Goal: Communication & Community: Answer question/provide support

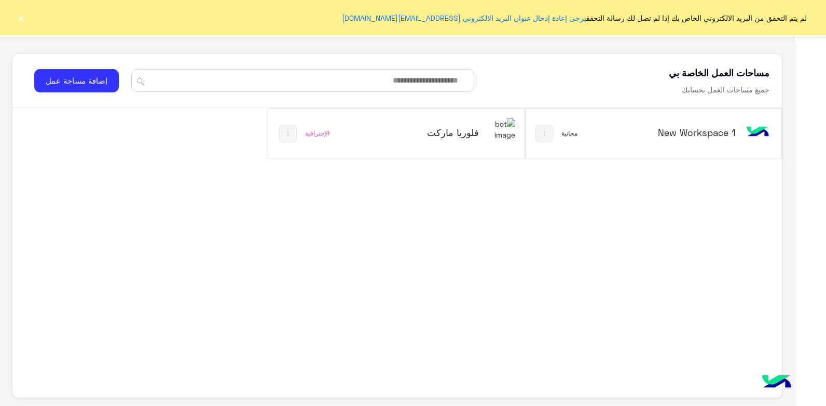
click at [471, 150] on div "فلوريا ماركت الإحترافية" at bounding box center [396, 132] width 255 height 49
click at [482, 140] on div "فلوريا ماركت" at bounding box center [445, 133] width 142 height 30
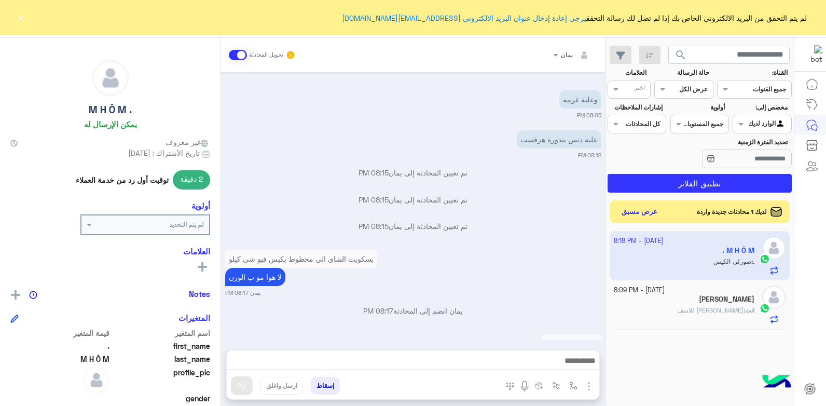
scroll to position [538, 0]
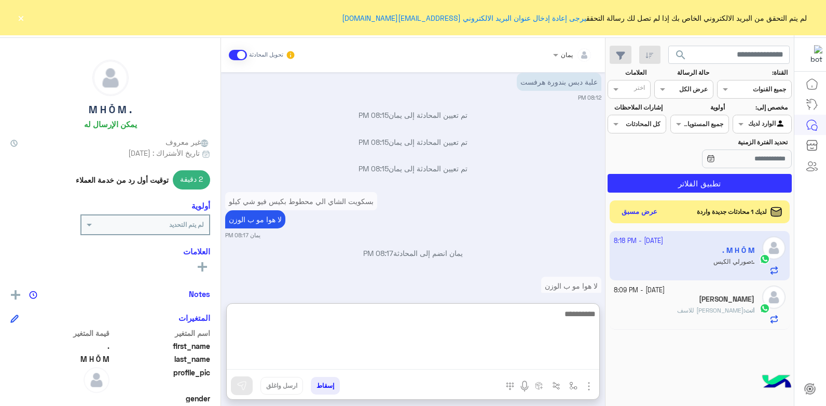
click at [414, 360] on textarea at bounding box center [413, 338] width 372 height 62
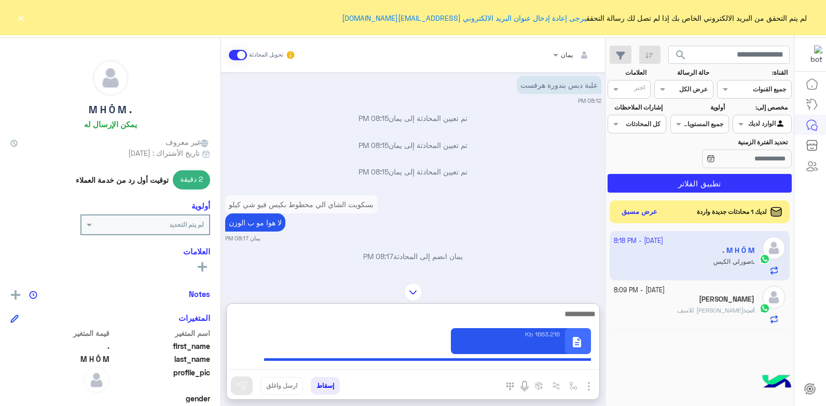
scroll to position [585, 0]
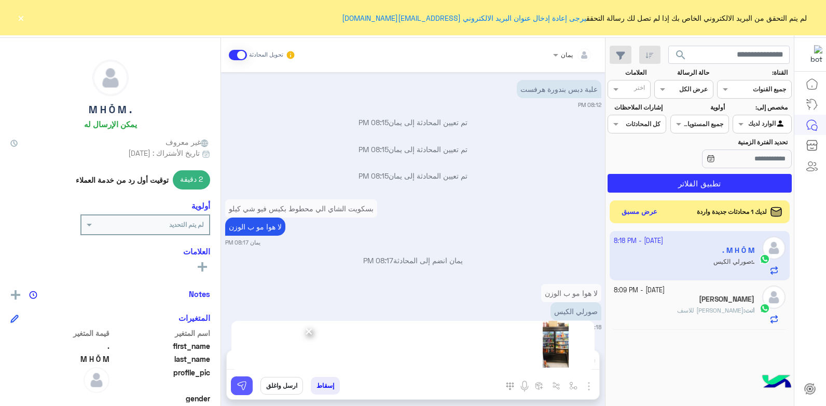
click at [248, 383] on button at bounding box center [242, 385] width 22 height 19
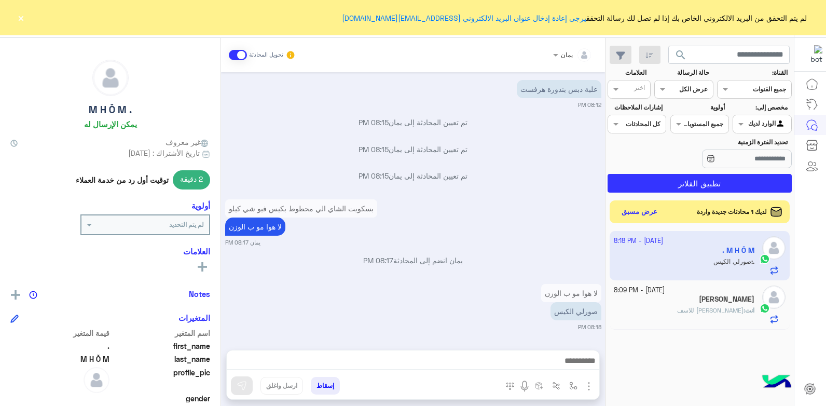
scroll to position [538, 0]
click at [632, 288] on small "[DATE] - 8:09 PM" at bounding box center [639, 290] width 51 height 10
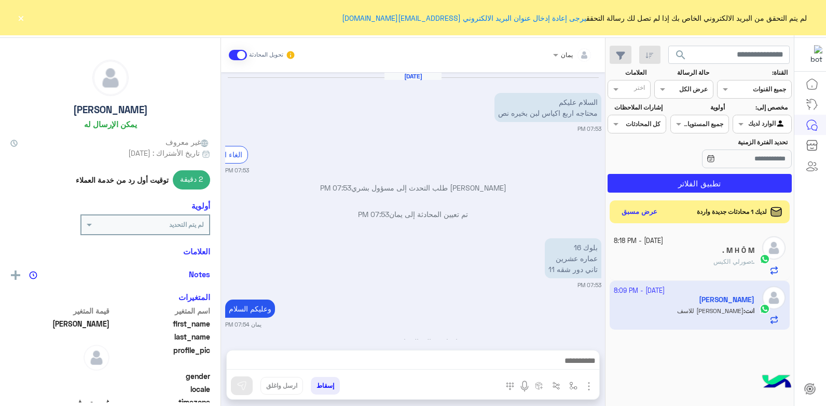
scroll to position [557, 0]
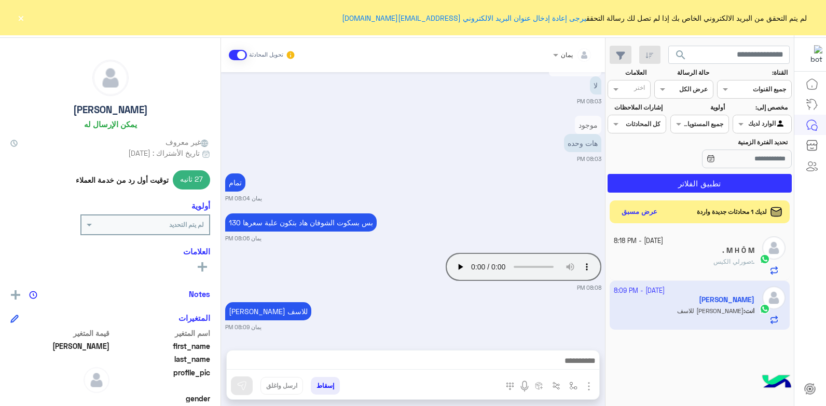
click at [638, 220] on div "لديك 1 محادثات جديدة واردة عرض مسبق" at bounding box center [700, 211] width 181 height 23
click at [639, 212] on button "عرض مسبق" at bounding box center [639, 211] width 44 height 14
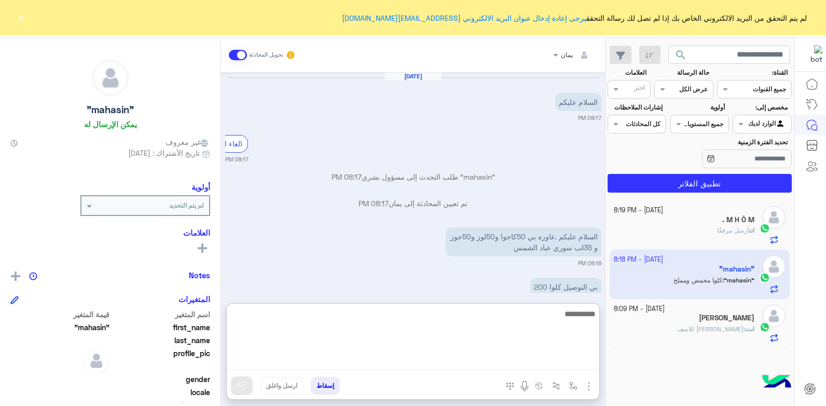
click at [467, 362] on textarea at bounding box center [413, 338] width 372 height 62
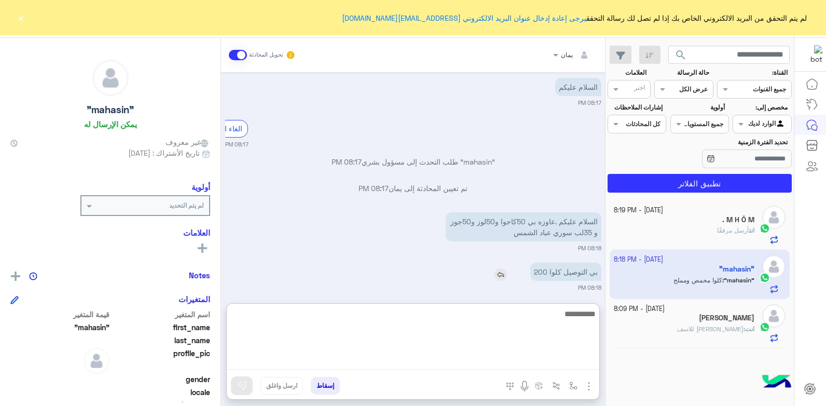
scroll to position [25, 0]
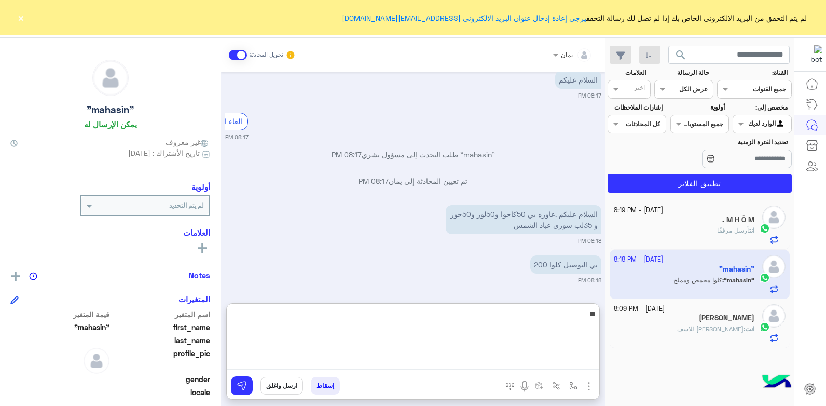
type textarea "*"
type textarea "**********"
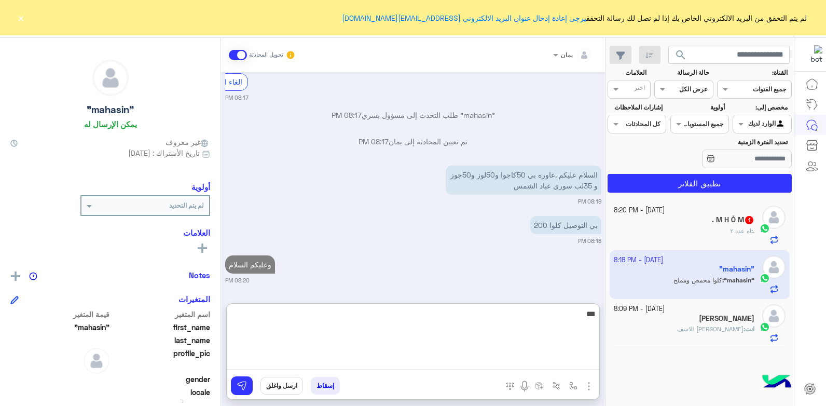
type textarea "****"
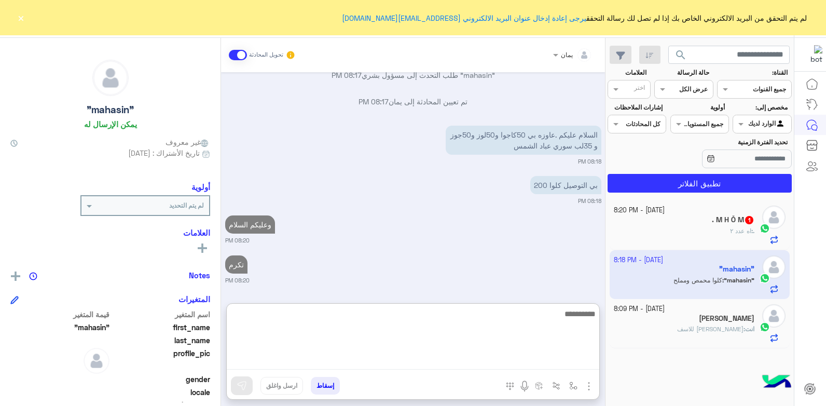
scroll to position [132, 0]
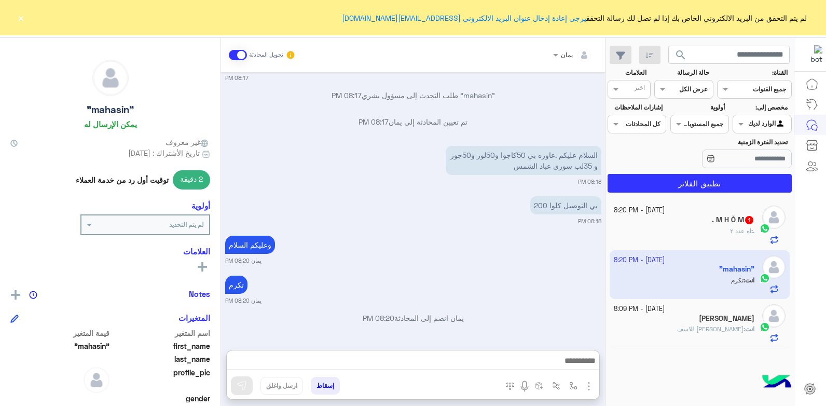
click at [630, 243] on div ". : اه عدد ٢" at bounding box center [684, 235] width 141 height 18
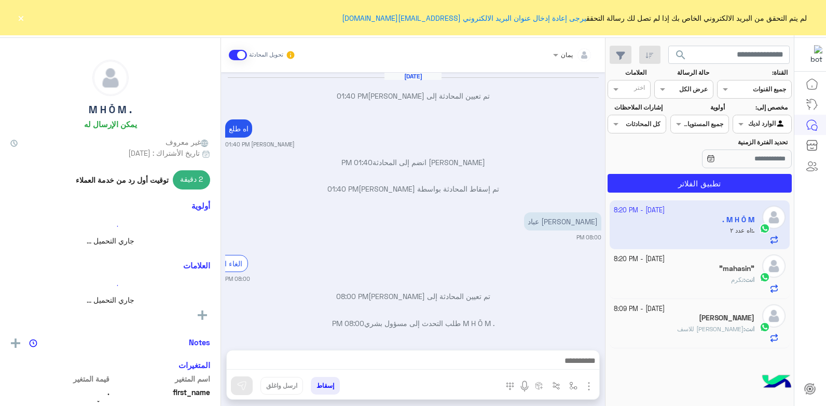
scroll to position [628, 0]
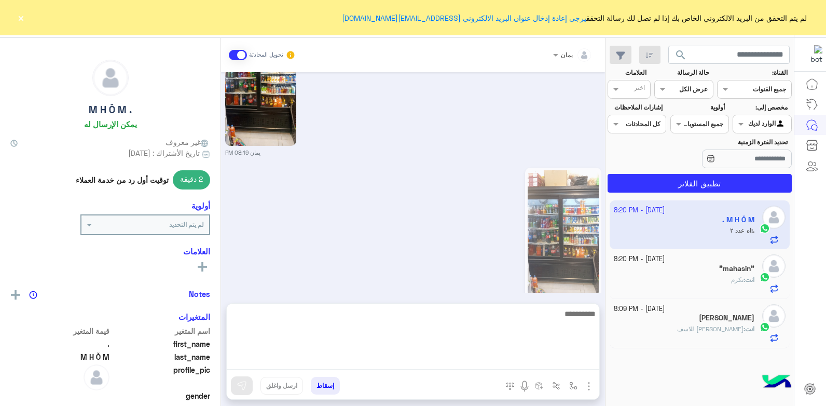
click at [463, 356] on textarea at bounding box center [413, 338] width 372 height 62
type textarea "****"
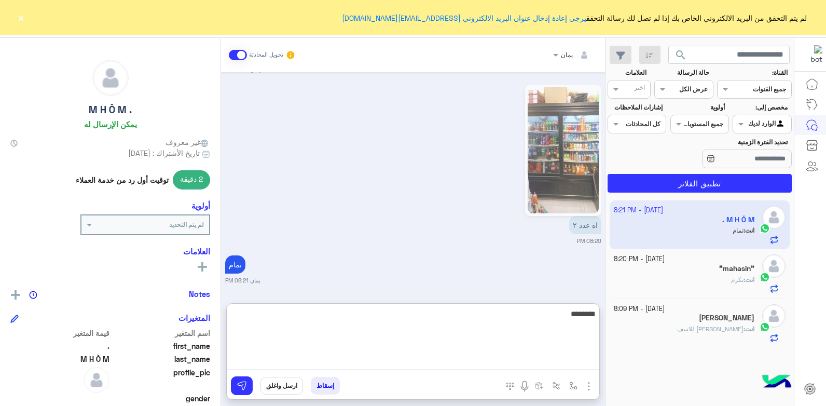
type textarea "*********"
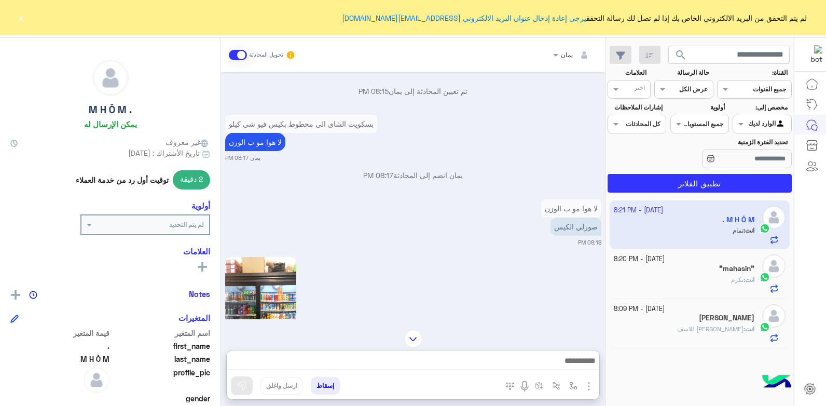
scroll to position [748, 0]
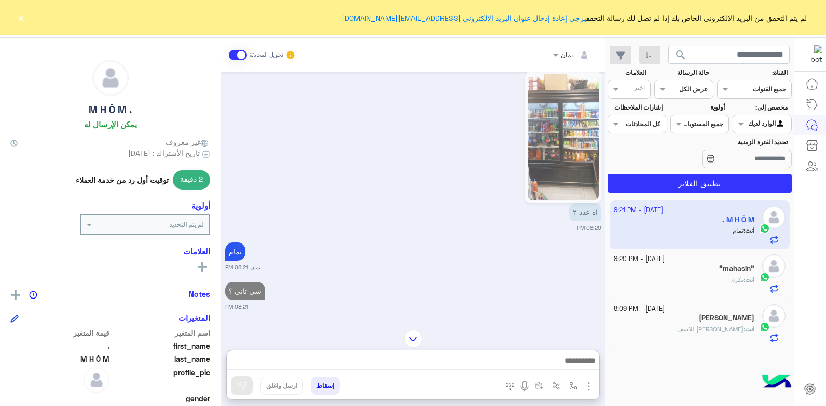
click at [638, 275] on div "انت : تكرم" at bounding box center [684, 284] width 141 height 18
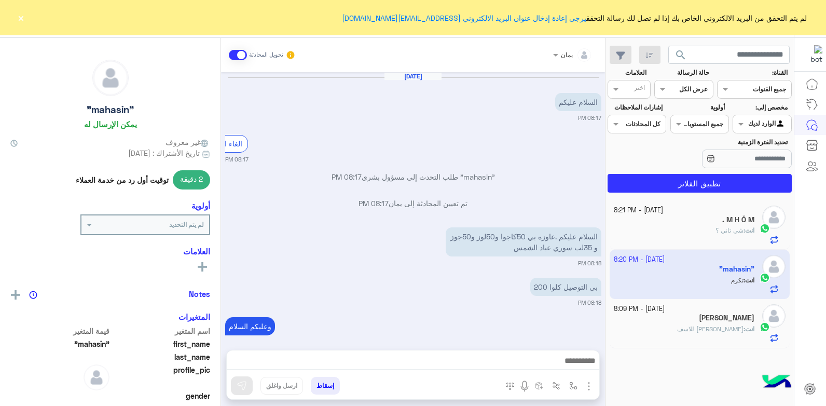
scroll to position [85, 0]
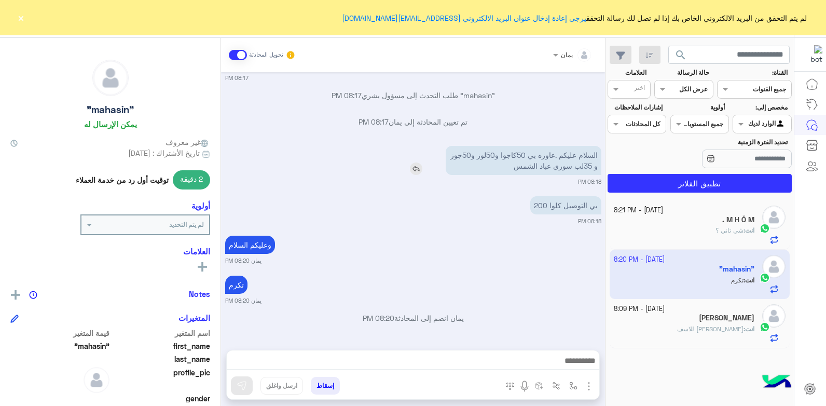
click at [416, 168] on img at bounding box center [416, 168] width 12 height 12
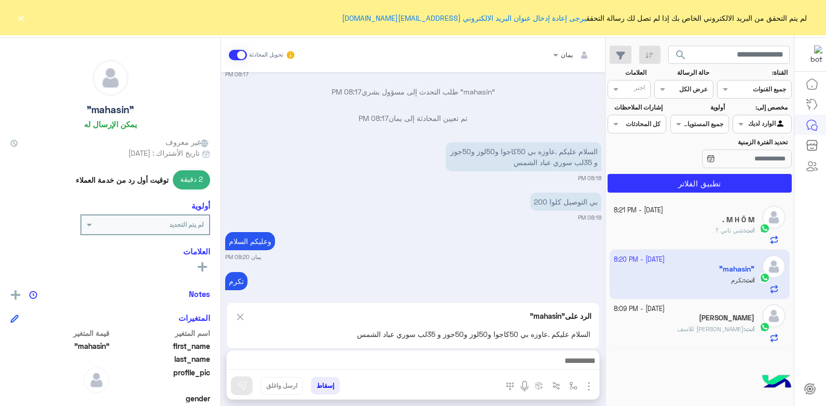
click at [452, 353] on div at bounding box center [413, 363] width 372 height 26
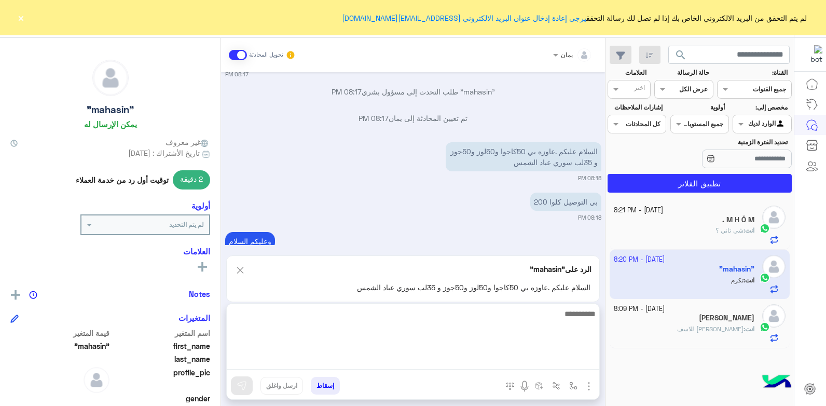
click at [461, 368] on textarea at bounding box center [413, 338] width 372 height 62
type textarea "*"
type textarea "**********"
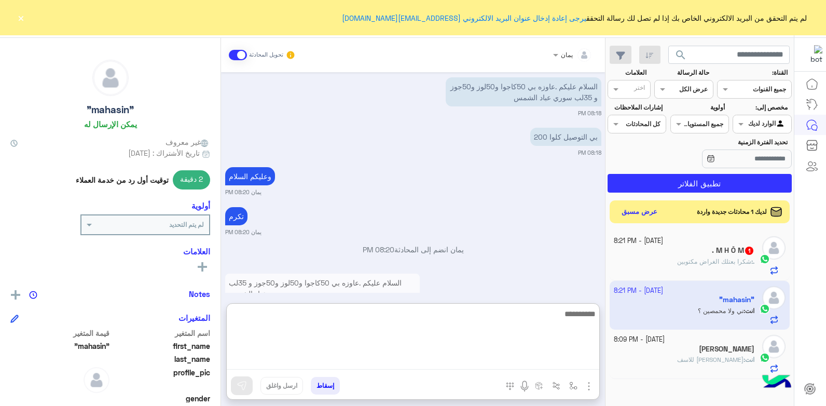
scroll to position [200, 0]
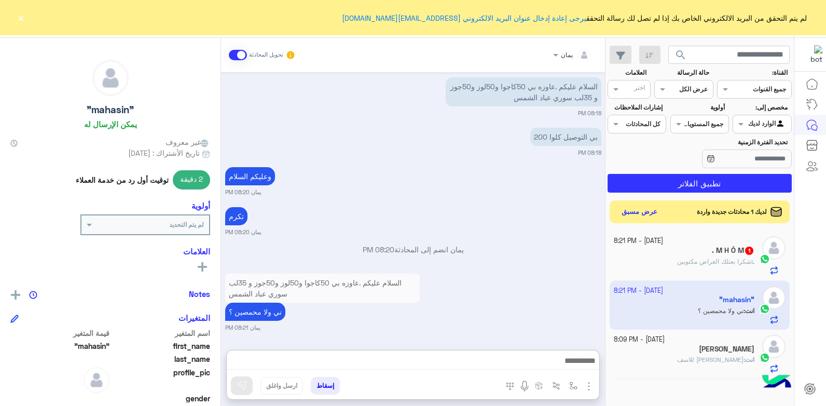
click at [644, 262] on div ". : شكرا بعتلك الغراض مكتوبين" at bounding box center [684, 266] width 141 height 18
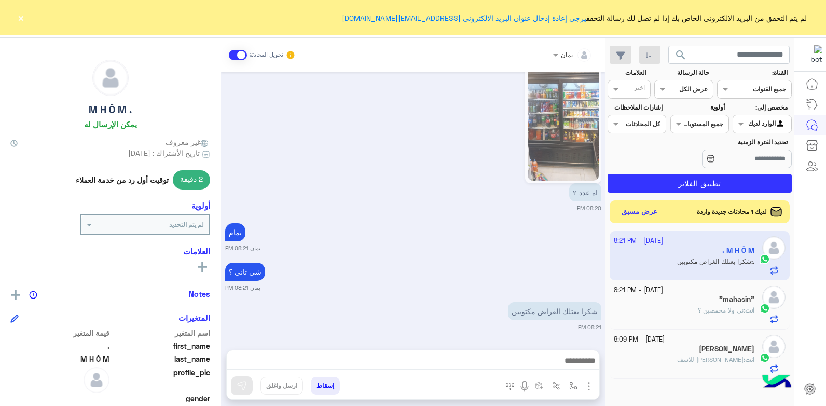
scroll to position [698, 0]
click at [472, 353] on div at bounding box center [413, 363] width 372 height 26
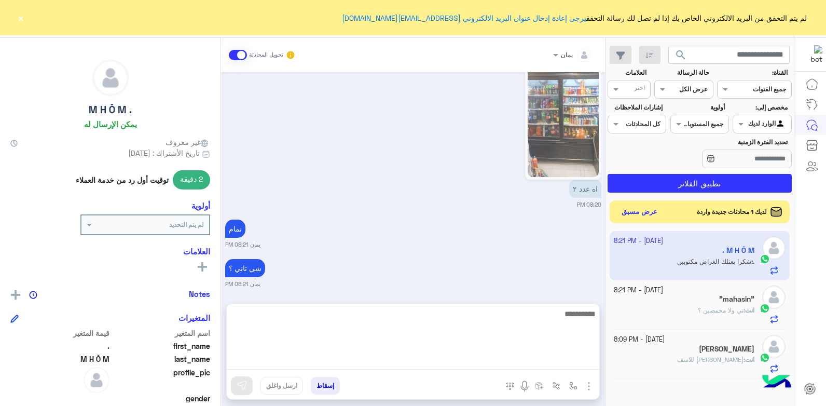
click at [477, 369] on textarea at bounding box center [413, 338] width 372 height 62
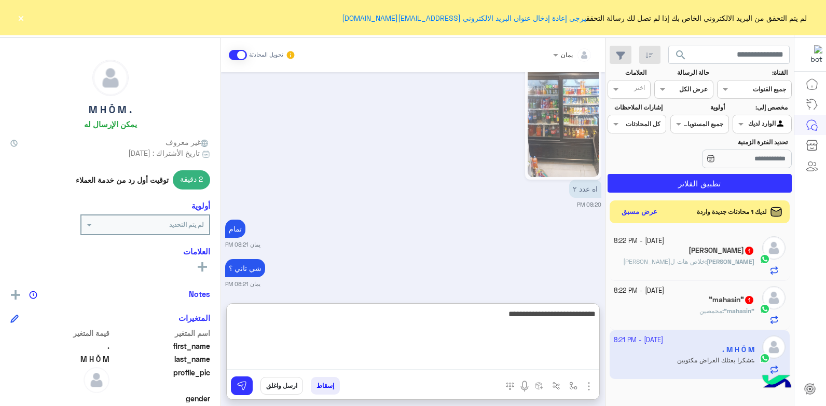
type textarea "**********"
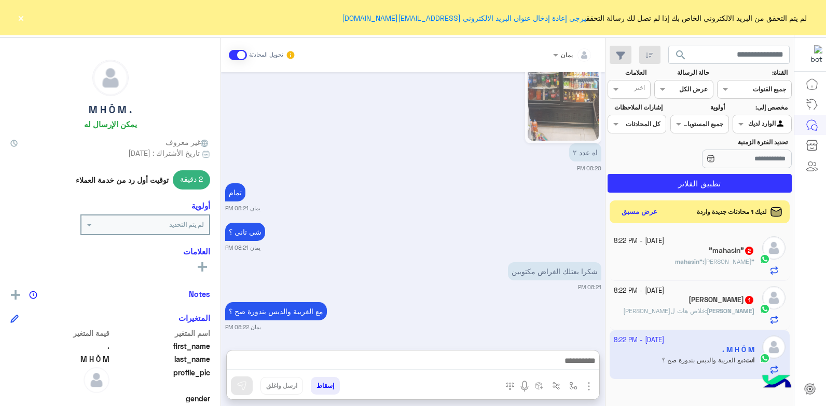
click at [681, 254] on div ""mahasin" 2" at bounding box center [684, 251] width 141 height 11
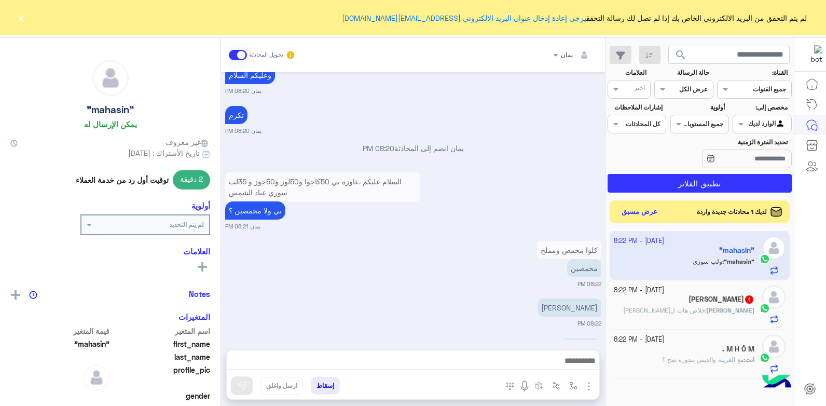
scroll to position [291, 0]
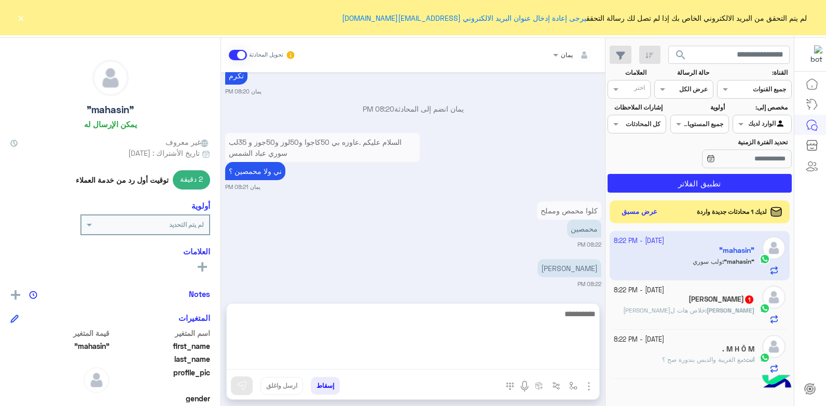
click at [510, 358] on textarea at bounding box center [413, 338] width 372 height 62
type textarea "****"
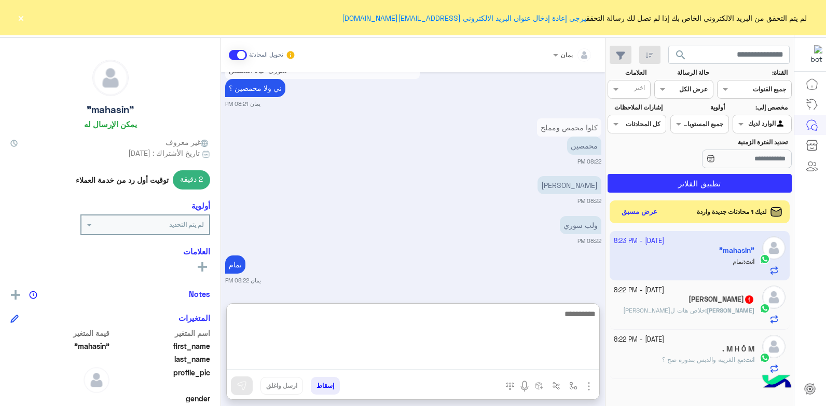
scroll to position [377, 0]
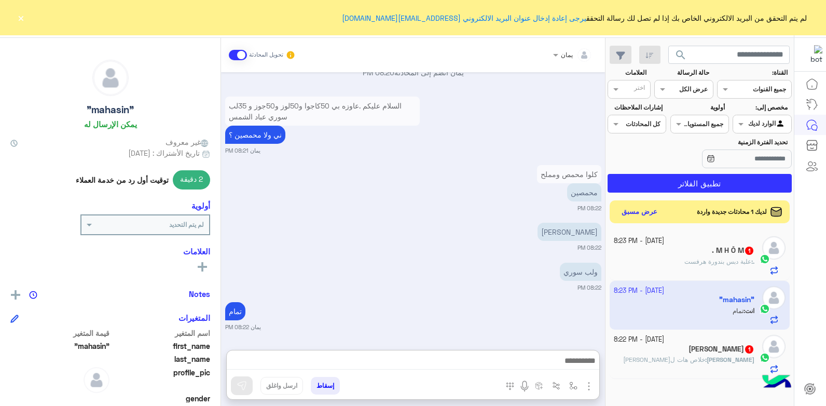
click at [645, 264] on div ". : علبة دبس بندورة هرفست" at bounding box center [684, 266] width 141 height 18
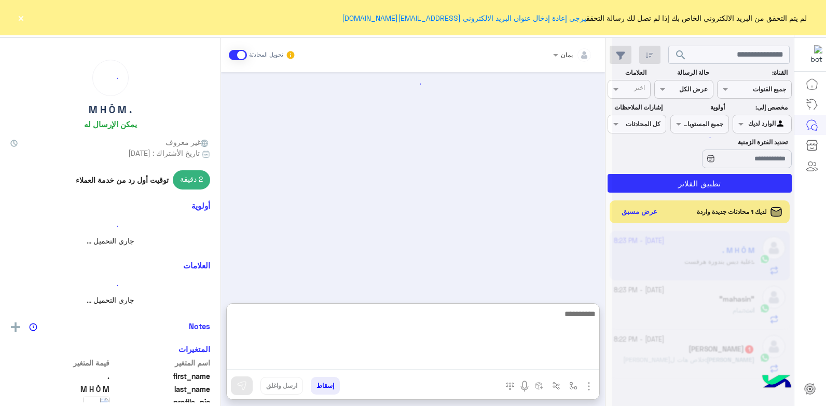
click at [502, 360] on textarea at bounding box center [413, 338] width 372 height 62
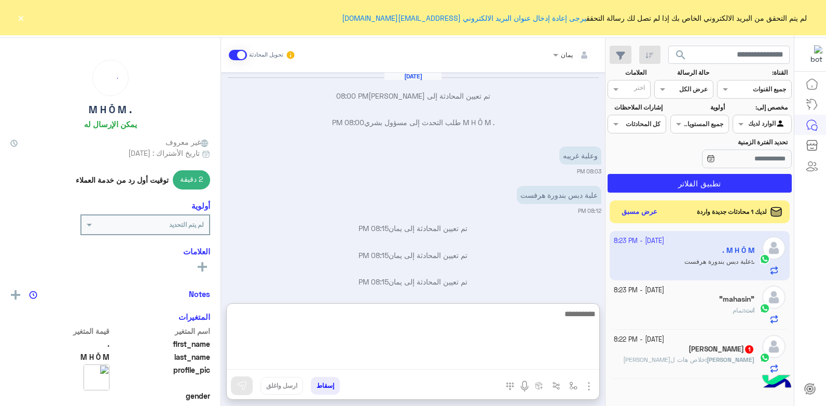
scroll to position [695, 0]
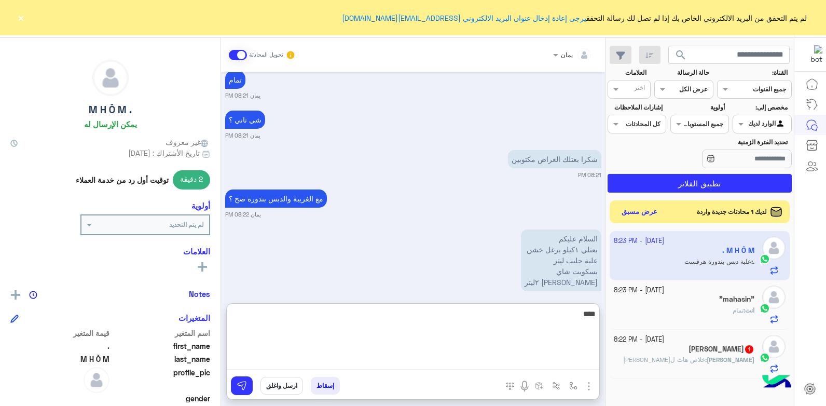
type textarea "****"
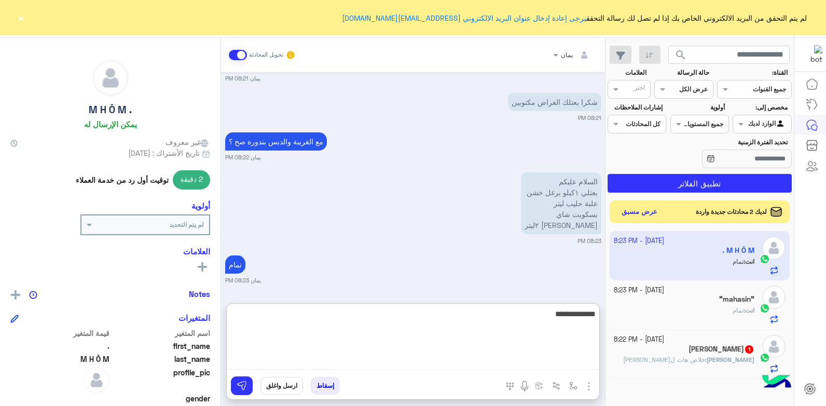
type textarea "**********"
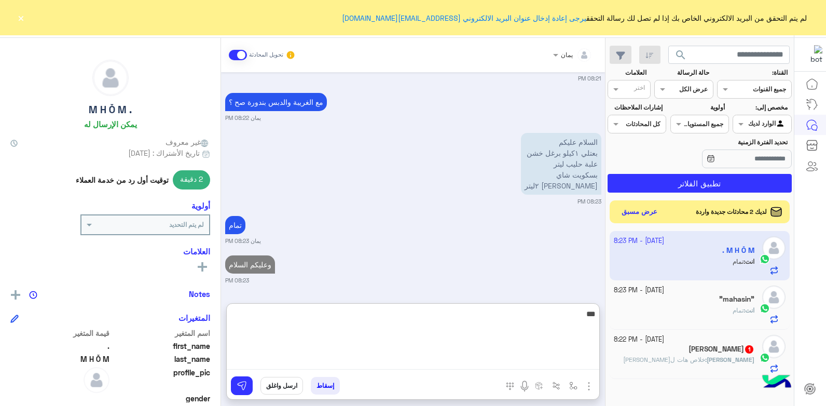
type textarea "****"
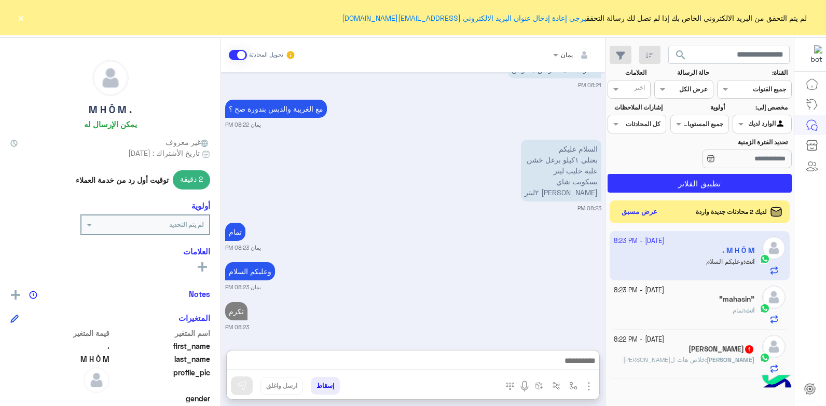
click at [664, 285] on small "[DATE] - 8:23 PM" at bounding box center [639, 290] width 50 height 10
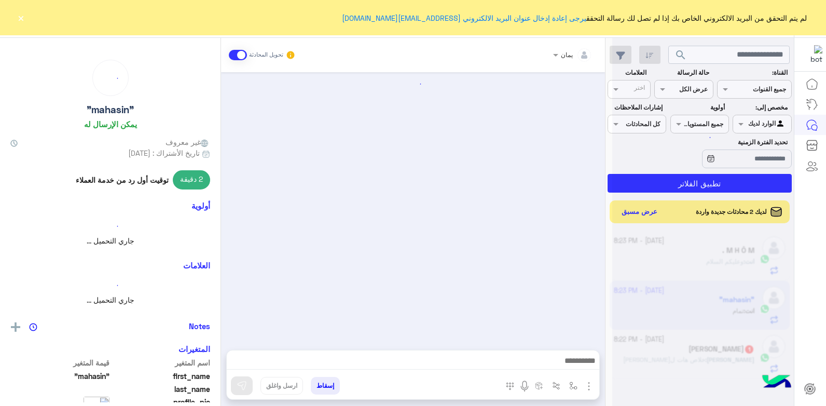
scroll to position [330, 0]
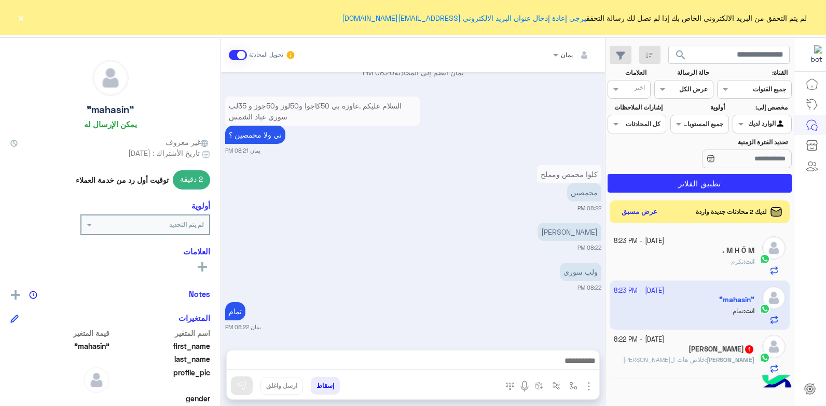
click at [664, 341] on small "[DATE] - 8:22 PM" at bounding box center [639, 340] width 50 height 10
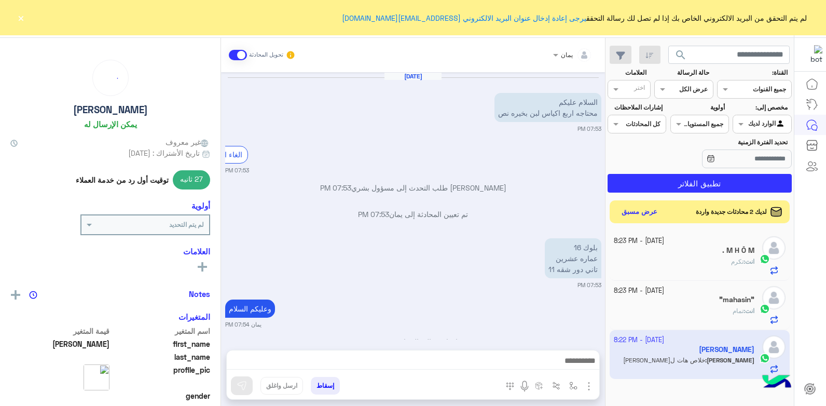
scroll to position [615, 0]
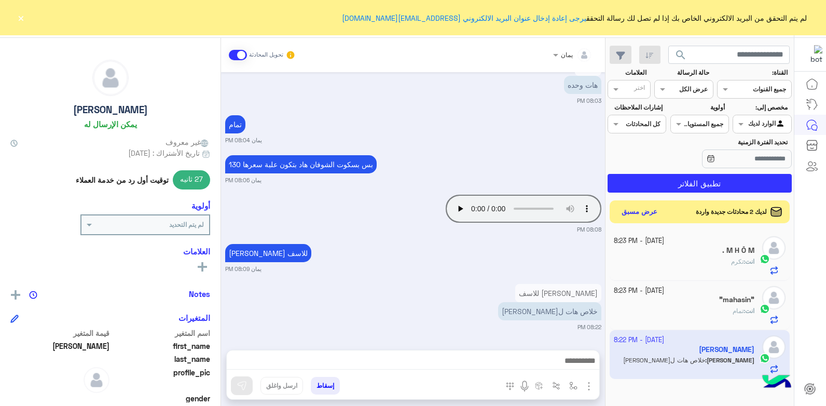
click at [516, 352] on div at bounding box center [413, 363] width 372 height 26
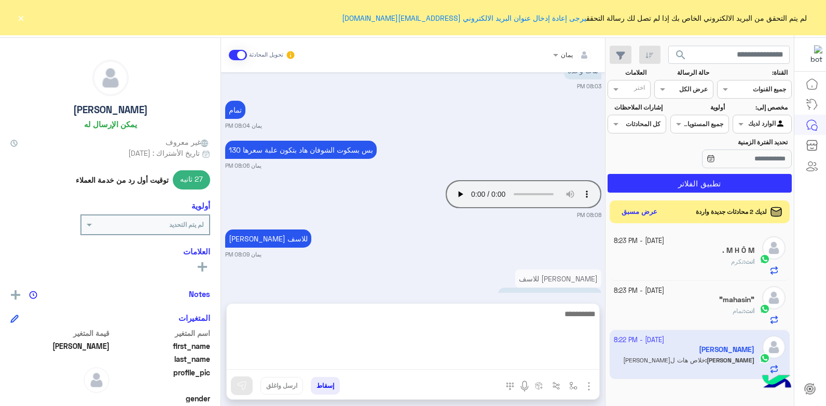
click at [516, 355] on textarea at bounding box center [413, 338] width 372 height 62
type textarea "*****"
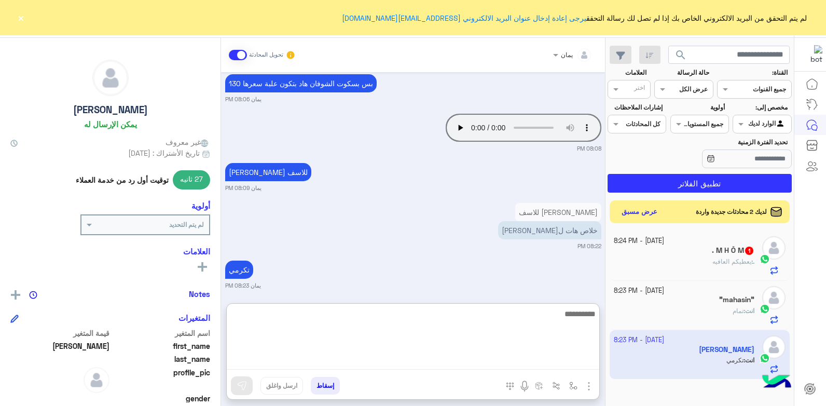
scroll to position [701, 0]
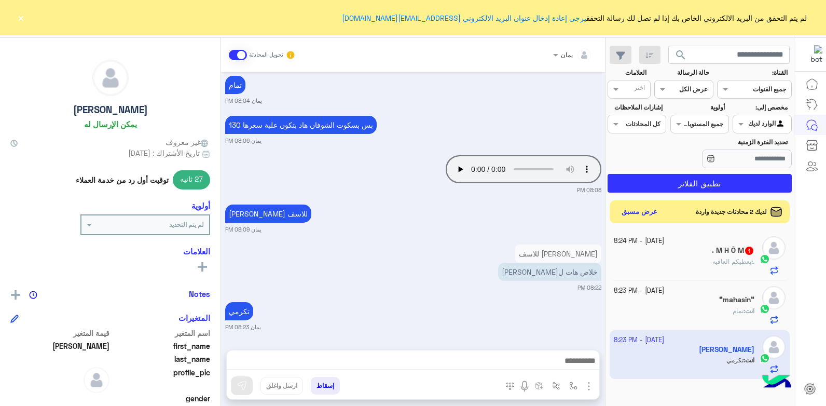
click at [323, 386] on button "إسقاط" at bounding box center [325, 386] width 29 height 18
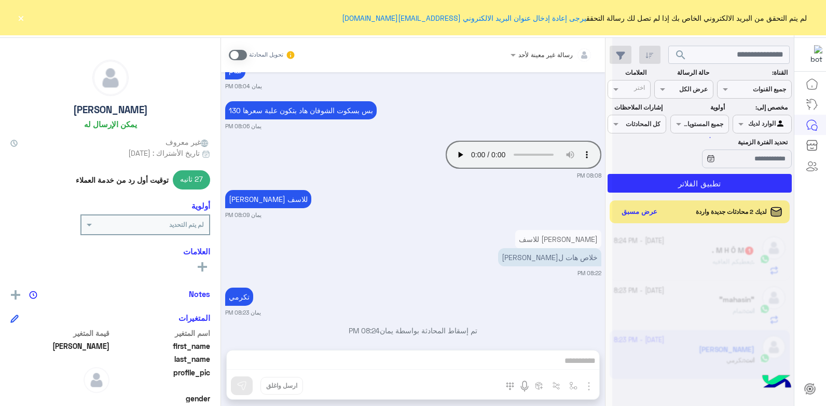
scroll to position [681, 0]
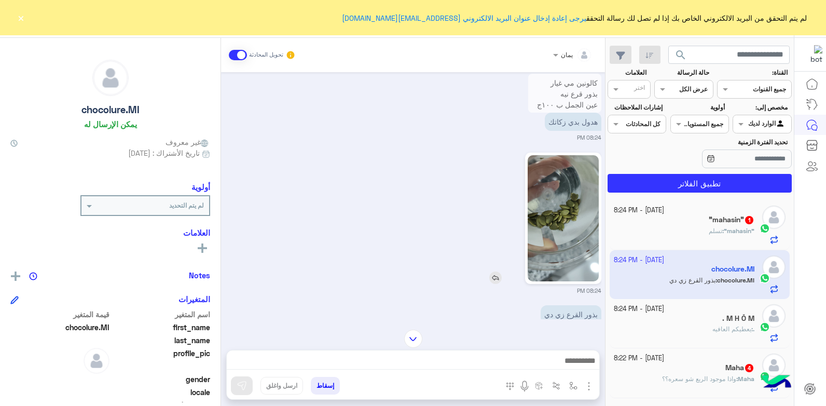
scroll to position [1330, 0]
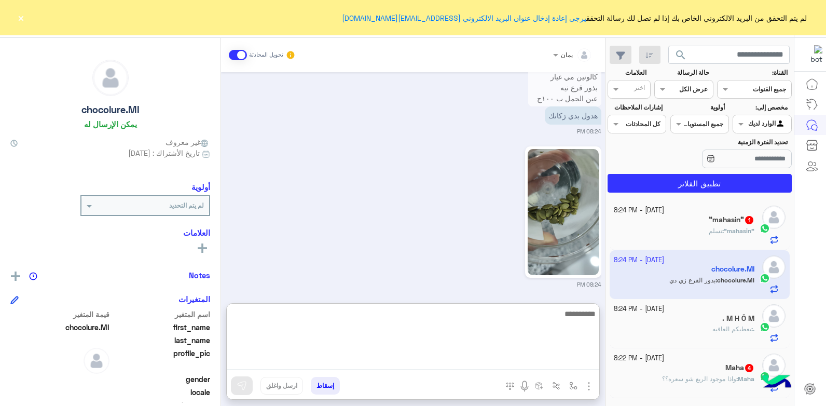
click at [475, 355] on textarea at bounding box center [413, 338] width 372 height 62
type textarea "*****"
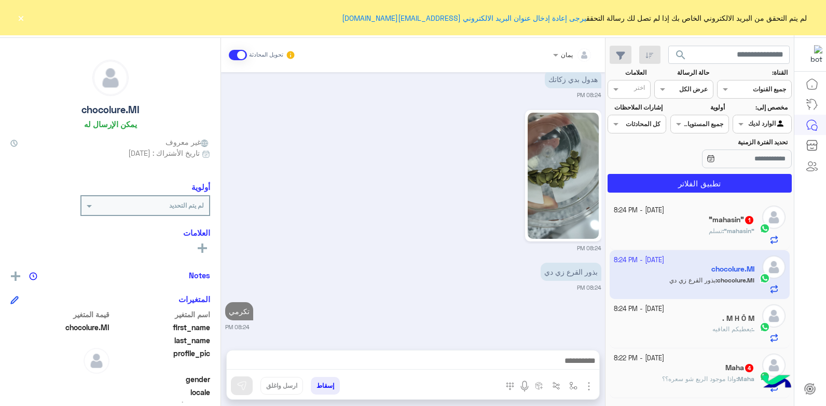
click at [654, 246] on div "[DATE] - 8:24 PM "mahasin" 1 "mahasin" : تسلم" at bounding box center [700, 224] width 181 height 49
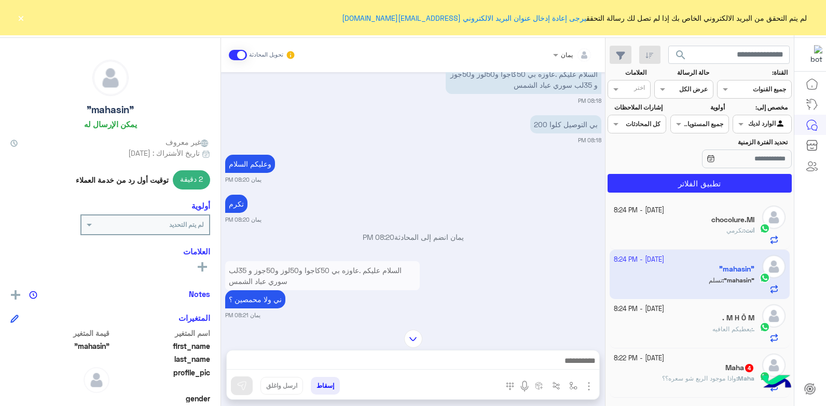
scroll to position [110, 0]
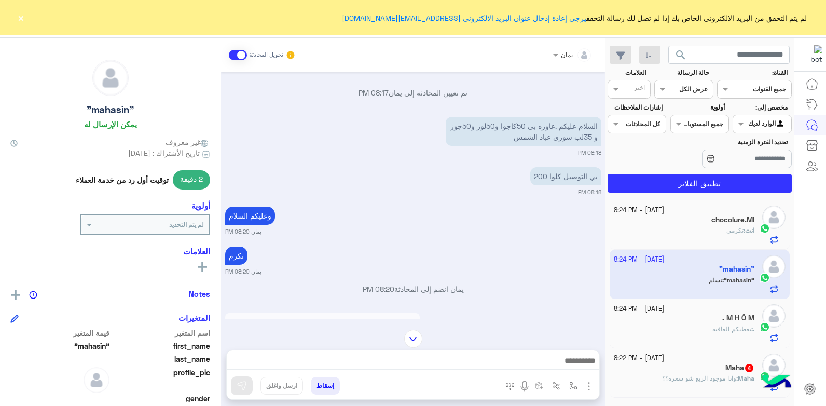
click at [636, 378] on div "Maha : واذا موجود الربع شو سعره؟؟" at bounding box center [684, 383] width 141 height 18
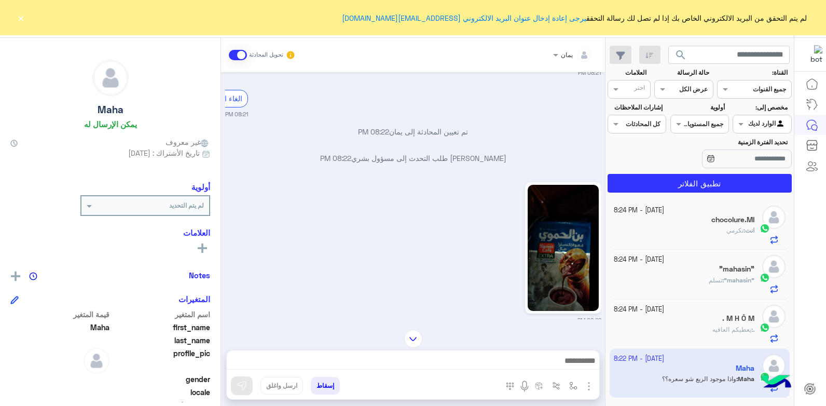
scroll to position [121, 0]
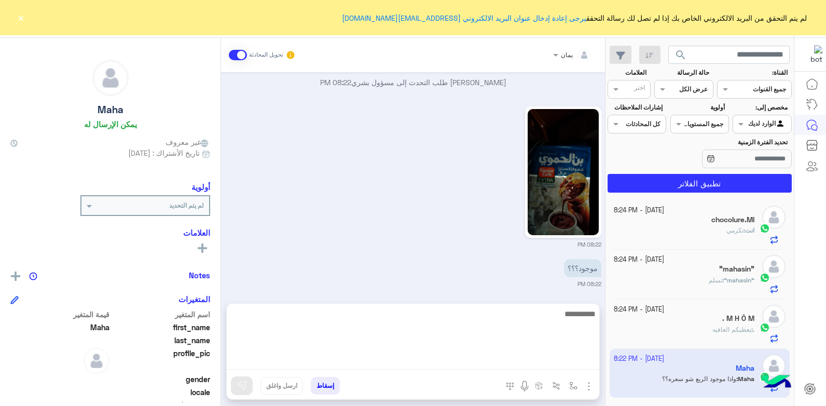
click at [465, 362] on textarea at bounding box center [413, 338] width 372 height 62
type textarea "*"
type textarea "****"
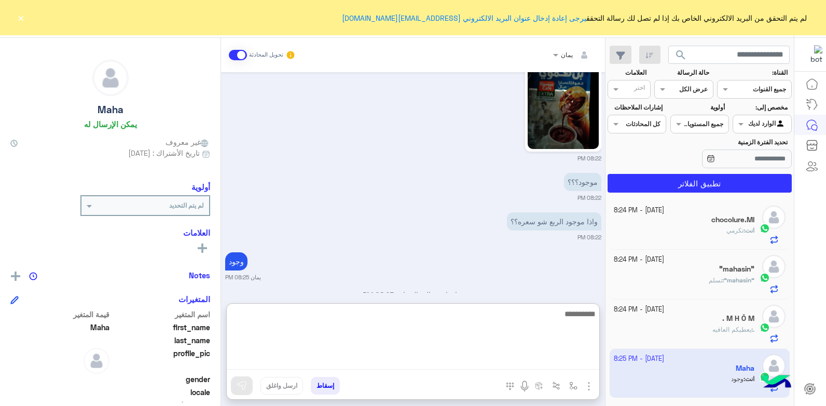
scroll to position [234, 0]
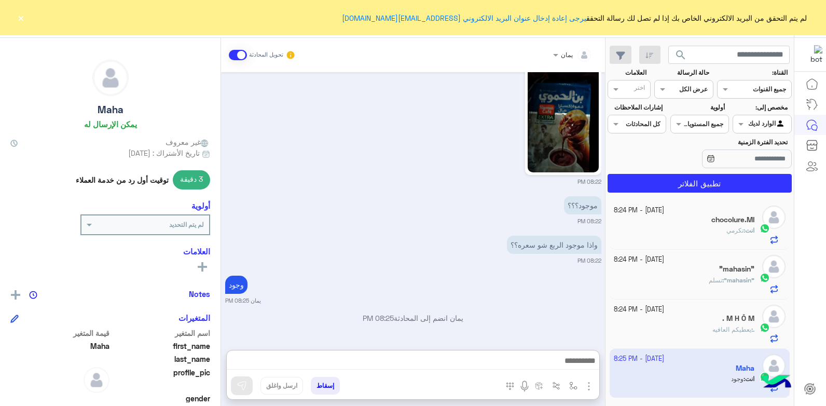
click at [685, 320] on div ". M H Ŏ M" at bounding box center [684, 319] width 141 height 11
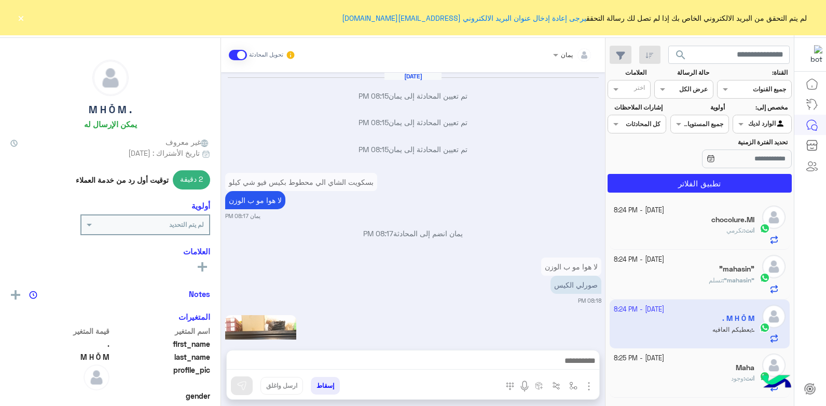
scroll to position [667, 0]
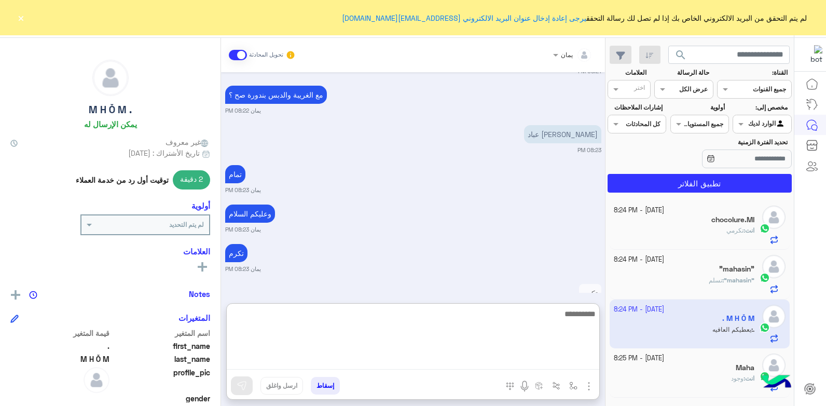
click at [477, 361] on textarea at bounding box center [413, 338] width 372 height 62
type textarea "**********"
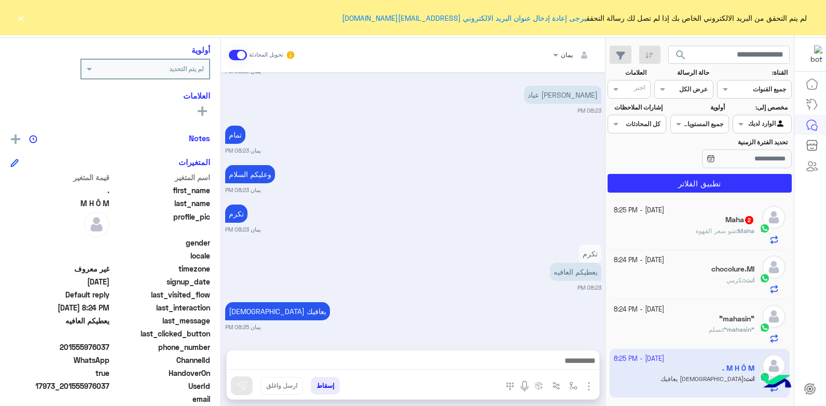
scroll to position [706, 0]
drag, startPoint x: 110, startPoint y: 344, endPoint x: 73, endPoint y: 343, distance: 36.9
click at [73, 343] on span "201555976037" at bounding box center [59, 346] width 99 height 11
copy span "555976037"
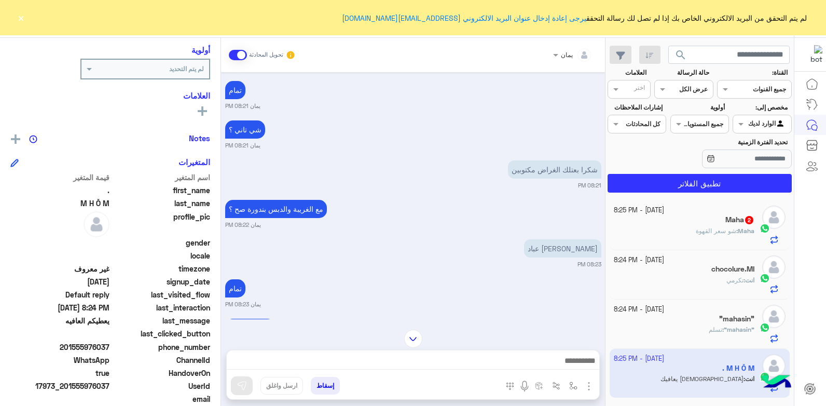
scroll to position [602, 0]
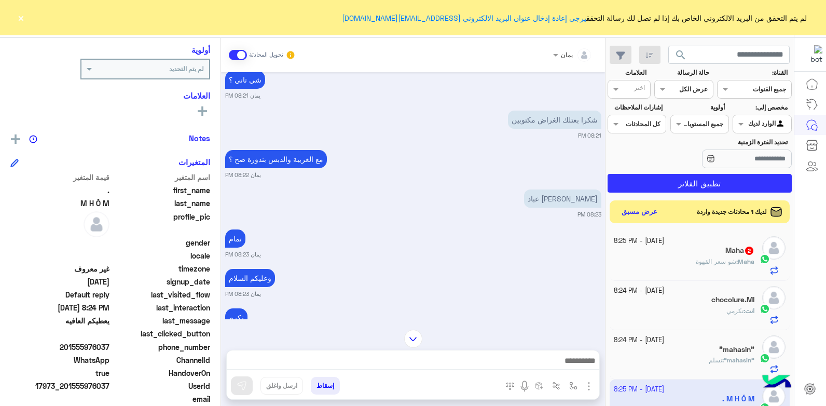
copy span "555976037"
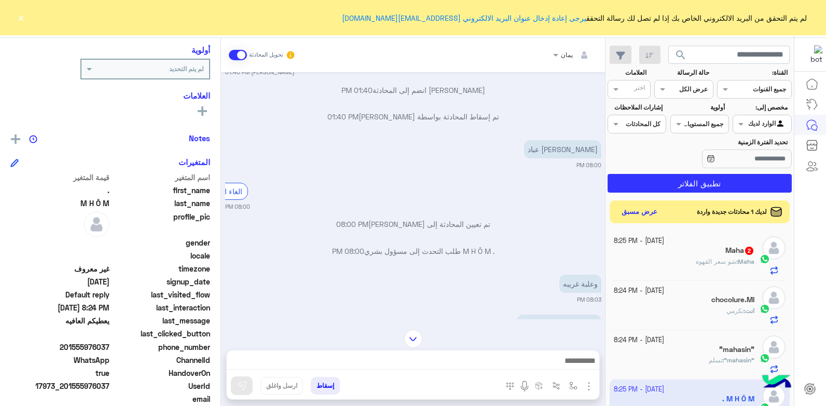
scroll to position [608, 0]
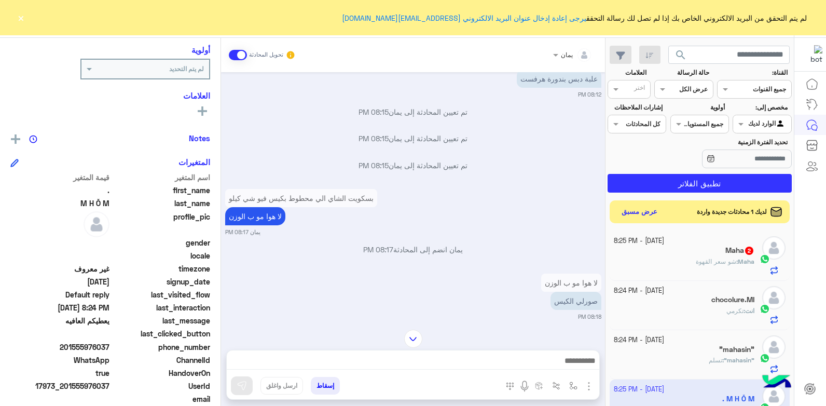
click at [329, 382] on button "إسقاط" at bounding box center [325, 386] width 29 height 18
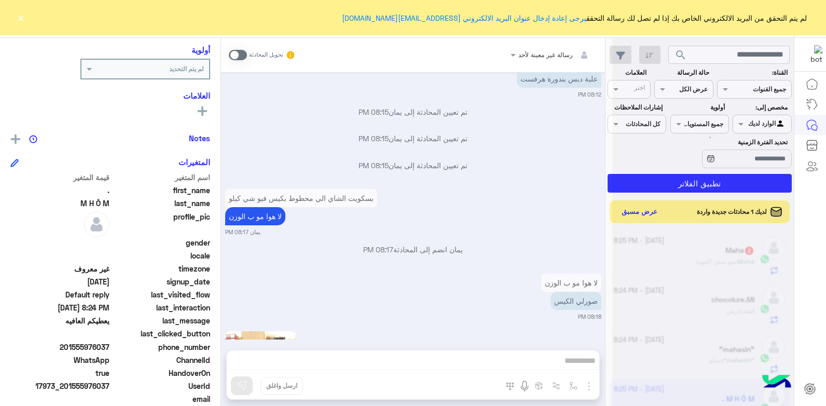
scroll to position [1364, 0]
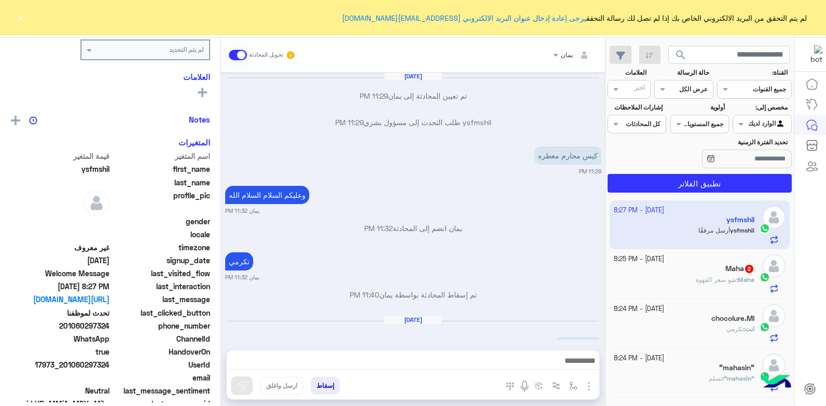
scroll to position [738, 0]
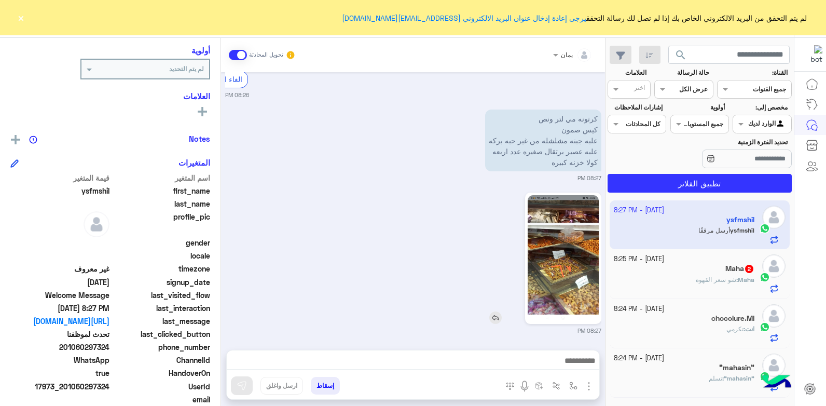
click at [541, 282] on img at bounding box center [563, 258] width 71 height 126
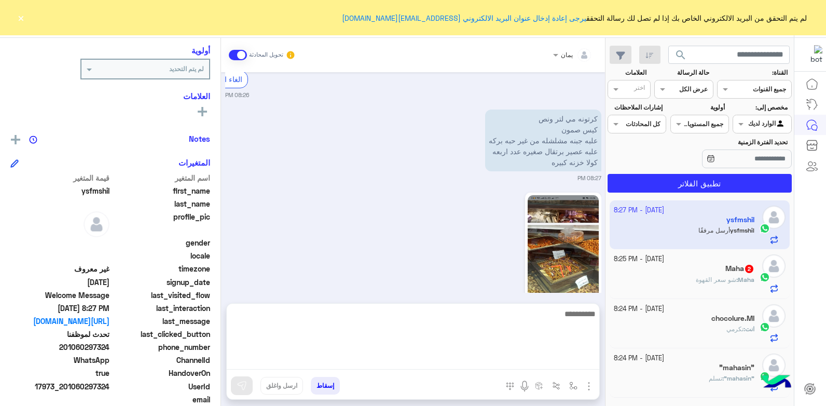
click at [463, 362] on textarea at bounding box center [413, 338] width 372 height 62
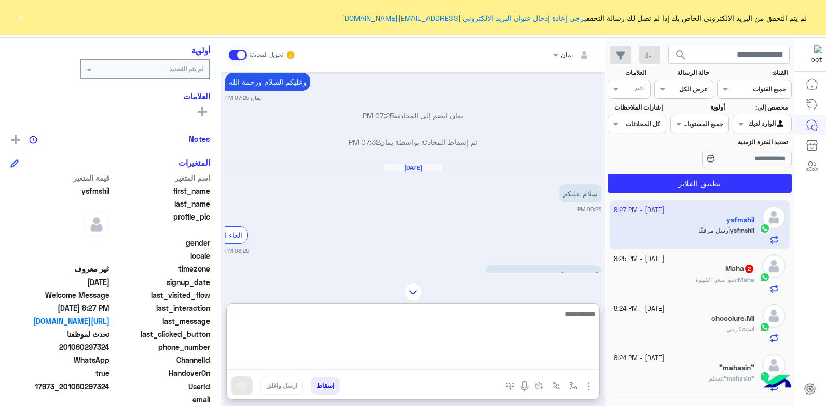
scroll to position [785, 0]
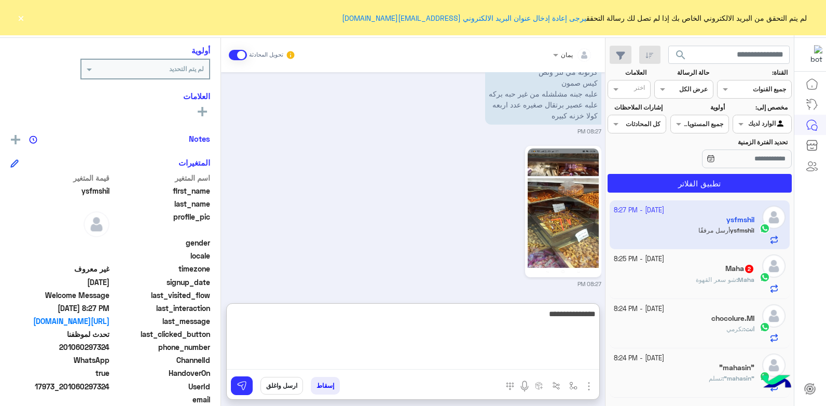
type textarea "**********"
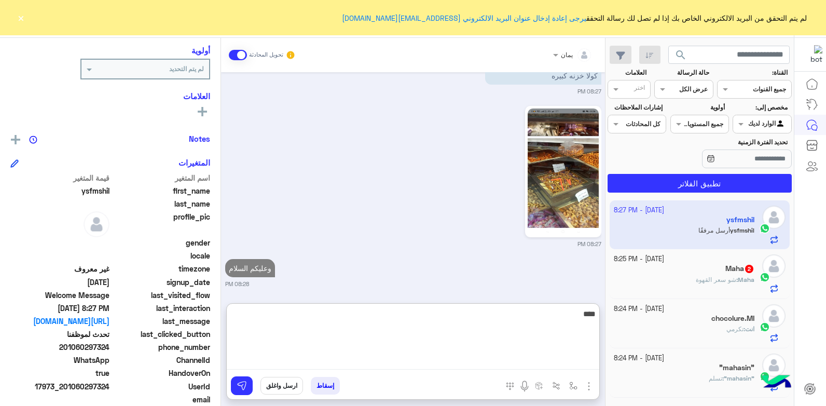
type textarea "****"
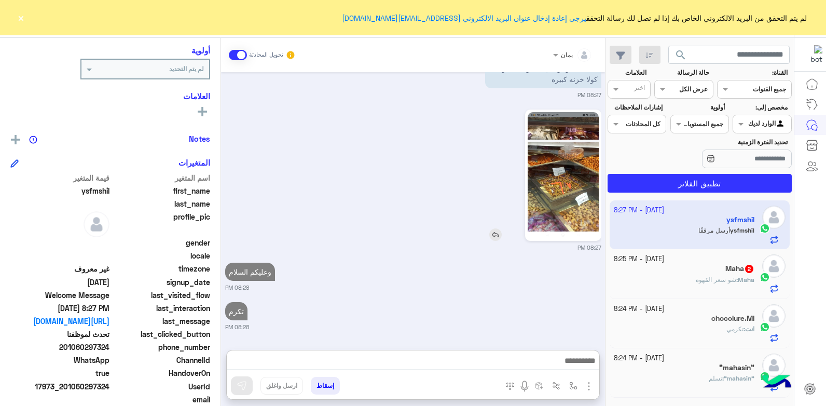
click at [498, 184] on div at bounding box center [533, 174] width 135 height 131
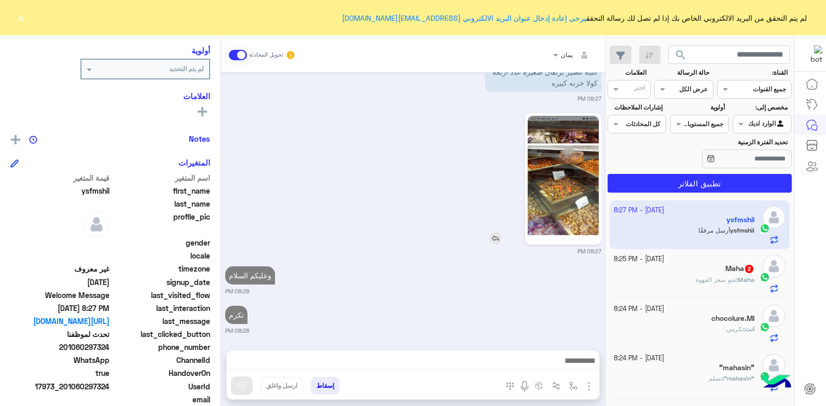
click at [492, 236] on img at bounding box center [495, 238] width 12 height 12
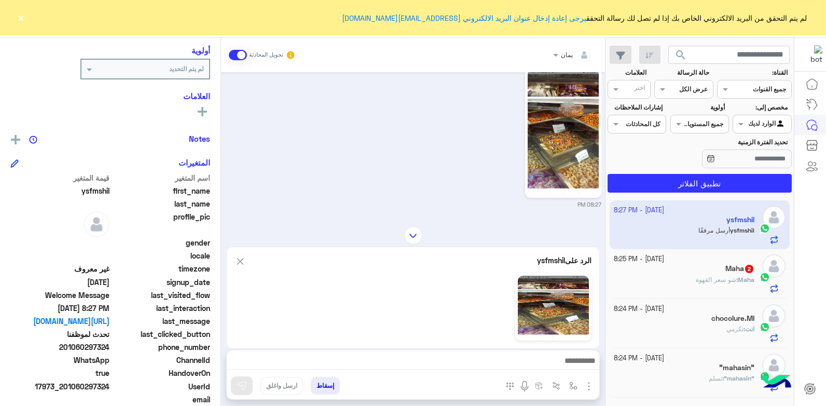
scroll to position [947, 0]
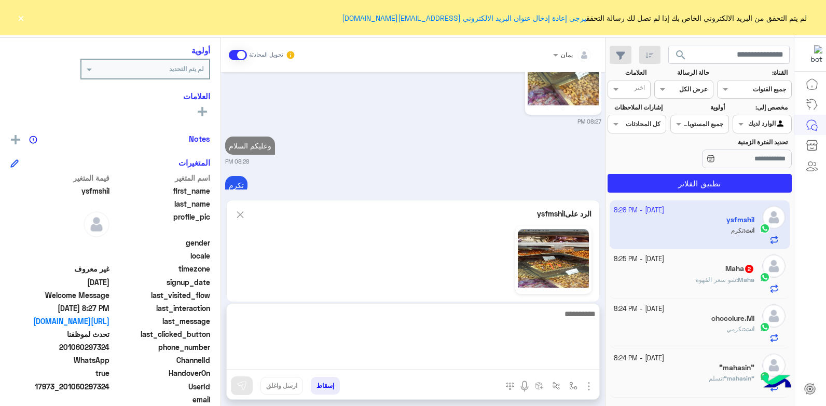
click at [519, 358] on textarea at bounding box center [413, 338] width 372 height 62
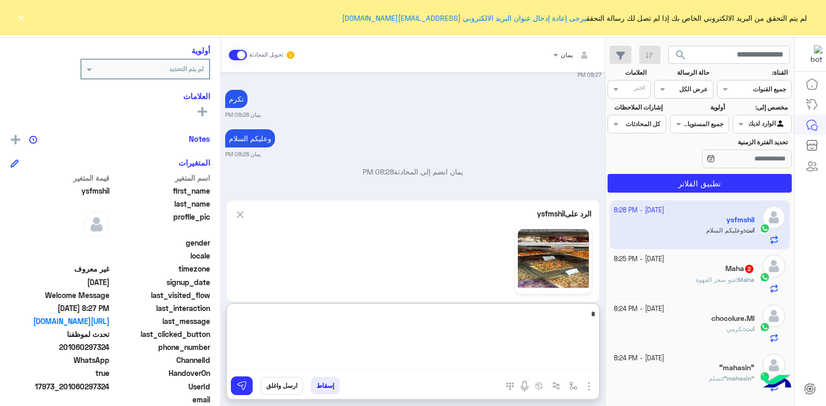
scroll to position [156, 0]
type textarea "******"
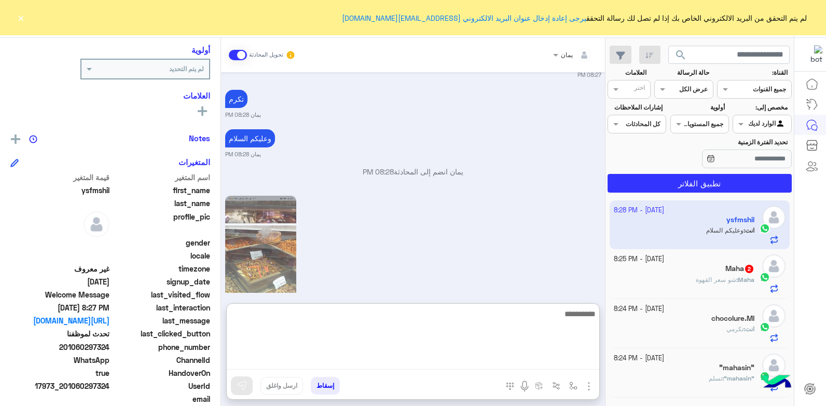
scroll to position [1057, 0]
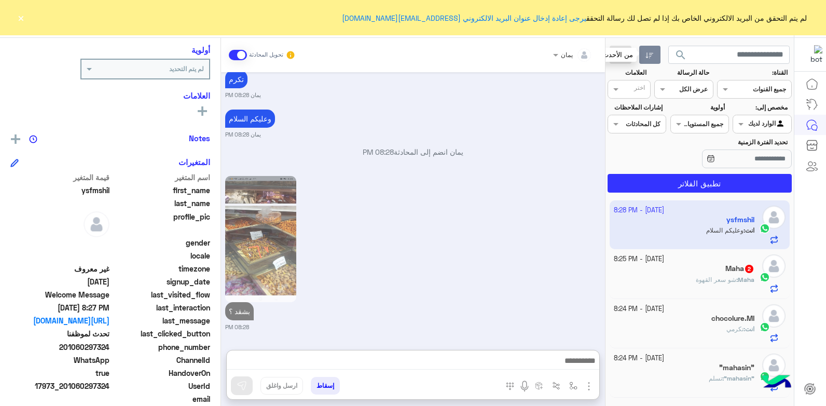
click at [642, 56] on button "button" at bounding box center [649, 55] width 21 height 19
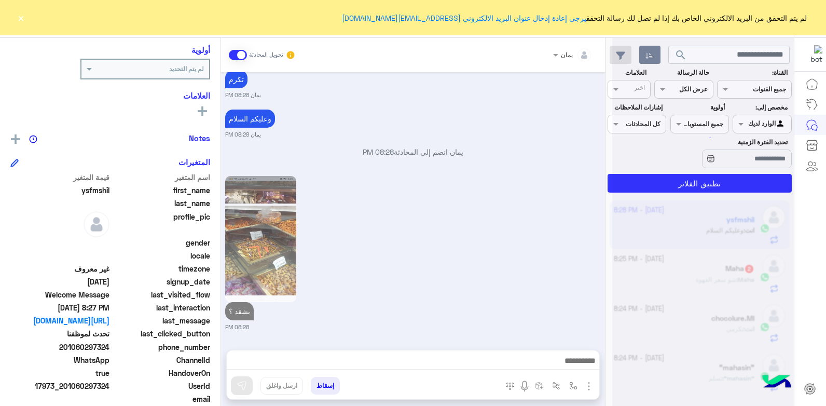
scroll to position [1010, 0]
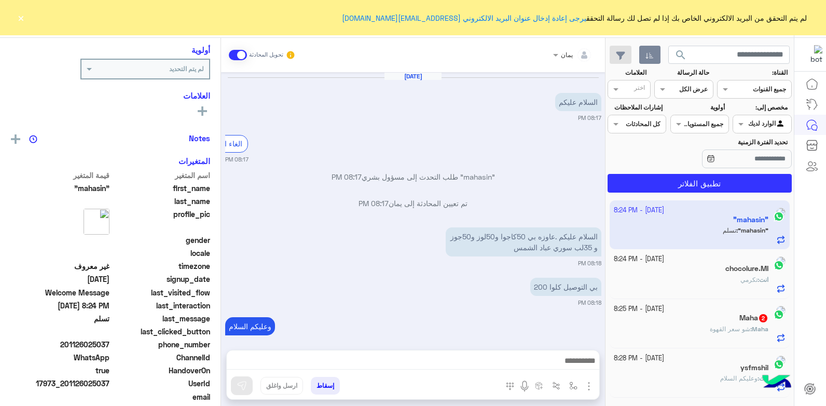
scroll to position [370, 0]
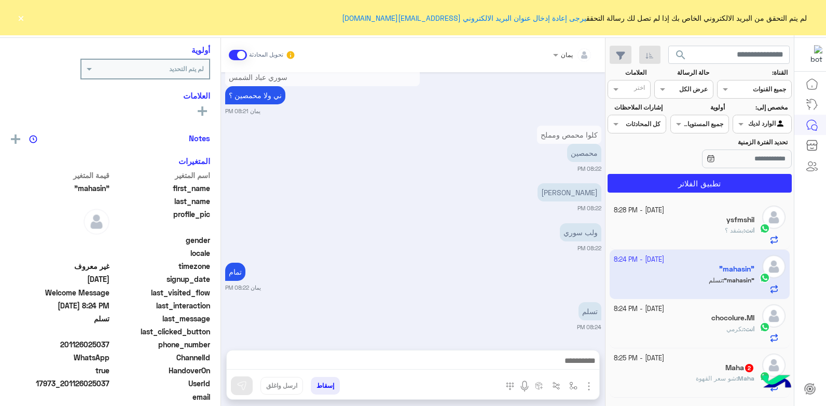
click at [696, 230] on div "انت : بشقد ؟" at bounding box center [684, 235] width 141 height 18
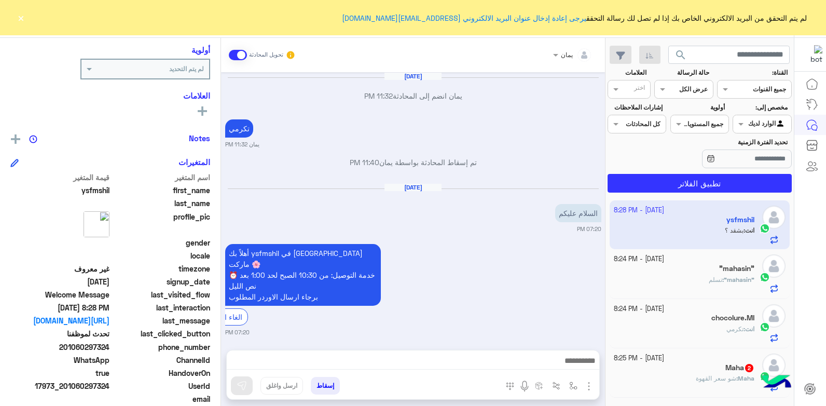
scroll to position [877, 0]
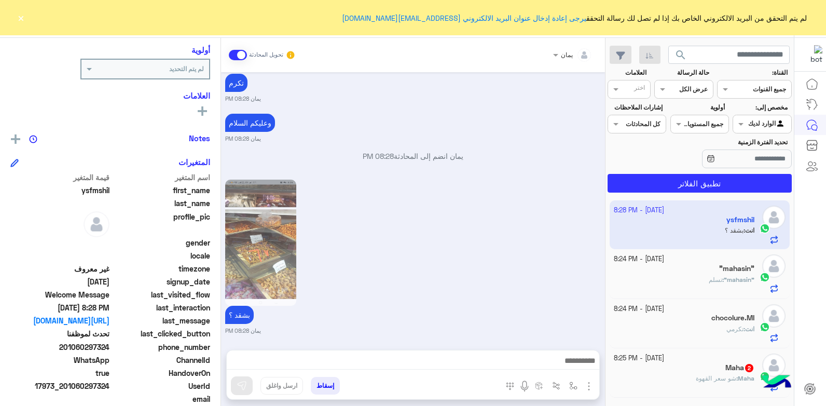
click at [696, 355] on div "[DATE] - 8:25 PM" at bounding box center [684, 358] width 141 height 10
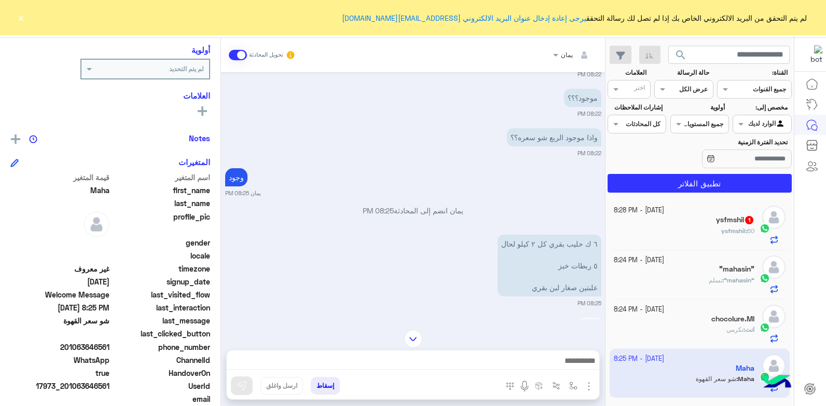
scroll to position [328, 0]
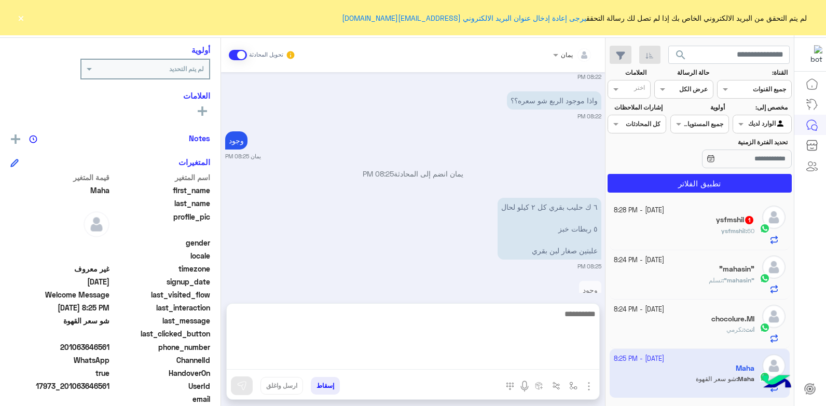
click at [472, 368] on textarea at bounding box center [413, 338] width 372 height 62
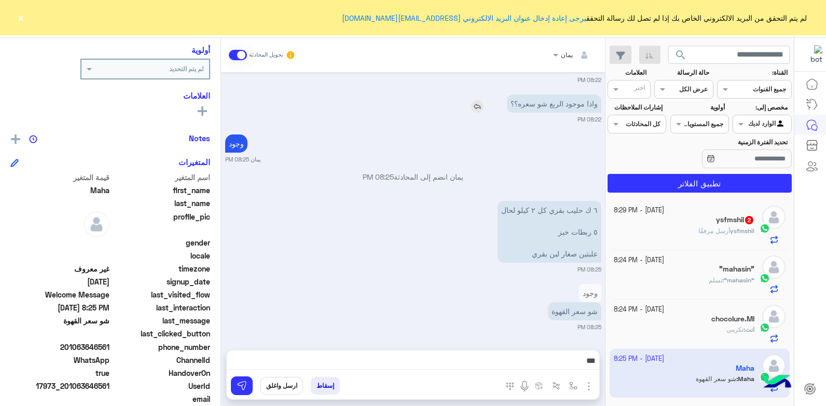
click at [479, 106] on img at bounding box center [477, 106] width 12 height 12
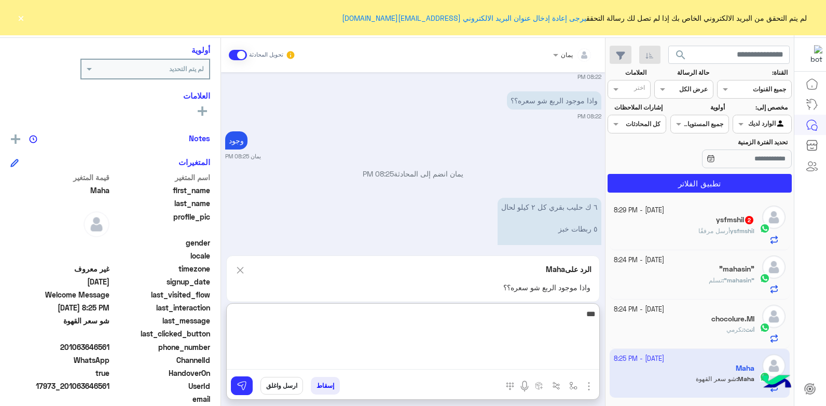
click at [504, 365] on textarea "***" at bounding box center [413, 338] width 372 height 62
click at [538, 320] on textarea "**********" at bounding box center [413, 338] width 372 height 62
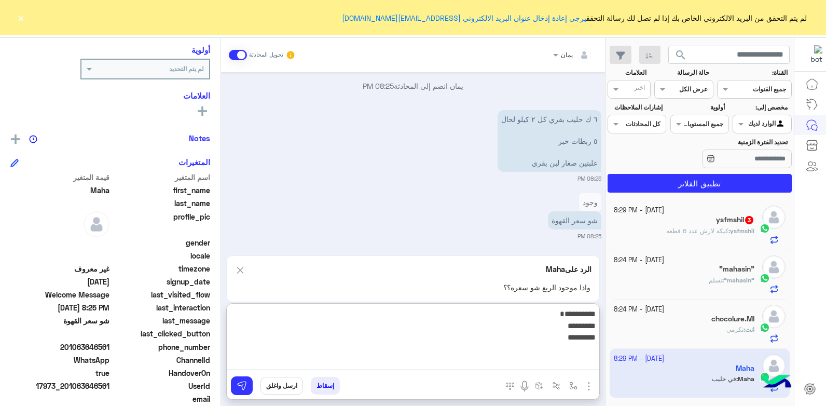
type textarea "**********"
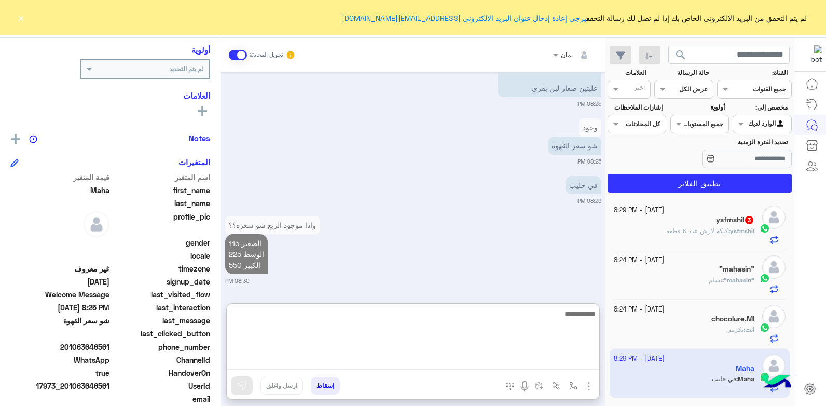
scroll to position [442, 0]
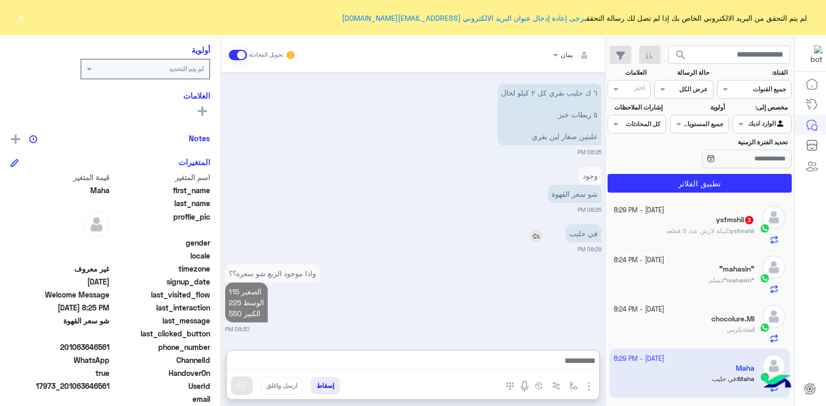
click at [534, 236] on img at bounding box center [536, 236] width 12 height 12
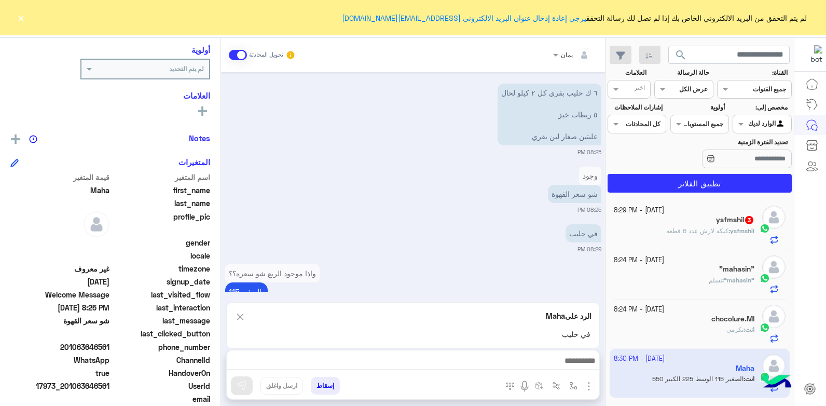
scroll to position [495, 0]
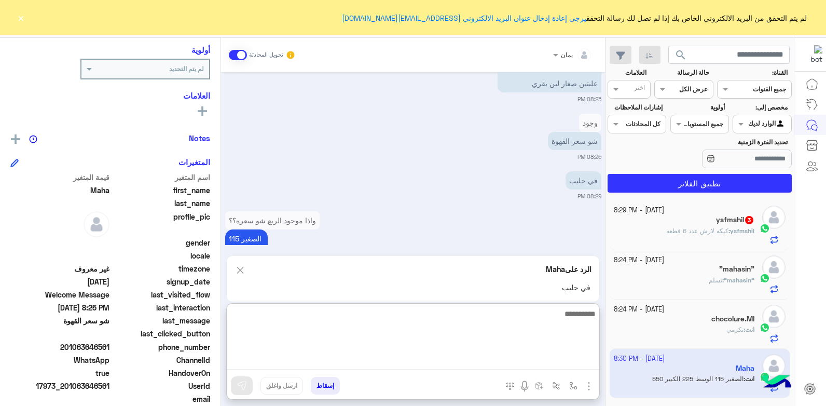
click at [513, 356] on textarea at bounding box center [413, 338] width 372 height 62
type textarea "*****"
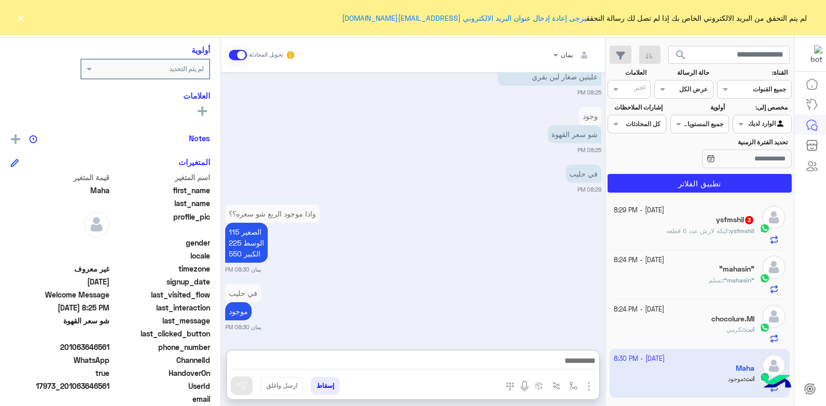
scroll to position [531, 0]
click at [677, 312] on div "[DATE] - 8:24 PM" at bounding box center [684, 310] width 141 height 10
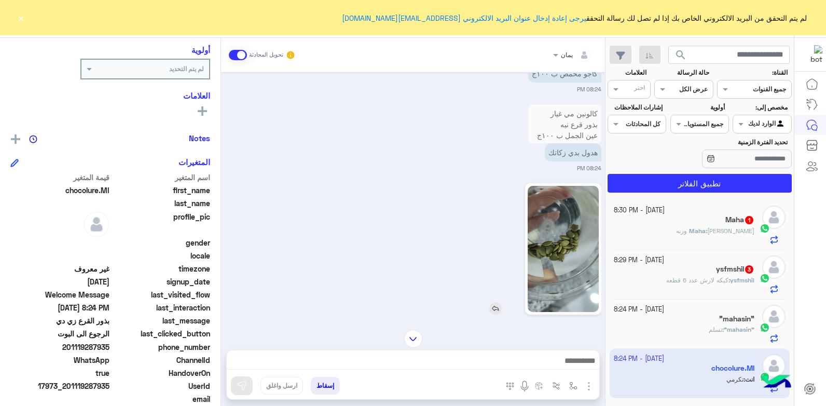
scroll to position [931, 0]
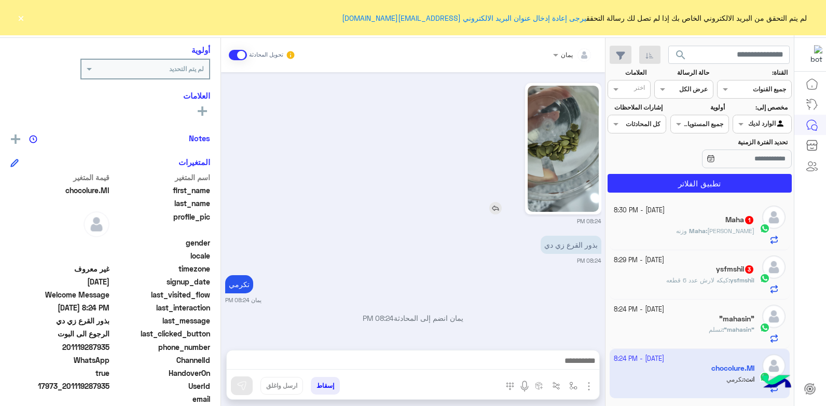
click at [498, 205] on img at bounding box center [495, 208] width 12 height 12
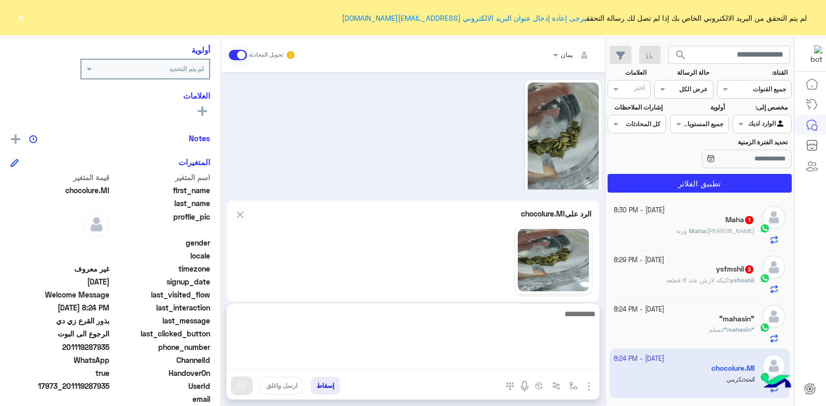
click at [521, 362] on textarea at bounding box center [413, 338] width 372 height 62
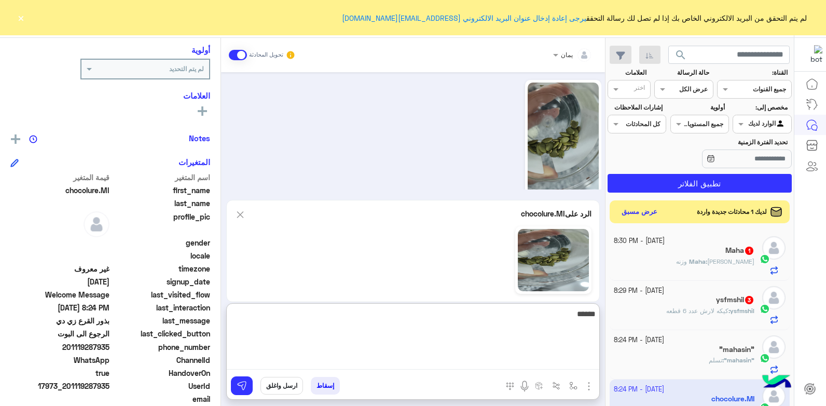
type textarea "*******"
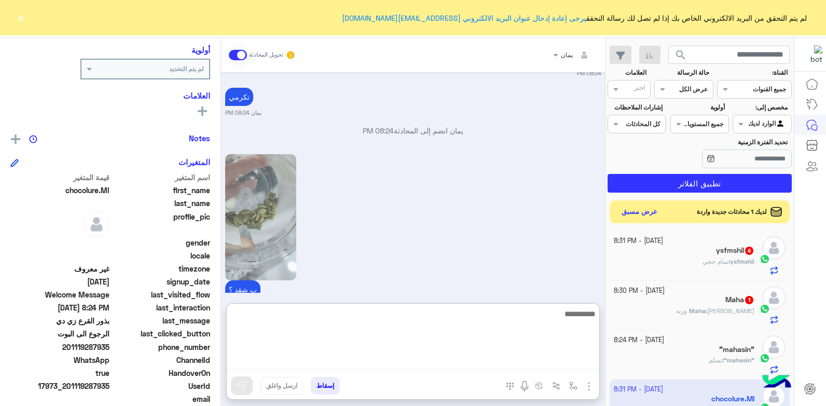
scroll to position [1143, 0]
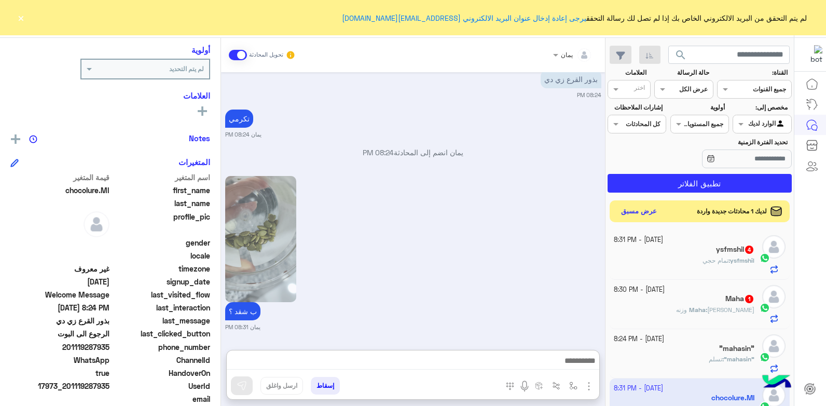
click at [653, 211] on button "عرض مسبق" at bounding box center [639, 211] width 44 height 14
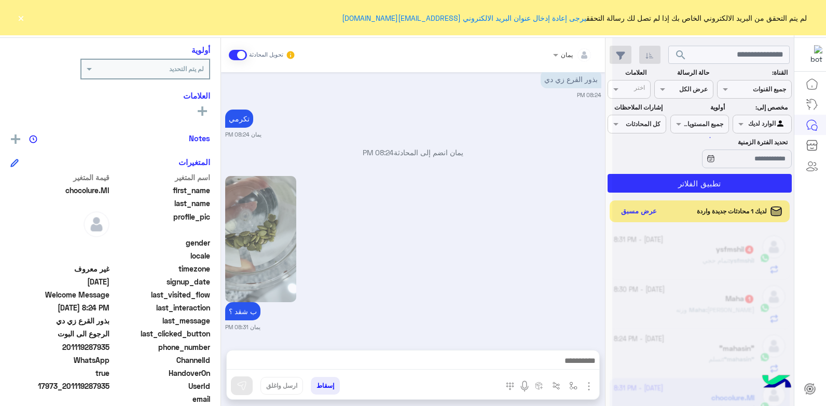
scroll to position [1097, 0]
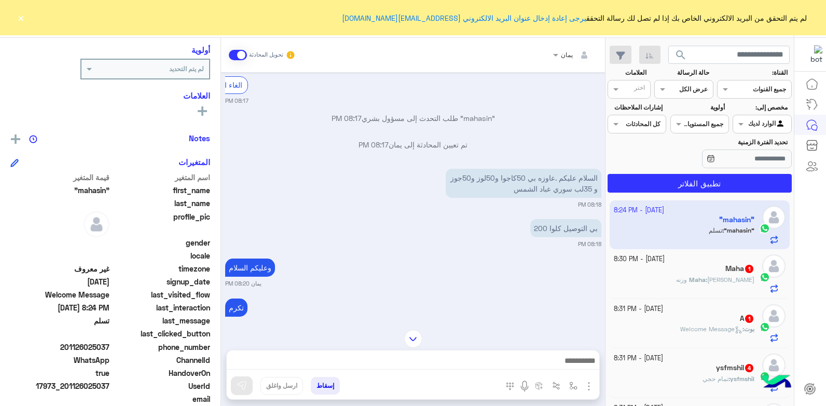
scroll to position [110, 0]
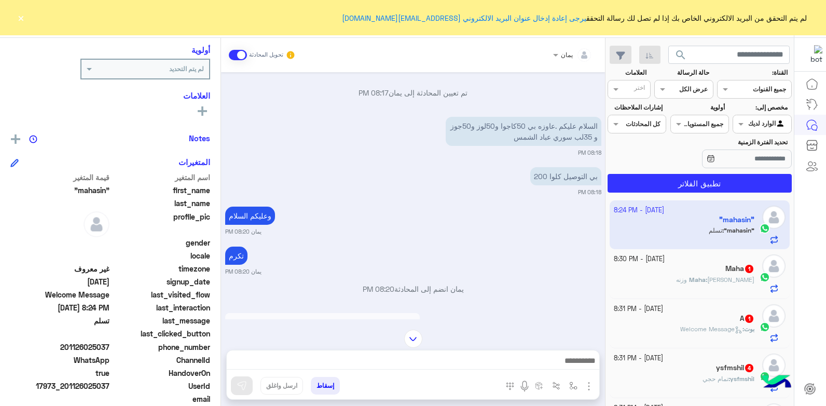
drag, startPoint x: 110, startPoint y: 345, endPoint x: 72, endPoint y: 343, distance: 39.0
click at [72, 343] on span "201126025037" at bounding box center [59, 346] width 99 height 11
copy span "1126025037"
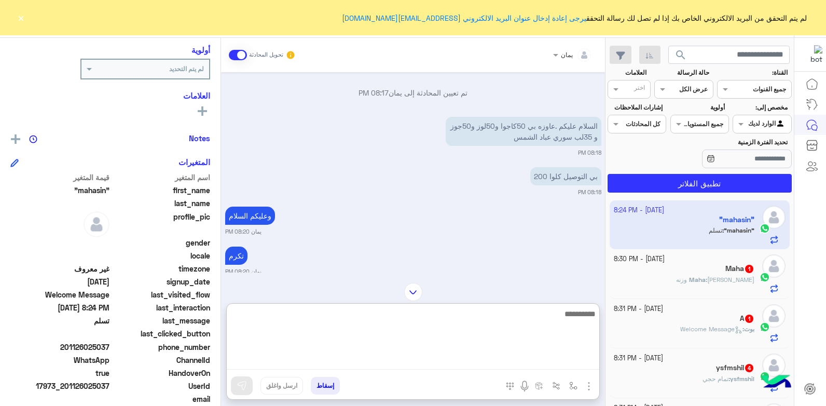
click at [411, 366] on textarea at bounding box center [413, 338] width 372 height 62
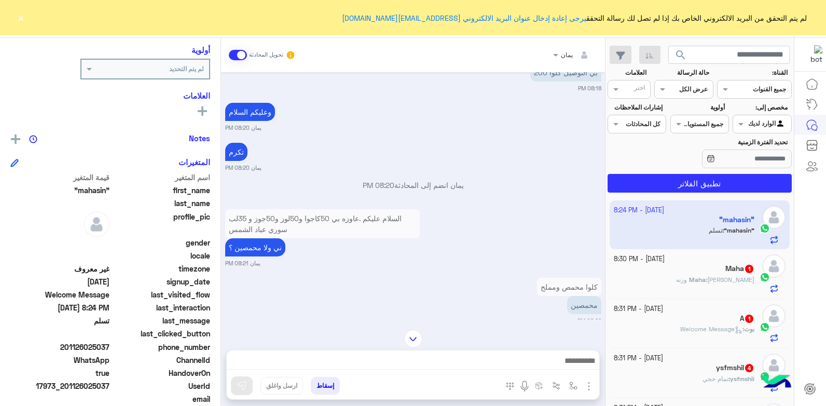
click at [417, 291] on div "يمان تحويل المحادثة [DATE] السلام عليكم 08:17 PM الغاء المحادثة 08:17 PM "mahas…" at bounding box center [413, 224] width 384 height 372
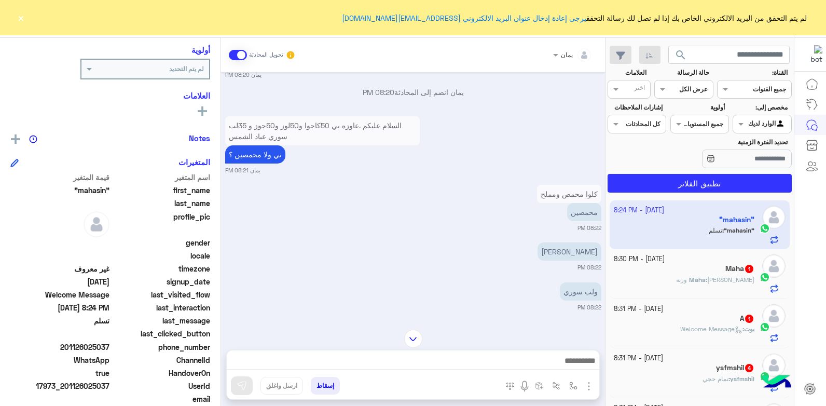
scroll to position [370, 0]
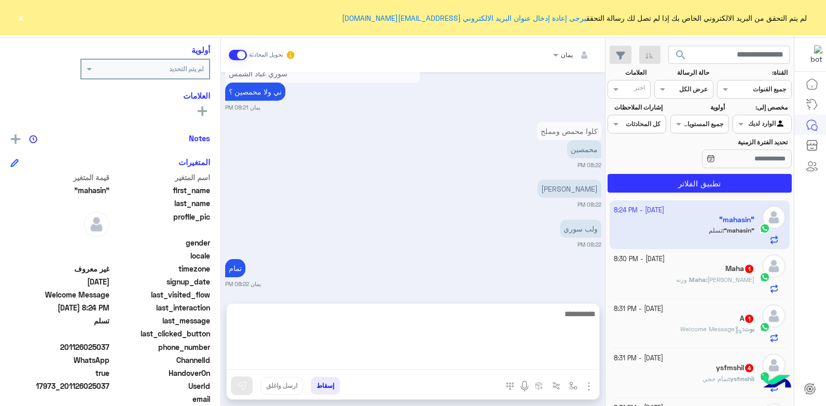
click at [450, 367] on textarea at bounding box center [413, 338] width 372 height 62
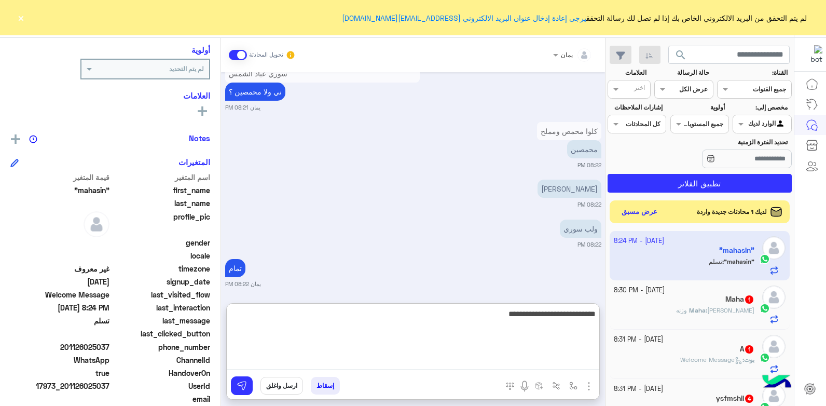
type textarea "**********"
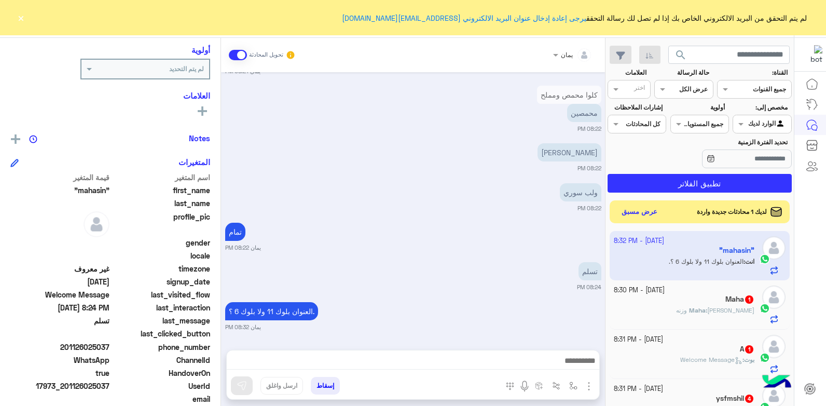
scroll to position [410, 0]
drag, startPoint x: 110, startPoint y: 345, endPoint x: 67, endPoint y: 346, distance: 43.1
click at [67, 346] on span "201126025037" at bounding box center [59, 346] width 99 height 11
copy span "01126025037"
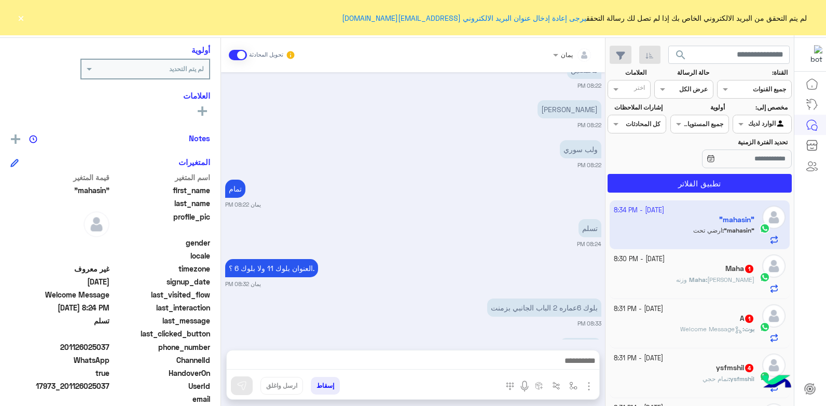
scroll to position [489, 0]
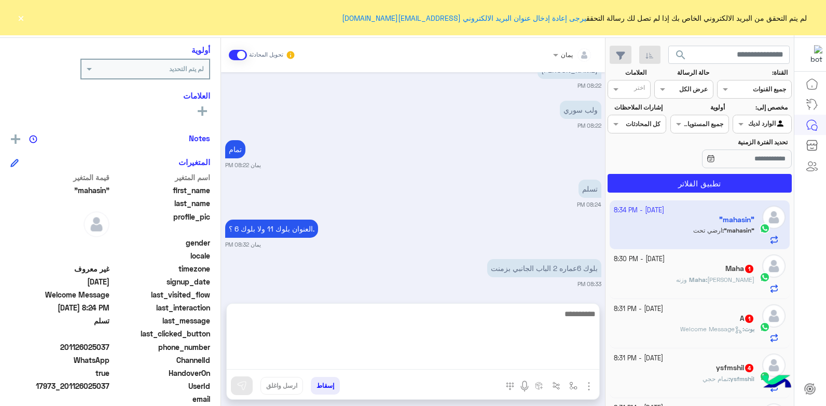
click at [496, 360] on textarea at bounding box center [413, 338] width 372 height 62
type textarea "****"
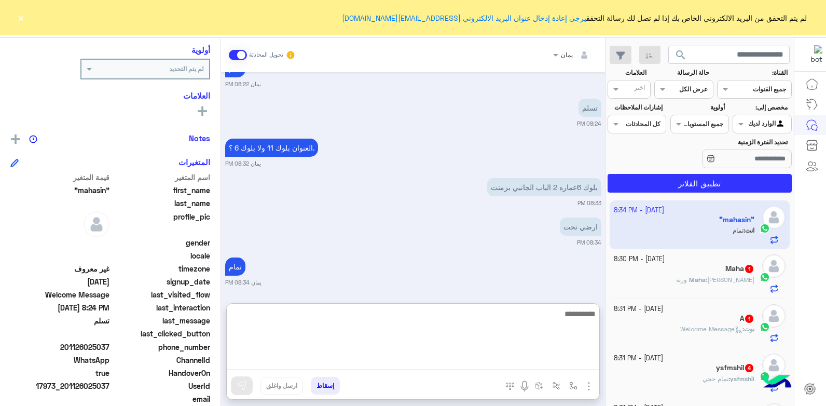
scroll to position [575, 0]
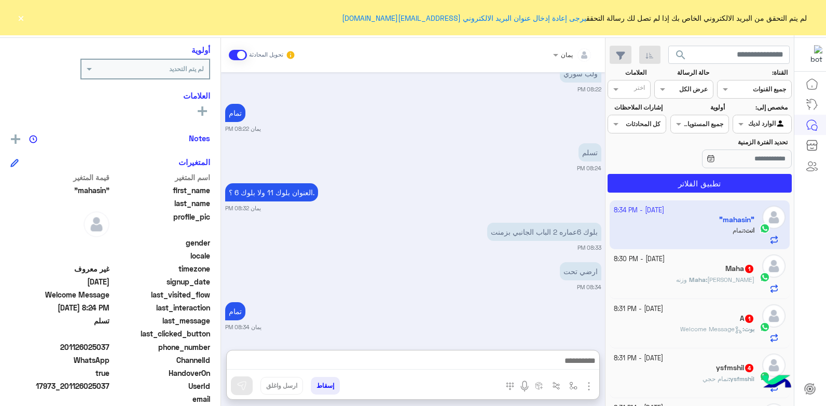
click at [324, 385] on button "إسقاط" at bounding box center [325, 386] width 29 height 18
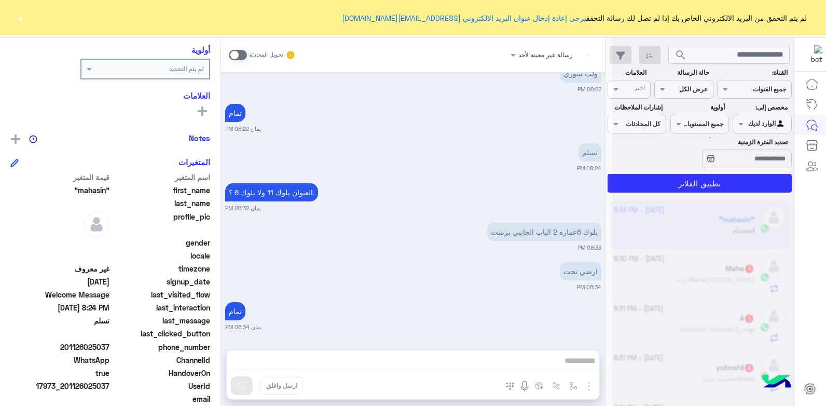
scroll to position [555, 0]
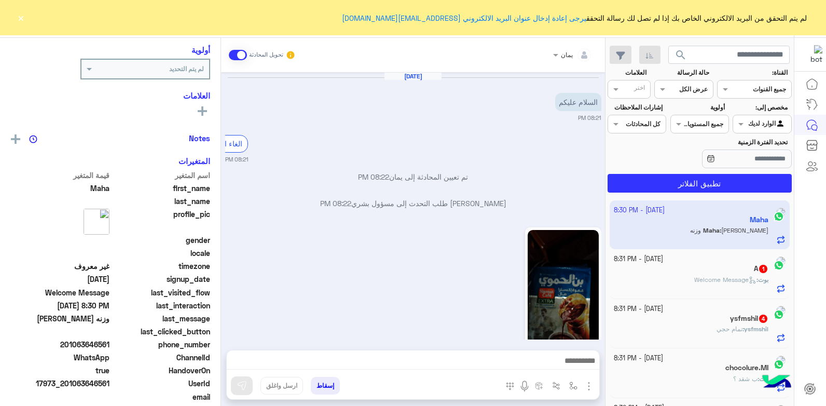
scroll to position [545, 0]
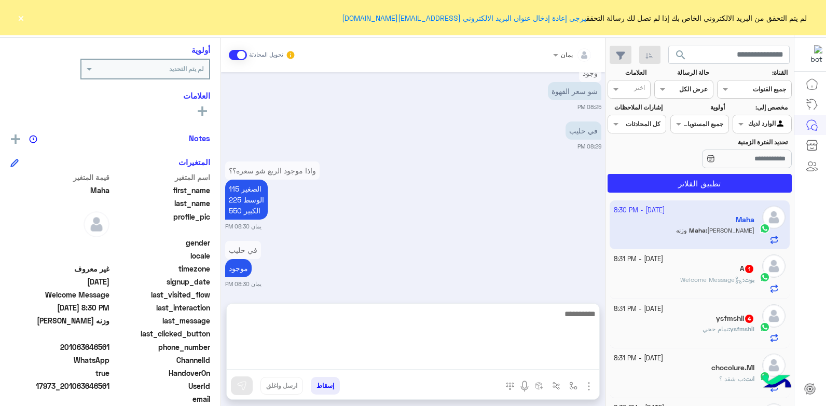
click at [497, 364] on textarea at bounding box center [413, 338] width 372 height 62
type textarea "***"
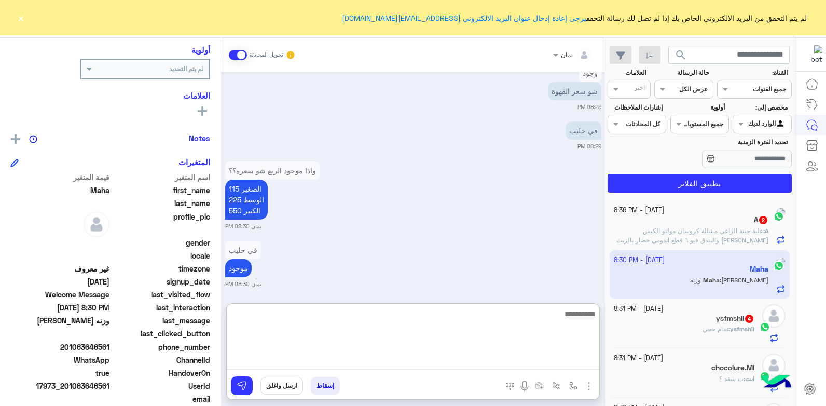
scroll to position [631, 0]
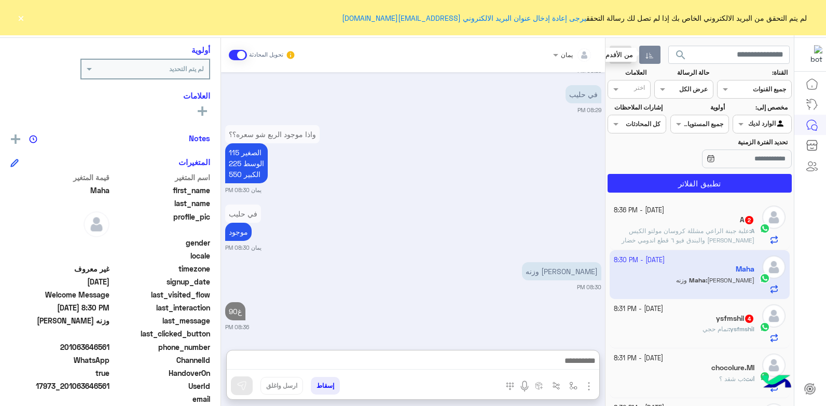
click at [648, 54] on icon "button" at bounding box center [649, 55] width 8 height 8
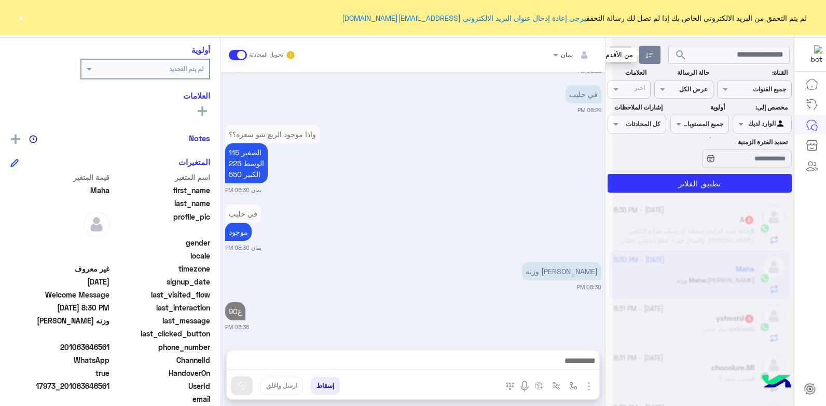
scroll to position [585, 0]
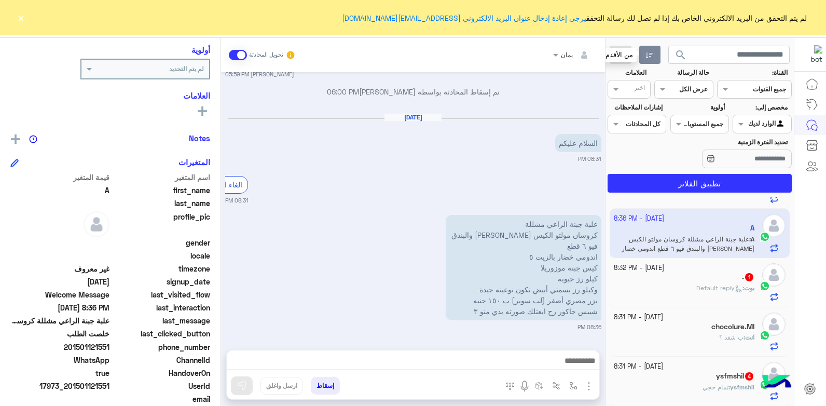
scroll to position [136, 0]
click at [689, 377] on div "ysfmshil 4" at bounding box center [684, 376] width 141 height 11
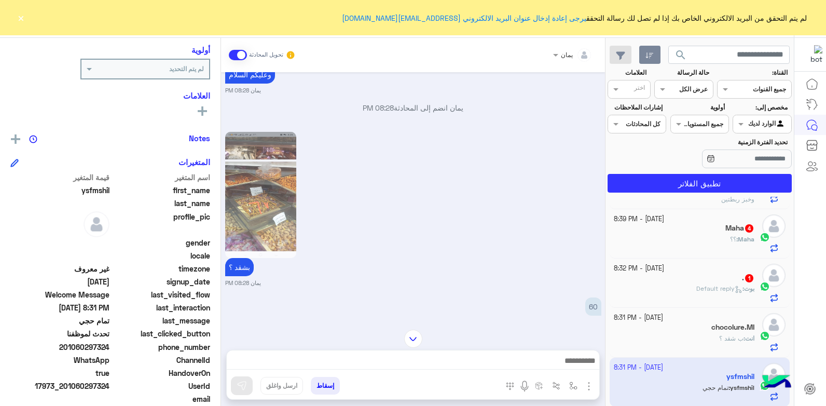
scroll to position [766, 0]
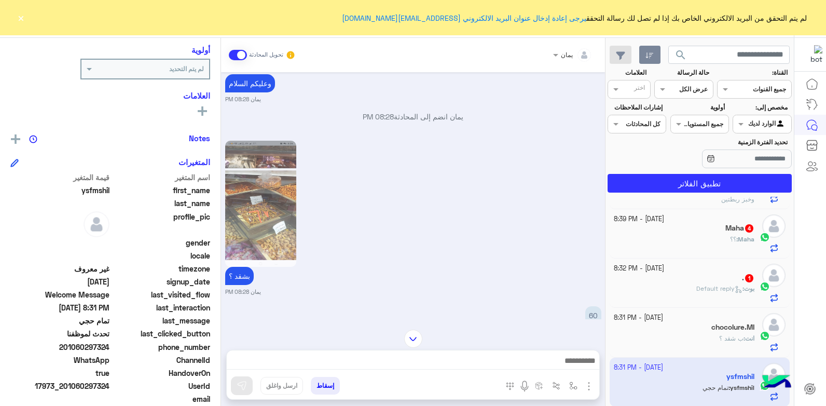
click at [271, 215] on img at bounding box center [260, 204] width 71 height 126
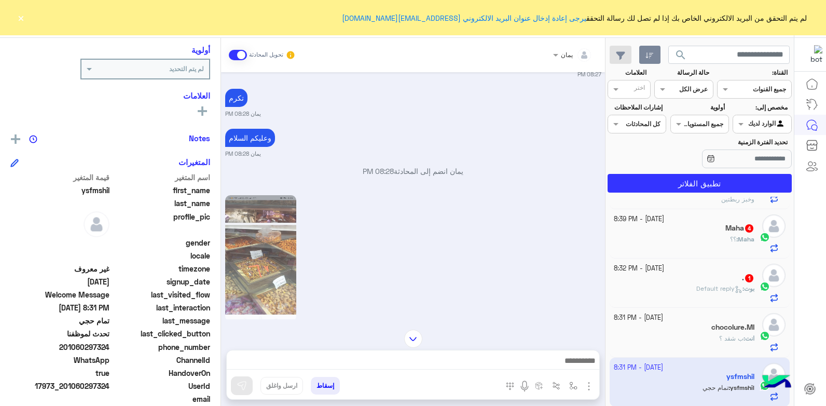
scroll to position [662, 0]
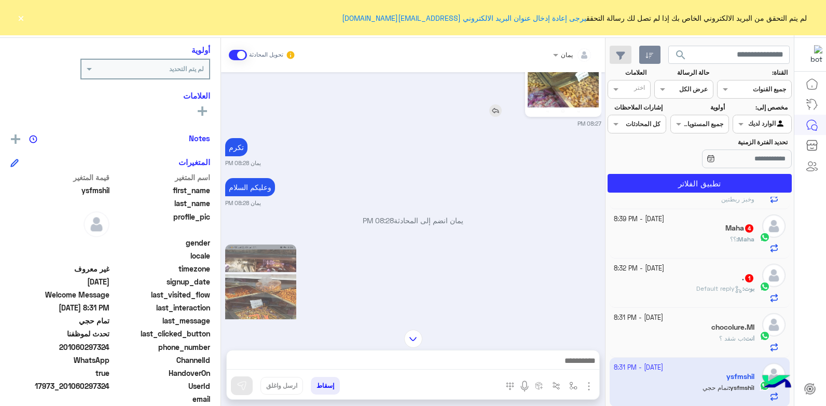
click at [561, 94] on img at bounding box center [563, 51] width 71 height 126
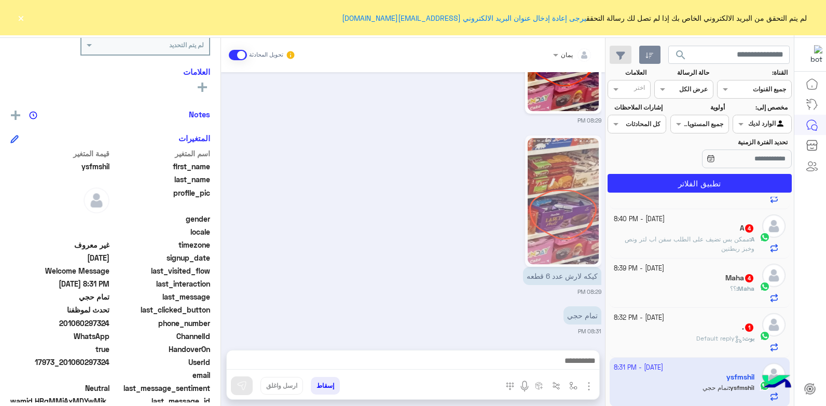
scroll to position [196, 0]
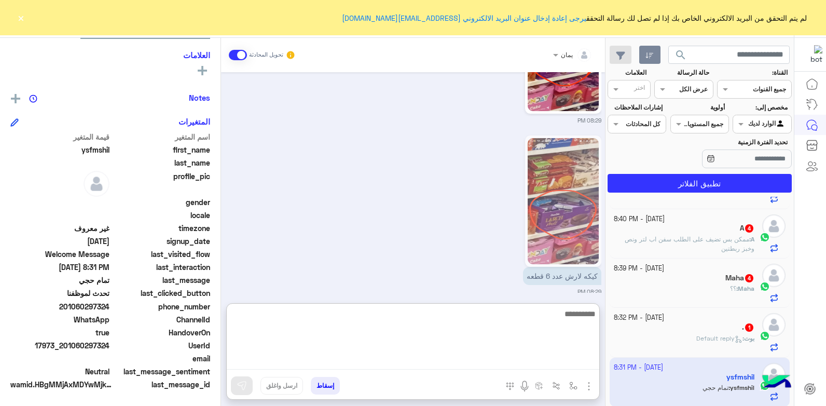
click at [441, 359] on textarea at bounding box center [413, 338] width 372 height 62
type textarea "****"
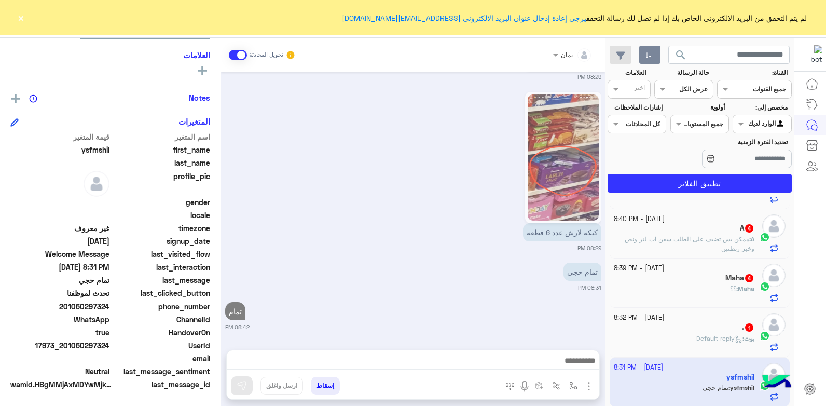
click at [111, 307] on div "phone_number [PHONE_NUMBER]" at bounding box center [110, 307] width 200 height 13
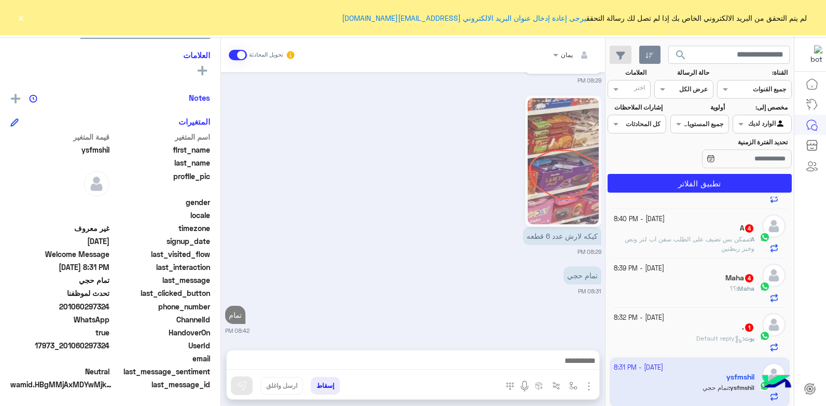
click at [112, 307] on div "phone_number [PHONE_NUMBER]" at bounding box center [110, 307] width 200 height 13
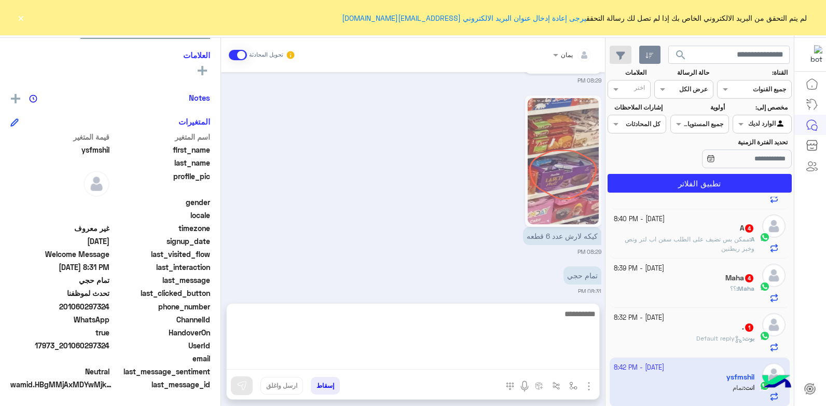
click at [359, 362] on textarea at bounding box center [413, 338] width 372 height 62
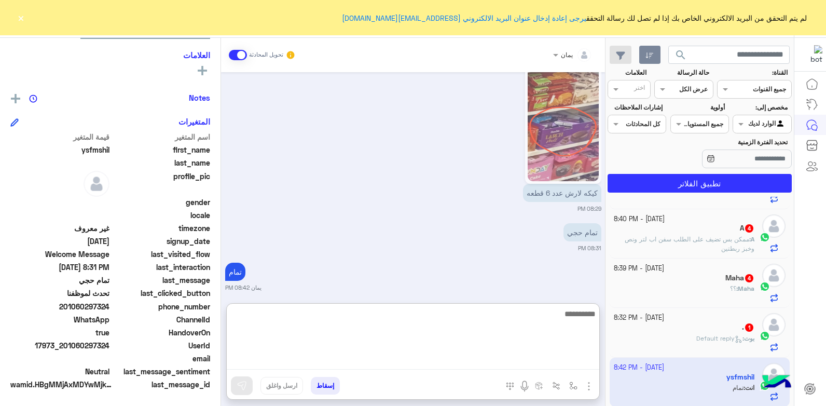
scroll to position [1215, 0]
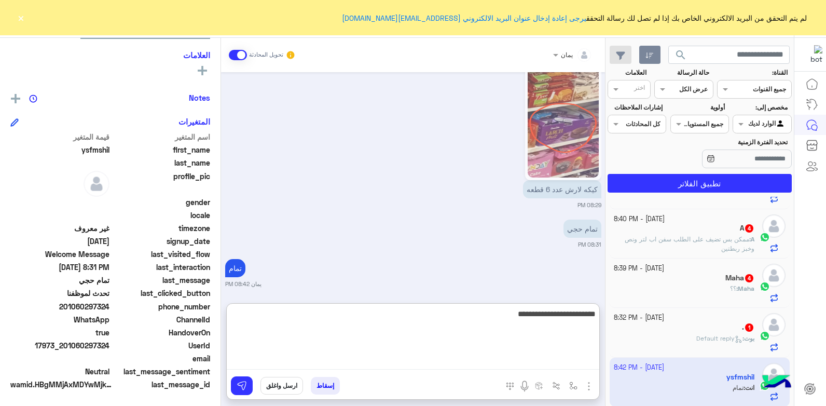
click at [528, 317] on textarea "**********" at bounding box center [413, 338] width 372 height 62
type textarea "**********"
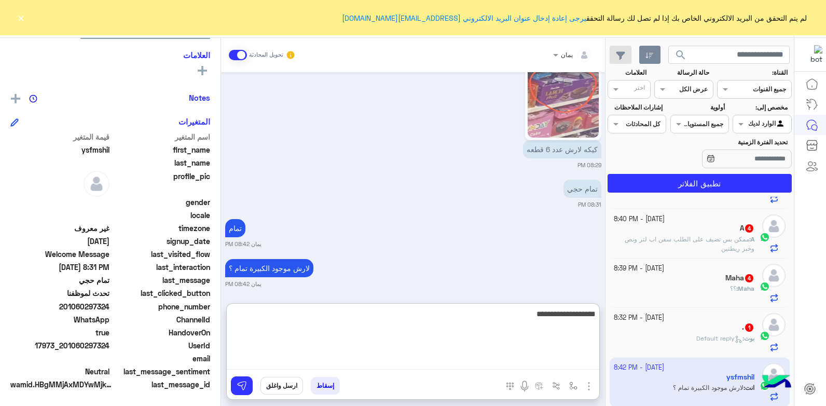
type textarea "**********"
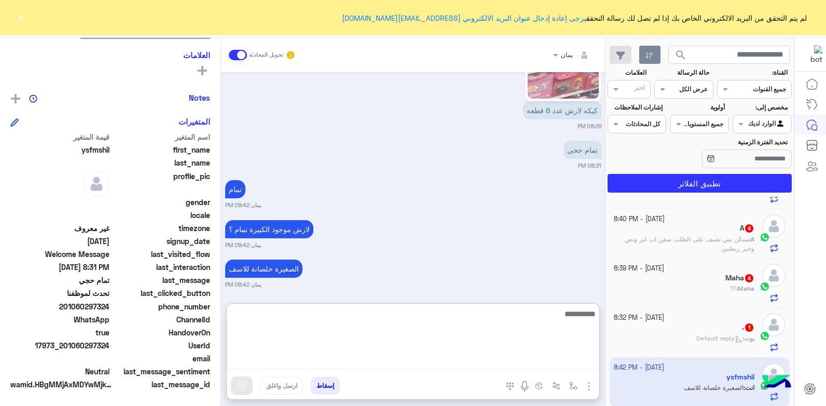
scroll to position [42, 0]
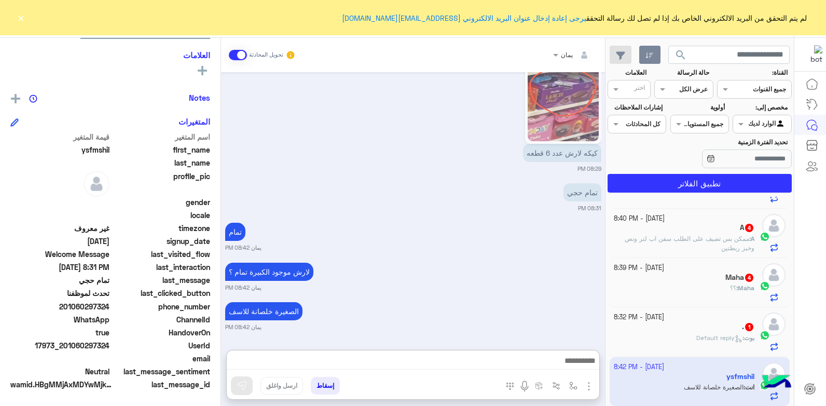
click at [705, 333] on p "[PERSON_NAME] : Default reply" at bounding box center [725, 337] width 58 height 9
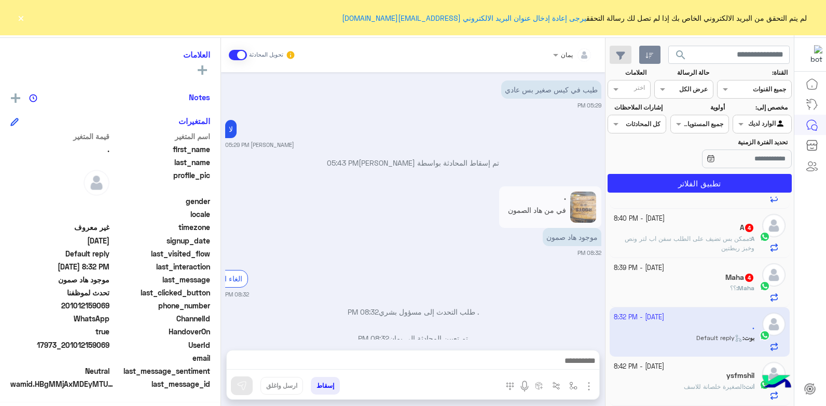
scroll to position [469, 0]
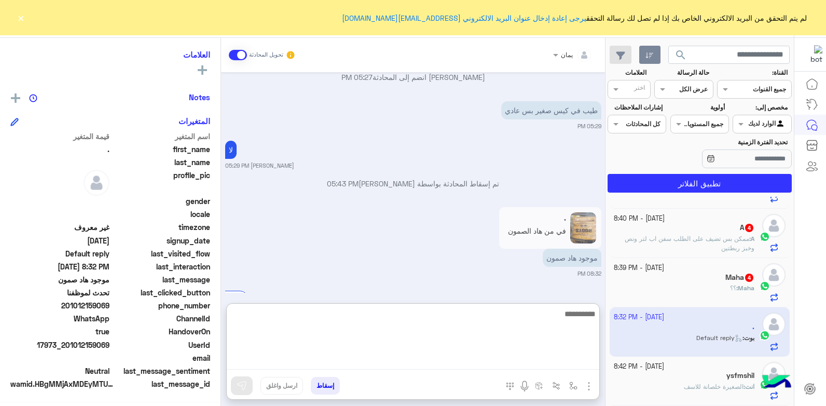
click at [483, 369] on textarea at bounding box center [413, 338] width 372 height 62
type textarea "*****"
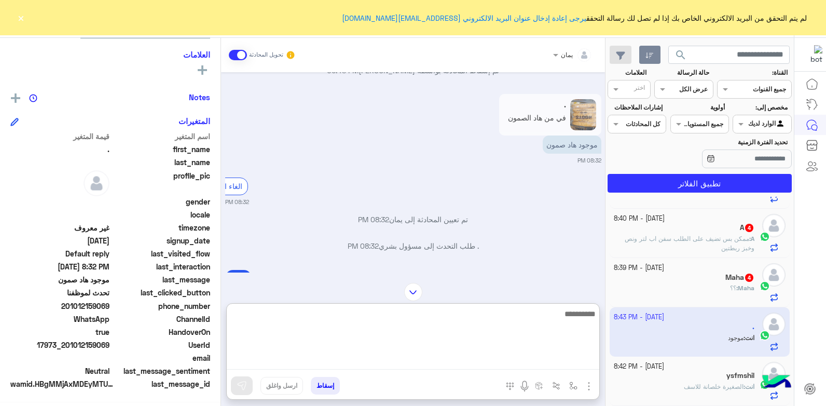
scroll to position [633, 0]
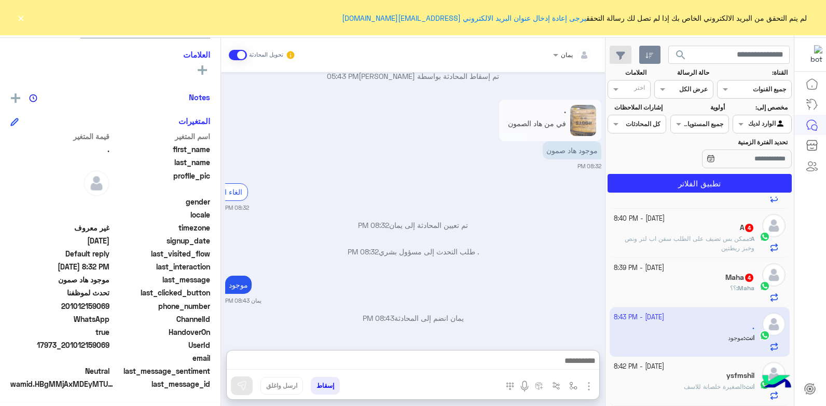
click at [662, 281] on div "Maha 4" at bounding box center [684, 278] width 141 height 11
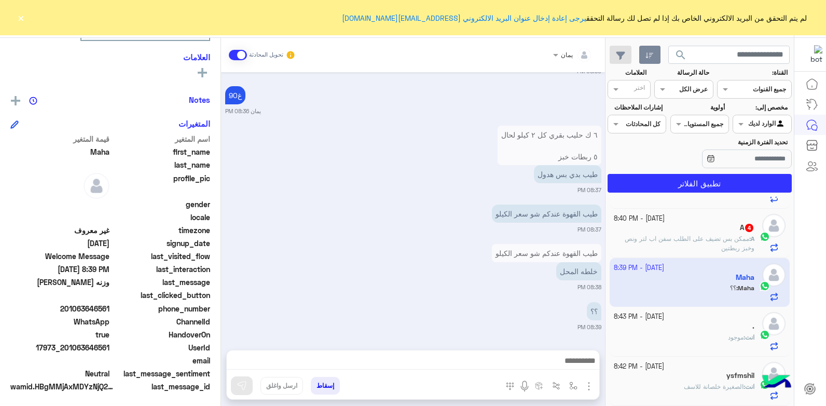
scroll to position [197, 0]
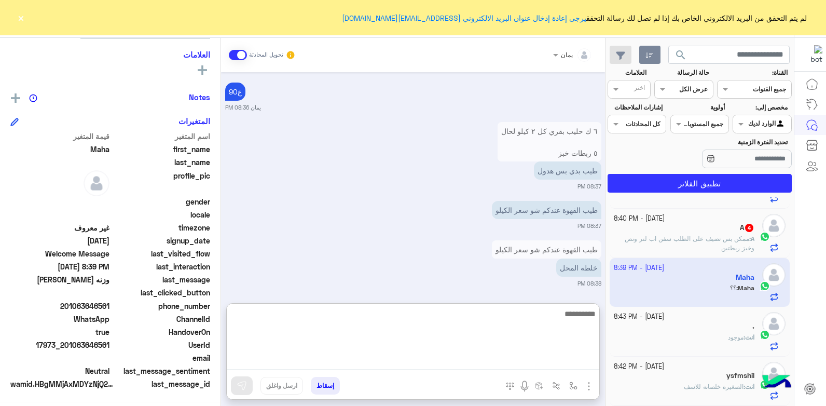
click at [466, 363] on textarea at bounding box center [413, 338] width 372 height 62
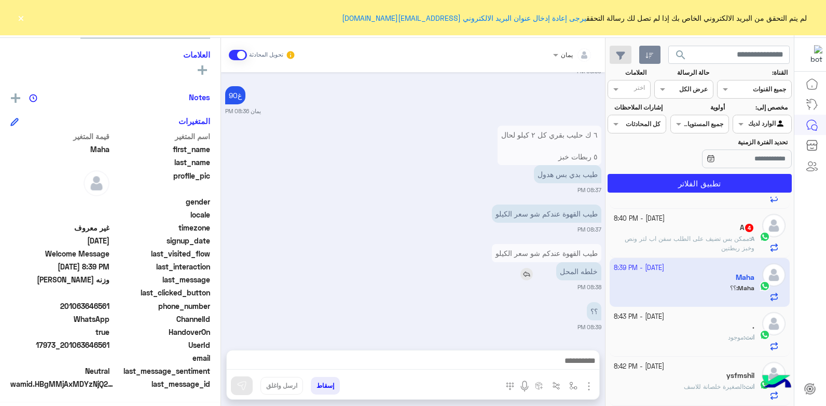
click at [527, 273] on img at bounding box center [526, 274] width 12 height 12
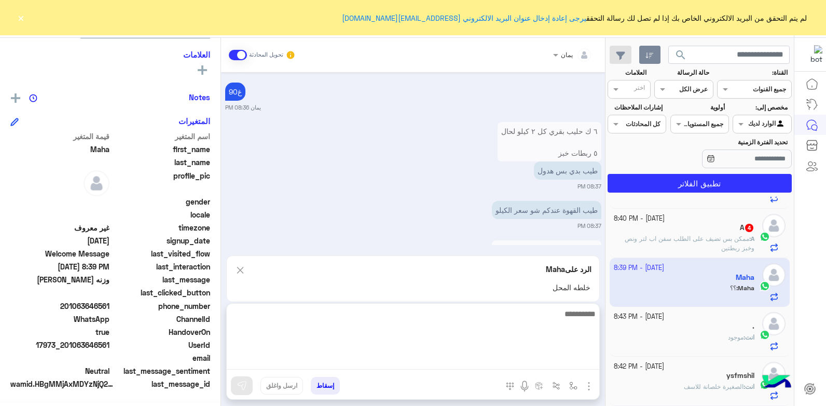
click at [523, 364] on textarea at bounding box center [413, 338] width 372 height 62
type textarea "***"
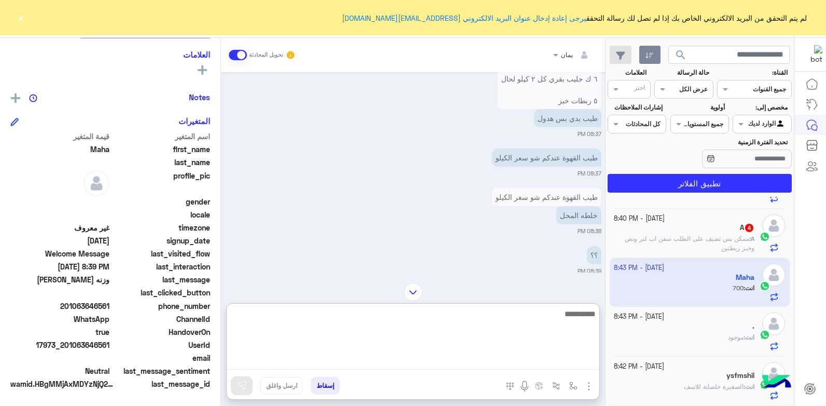
scroll to position [801, 0]
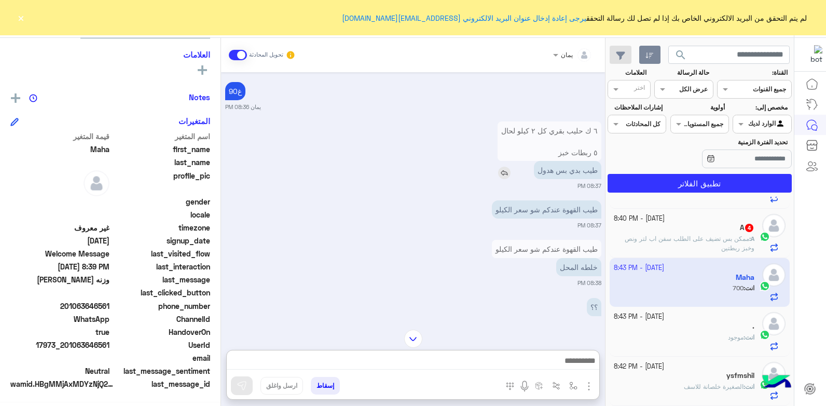
click at [503, 175] on img at bounding box center [504, 173] width 12 height 12
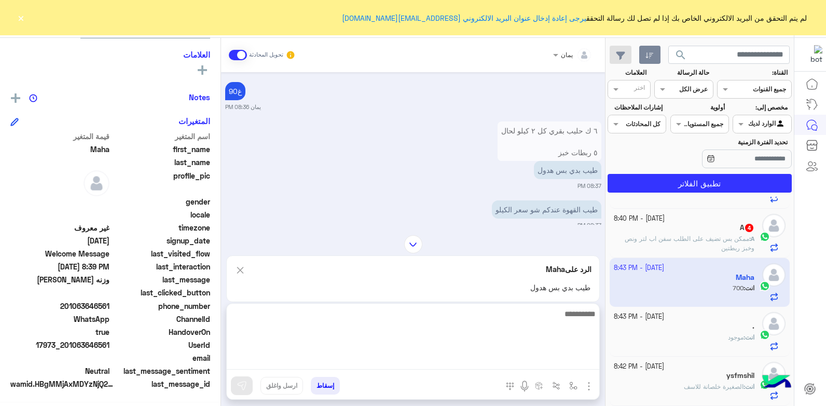
click at [505, 359] on textarea at bounding box center [413, 338] width 372 height 62
type textarea "****"
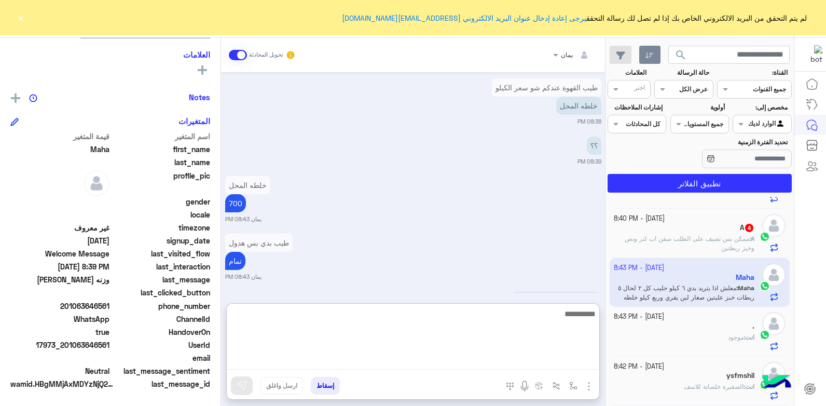
scroll to position [1079, 0]
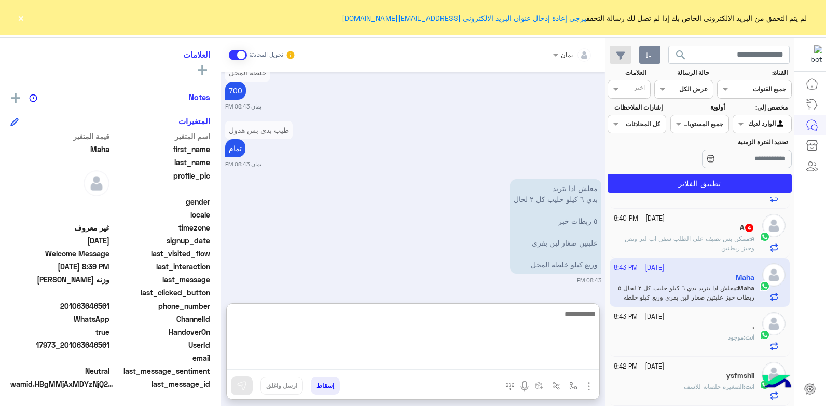
click at [494, 316] on textarea at bounding box center [413, 338] width 372 height 62
type textarea "****"
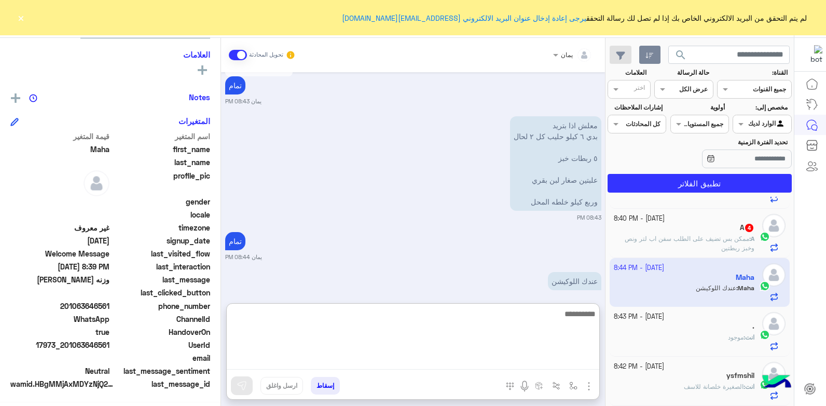
scroll to position [1151, 0]
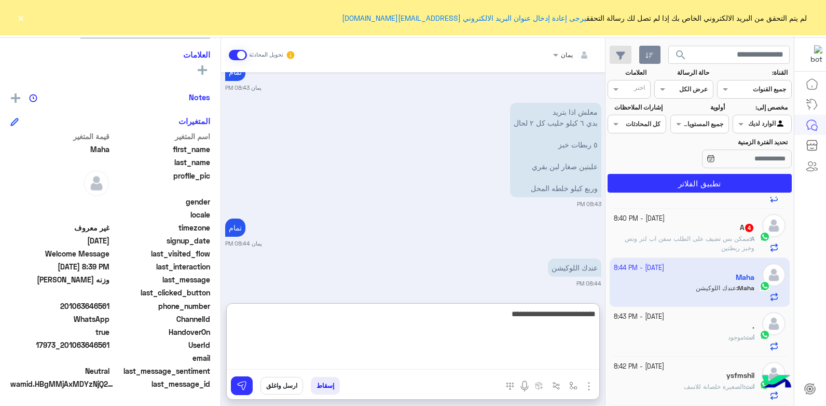
type textarea "**********"
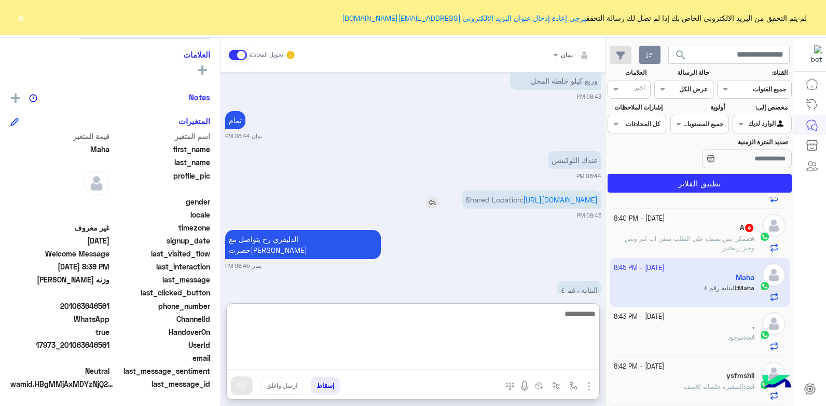
scroll to position [1298, 0]
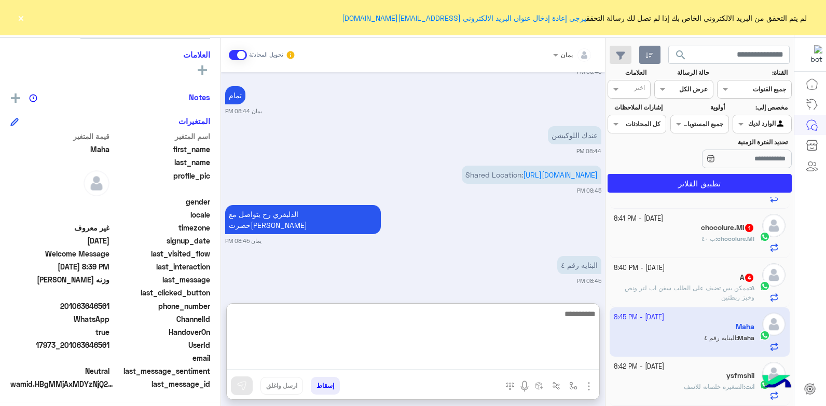
click at [484, 316] on textarea at bounding box center [413, 338] width 372 height 62
type textarea "****"
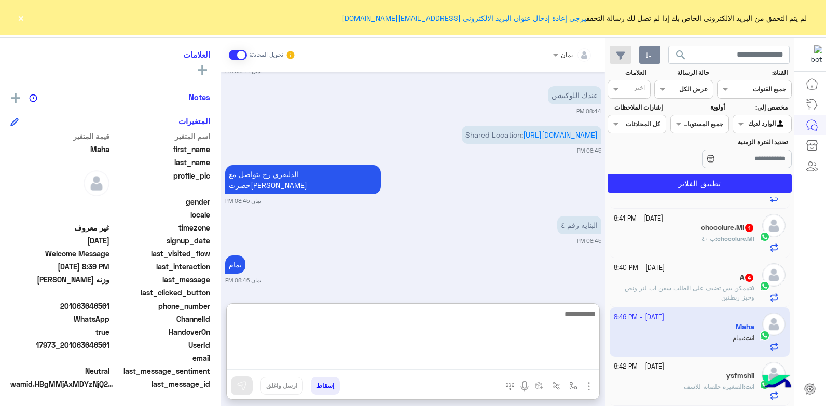
scroll to position [41, 0]
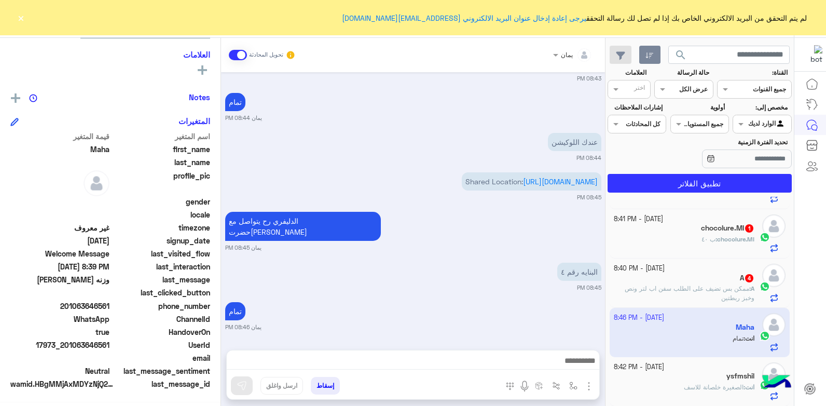
click at [687, 370] on div "[DATE] - 8:42 PM" at bounding box center [684, 367] width 141 height 10
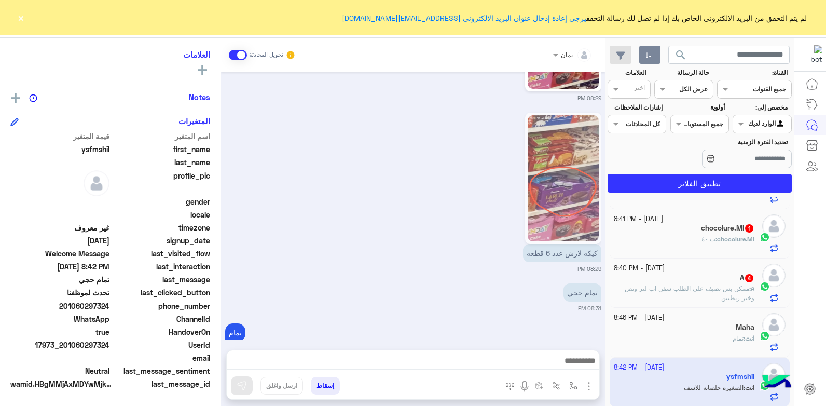
scroll to position [1099, 0]
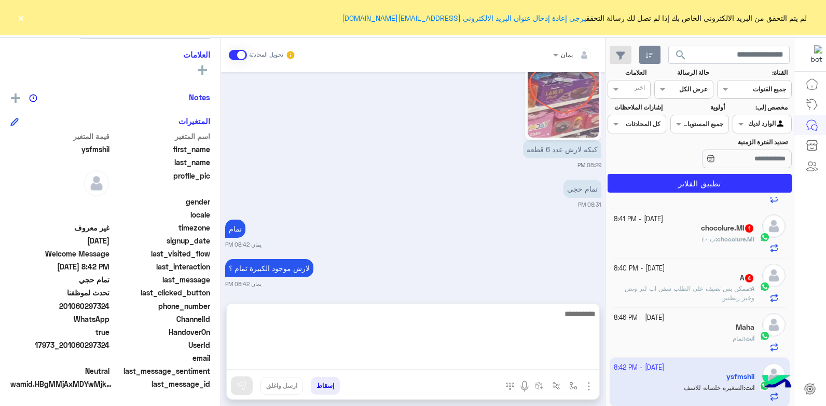
click at [480, 360] on textarea at bounding box center [413, 338] width 372 height 62
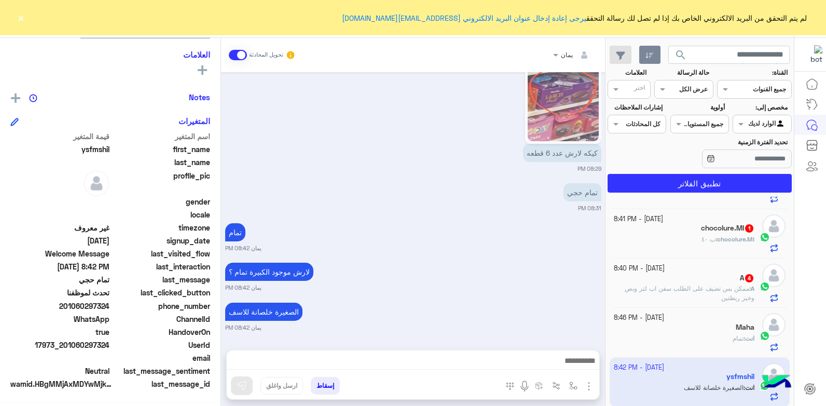
drag, startPoint x: 110, startPoint y: 343, endPoint x: 67, endPoint y: 346, distance: 42.6
click at [67, 346] on span "17973_201060297324" at bounding box center [59, 344] width 99 height 11
copy span "01060297324"
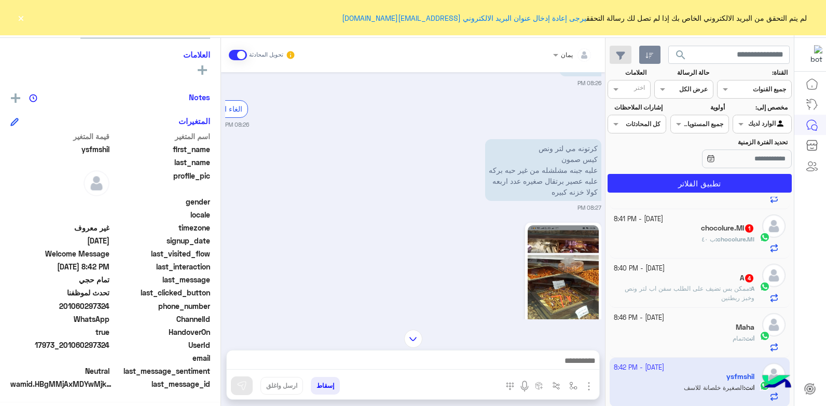
scroll to position [321, 0]
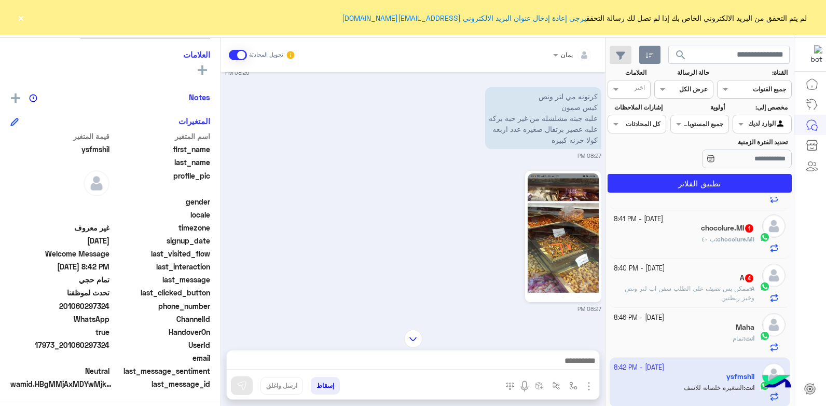
click at [326, 383] on button "إسقاط" at bounding box center [325, 386] width 29 height 18
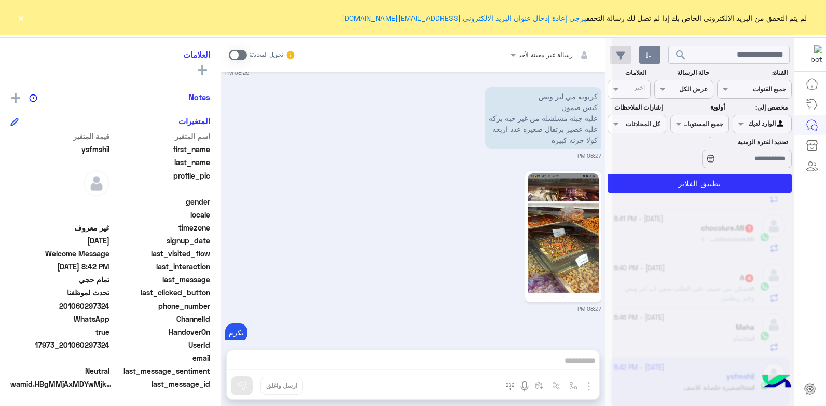
scroll to position [1126, 0]
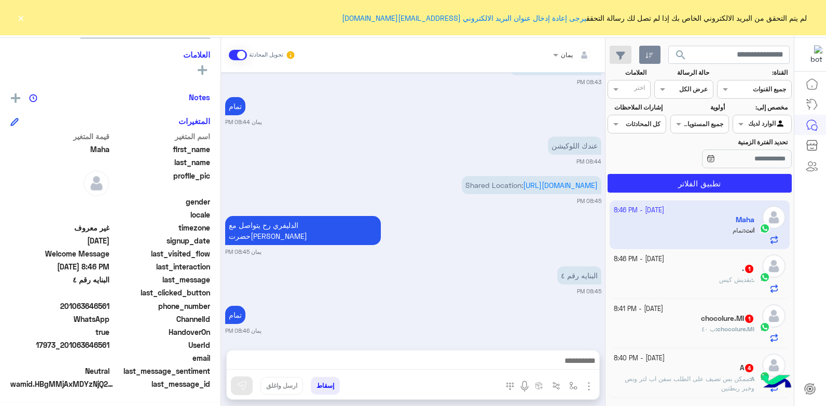
scroll to position [855, 0]
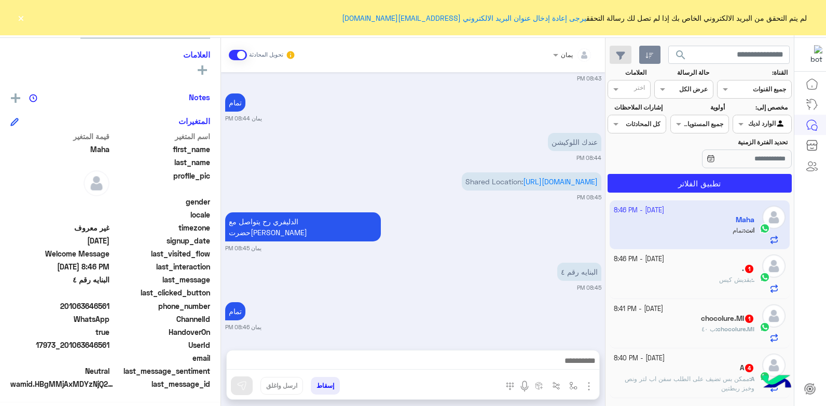
drag, startPoint x: 108, startPoint y: 343, endPoint x: 74, endPoint y: 345, distance: 33.8
click at [74, 345] on span "17973_201063646561" at bounding box center [59, 344] width 99 height 11
copy span "063646561"
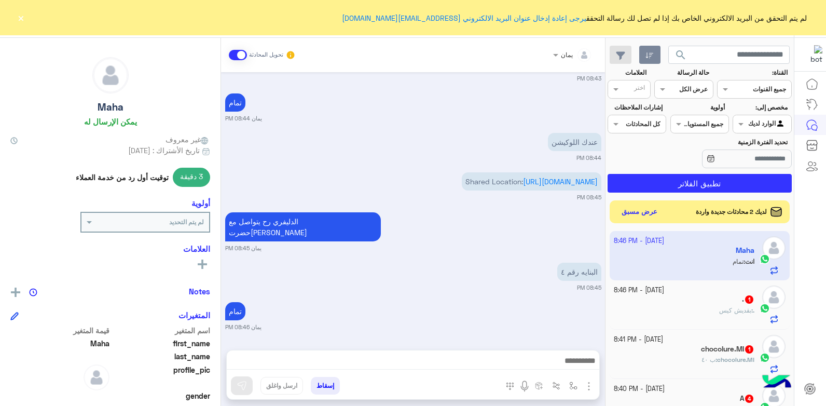
click at [327, 383] on button "إسقاط" at bounding box center [325, 386] width 29 height 18
drag, startPoint x: 473, startPoint y: 292, endPoint x: 471, endPoint y: 297, distance: 5.3
click at [472, 296] on div "[DATE] ٦ ك حليب بقري كل ٢ كيلو لحال ٥ ربطات خبز علبتين صغار لبن بقري 08:25 PM و…" at bounding box center [413, 205] width 384 height 267
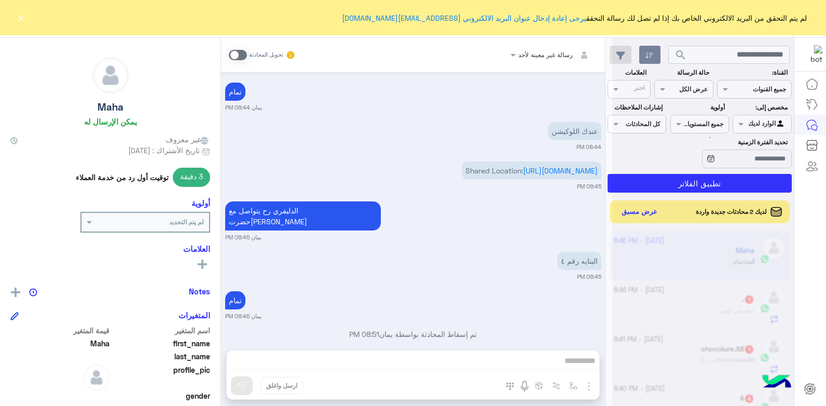
scroll to position [882, 0]
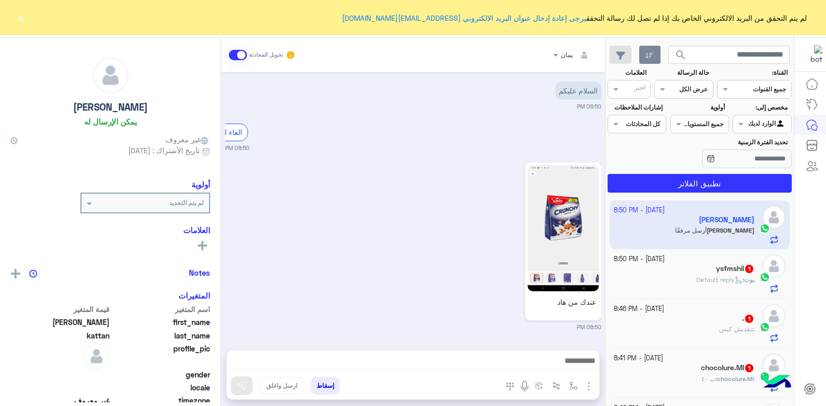
scroll to position [15, 0]
click at [544, 256] on img at bounding box center [563, 228] width 71 height 126
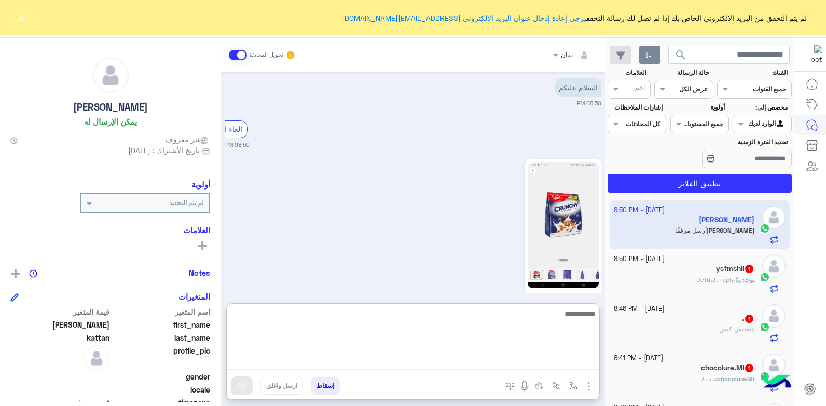
drag, startPoint x: 481, startPoint y: 366, endPoint x: 475, endPoint y: 365, distance: 6.4
click at [481, 366] on textarea at bounding box center [413, 338] width 372 height 62
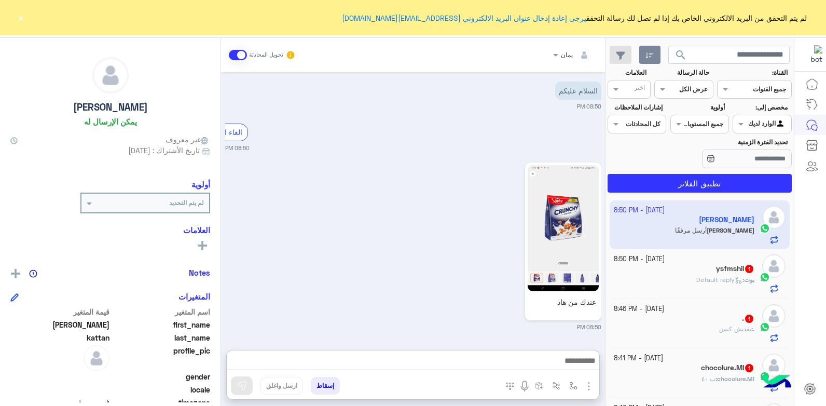
click at [661, 280] on div "[PERSON_NAME] : Default reply" at bounding box center [684, 284] width 141 height 18
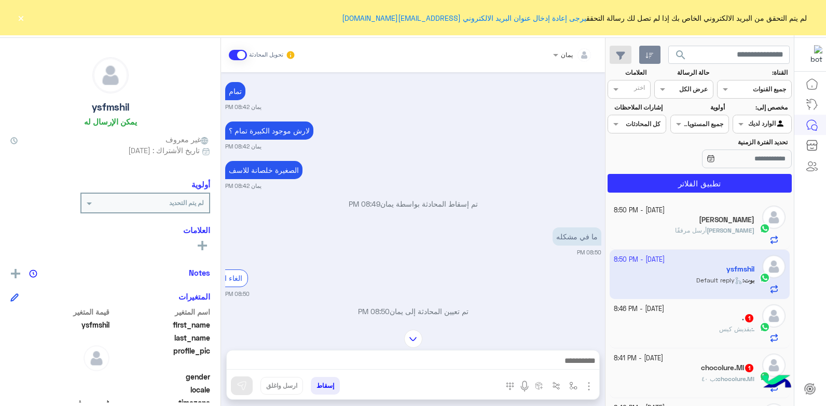
scroll to position [1029, 0]
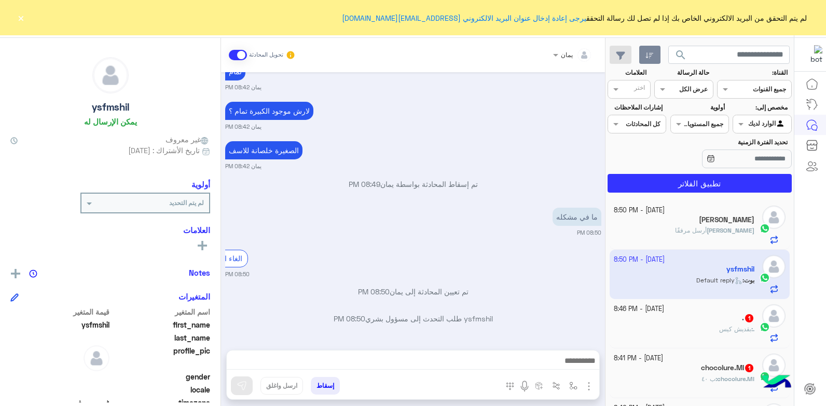
click at [326, 382] on button "إسقاط" at bounding box center [325, 386] width 29 height 18
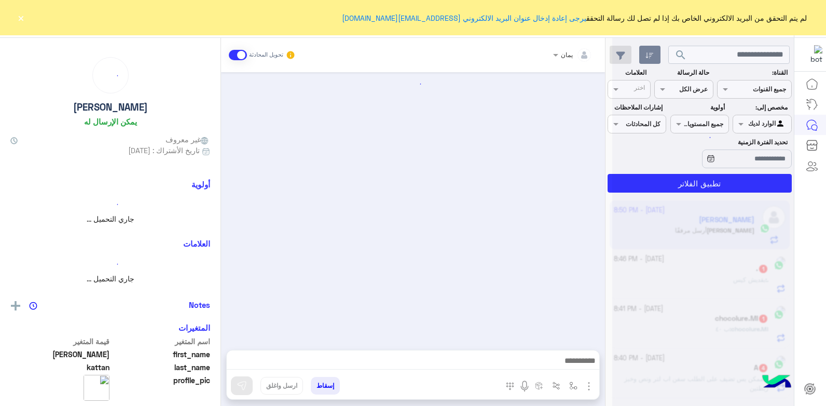
scroll to position [15, 0]
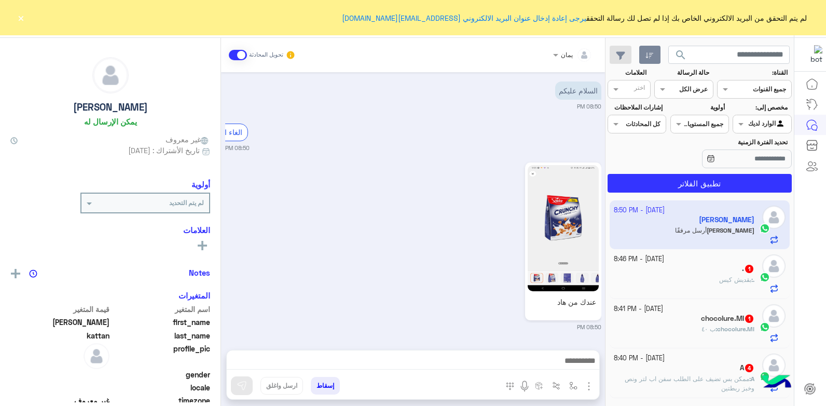
click at [680, 273] on div ". 1" at bounding box center [684, 269] width 141 height 11
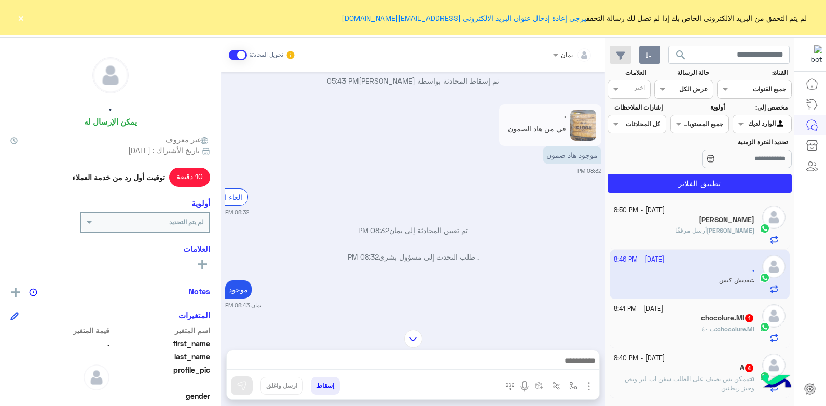
scroll to position [484, 0]
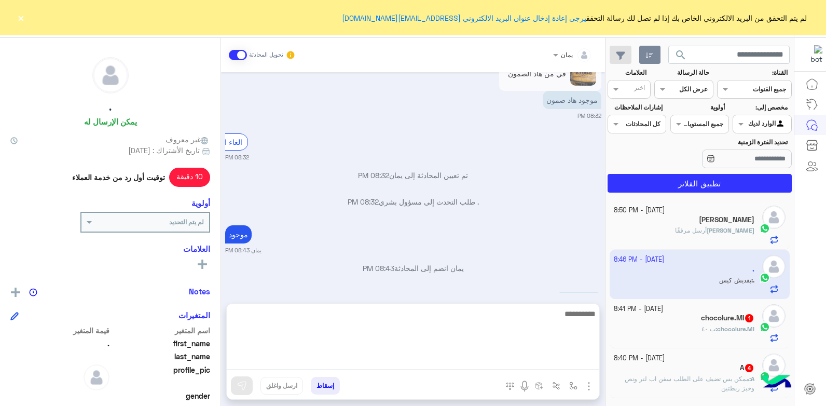
click at [469, 366] on textarea at bounding box center [413, 338] width 372 height 62
type textarea "**"
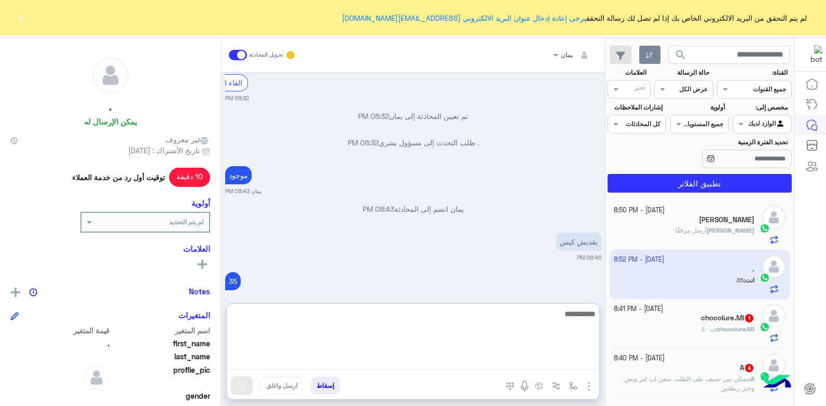
scroll to position [571, 0]
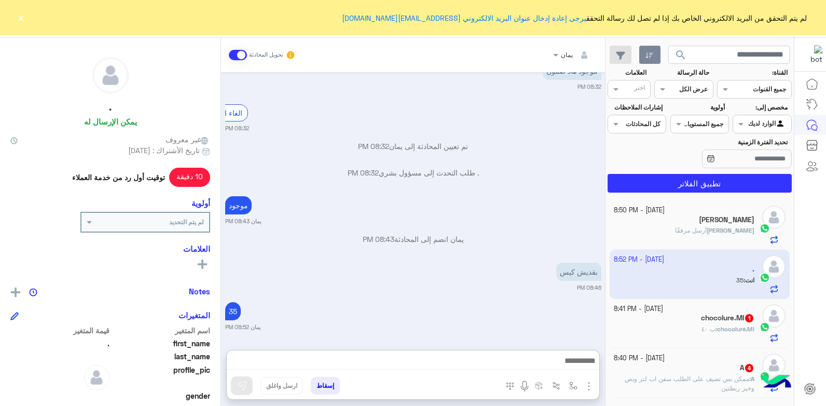
click at [644, 304] on small "[DATE] - 8:41 PM" at bounding box center [638, 309] width 49 height 10
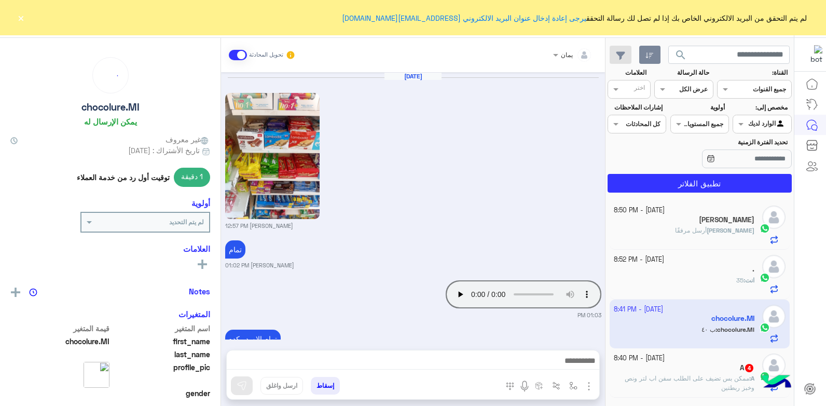
scroll to position [944, 0]
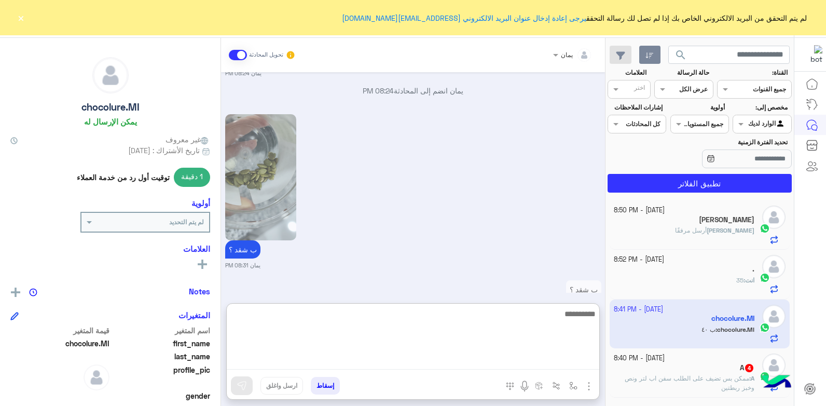
click at [473, 366] on textarea at bounding box center [413, 338] width 372 height 62
type textarea "****"
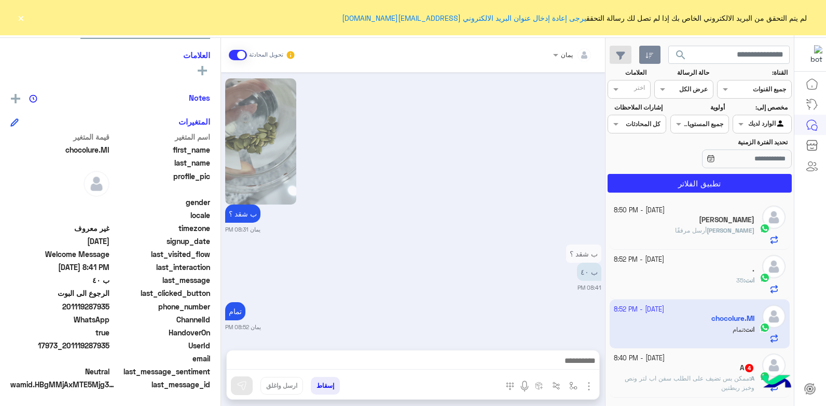
scroll to position [984, 0]
drag, startPoint x: 110, startPoint y: 306, endPoint x: 72, endPoint y: 309, distance: 38.0
click at [72, 309] on span "201119287935" at bounding box center [59, 306] width 99 height 11
copy span "1119287935"
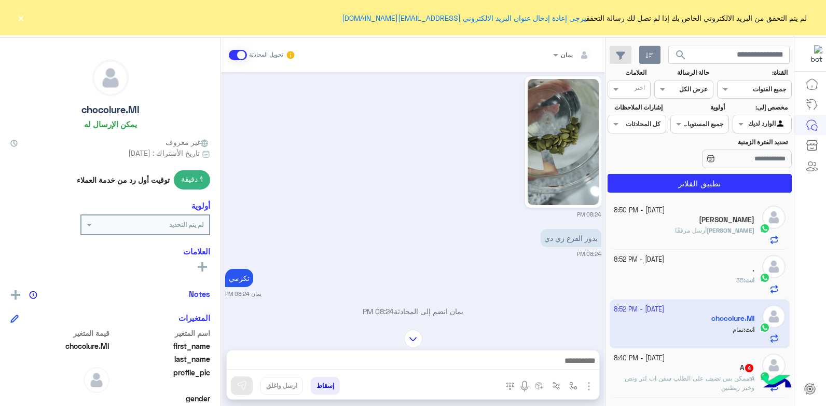
scroll to position [827, 0]
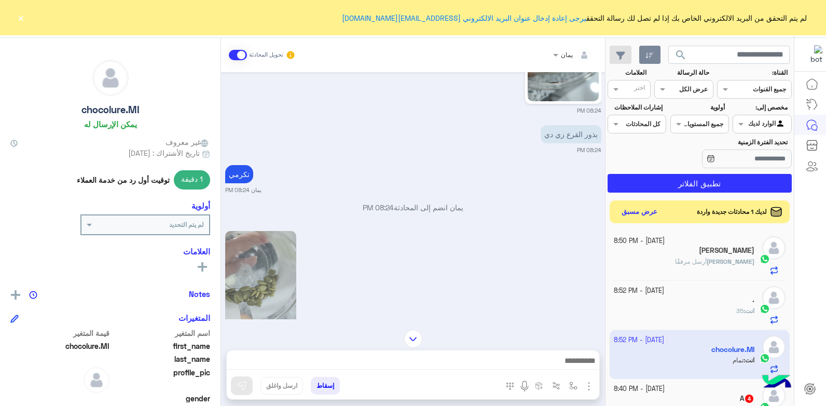
click at [323, 382] on button "إسقاط" at bounding box center [325, 386] width 29 height 18
click at [329, 386] on div "يمان تحويل المحادثة [DATE] [PERSON_NAME] 12:57 PM تمام [PERSON_NAME] 01:02 PM Y…" at bounding box center [413, 224] width 384 height 372
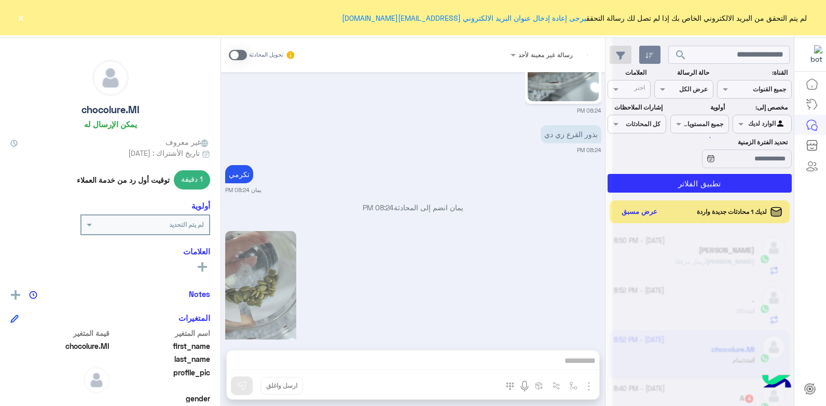
scroll to position [1010, 0]
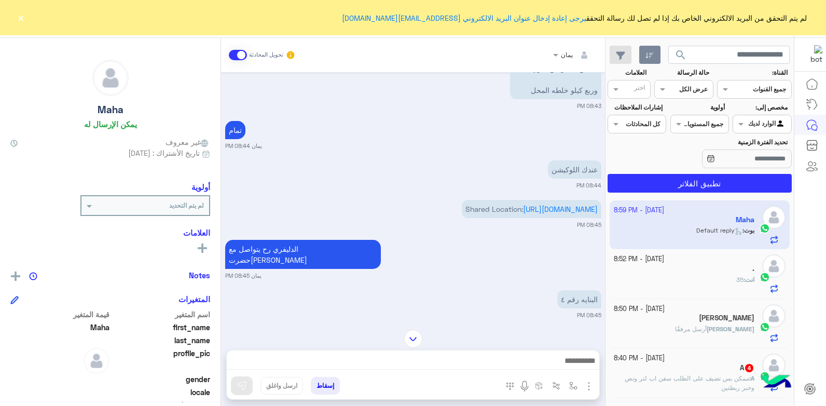
scroll to position [494, 0]
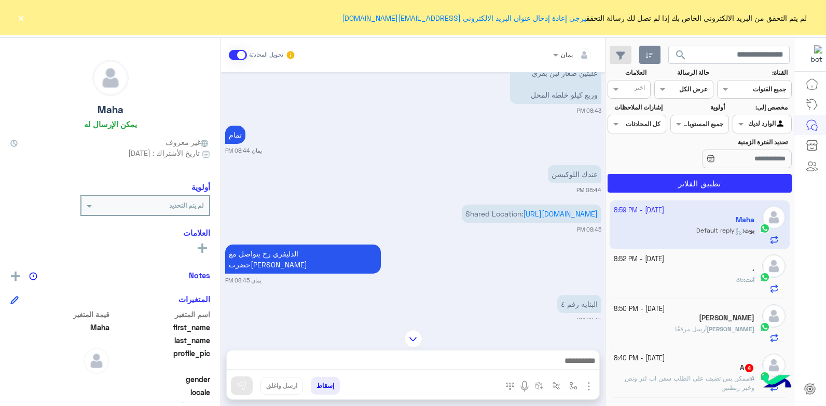
click at [413, 335] on img at bounding box center [413, 338] width 18 height 18
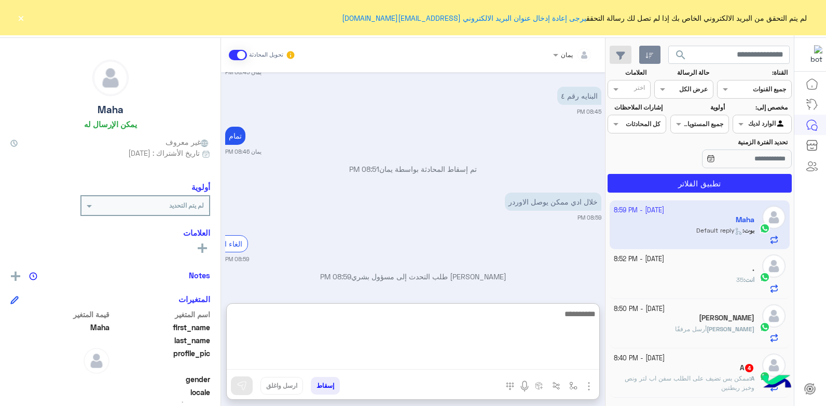
click at [480, 357] on textarea at bounding box center [413, 338] width 372 height 62
type textarea "**********"
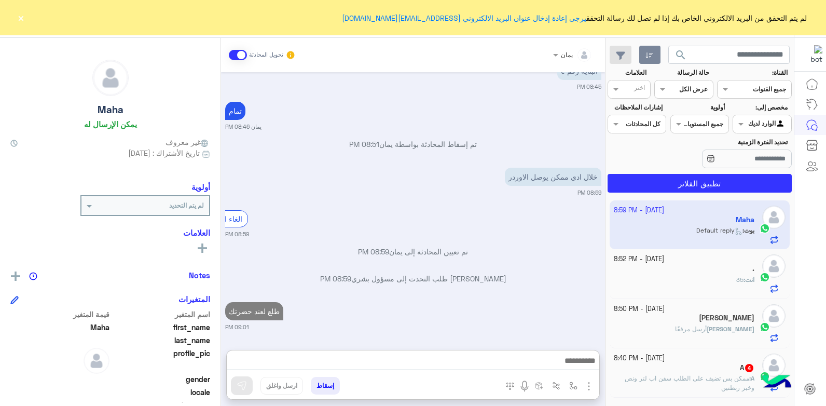
click at [325, 382] on button "إسقاط" at bounding box center [325, 386] width 29 height 18
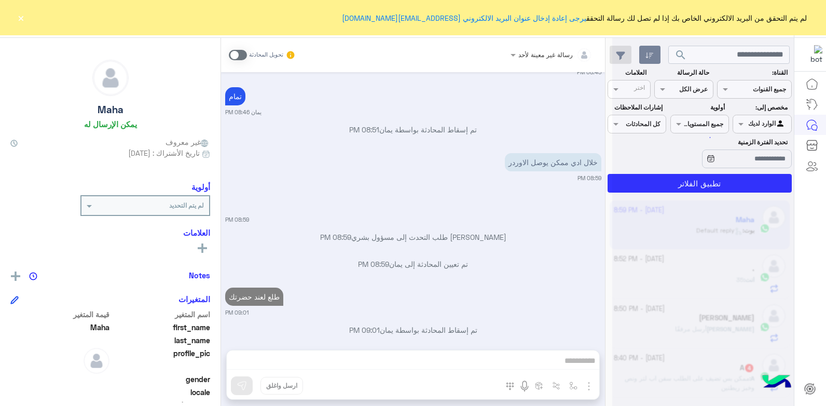
scroll to position [768, 0]
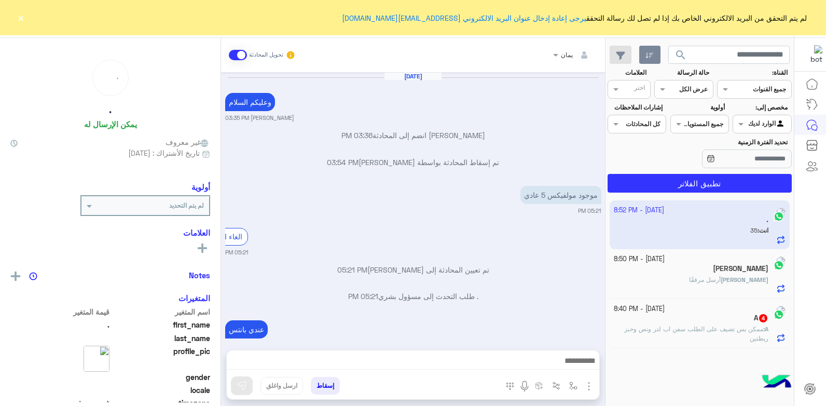
scroll to position [479, 0]
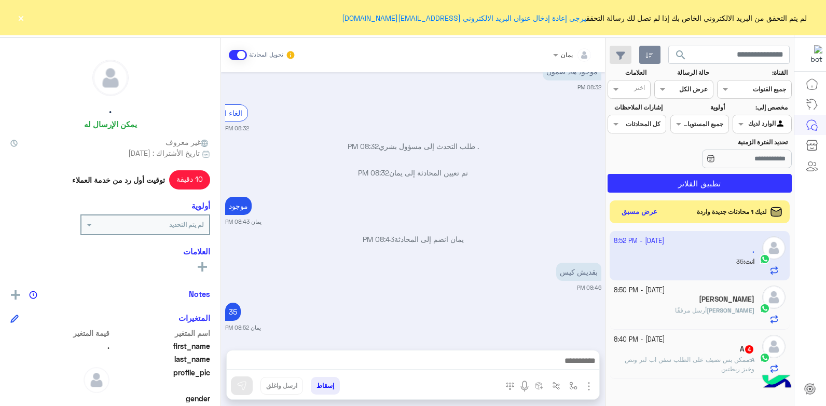
click at [679, 309] on div "[PERSON_NAME] مرفقًا" at bounding box center [684, 315] width 141 height 18
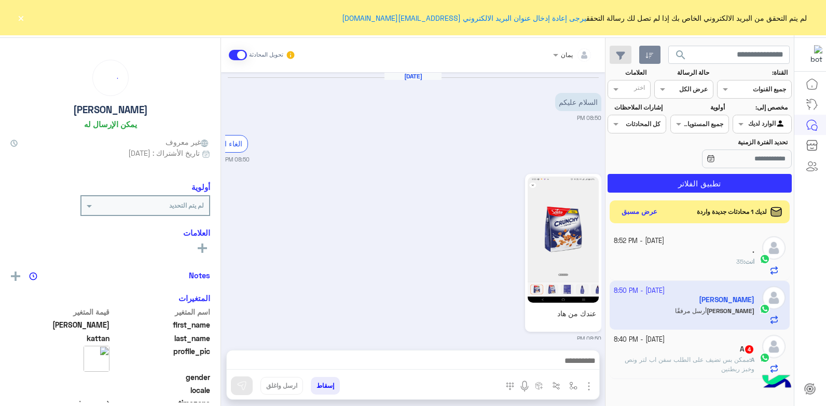
scroll to position [15, 0]
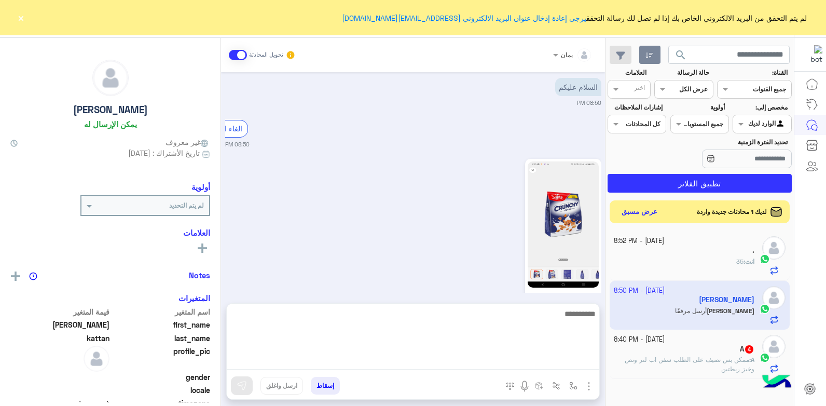
click at [501, 354] on textarea at bounding box center [413, 338] width 372 height 62
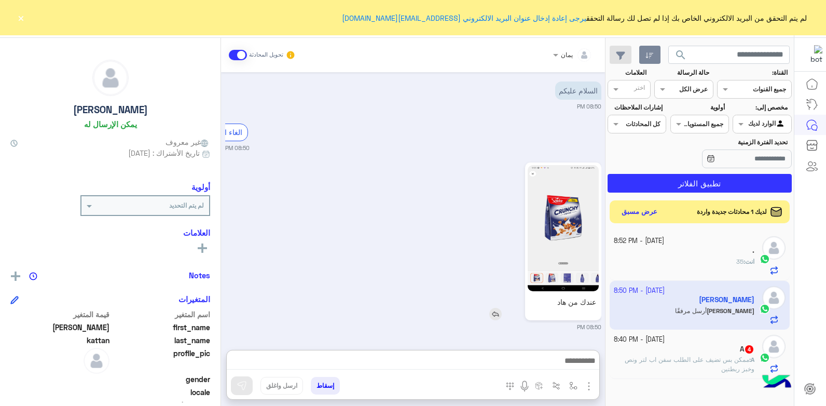
click at [592, 257] on img at bounding box center [563, 228] width 71 height 126
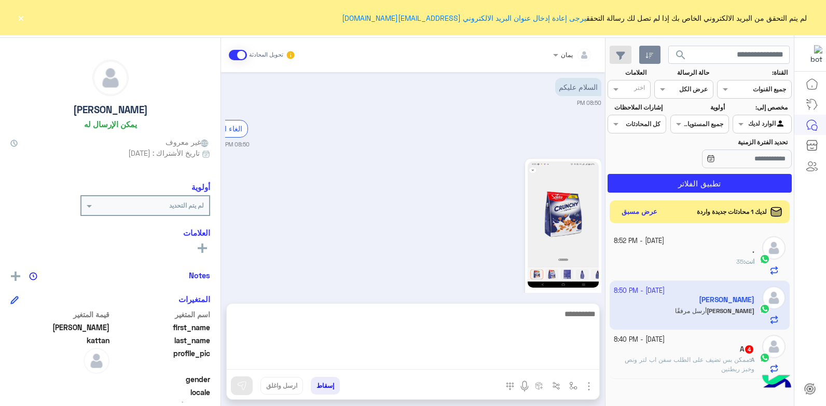
click at [467, 360] on textarea at bounding box center [413, 338] width 372 height 62
type textarea "*"
type textarea "**********"
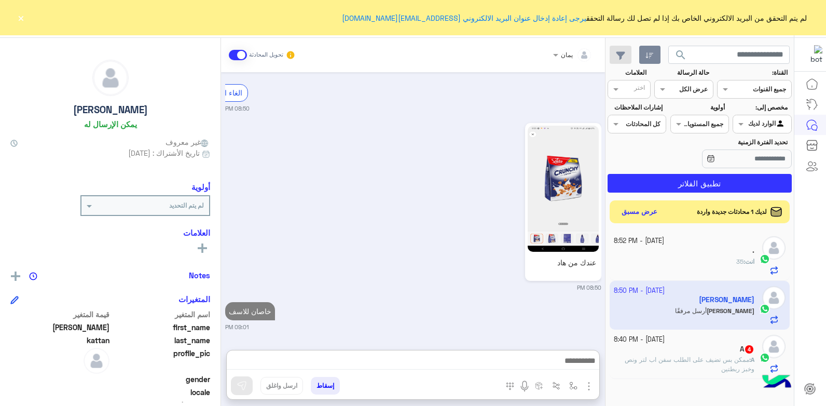
click at [329, 384] on button "إسقاط" at bounding box center [325, 386] width 29 height 18
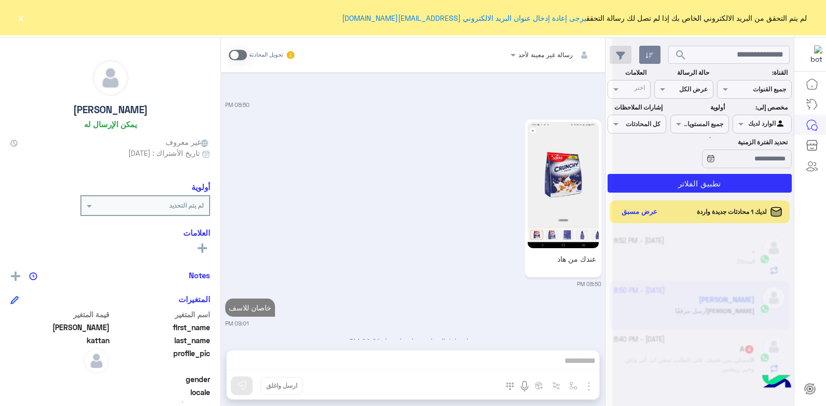
scroll to position [81, 0]
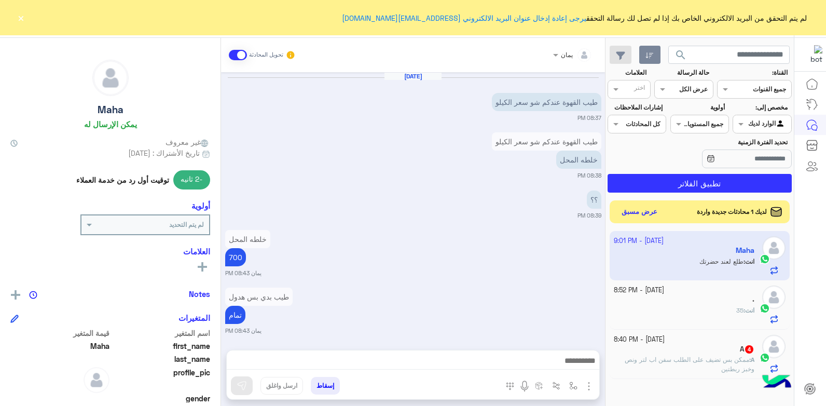
scroll to position [637, 0]
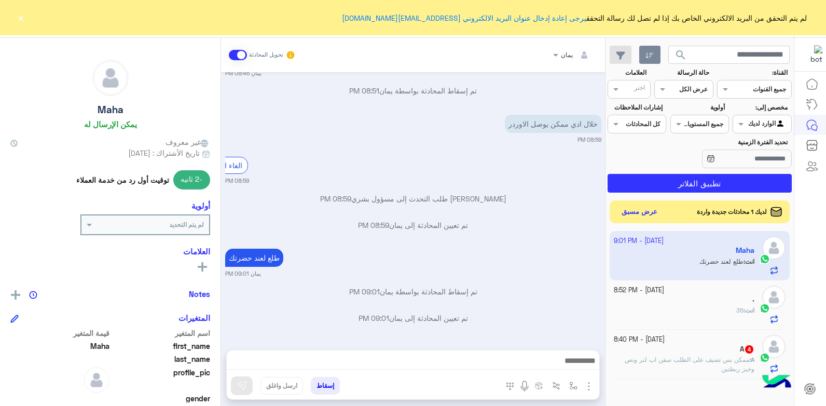
click at [325, 383] on button "إسقاط" at bounding box center [325, 386] width 29 height 18
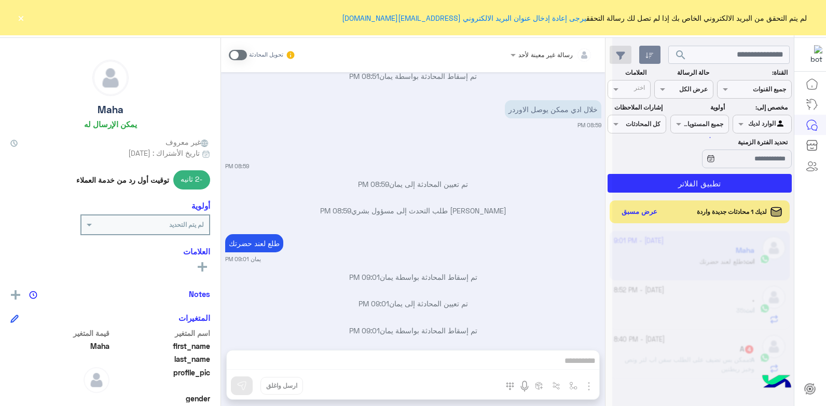
scroll to position [663, 0]
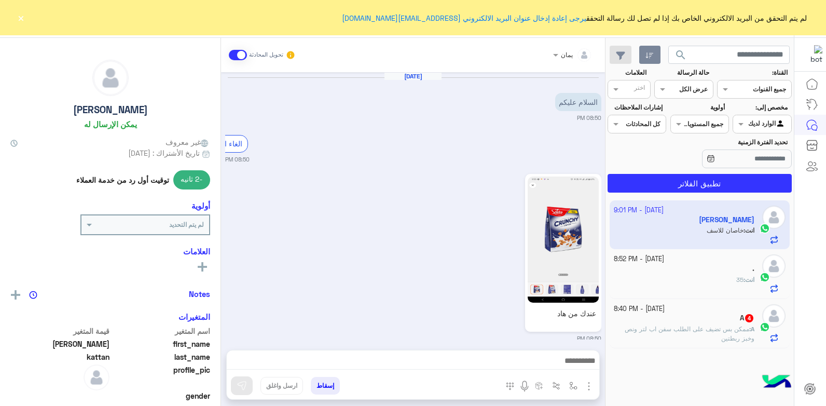
scroll to position [108, 0]
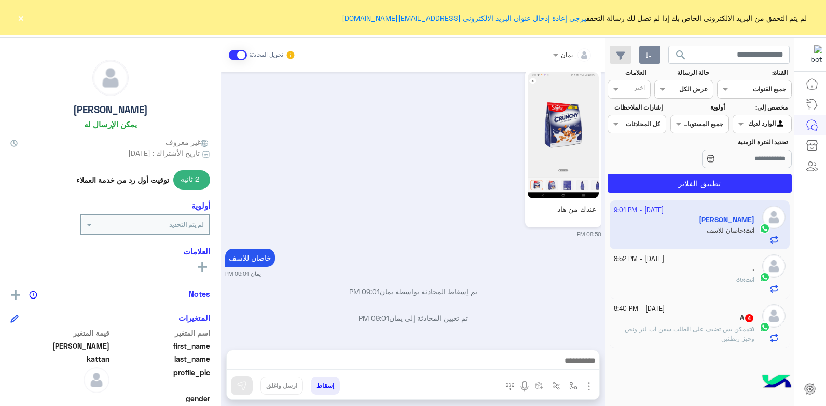
click at [331, 381] on button "إسقاط" at bounding box center [325, 386] width 29 height 18
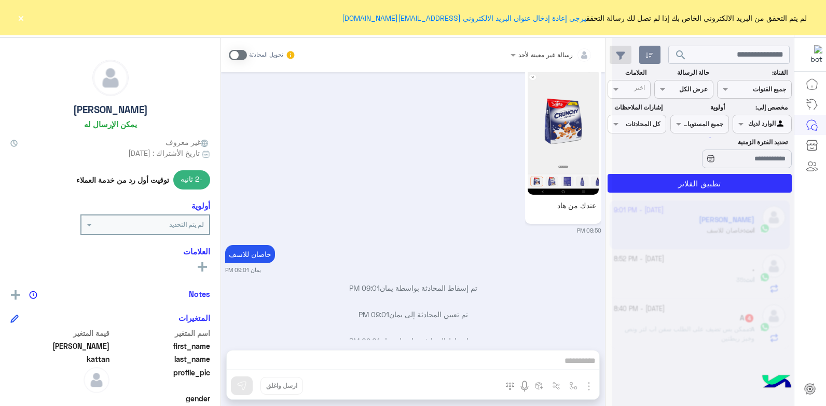
scroll to position [134, 0]
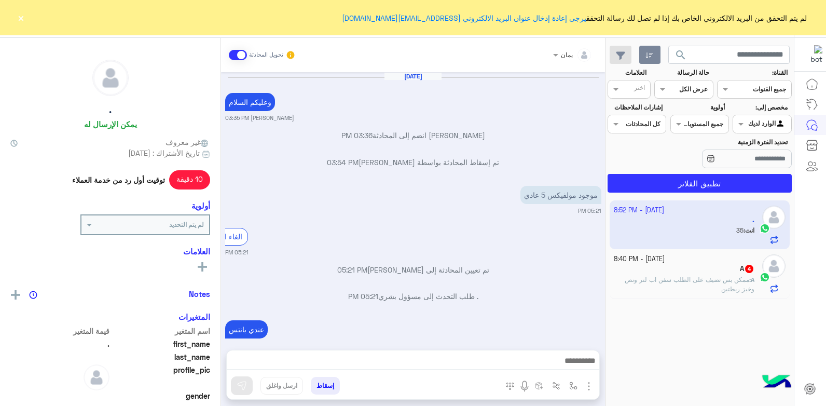
scroll to position [479, 0]
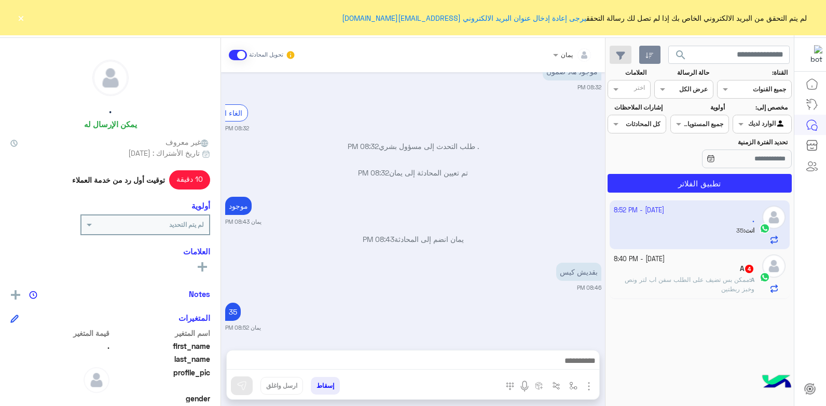
click at [321, 385] on button "إسقاط" at bounding box center [325, 386] width 29 height 18
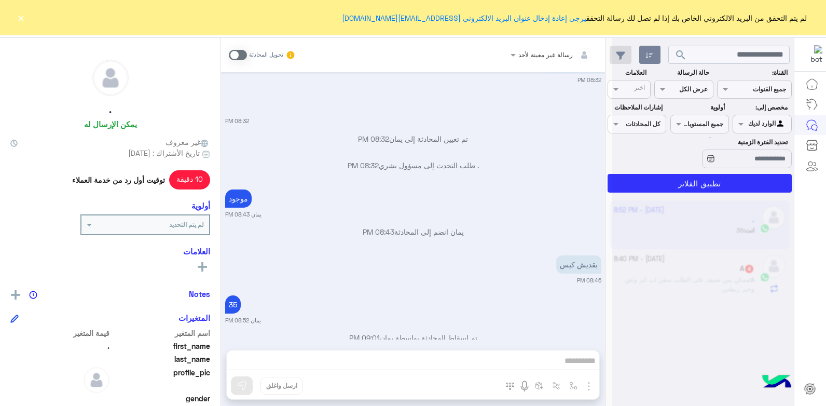
scroll to position [506, 0]
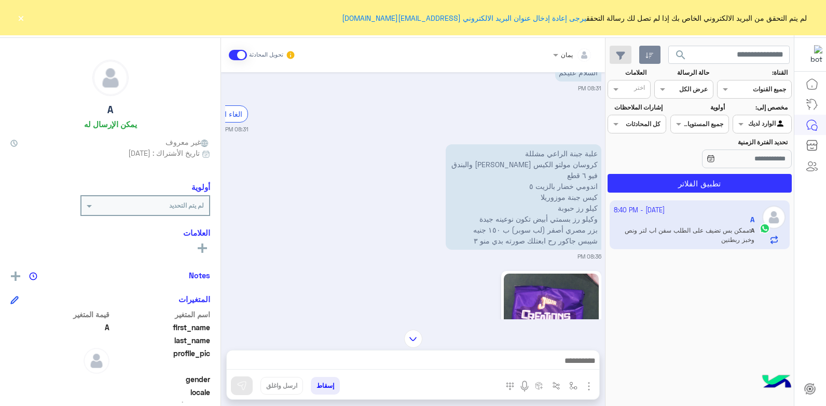
scroll to position [578, 0]
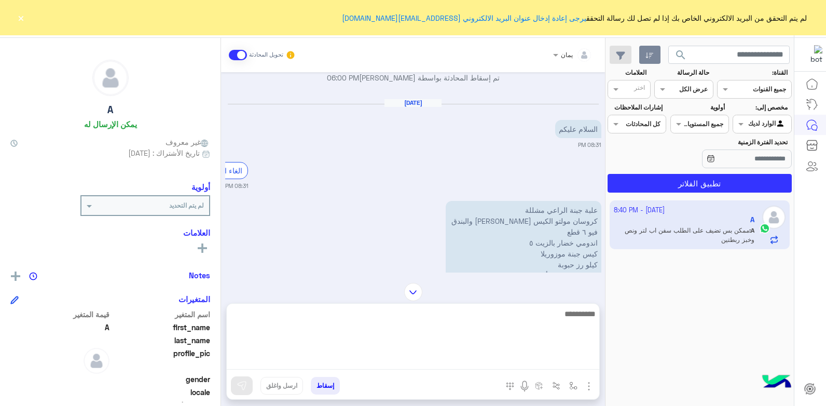
click at [499, 358] on textarea at bounding box center [413, 338] width 372 height 62
type textarea "**********"
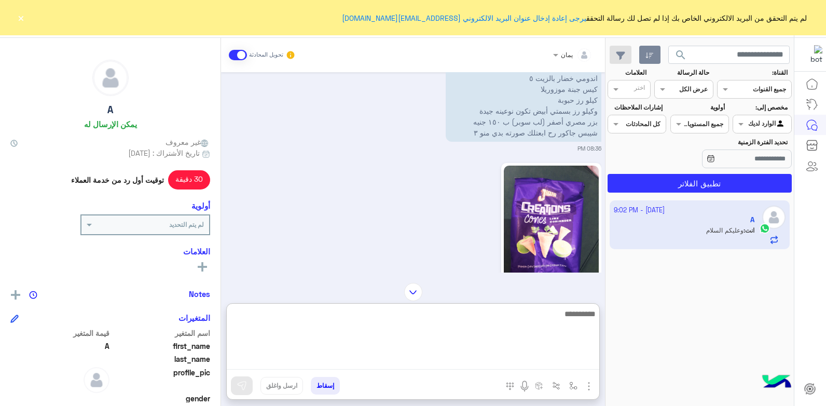
scroll to position [690, 0]
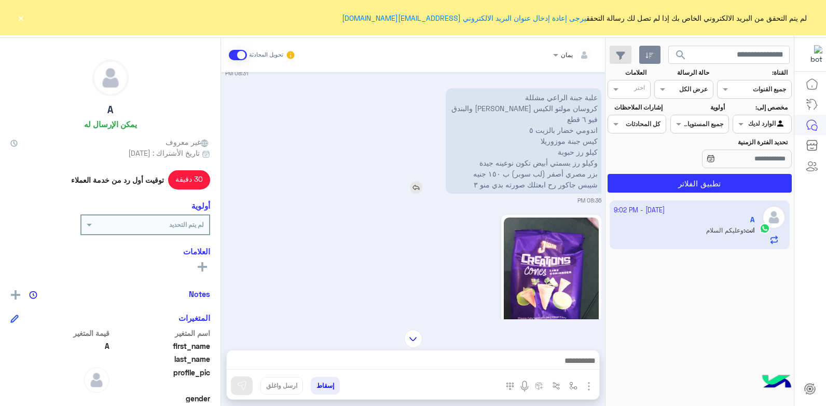
click at [419, 190] on img at bounding box center [416, 187] width 12 height 12
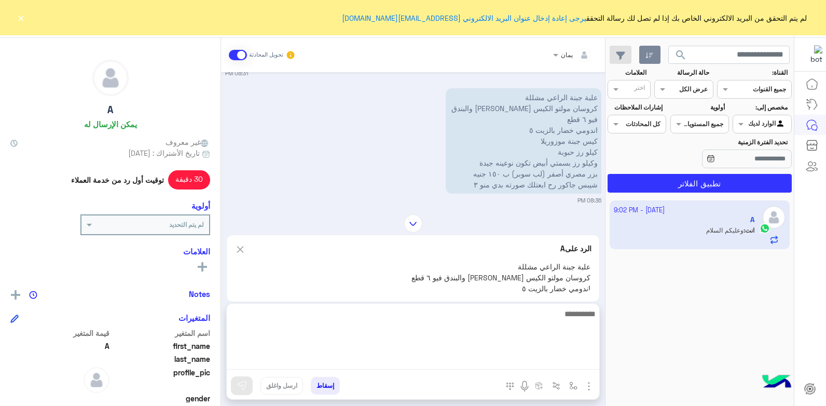
click at [464, 361] on textarea at bounding box center [413, 338] width 372 height 62
type textarea "**********"
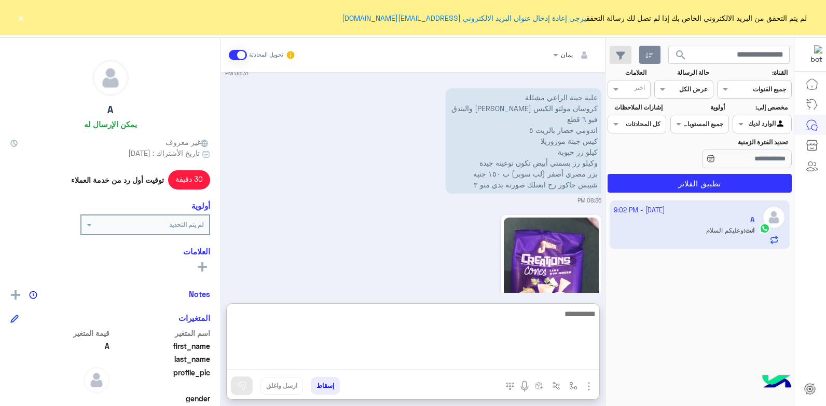
scroll to position [1081, 0]
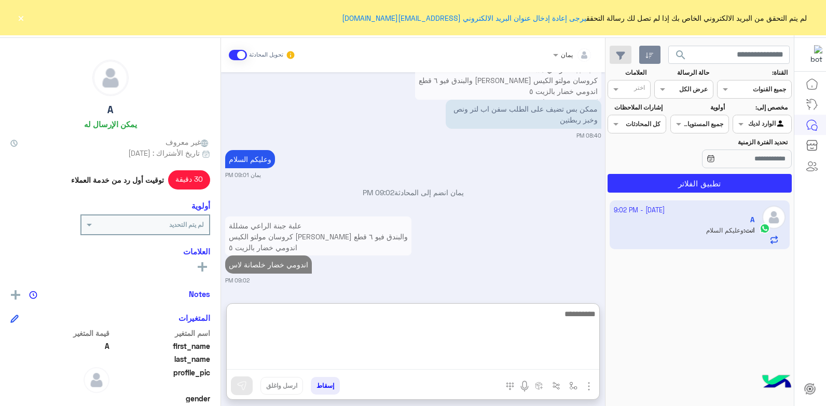
type textarea "*"
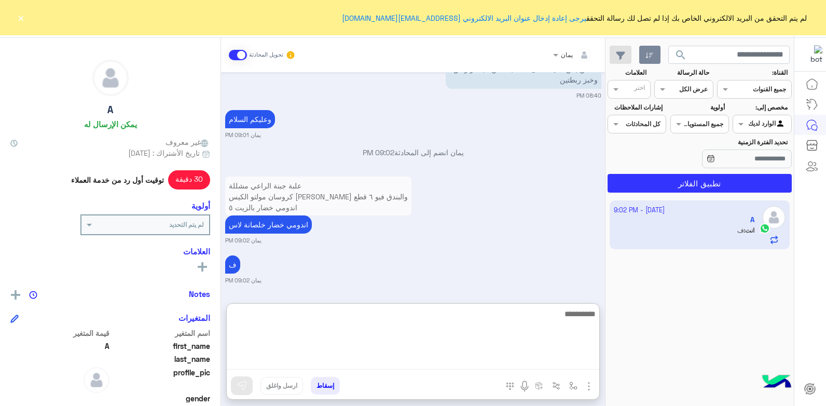
scroll to position [1178, 0]
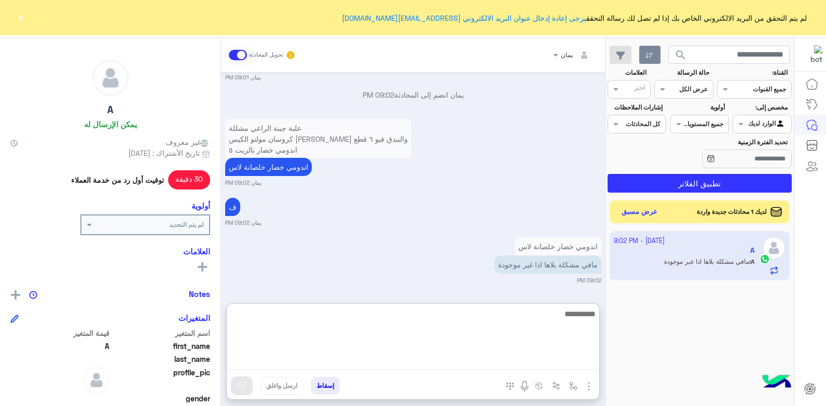
click at [483, 326] on textarea at bounding box center [413, 338] width 372 height 62
type textarea "****"
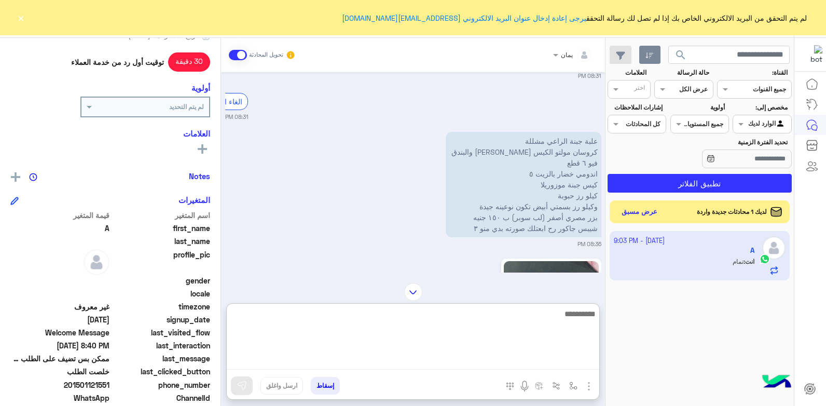
scroll to position [196, 0]
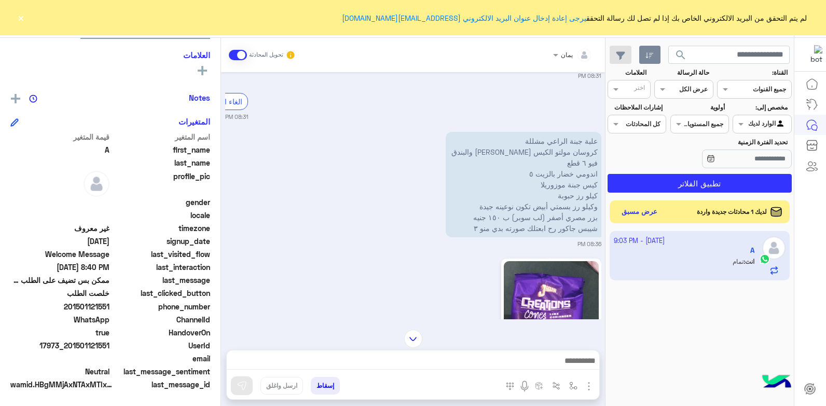
drag, startPoint x: 110, startPoint y: 344, endPoint x: 68, endPoint y: 347, distance: 42.1
click at [68, 347] on span "17973_201501121551" at bounding box center [59, 345] width 99 height 11
copy span "01501121551"
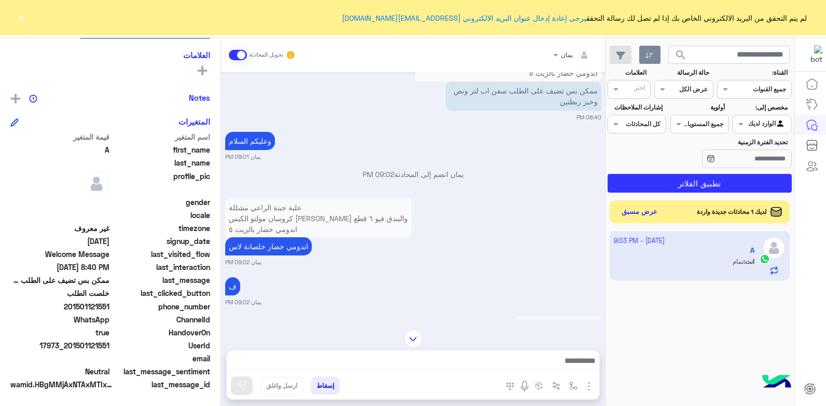
scroll to position [1114, 0]
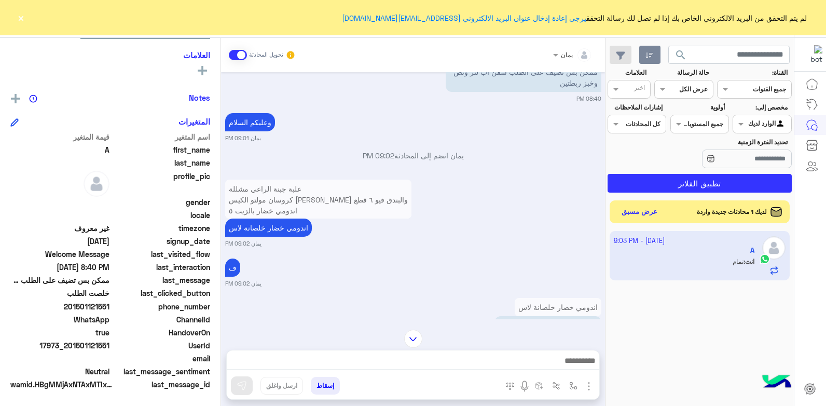
click at [410, 335] on img at bounding box center [413, 338] width 18 height 18
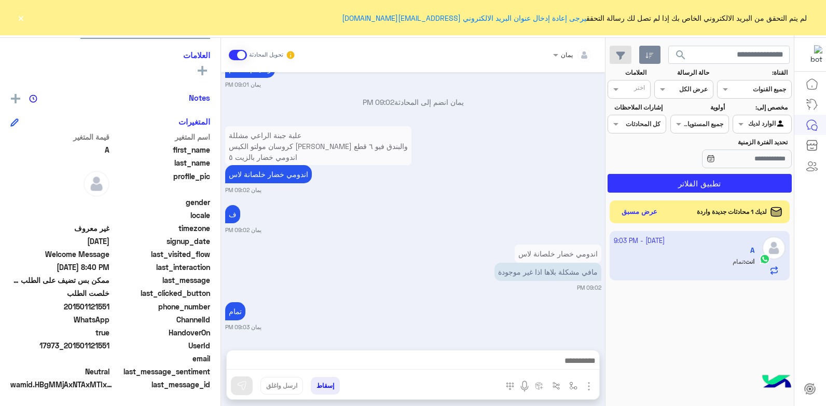
click at [331, 382] on button "إسقاط" at bounding box center [325, 386] width 29 height 18
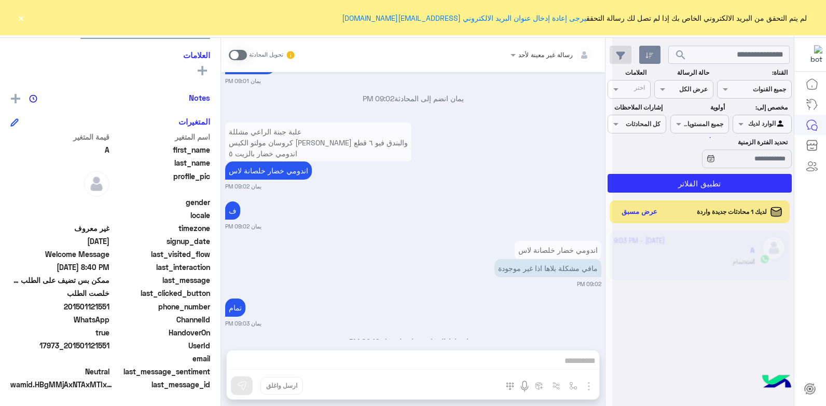
scroll to position [1198, 0]
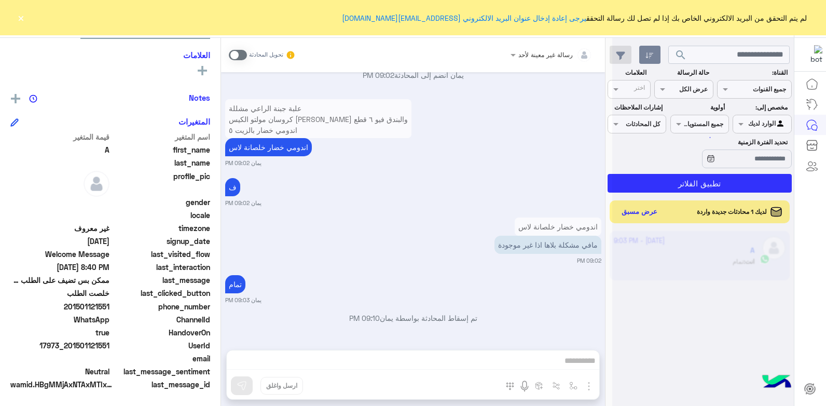
click at [331, 382] on div "رسالة غير معينة لأحد تحويل المحادثة [DATE] [PERSON_NAME] انضم إلى المحادثة 05:4…" at bounding box center [413, 224] width 384 height 372
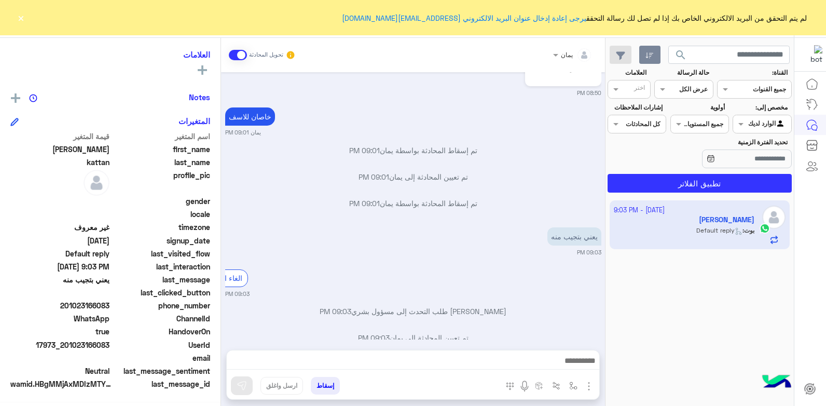
scroll to position [272, 0]
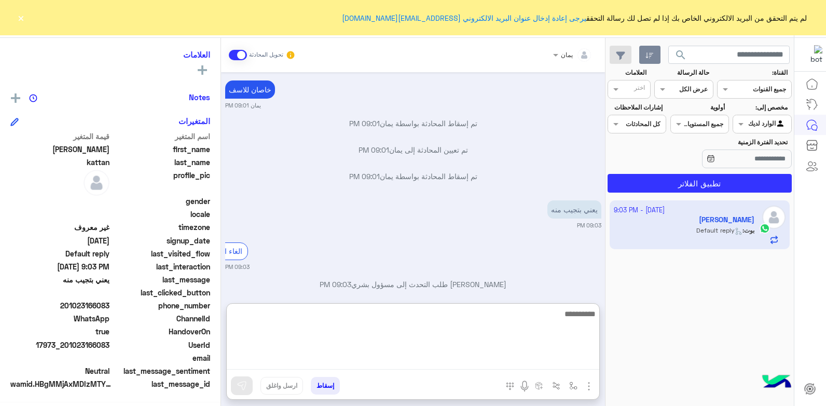
click at [480, 355] on textarea at bounding box center [413, 338] width 372 height 62
click at [464, 325] on textarea at bounding box center [413, 338] width 372 height 62
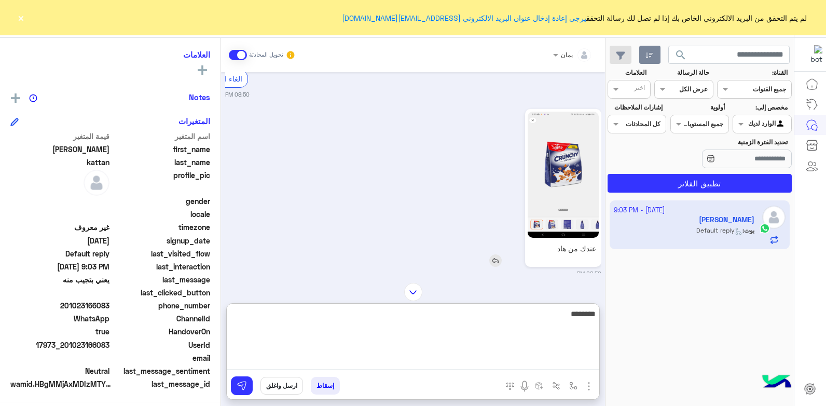
scroll to position [0, 0]
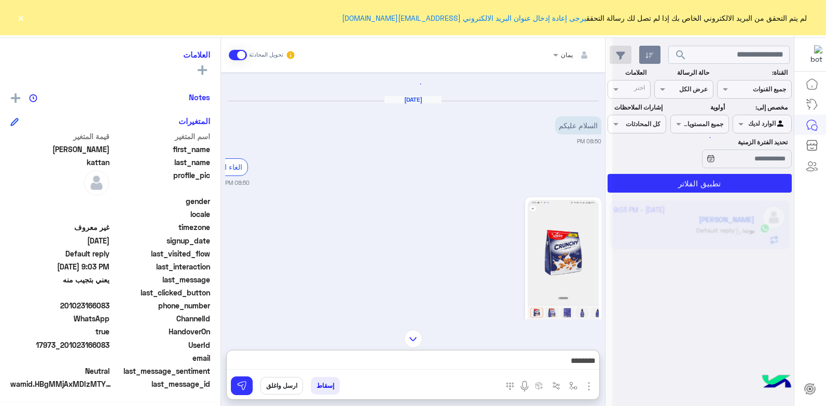
click at [543, 242] on img at bounding box center [563, 263] width 71 height 126
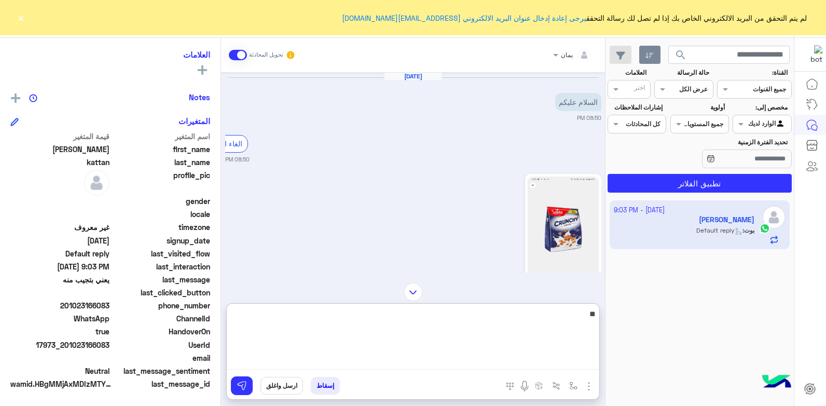
type textarea "*"
type textarea "**********"
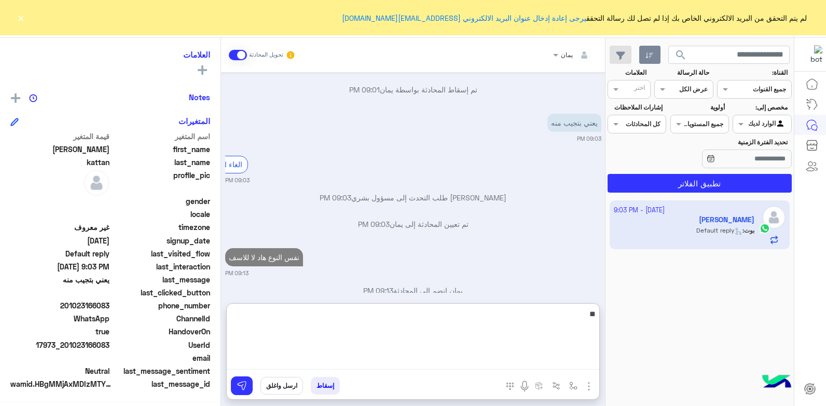
scroll to position [385, 0]
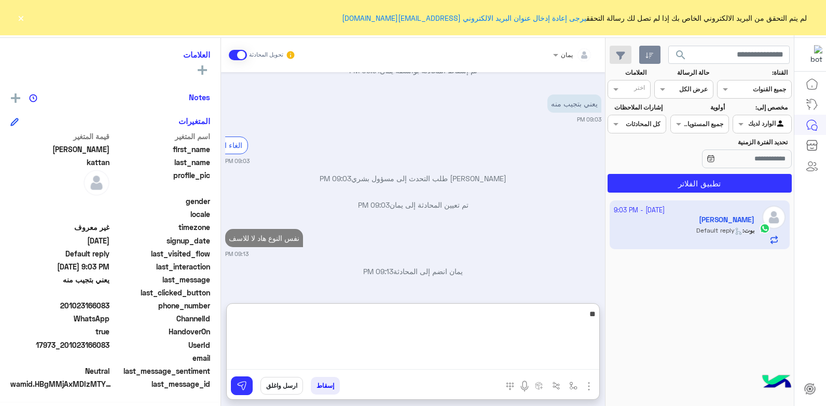
type textarea "*"
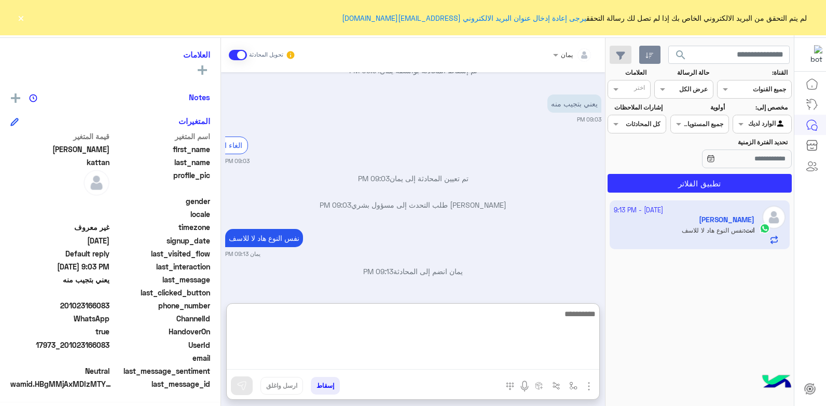
scroll to position [197, 0]
type textarea "**********"
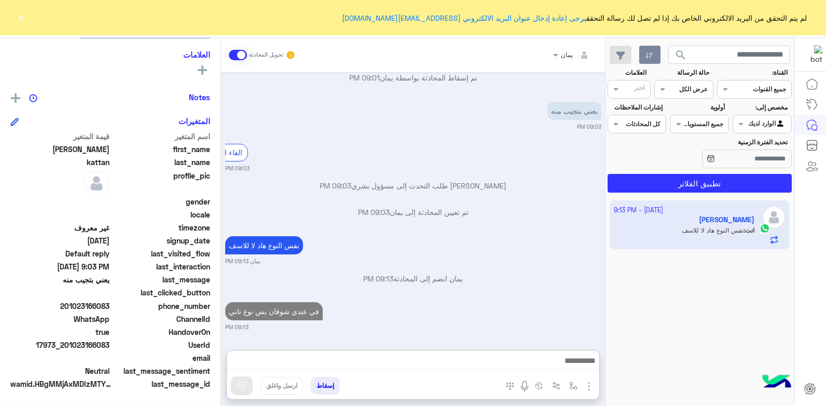
click at [328, 385] on button "إسقاط" at bounding box center [325, 386] width 29 height 18
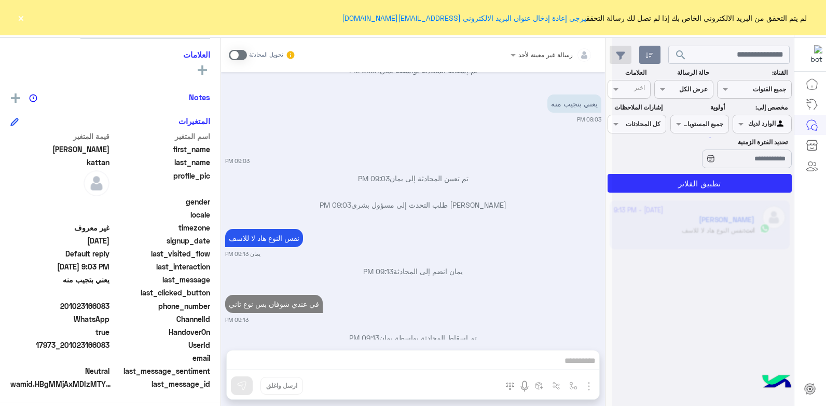
scroll to position [405, 0]
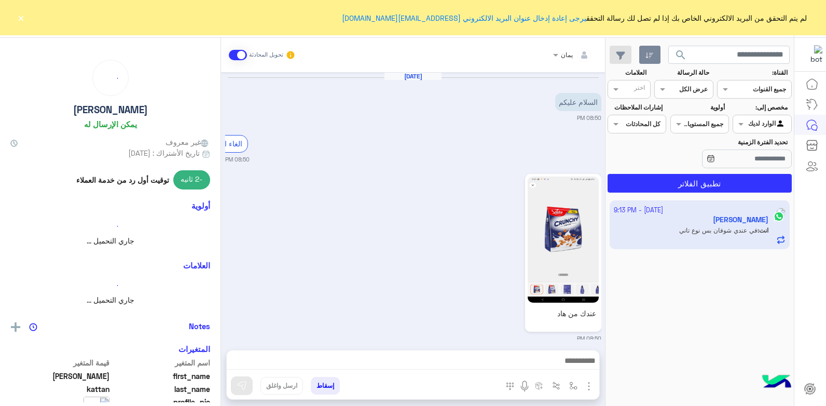
scroll to position [432, 0]
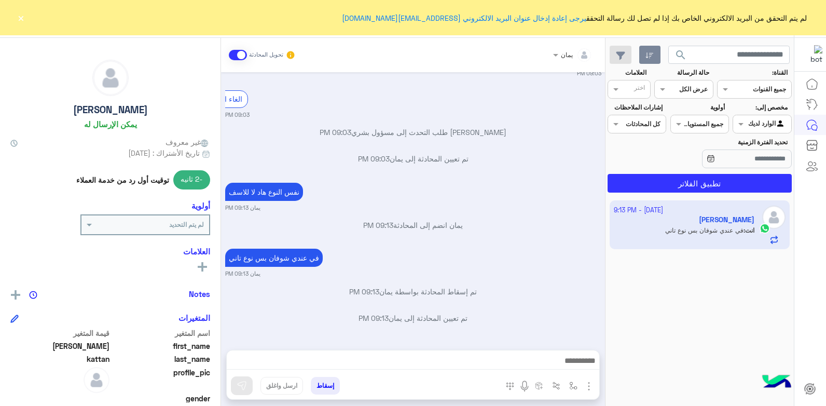
click at [327, 382] on button "إسقاط" at bounding box center [325, 386] width 29 height 18
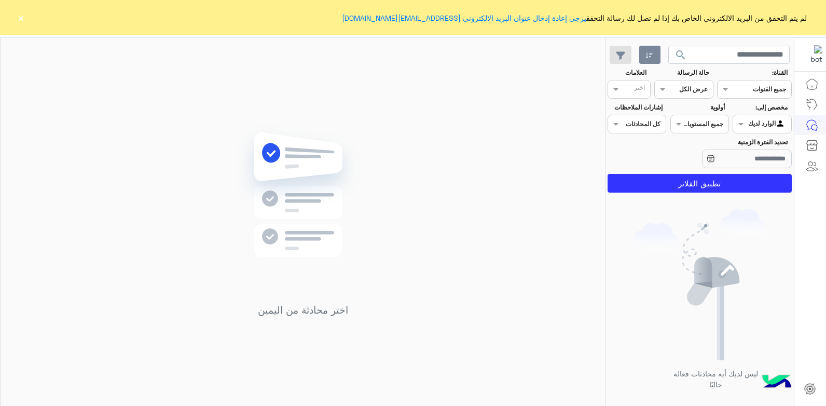
click at [21, 19] on button "×" at bounding box center [21, 17] width 10 height 10
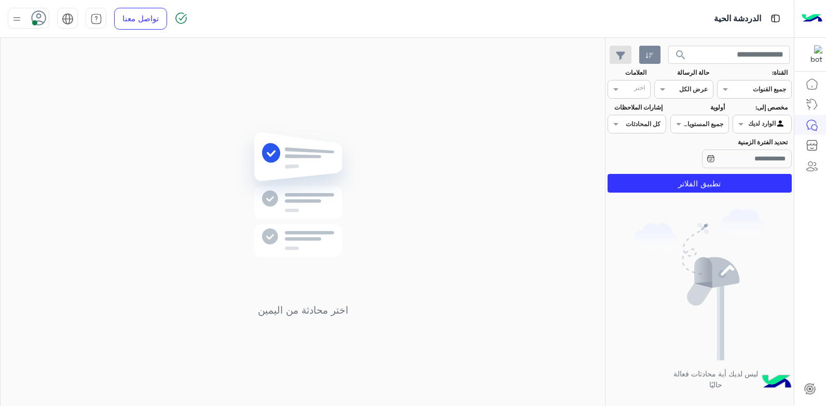
click at [17, 20] on img at bounding box center [16, 18] width 13 height 13
click at [61, 99] on label "وقت الراحة" at bounding box center [72, 102] width 113 height 19
click at [305, 129] on img at bounding box center [303, 210] width 150 height 172
click at [32, 18] on use at bounding box center [39, 17] width 15 height 15
click at [73, 80] on label "متصل" at bounding box center [72, 79] width 113 height 19
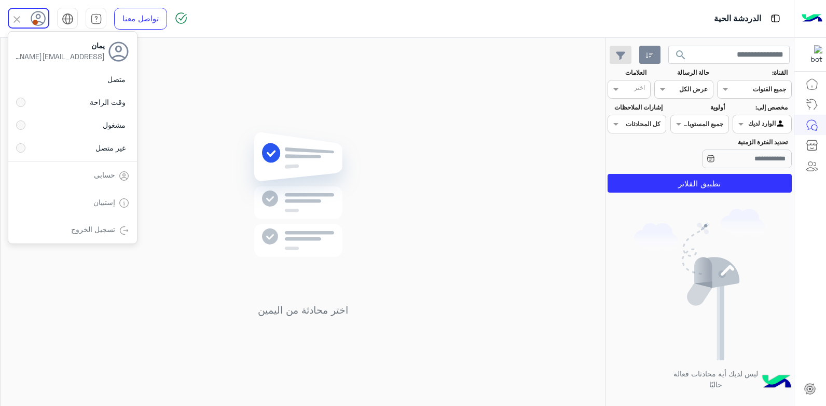
click at [375, 131] on img at bounding box center [303, 210] width 150 height 172
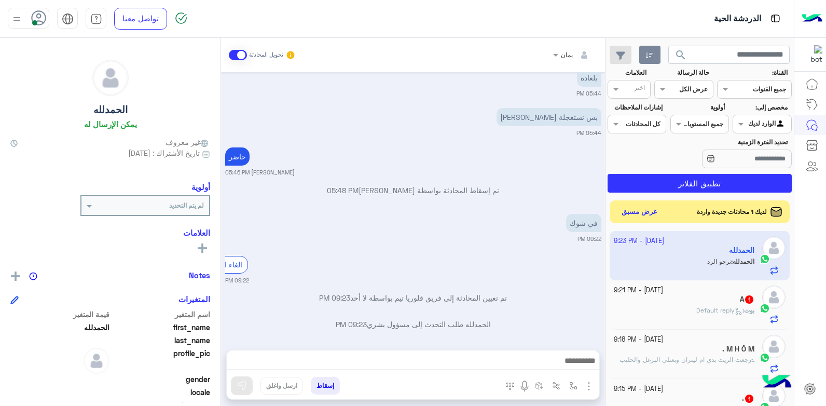
scroll to position [1401, 0]
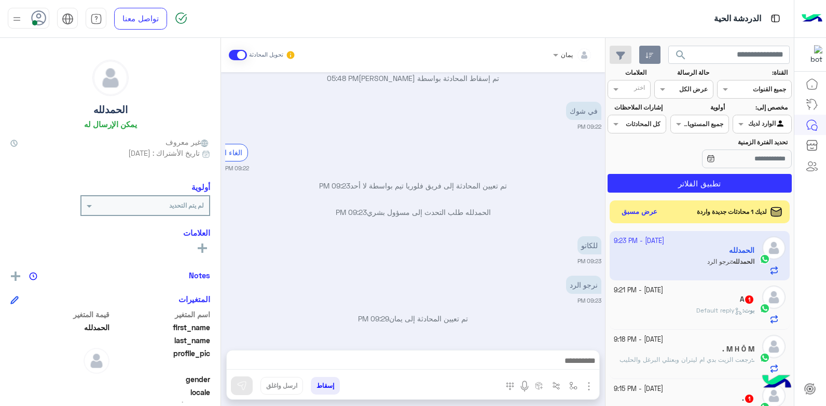
click at [417, 353] on div at bounding box center [413, 363] width 372 height 26
click at [417, 351] on div at bounding box center [413, 363] width 372 height 26
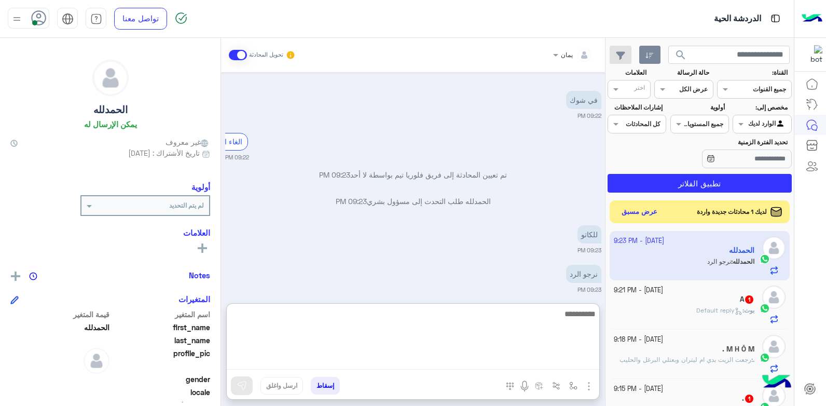
click at [421, 365] on textarea at bounding box center [413, 338] width 372 height 62
type textarea "**********"
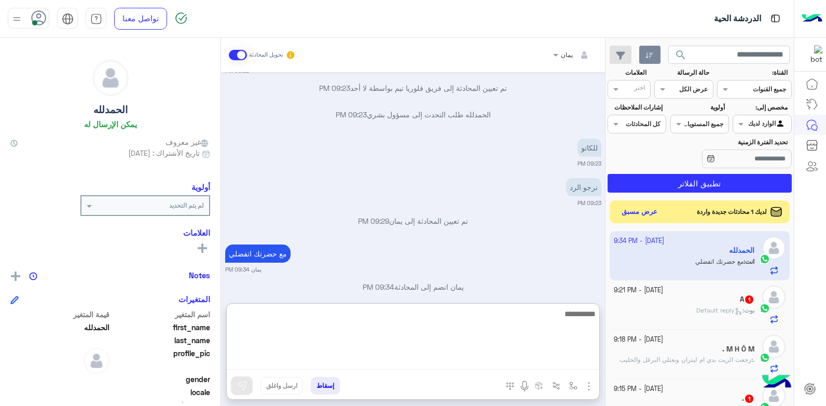
scroll to position [1514, 0]
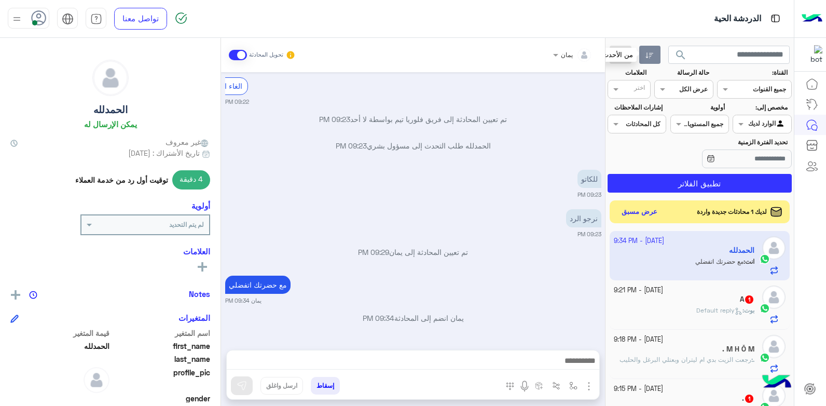
click at [655, 56] on button "button" at bounding box center [649, 55] width 21 height 19
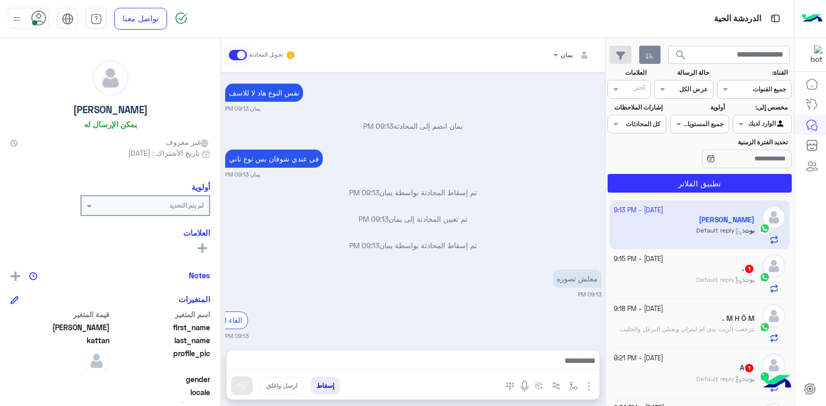
scroll to position [538, 0]
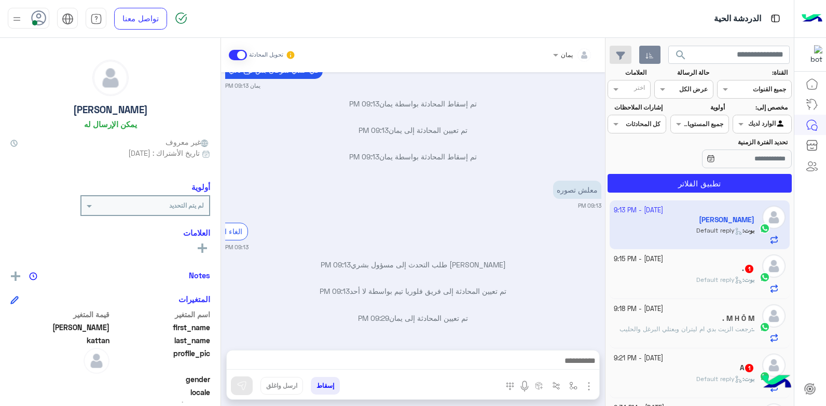
click at [639, 46] on button "button" at bounding box center [649, 55] width 21 height 19
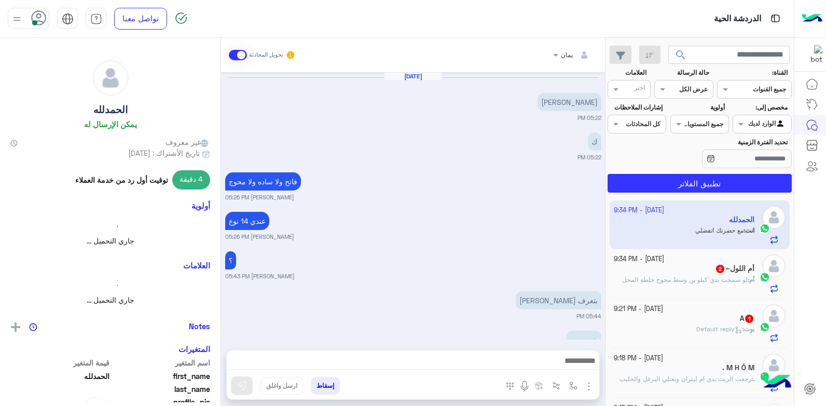
scroll to position [484, 0]
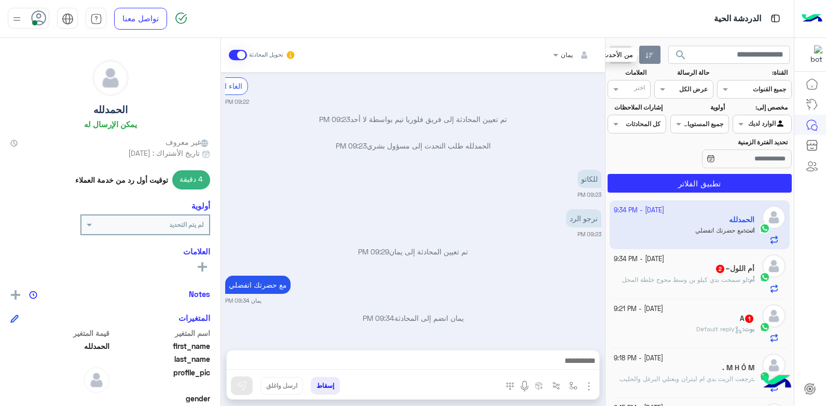
click at [648, 64] on button "button" at bounding box center [649, 55] width 21 height 19
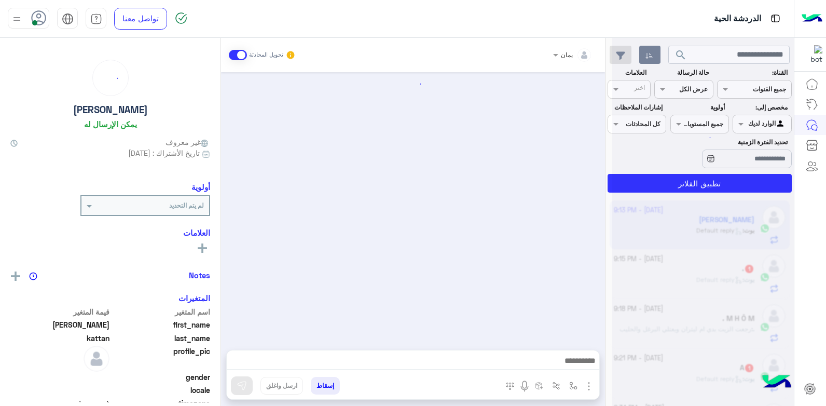
scroll to position [538, 0]
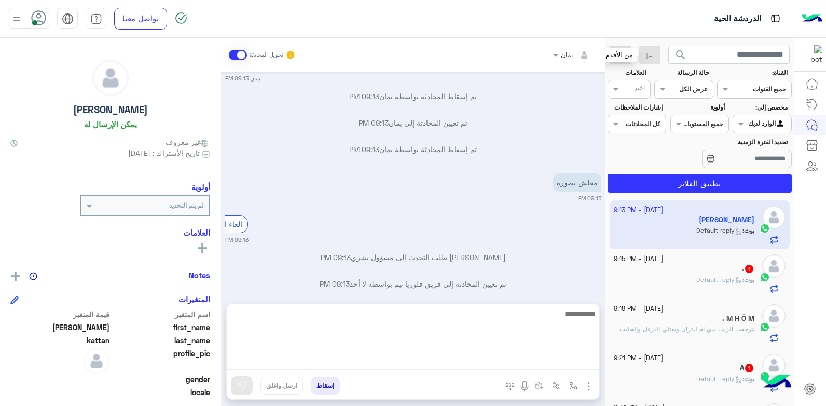
click at [389, 359] on textarea at bounding box center [413, 338] width 372 height 62
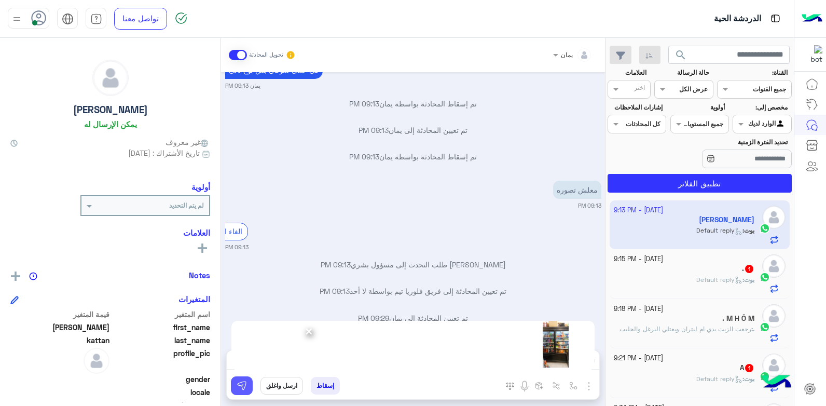
click at [246, 377] on button at bounding box center [242, 385] width 22 height 19
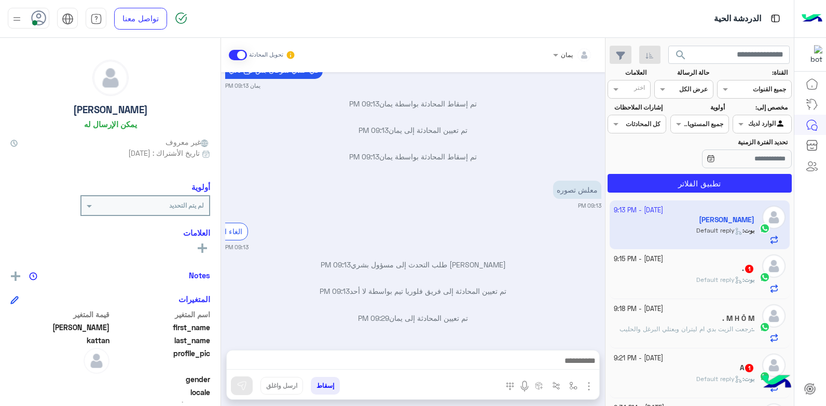
click at [660, 276] on div "[PERSON_NAME] : Default reply" at bounding box center [684, 284] width 141 height 18
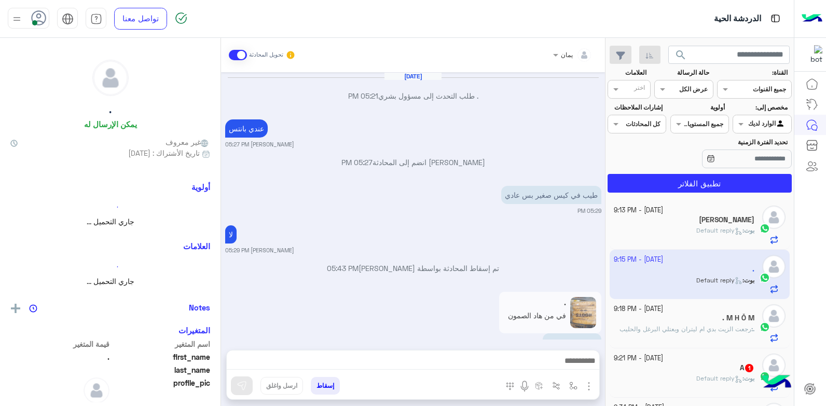
scroll to position [509, 0]
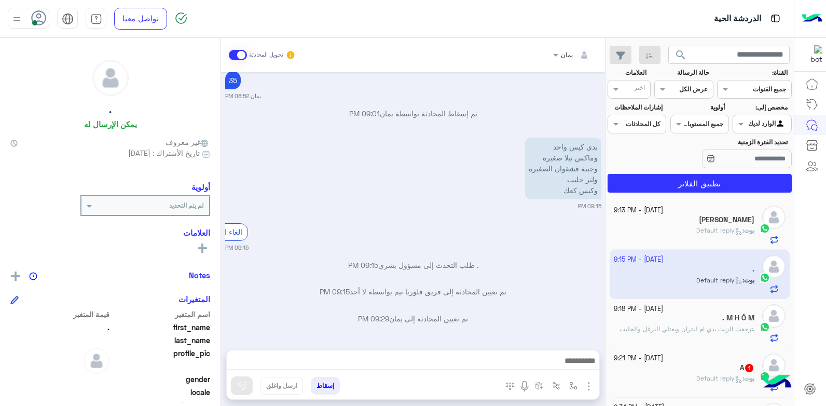
drag, startPoint x: 501, startPoint y: 352, endPoint x: 500, endPoint y: 357, distance: 5.3
click at [500, 357] on div at bounding box center [413, 363] width 372 height 26
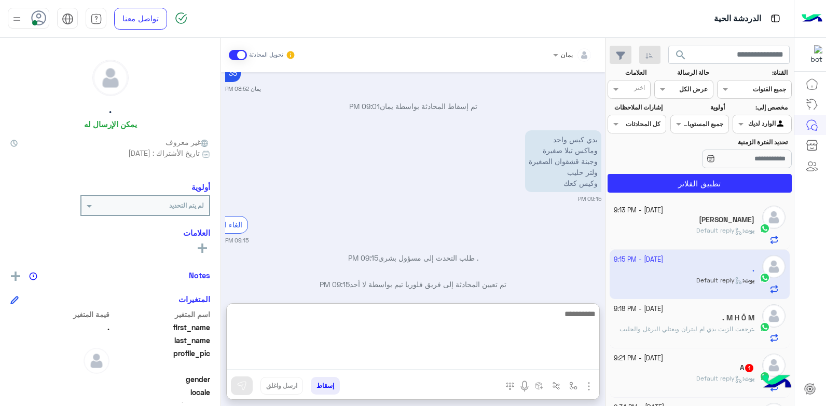
click at [498, 361] on textarea at bounding box center [413, 338] width 372 height 62
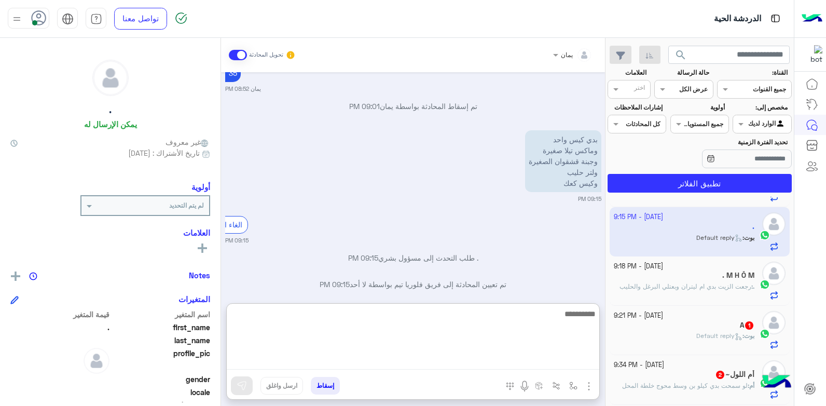
scroll to position [0, 0]
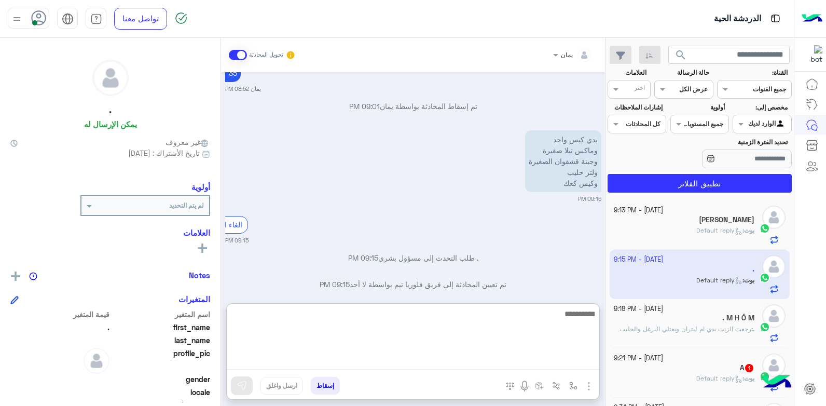
click at [531, 329] on textarea at bounding box center [413, 338] width 372 height 62
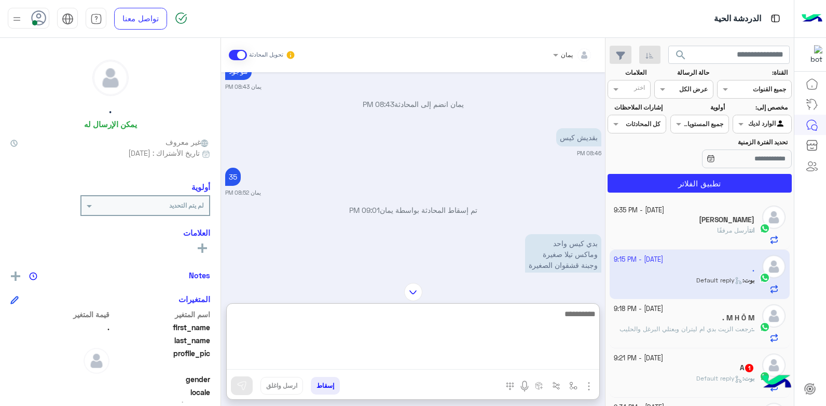
scroll to position [509, 0]
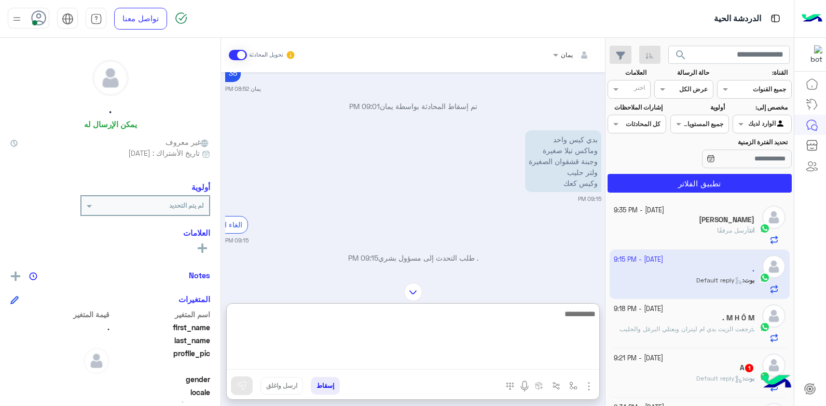
click at [513, 326] on textarea at bounding box center [413, 338] width 372 height 62
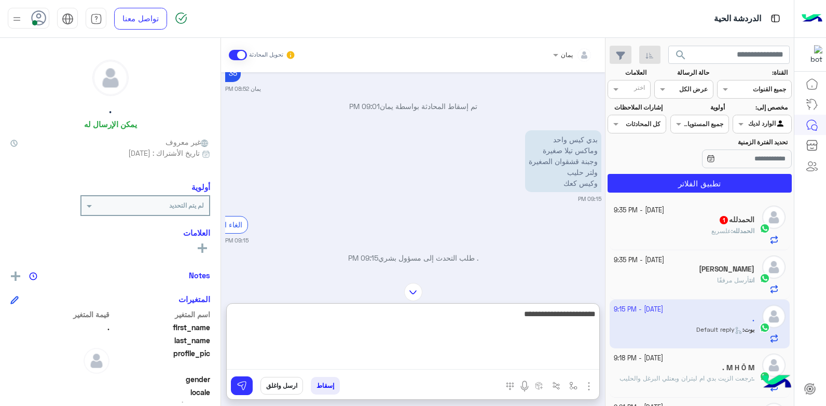
type textarea "**********"
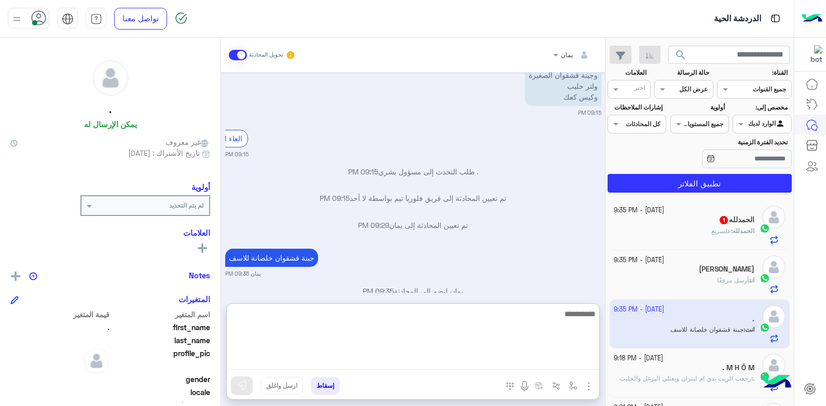
scroll to position [623, 0]
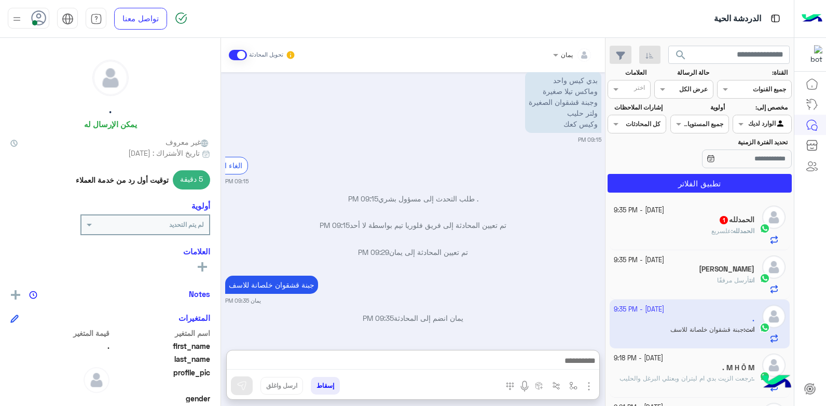
click at [666, 234] on div "ال[PERSON_NAME] : علسريع" at bounding box center [684, 235] width 141 height 18
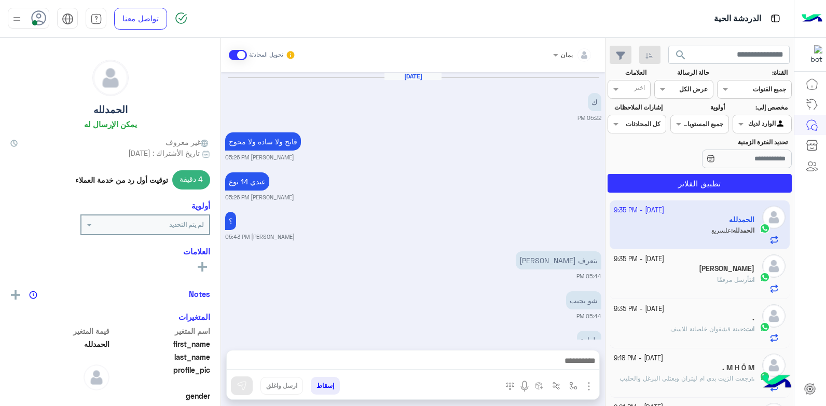
scroll to position [484, 0]
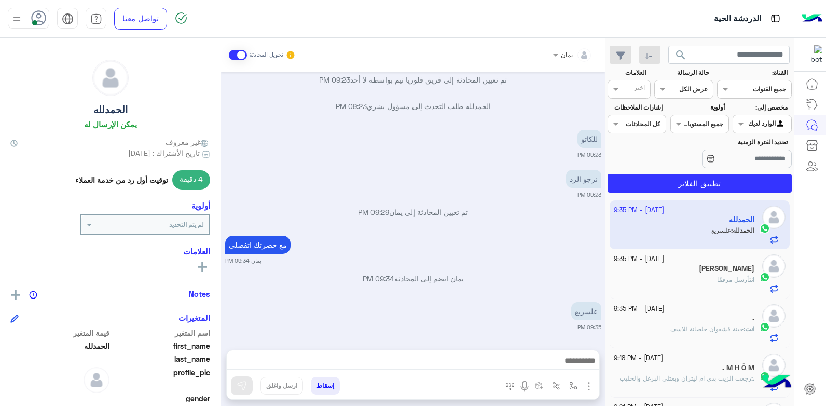
click at [495, 353] on div at bounding box center [413, 363] width 372 height 26
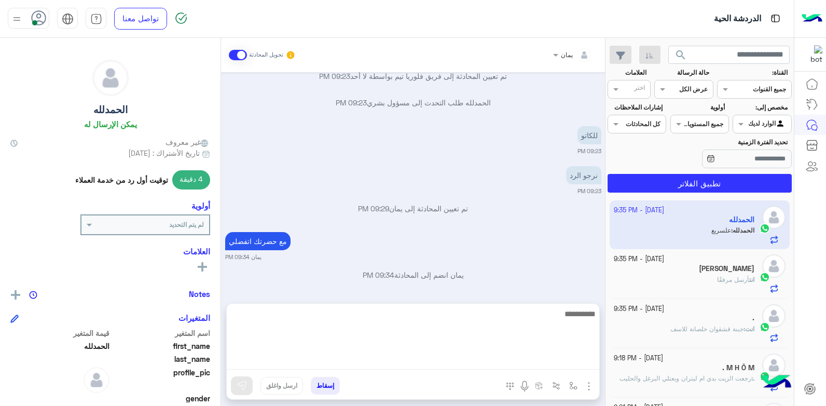
click at [491, 358] on textarea at bounding box center [413, 338] width 372 height 62
type textarea "**********"
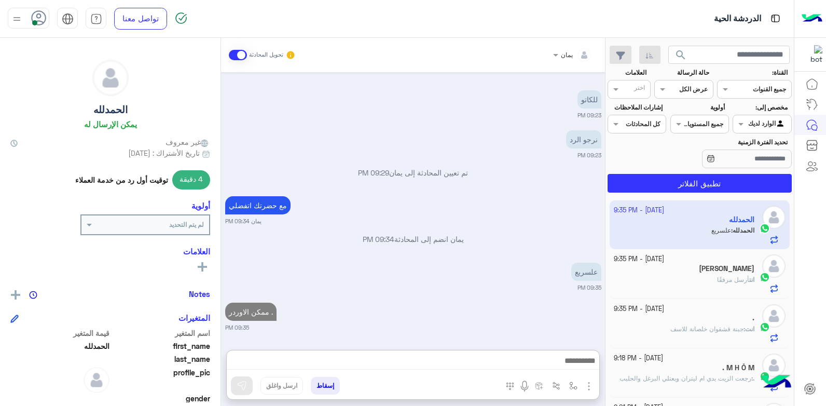
click at [688, 275] on div "انت أرسل مرفقًا" at bounding box center [684, 284] width 141 height 18
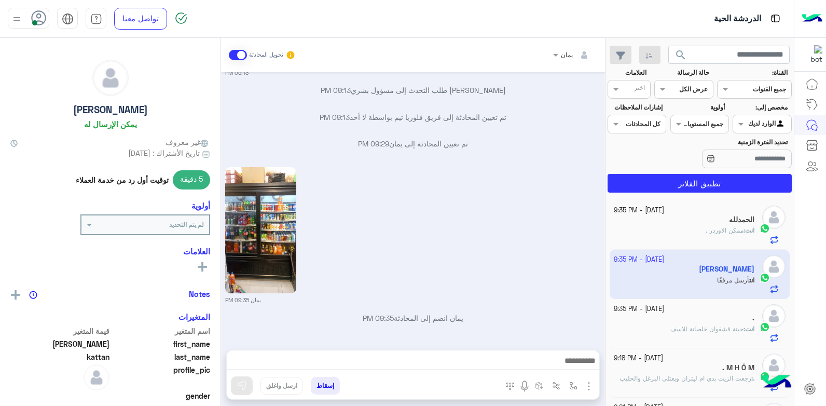
scroll to position [494, 0]
click at [689, 324] on p "انت : جبنة قشقوان خلصانة للاسف" at bounding box center [712, 328] width 84 height 9
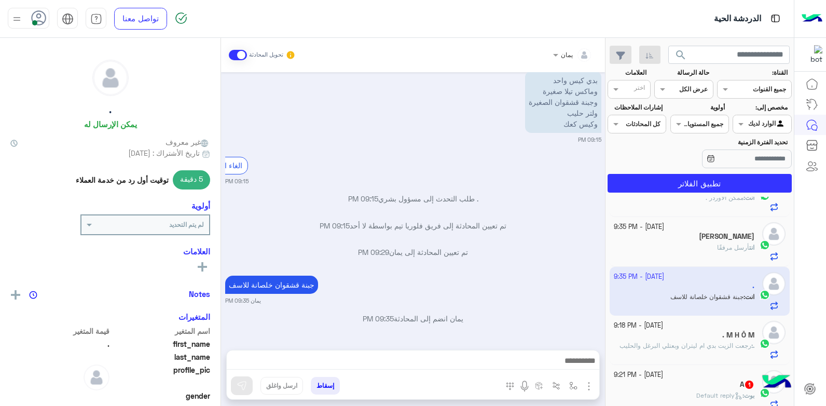
scroll to position [52, 0]
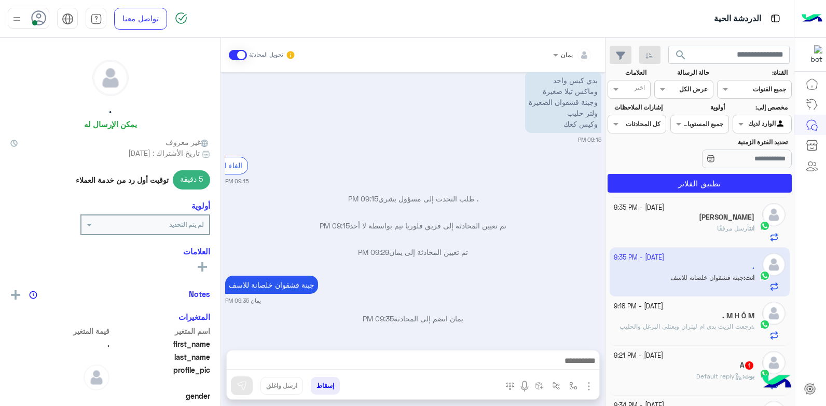
click at [663, 308] on small "[DATE] - 9:18 PM" at bounding box center [638, 306] width 49 height 10
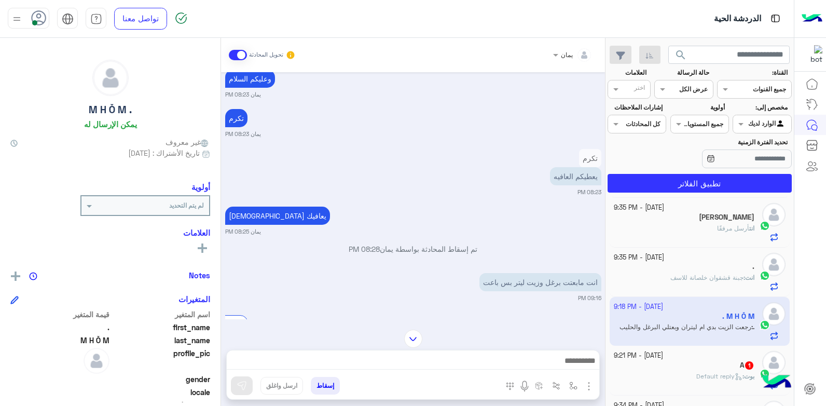
scroll to position [1131, 0]
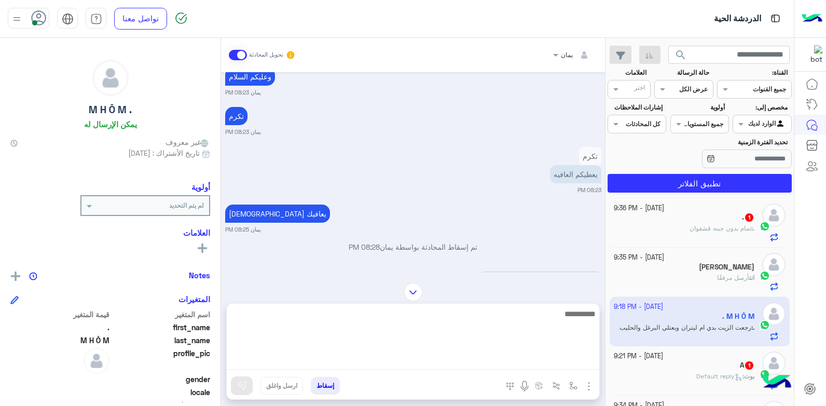
click at [465, 360] on textarea at bounding box center [413, 338] width 372 height 62
type textarea "**********"
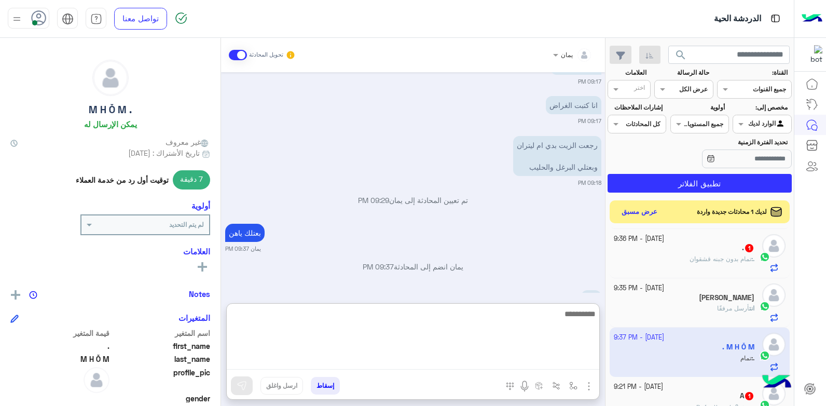
scroll to position [1505, 0]
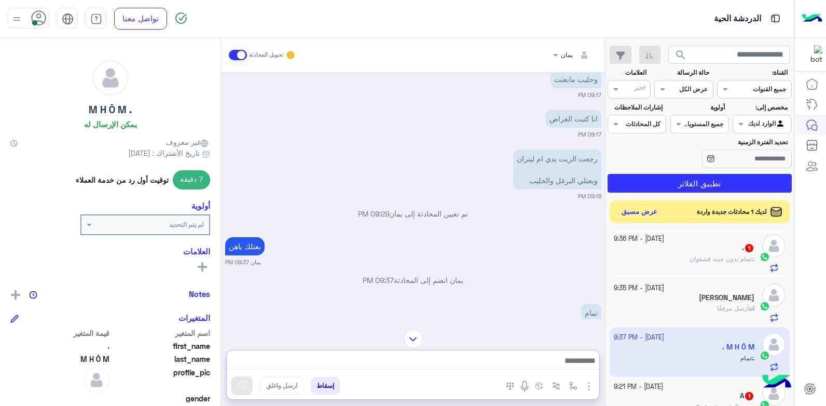
click at [317, 382] on button "إسقاط" at bounding box center [325, 386] width 29 height 18
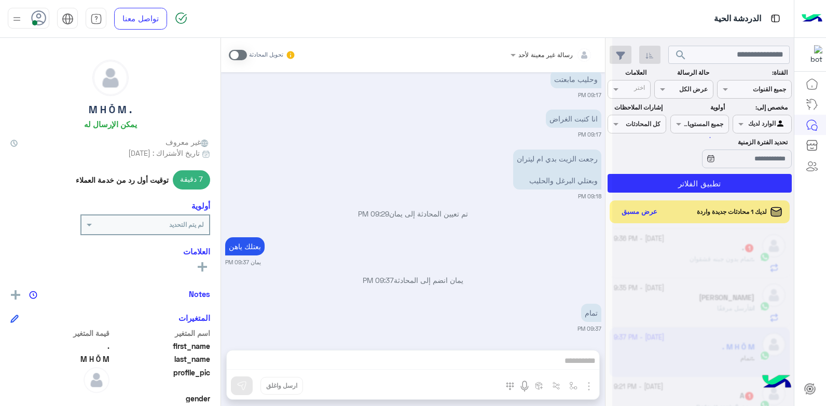
scroll to position [1541, 0]
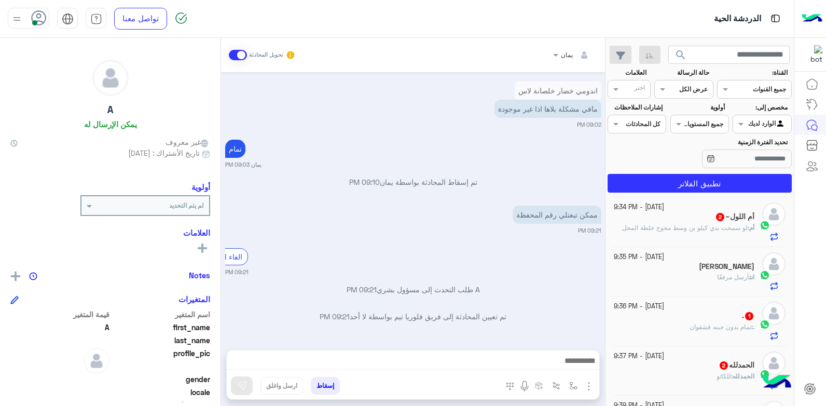
scroll to position [803, 0]
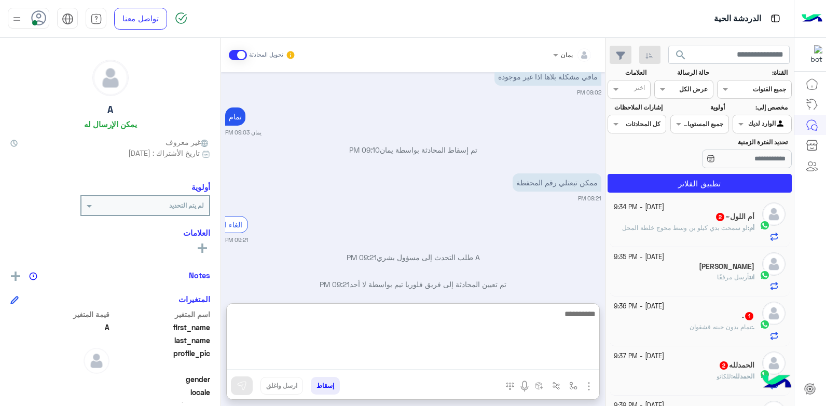
click at [485, 356] on textarea at bounding box center [413, 338] width 372 height 62
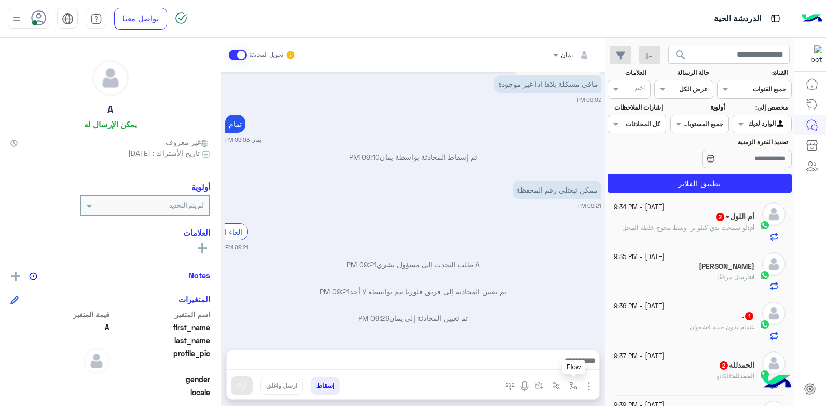
click at [567, 385] on button "button" at bounding box center [573, 385] width 17 height 17
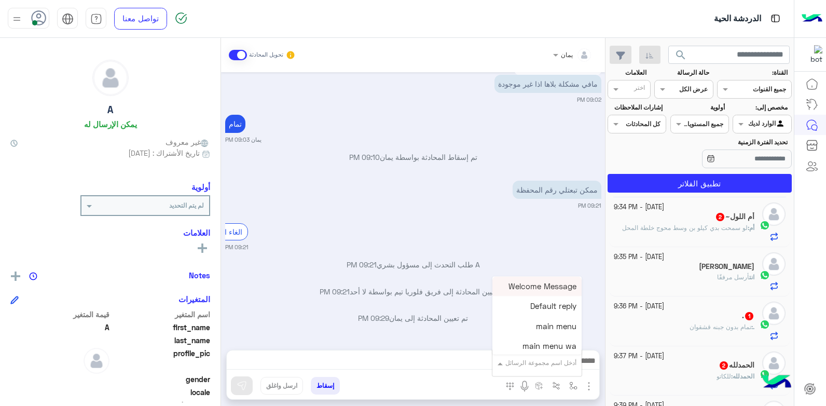
click at [559, 363] on input "text" at bounding box center [550, 360] width 52 height 9
click at [533, 366] on div "أدخل اسم مجموعة الرسائل" at bounding box center [540, 362] width 71 height 9
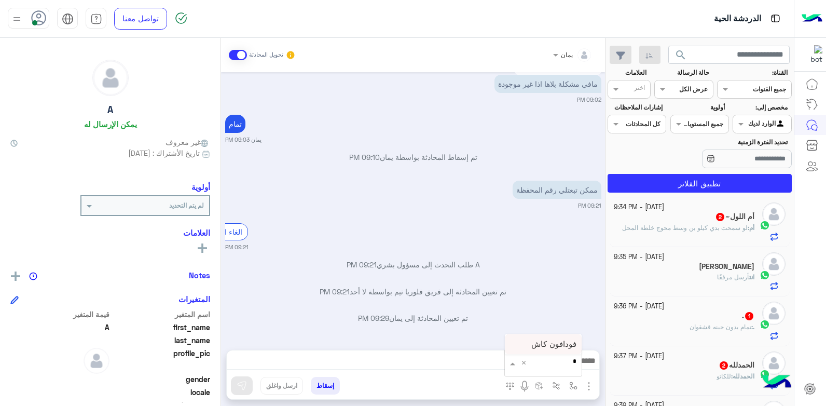
type input "**"
click at [552, 336] on div "فودافون كاش" at bounding box center [543, 344] width 77 height 20
type textarea "**********"
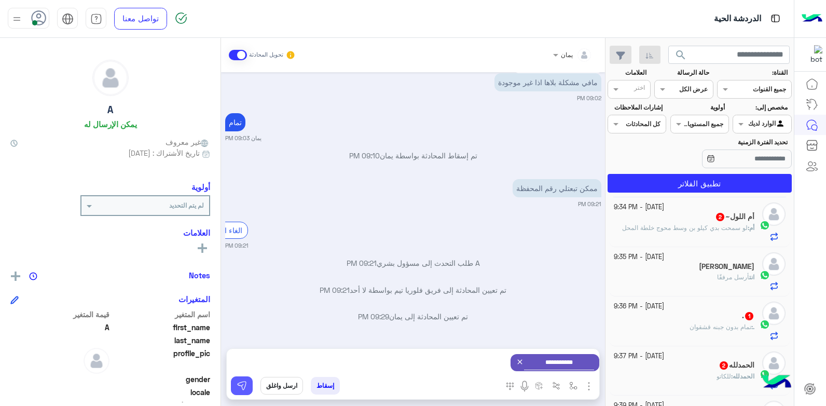
click at [248, 382] on button at bounding box center [242, 385] width 22 height 19
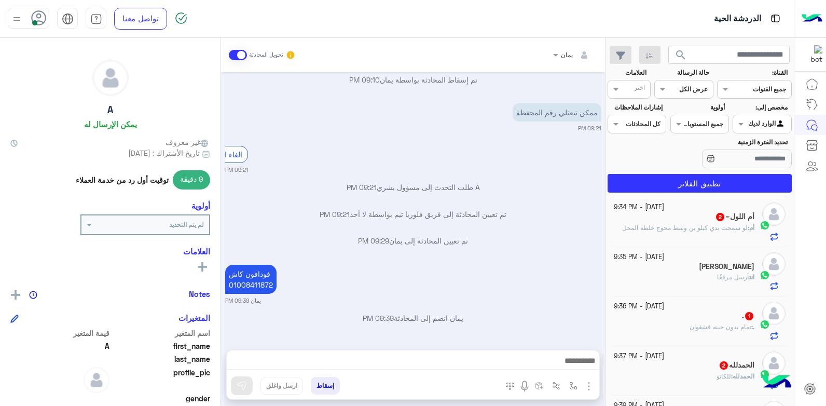
scroll to position [91, 0]
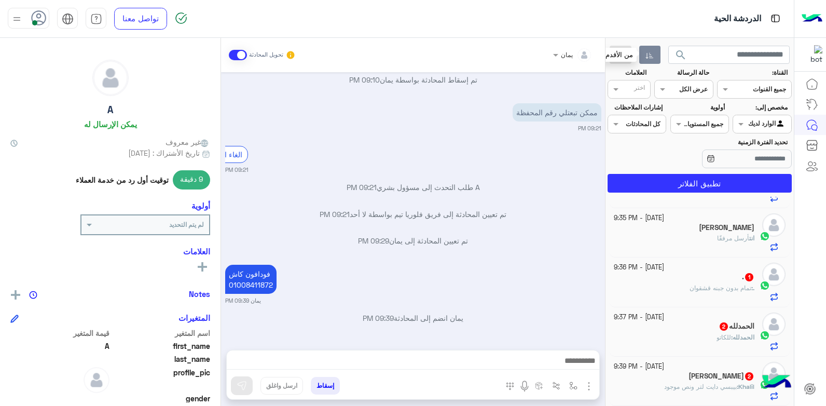
click at [649, 50] on button "button" at bounding box center [649, 55] width 21 height 19
click at [662, 236] on div "ال[PERSON_NAME] : للكاتو" at bounding box center [684, 242] width 141 height 18
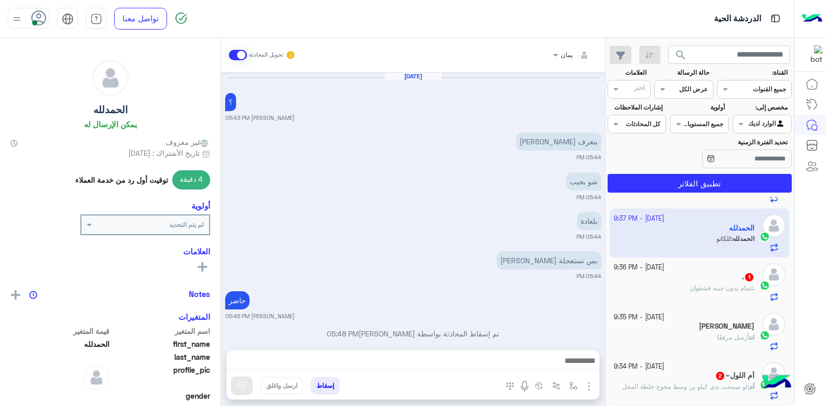
scroll to position [484, 0]
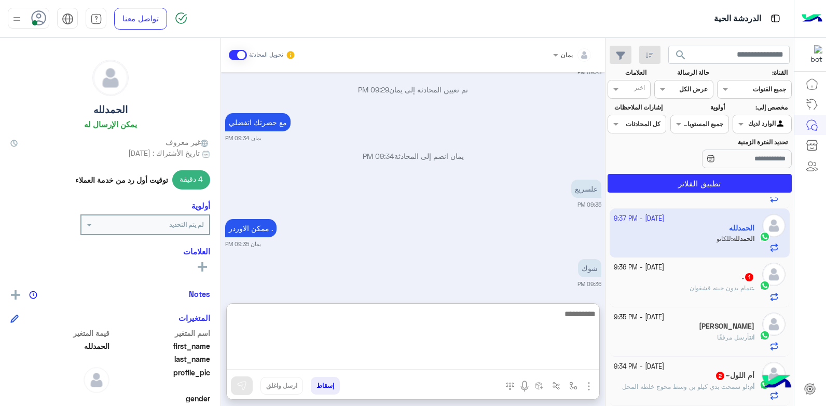
click at [506, 359] on textarea at bounding box center [413, 338] width 372 height 62
type textarea "**********"
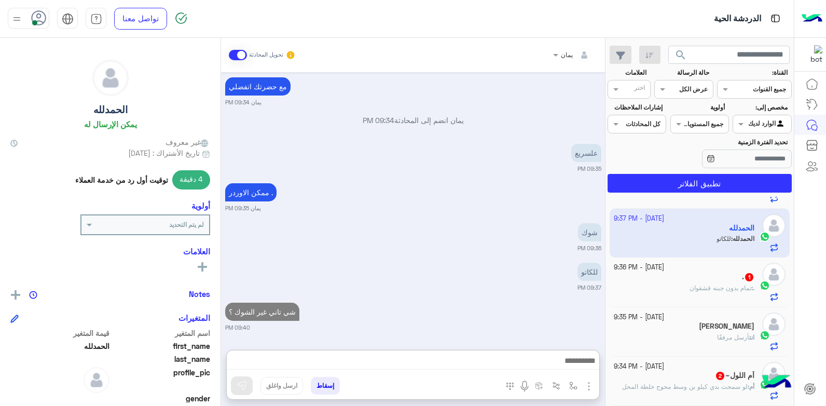
click at [653, 278] on div ". 1" at bounding box center [684, 277] width 141 height 11
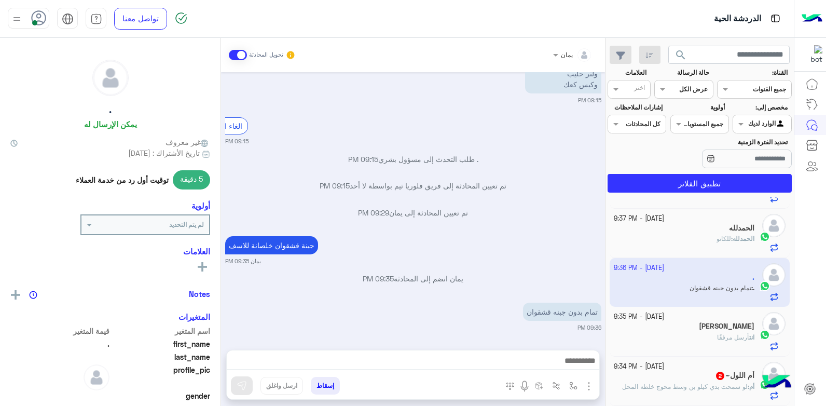
scroll to position [522, 0]
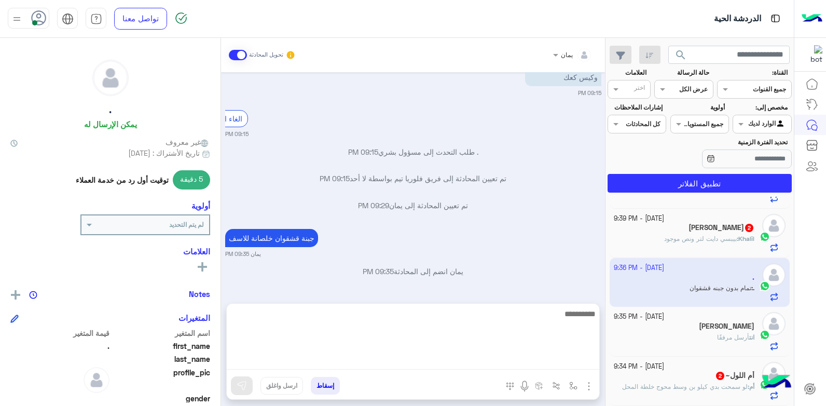
click at [473, 362] on textarea at bounding box center [413, 338] width 372 height 62
type textarea "****"
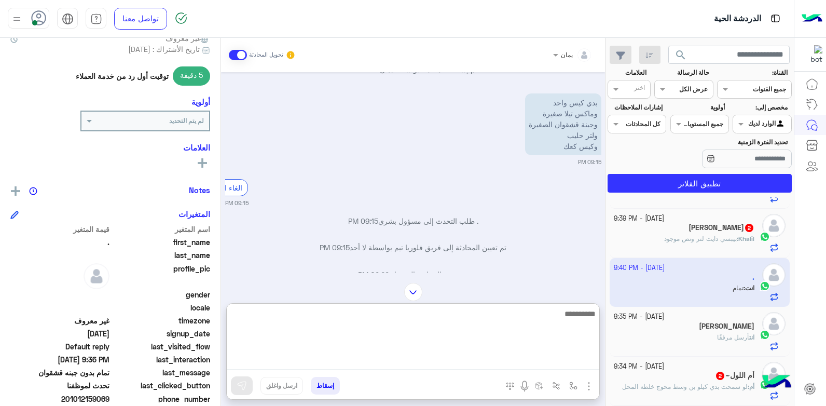
scroll to position [156, 0]
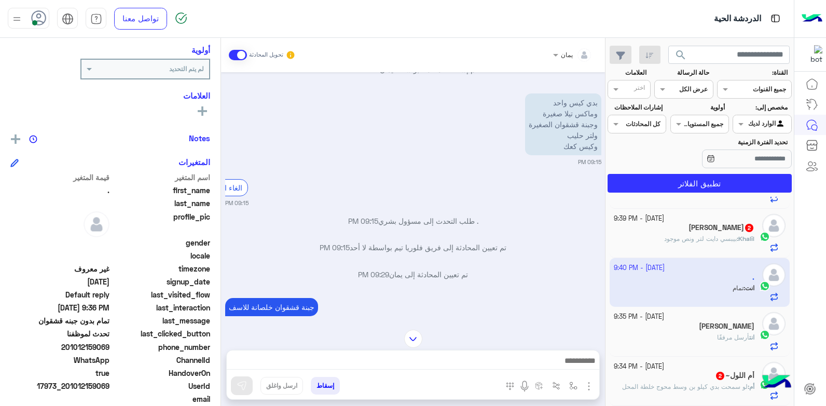
drag, startPoint x: 110, startPoint y: 345, endPoint x: 75, endPoint y: 345, distance: 35.3
click at [75, 345] on span "201012159069" at bounding box center [59, 346] width 99 height 11
copy span "012159069"
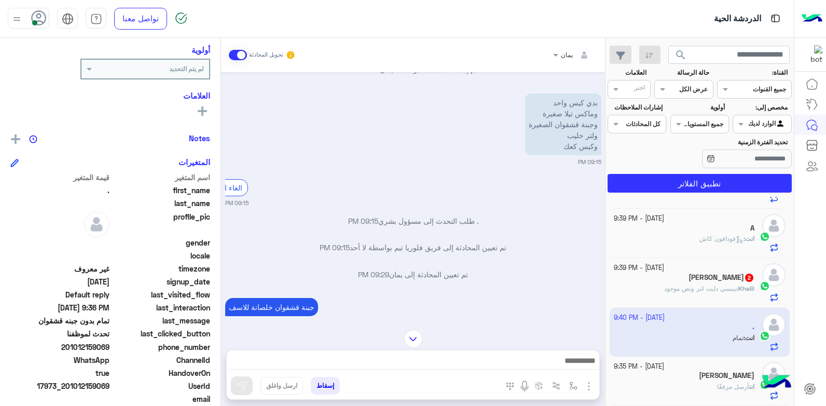
click at [328, 385] on button "إسقاط" at bounding box center [325, 386] width 29 height 18
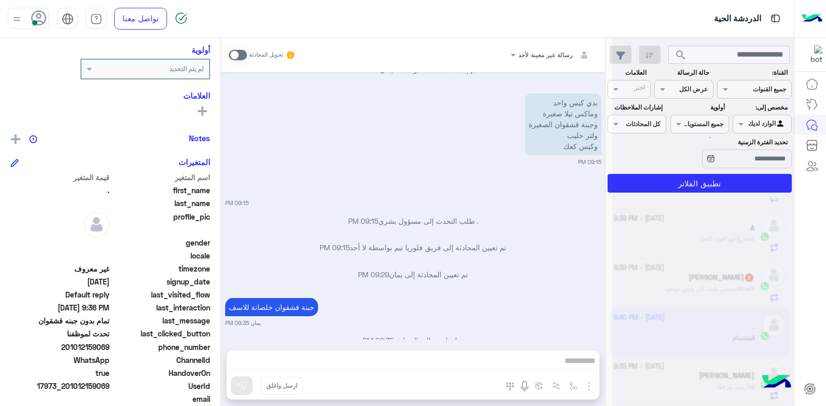
scroll to position [589, 0]
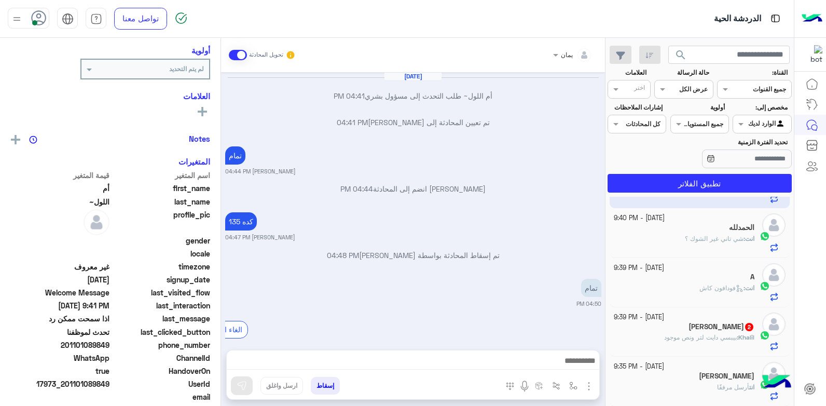
scroll to position [424, 0]
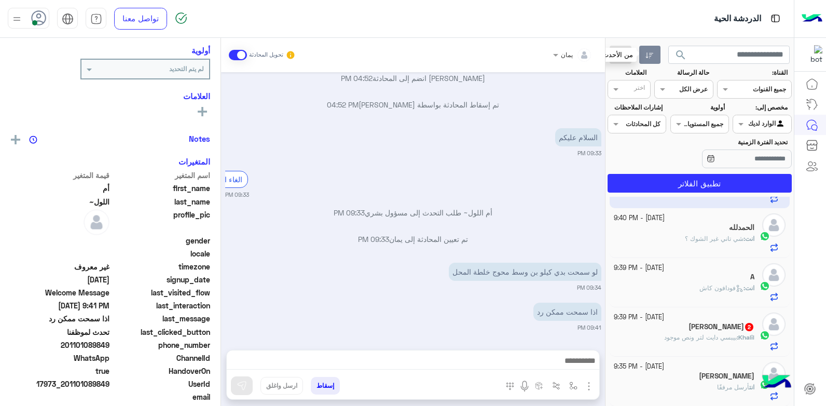
click at [644, 56] on button "button" at bounding box center [649, 55] width 21 height 19
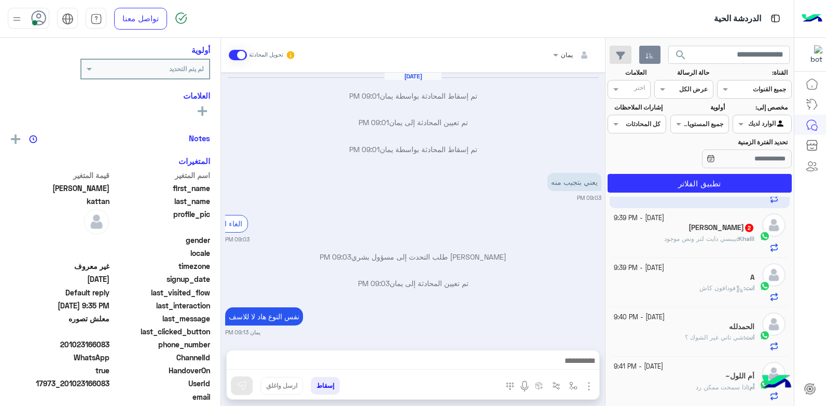
scroll to position [494, 0]
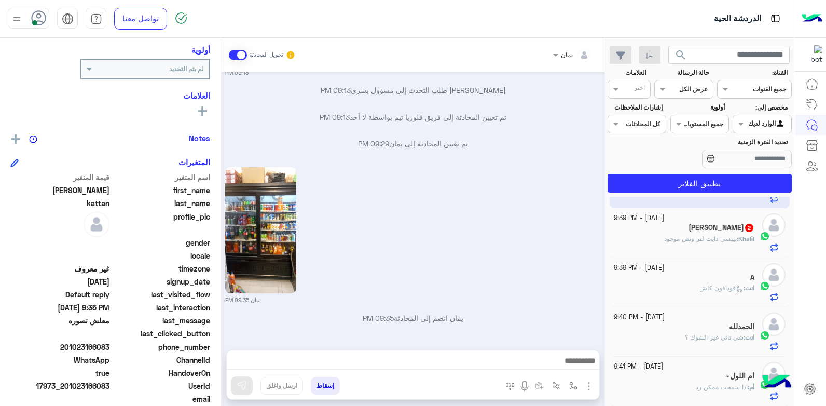
click at [688, 231] on div "[PERSON_NAME] 2" at bounding box center [684, 228] width 141 height 11
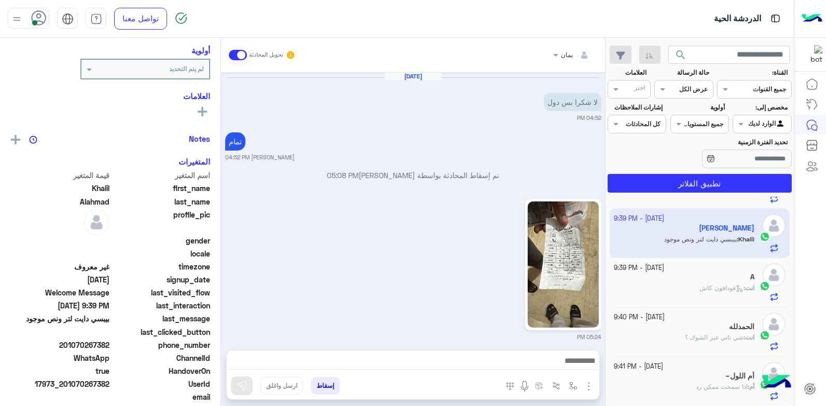
scroll to position [633, 0]
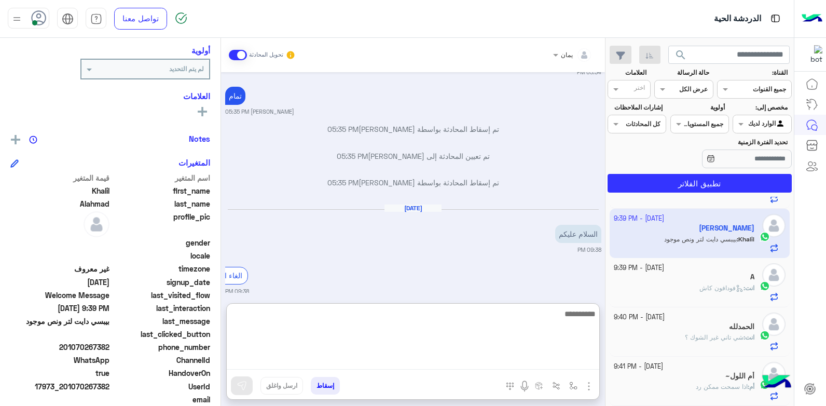
click at [486, 361] on textarea at bounding box center [413, 338] width 372 height 62
type textarea "**********"
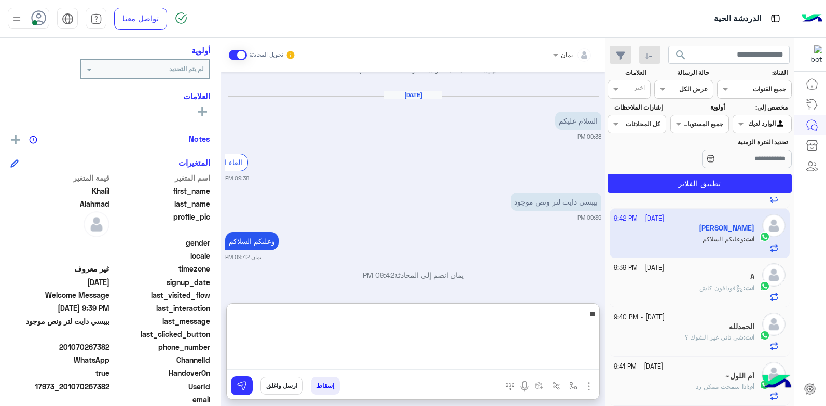
scroll to position [156, 0]
type textarea "*****"
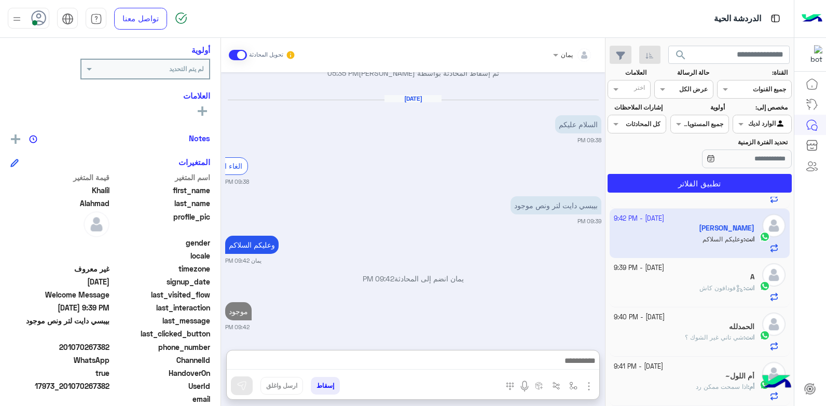
click at [699, 285] on span "فودافون كاش" at bounding box center [721, 288] width 44 height 8
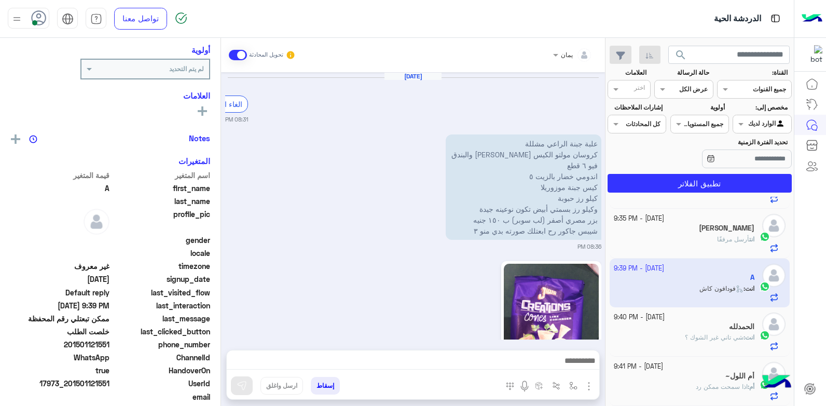
scroll to position [795, 0]
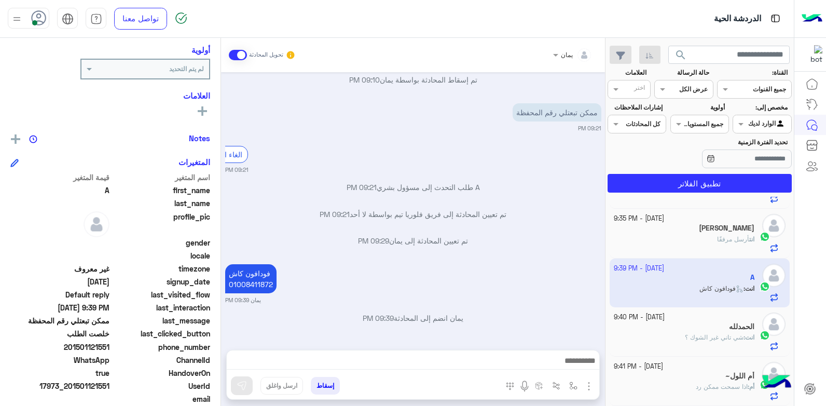
click at [683, 334] on div "انت : شي تاني غير الشوك ؟" at bounding box center [684, 342] width 141 height 18
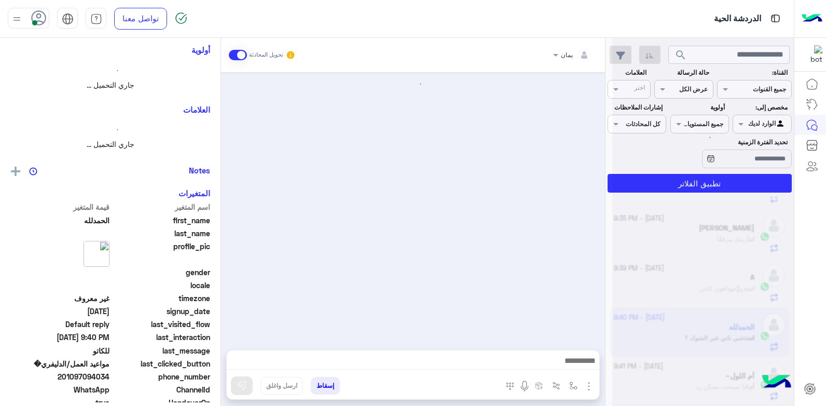
scroll to position [484, 0]
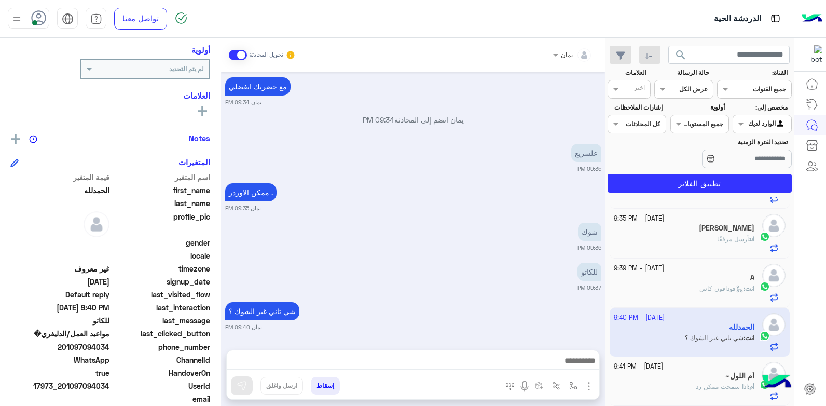
click at [719, 378] on div "أم اللول~" at bounding box center [684, 376] width 141 height 11
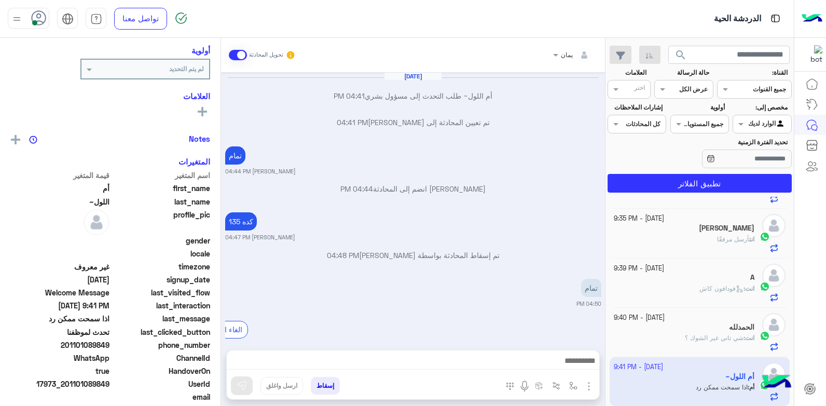
scroll to position [424, 0]
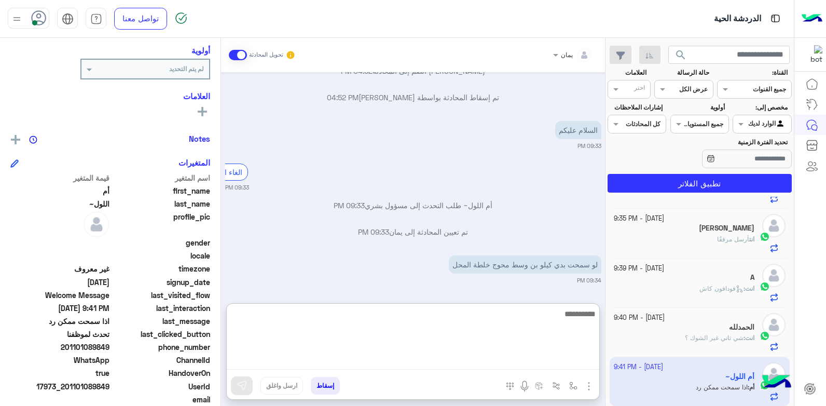
click at [462, 361] on textarea at bounding box center [413, 338] width 372 height 62
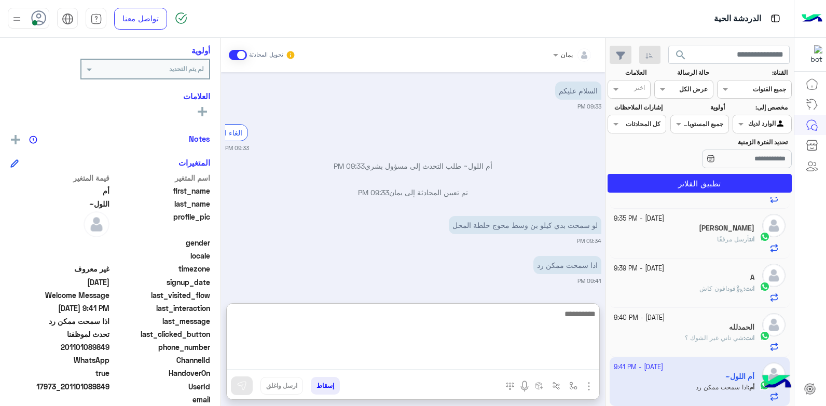
scroll to position [471, 0]
type textarea "*****"
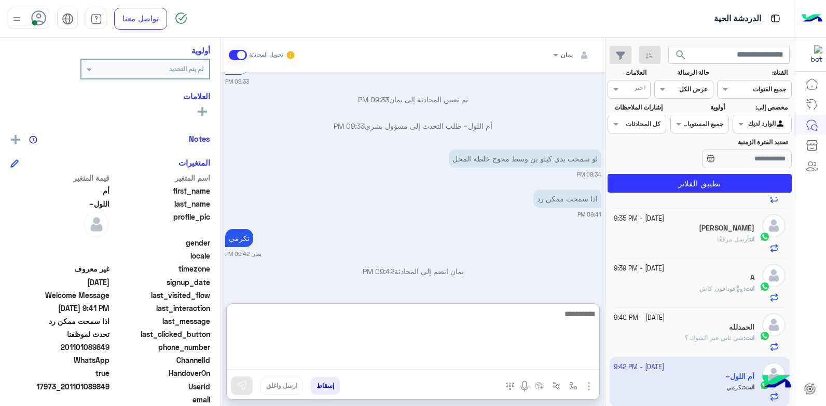
scroll to position [156, 0]
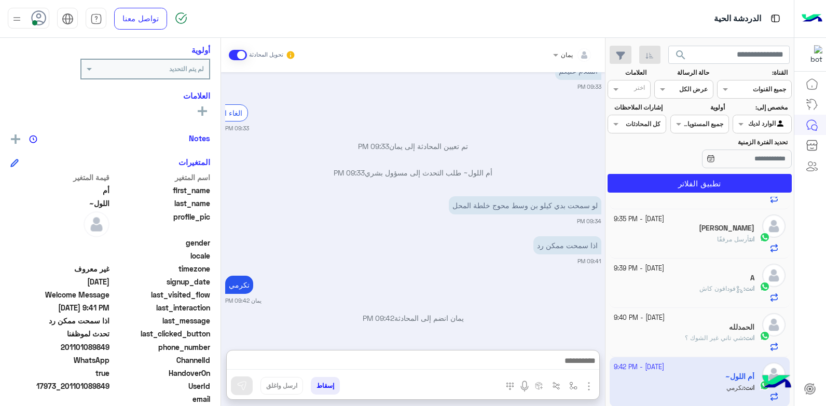
click at [655, 341] on div "انت : شي تاني غير الشوك ؟" at bounding box center [684, 342] width 141 height 18
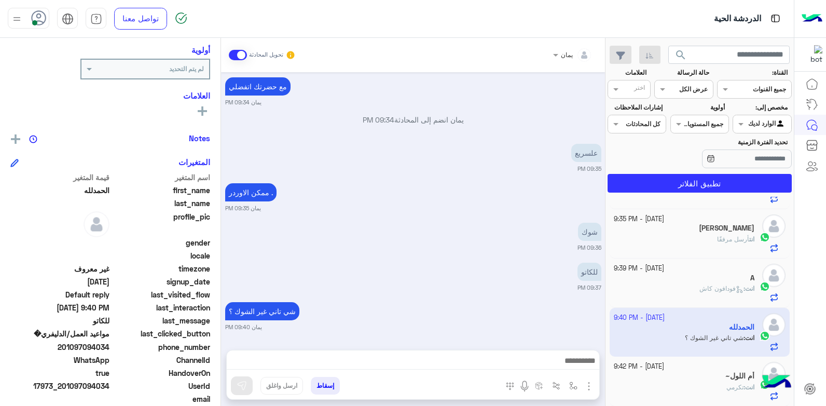
scroll to position [42, 0]
drag, startPoint x: 110, startPoint y: 345, endPoint x: 91, endPoint y: 346, distance: 19.2
click at [91, 346] on span "201097094034" at bounding box center [59, 346] width 99 height 11
drag, startPoint x: 91, startPoint y: 346, endPoint x: 115, endPoint y: 345, distance: 23.9
click at [118, 346] on span "phone_number" at bounding box center [161, 346] width 99 height 11
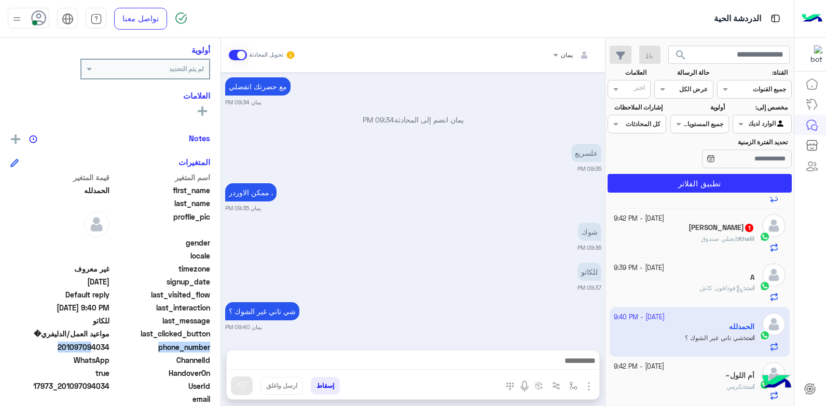
drag, startPoint x: 114, startPoint y: 345, endPoint x: 91, endPoint y: 347, distance: 22.8
click at [89, 347] on div "phone_number [PHONE_NUMBER]" at bounding box center [110, 347] width 200 height 13
click at [113, 345] on span "phone_number" at bounding box center [161, 346] width 99 height 11
click at [114, 345] on span "phone_number" at bounding box center [161, 346] width 99 height 11
click at [112, 345] on div "phone_number [PHONE_NUMBER]" at bounding box center [110, 347] width 200 height 13
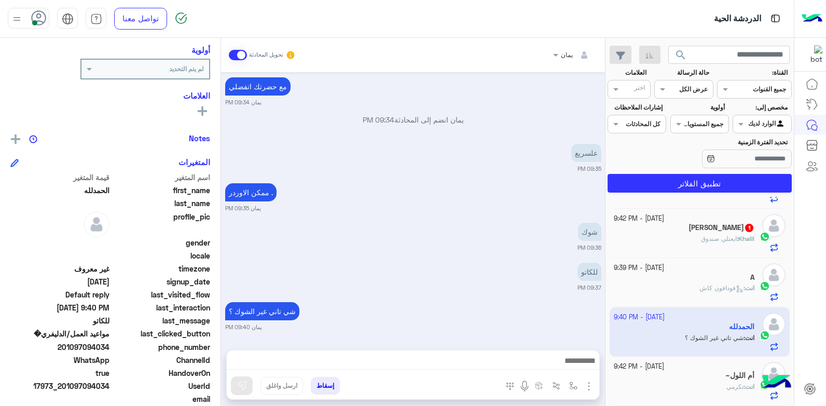
drag, startPoint x: 110, startPoint y: 345, endPoint x: 74, endPoint y: 349, distance: 36.5
click at [74, 349] on span "201097094034" at bounding box center [59, 346] width 99 height 11
copy span "097094034"
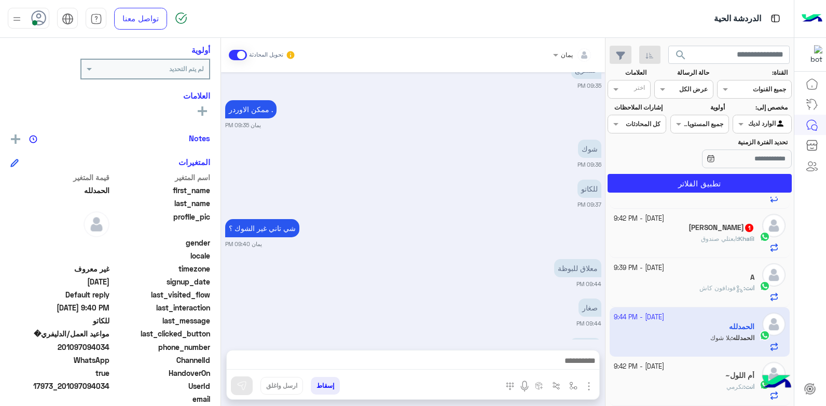
scroll to position [603, 0]
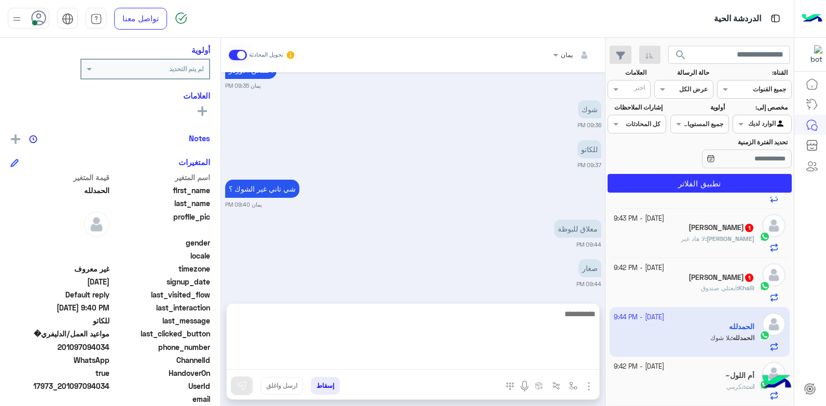
click at [479, 362] on textarea at bounding box center [413, 338] width 372 height 62
type textarea "**********"
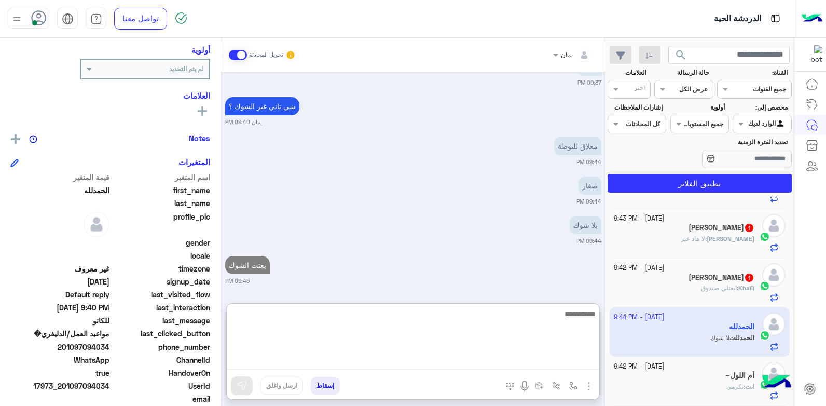
click at [448, 329] on textarea at bounding box center [413, 338] width 372 height 62
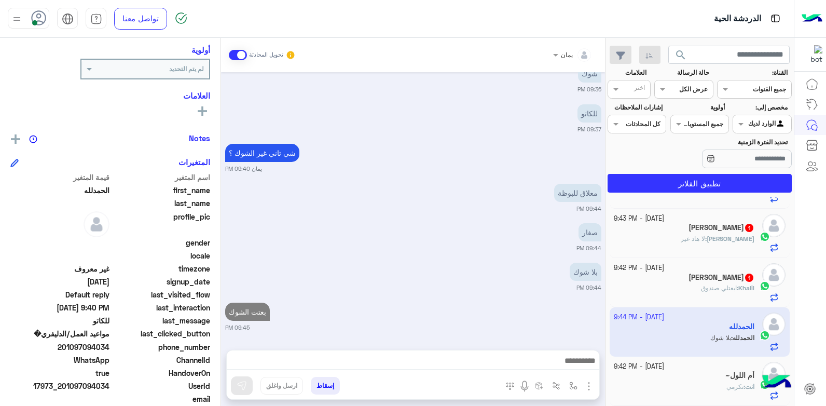
click at [336, 385] on button "إسقاط" at bounding box center [325, 386] width 29 height 18
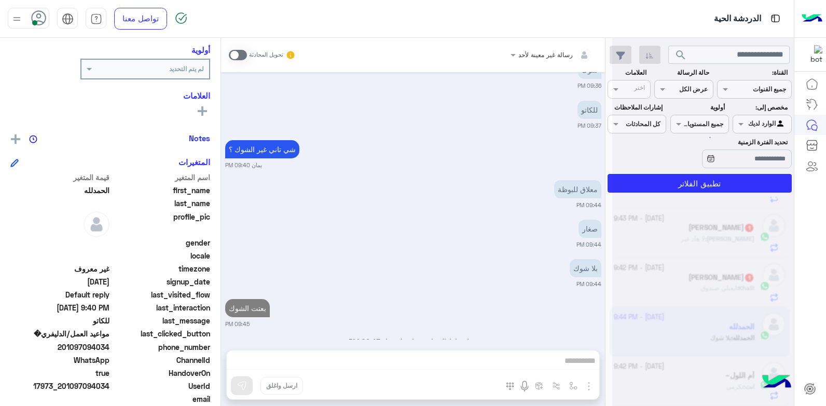
scroll to position [669, 0]
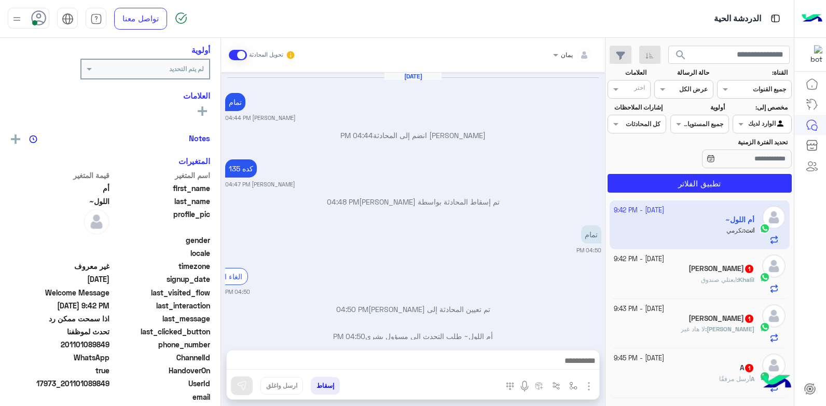
scroll to position [437, 0]
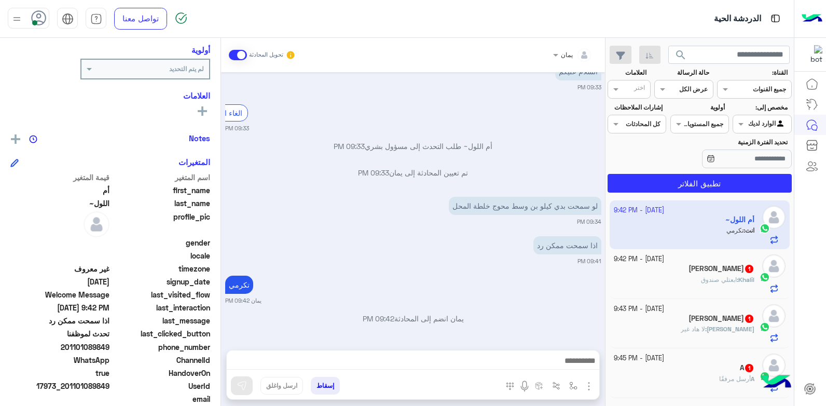
click at [655, 278] on div "Khalil : ابعتلي صندوق" at bounding box center [684, 284] width 141 height 18
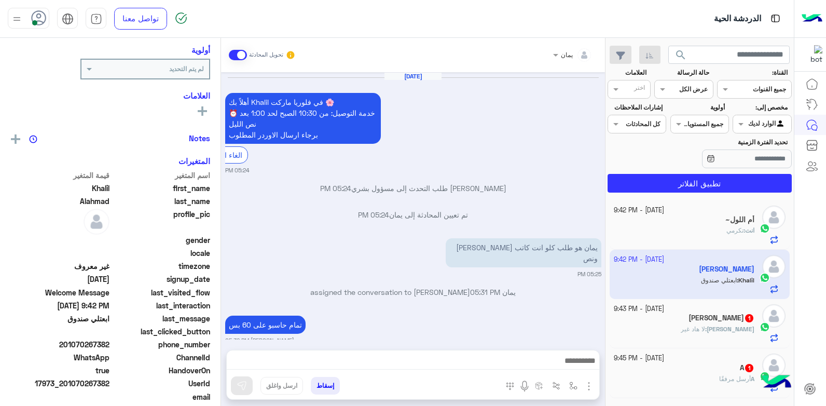
scroll to position [520, 0]
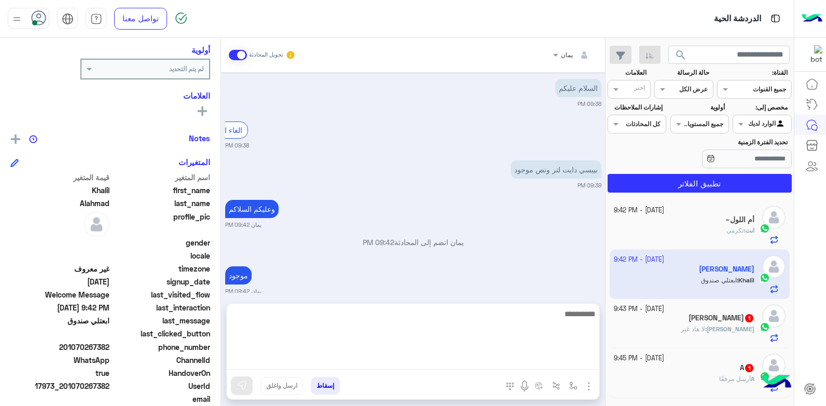
click at [479, 368] on textarea at bounding box center [413, 338] width 372 height 62
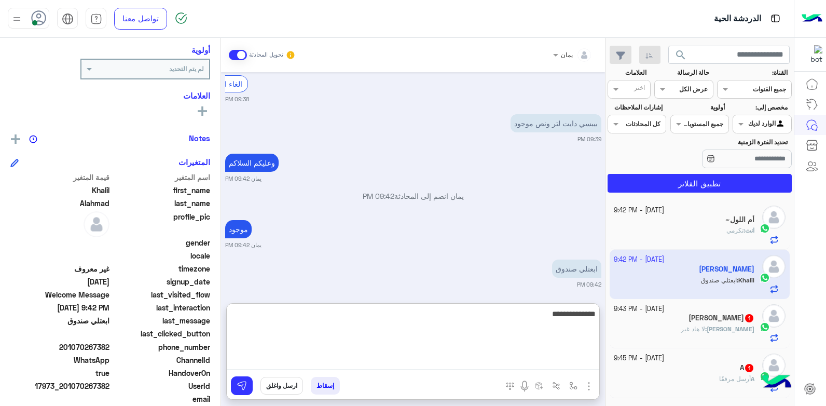
type textarea "**********"
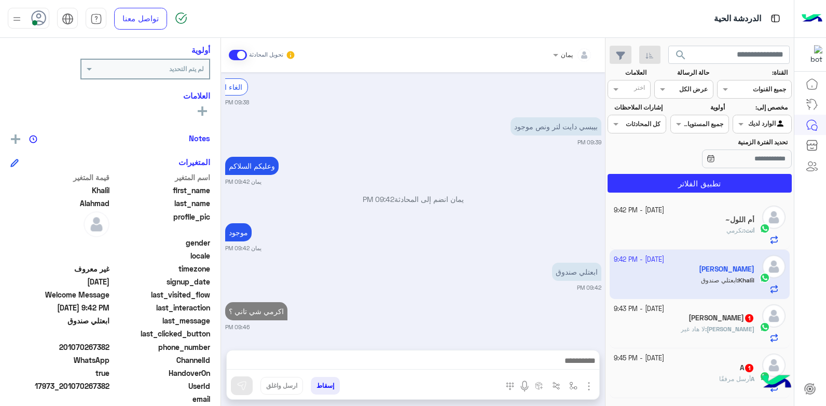
click at [665, 327] on div "[PERSON_NAME] : لا هاد غير" at bounding box center [684, 333] width 141 height 18
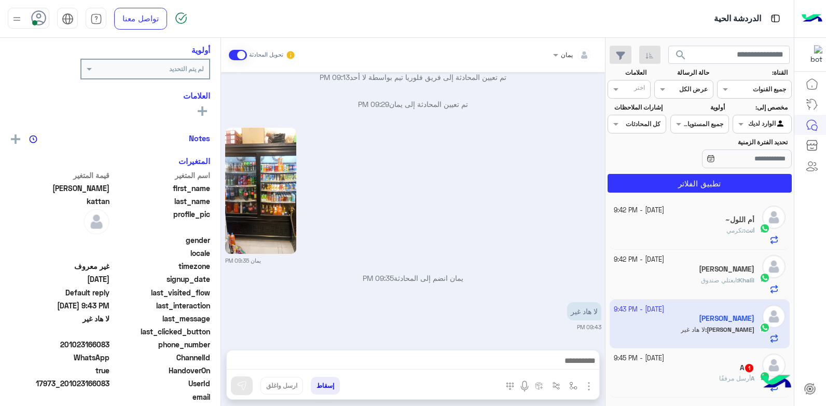
scroll to position [507, 0]
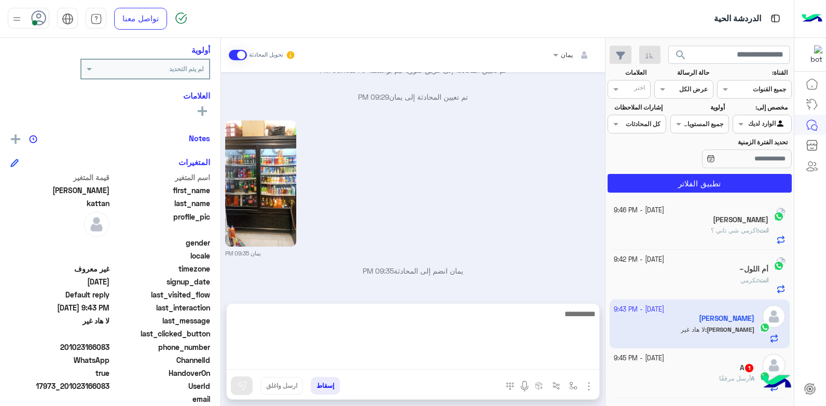
click at [482, 355] on textarea at bounding box center [413, 338] width 372 height 62
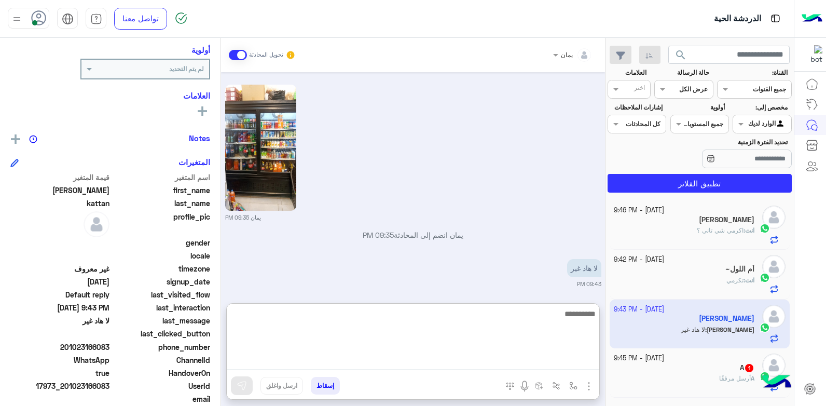
scroll to position [553, 0]
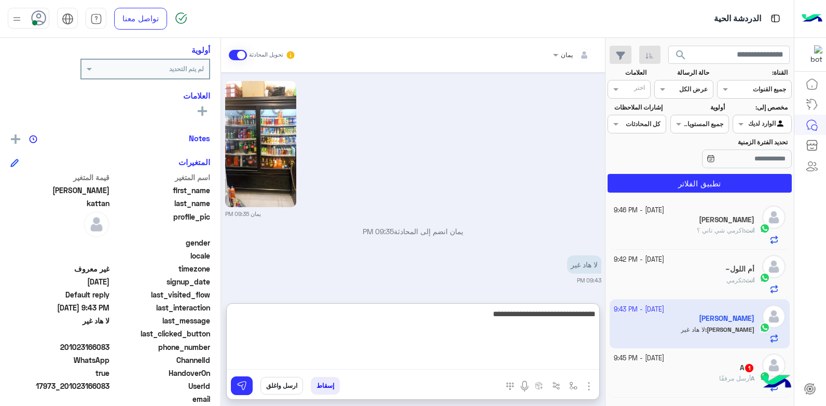
type textarea "**********"
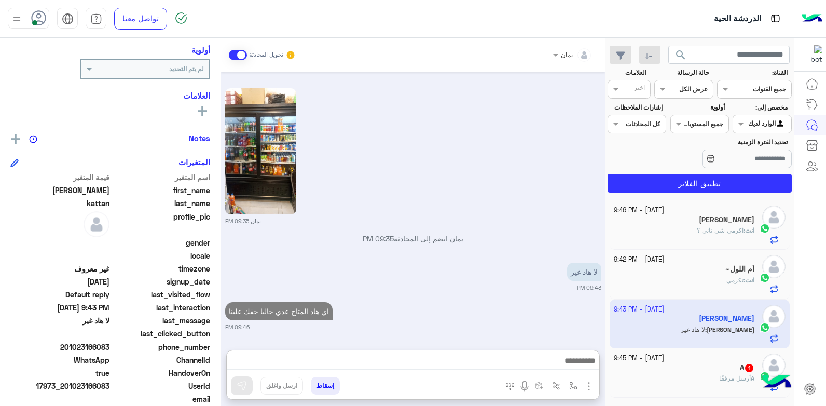
click at [325, 386] on button "إسقاط" at bounding box center [325, 386] width 29 height 18
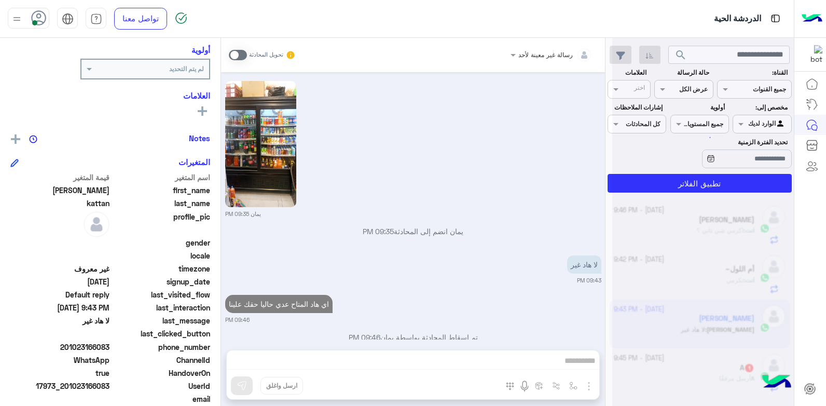
scroll to position [573, 0]
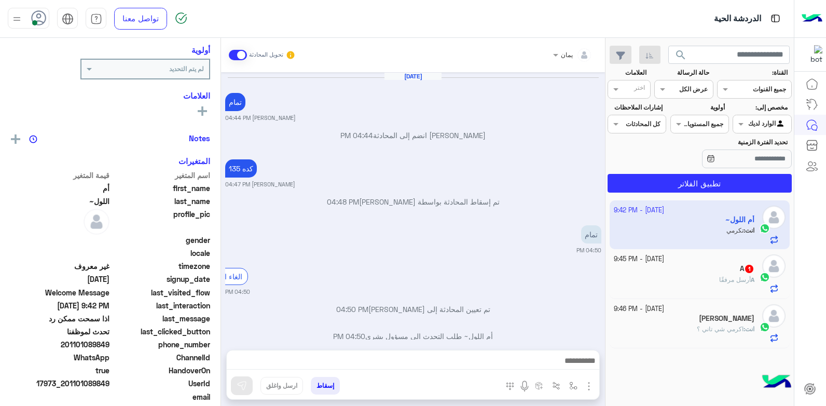
scroll to position [437, 0]
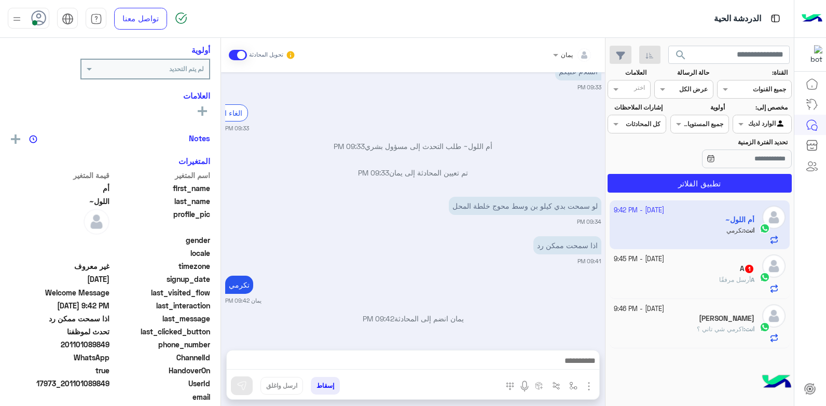
click at [724, 249] on app-inbox-user "[DATE] - 9:42 PM أم اللول~ انت : تكرمي" at bounding box center [700, 224] width 181 height 49
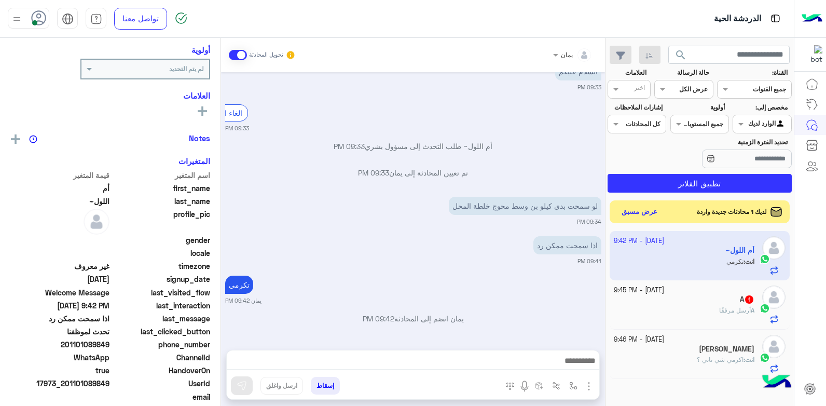
click at [688, 299] on div "A 1" at bounding box center [684, 300] width 141 height 11
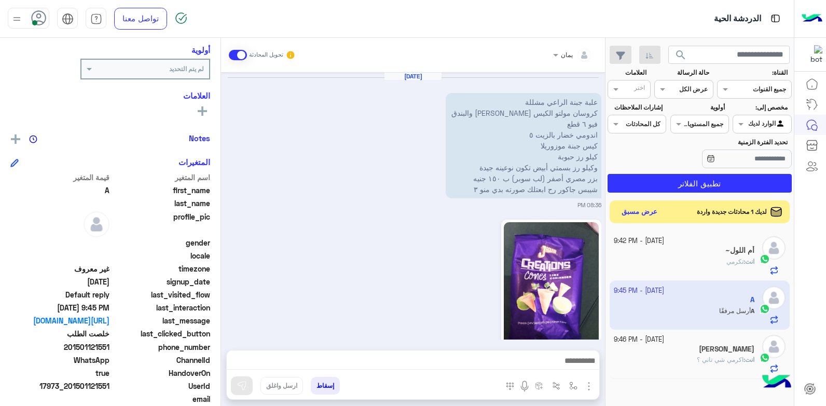
scroll to position [903, 0]
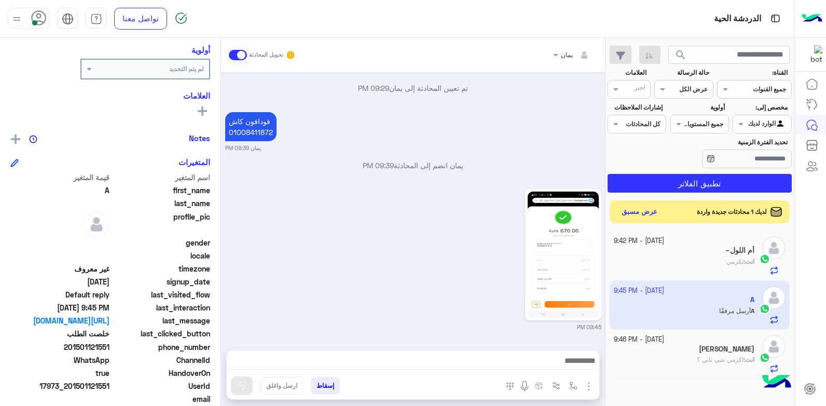
click at [482, 352] on div at bounding box center [413, 363] width 372 height 26
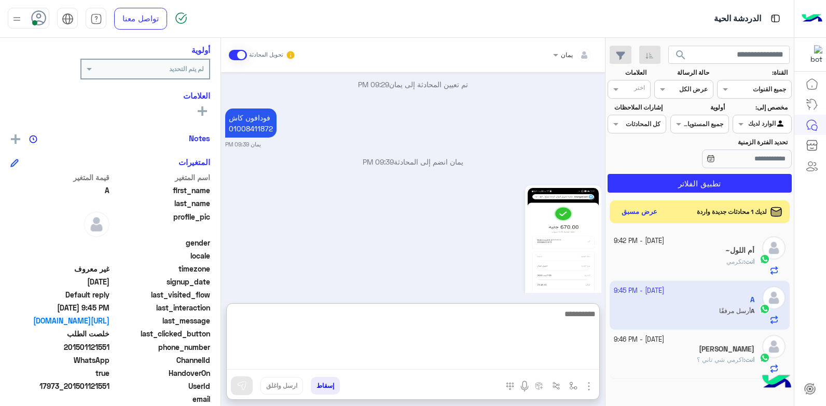
click at [482, 364] on textarea at bounding box center [413, 338] width 372 height 62
type textarea "**********"
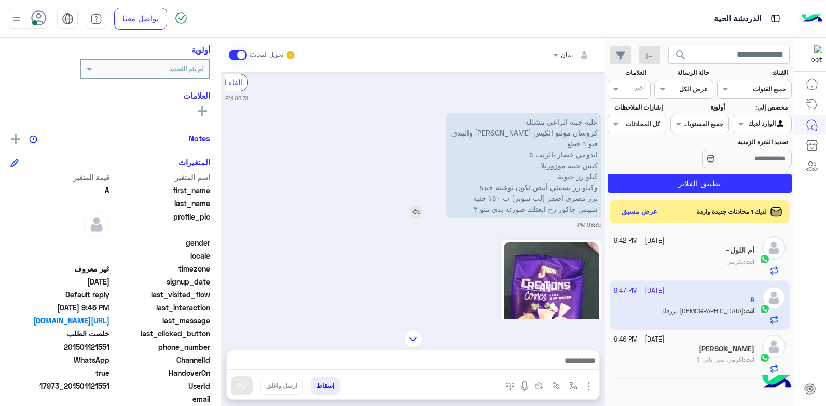
scroll to position [1045, 0]
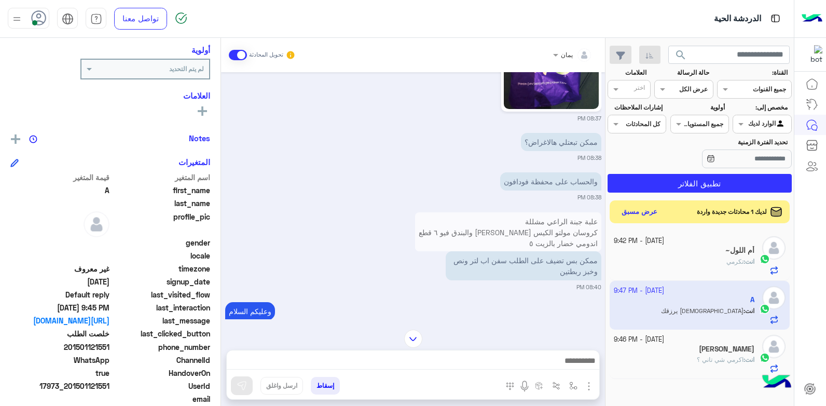
click at [669, 269] on div "انت : تكرمي" at bounding box center [684, 266] width 141 height 18
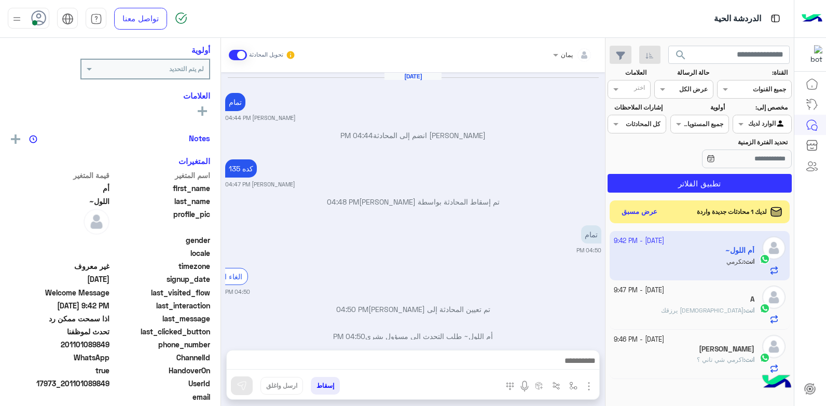
scroll to position [437, 0]
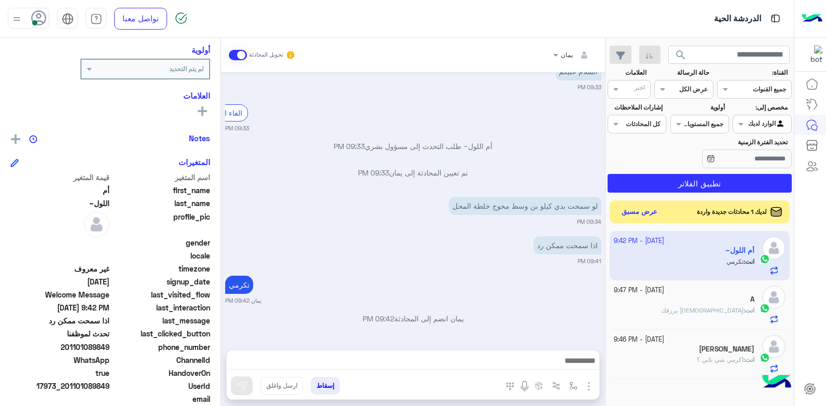
drag, startPoint x: 110, startPoint y: 347, endPoint x: 71, endPoint y: 345, distance: 40.0
click at [71, 345] on span "201101089849" at bounding box center [59, 346] width 99 height 11
drag, startPoint x: 324, startPoint y: 381, endPoint x: 320, endPoint y: 378, distance: 5.3
click at [324, 380] on button "إسقاط" at bounding box center [325, 386] width 29 height 18
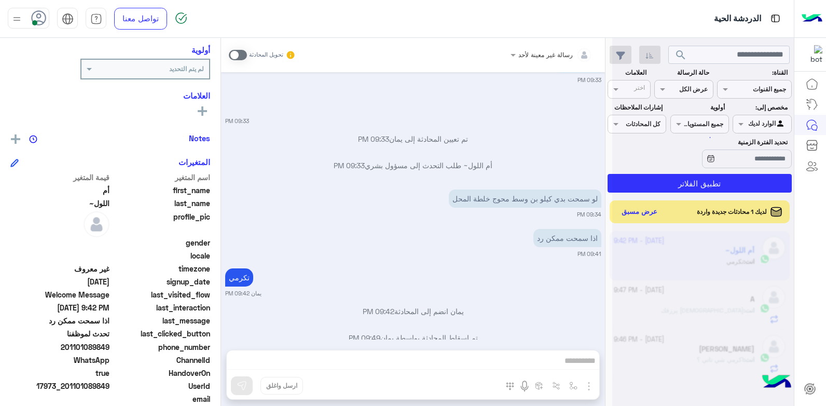
scroll to position [464, 0]
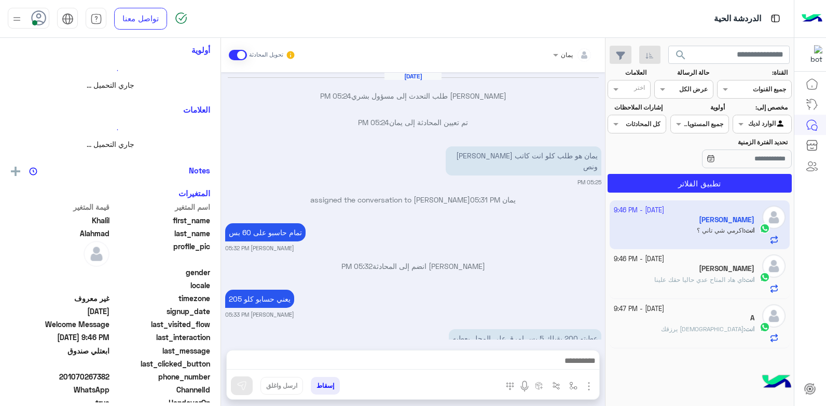
scroll to position [463, 0]
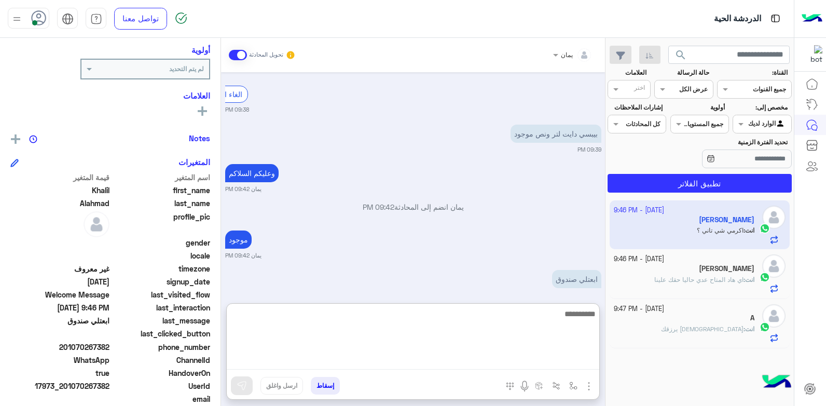
click at [399, 357] on textarea at bounding box center [413, 338] width 372 height 62
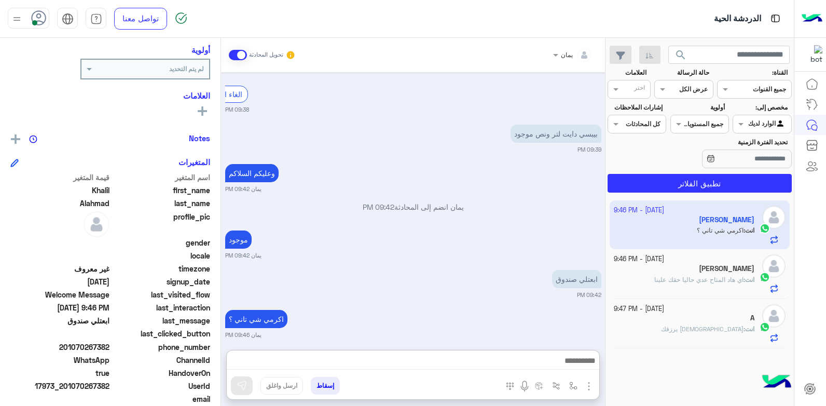
click at [654, 284] on p "انت : اي هاد المتاح عدي حاليا حقك علينا" at bounding box center [704, 279] width 100 height 9
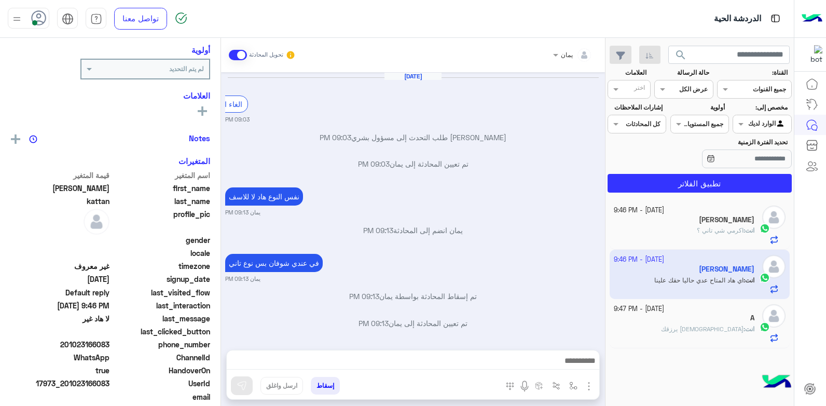
scroll to position [507, 0]
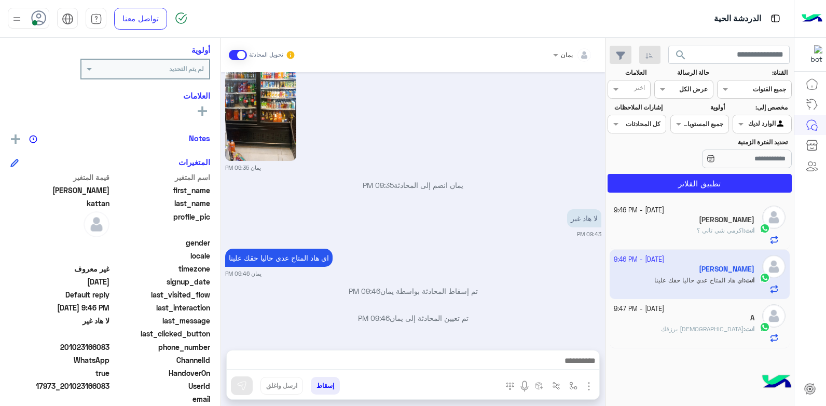
click at [324, 380] on button "إسقاط" at bounding box center [325, 386] width 29 height 18
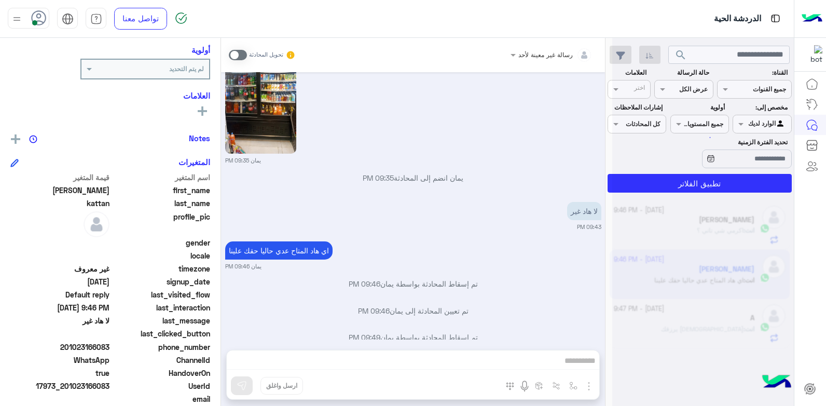
scroll to position [533, 0]
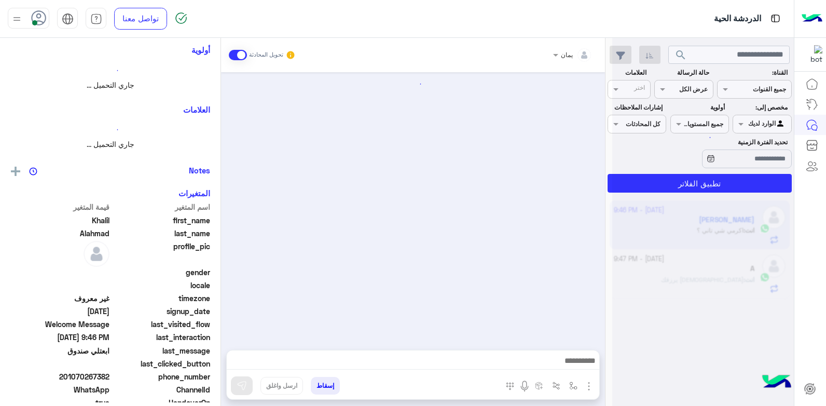
scroll to position [463, 0]
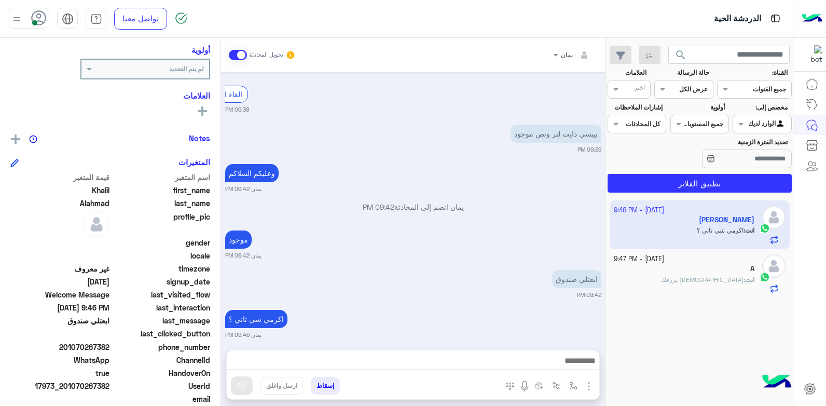
click at [680, 280] on div "انت : الله يرزقك" at bounding box center [684, 284] width 141 height 18
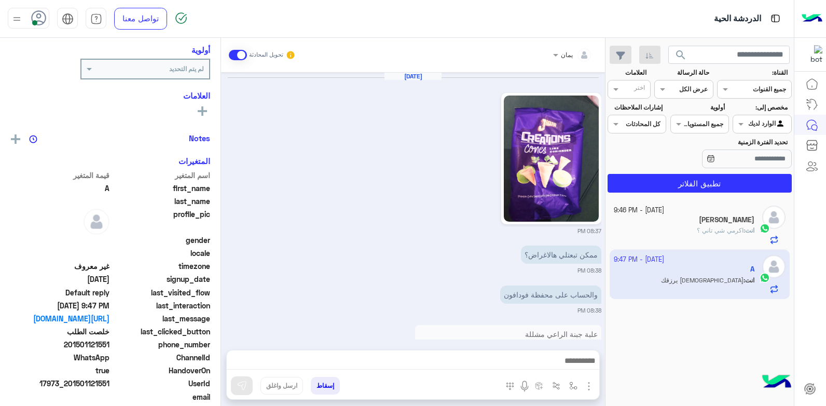
scroll to position [815, 0]
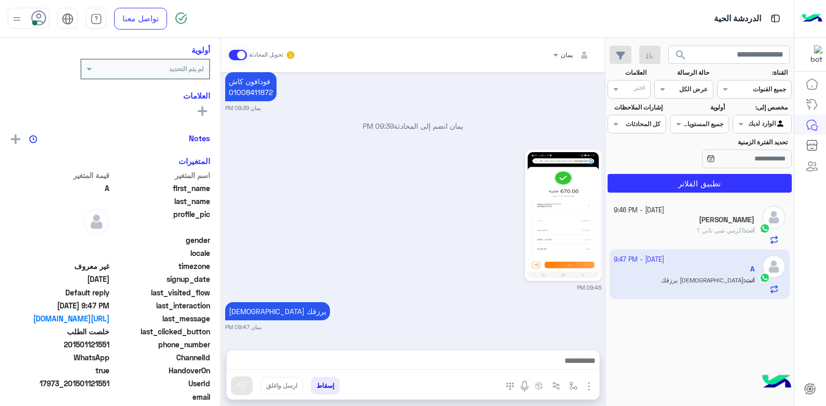
click at [327, 382] on button "إسقاط" at bounding box center [325, 386] width 29 height 18
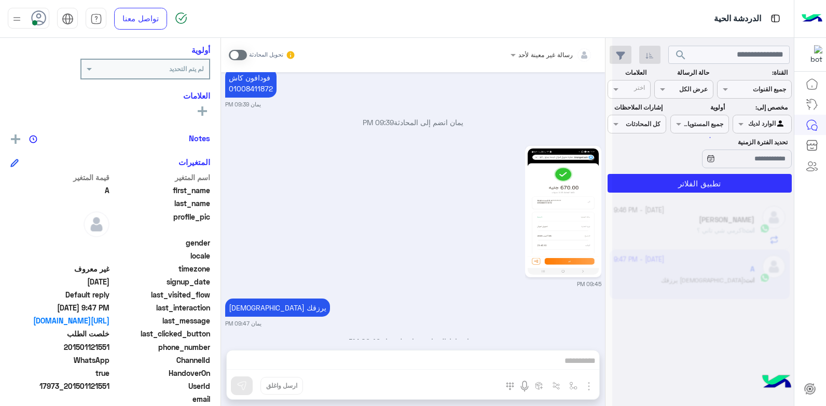
scroll to position [842, 0]
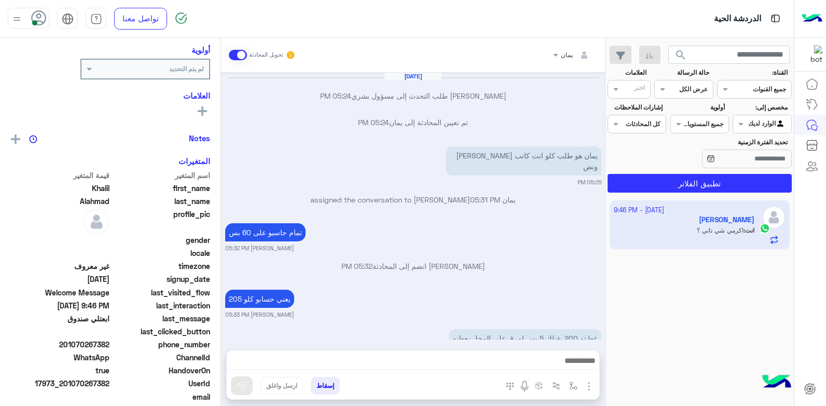
scroll to position [463, 0]
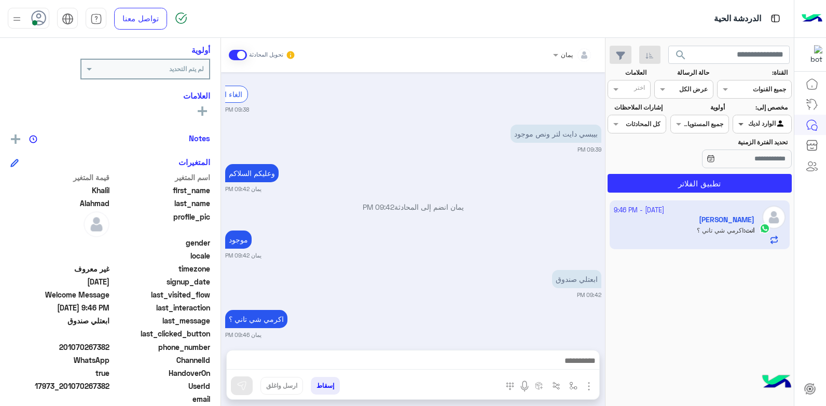
click at [740, 126] on span at bounding box center [739, 123] width 13 height 11
drag, startPoint x: 748, startPoint y: 148, endPoint x: 728, endPoint y: 177, distance: 34.8
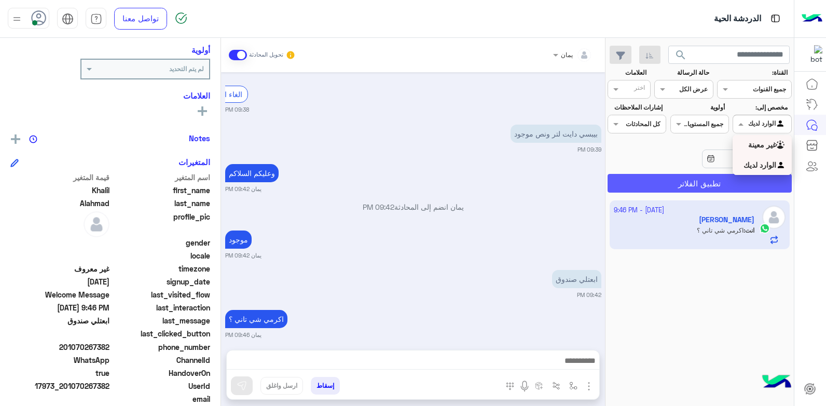
click at [748, 148] on b "غير معينة" at bounding box center [762, 144] width 28 height 9
click at [717, 183] on button "تطبيق الفلاتر" at bounding box center [699, 183] width 184 height 19
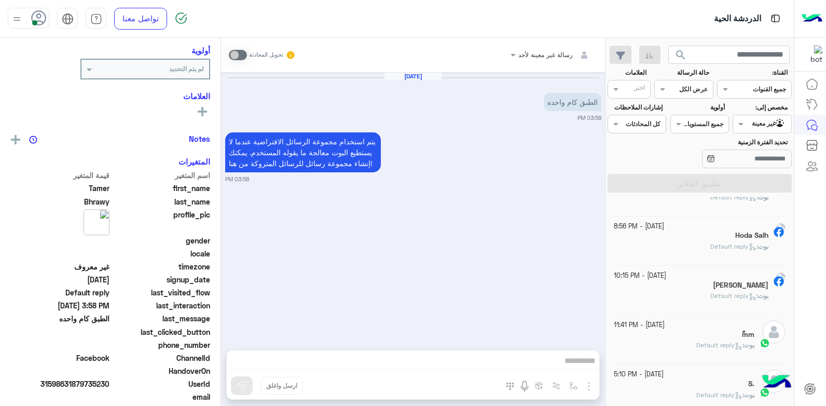
scroll to position [208, 0]
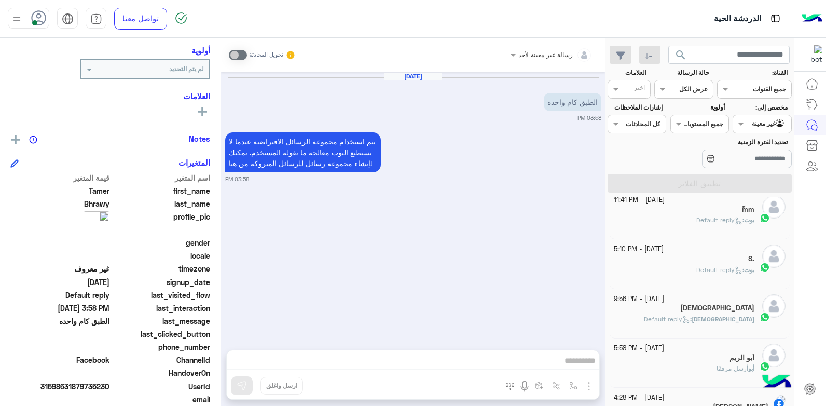
click at [699, 227] on div "[PERSON_NAME] : Default reply" at bounding box center [684, 224] width 141 height 18
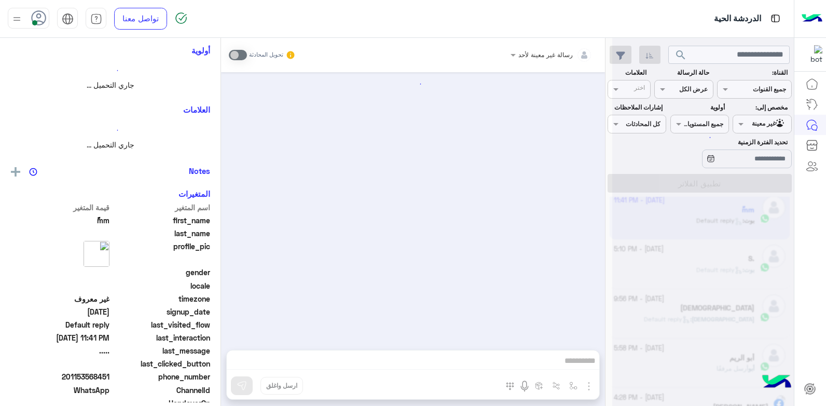
scroll to position [208, 0]
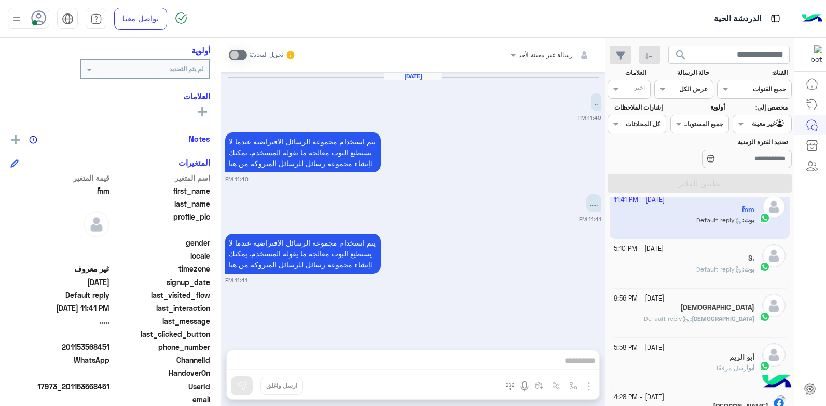
click at [466, 359] on div "رسالة غير معينة لأحد تحويل المحادثة [DATE] .. 11:40 PM يتم استخدام مجموعة الرسا…" at bounding box center [413, 224] width 384 height 372
click at [485, 368] on div "رسالة غير معينة لأحد تحويل المحادثة [DATE] .. 11:40 PM يتم استخدام مجموعة الرسا…" at bounding box center [413, 224] width 384 height 372
drag, startPoint x: 485, startPoint y: 368, endPoint x: 552, endPoint y: 293, distance: 101.4
click at [560, 284] on div "يتم استخدام مجموعة الرسائل الافتراضية عندما لا يستطيع البوت معالجة ما يقوله الم…" at bounding box center [413, 257] width 376 height 53
click at [666, 270] on div "[PERSON_NAME] : Default reply" at bounding box center [684, 274] width 141 height 18
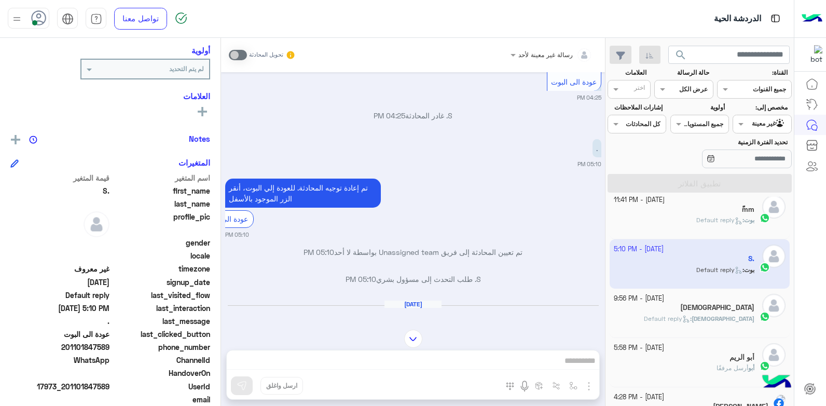
scroll to position [431, 0]
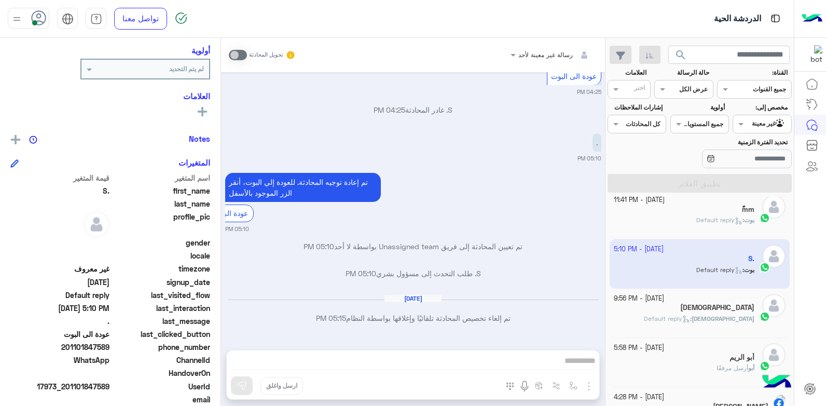
click at [682, 315] on div "[DEMOGRAPHIC_DATA] : Default reply" at bounding box center [684, 323] width 141 height 18
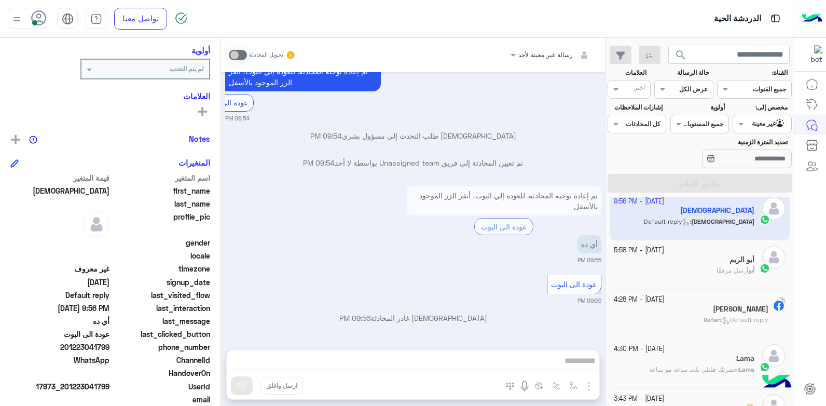
scroll to position [312, 0]
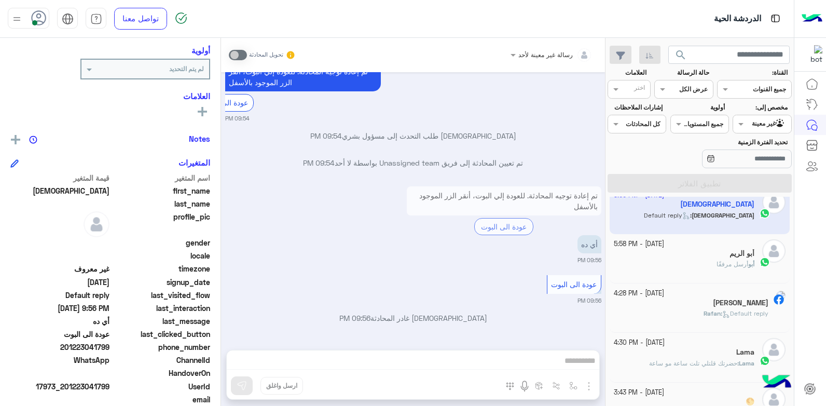
click at [684, 271] on div "[PERSON_NAME] مرفقًا" at bounding box center [684, 268] width 141 height 18
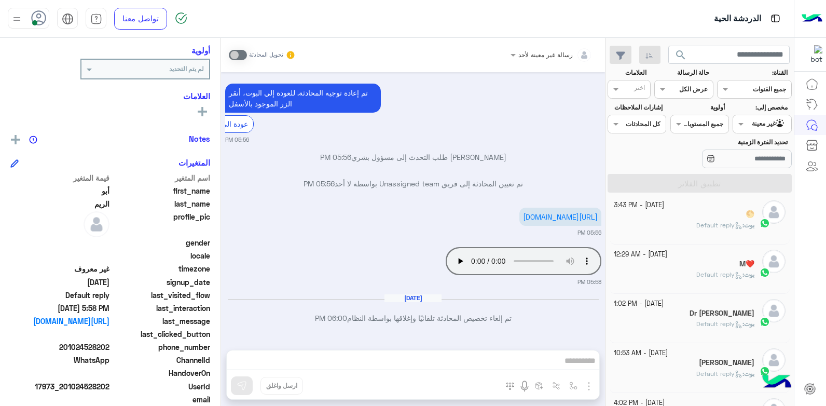
scroll to position [519, 0]
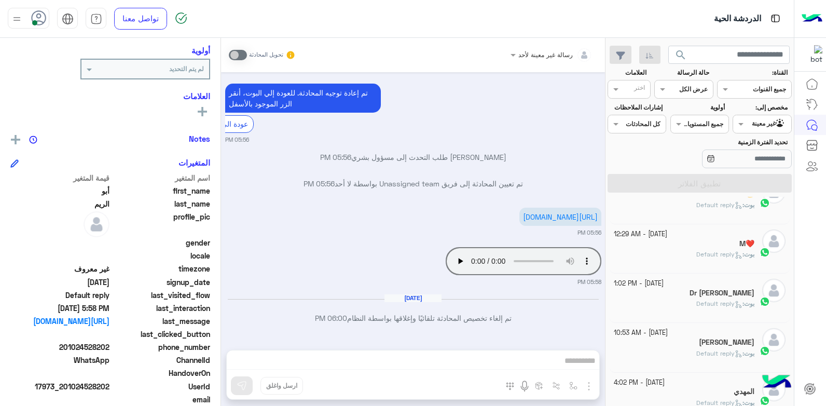
click at [689, 255] on div "[PERSON_NAME] : Default reply" at bounding box center [684, 259] width 141 height 18
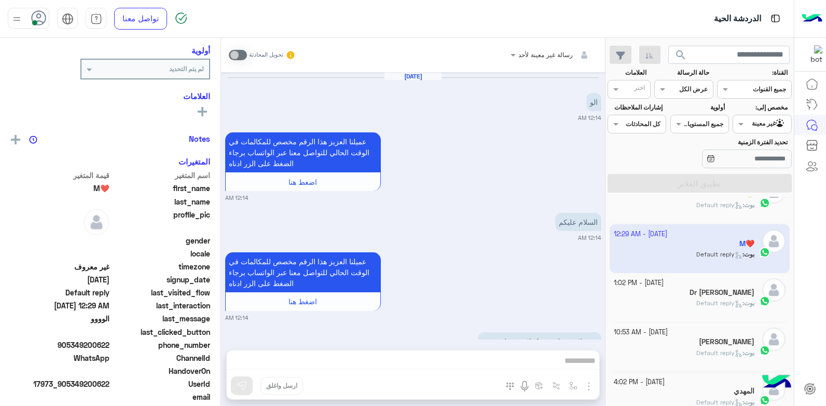
scroll to position [709, 0]
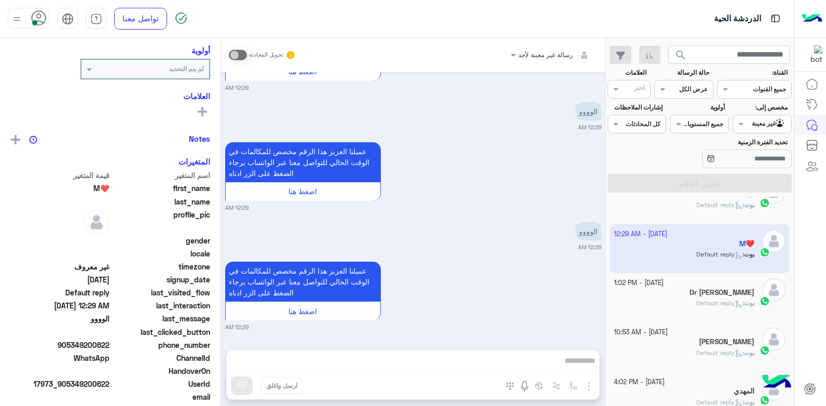
click at [688, 210] on div "[PERSON_NAME] : Default reply" at bounding box center [684, 209] width 141 height 18
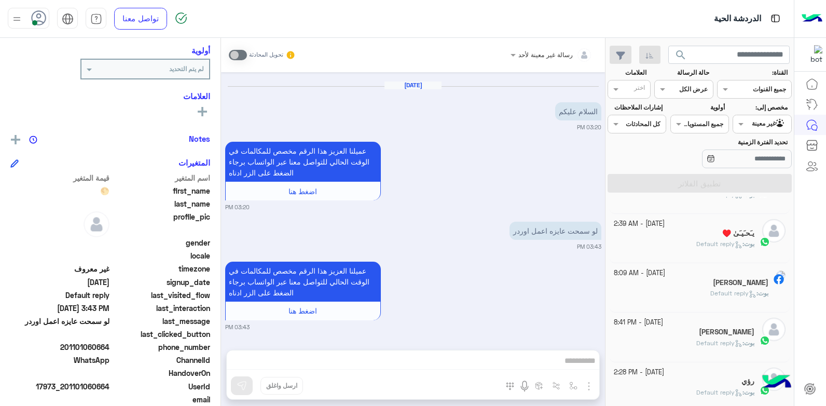
scroll to position [782, 0]
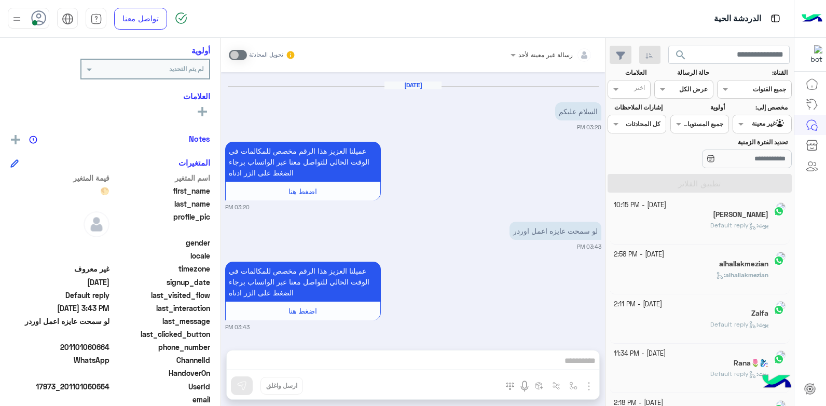
click at [692, 290] on div "[DATE] - 10:15 PM [PERSON_NAME] : Default reply [DATE] - 2:58 PM [GEOGRAPHIC_DA…" at bounding box center [699, 303] width 188 height 213
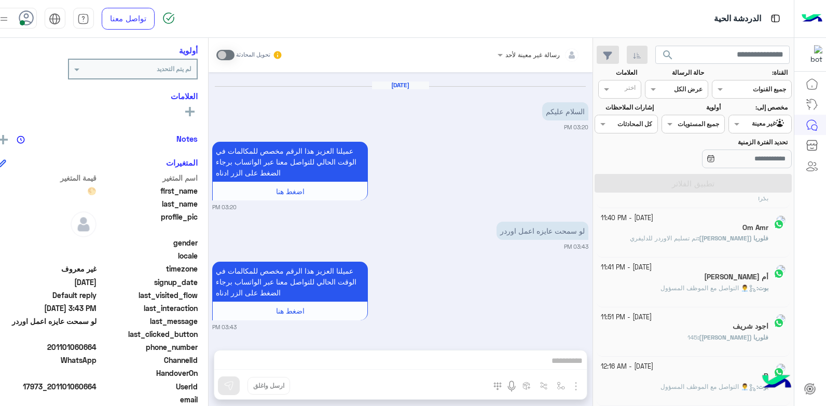
scroll to position [5, 0]
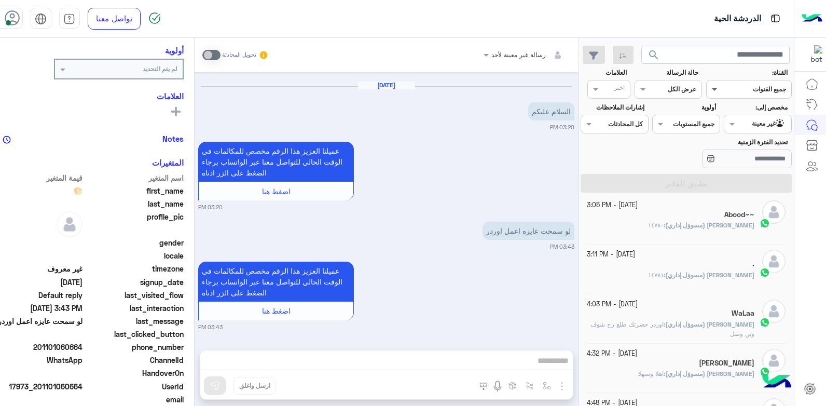
click at [720, 88] on span at bounding box center [713, 89] width 13 height 11
click at [730, 127] on div "واتساب" at bounding box center [754, 130] width 75 height 20
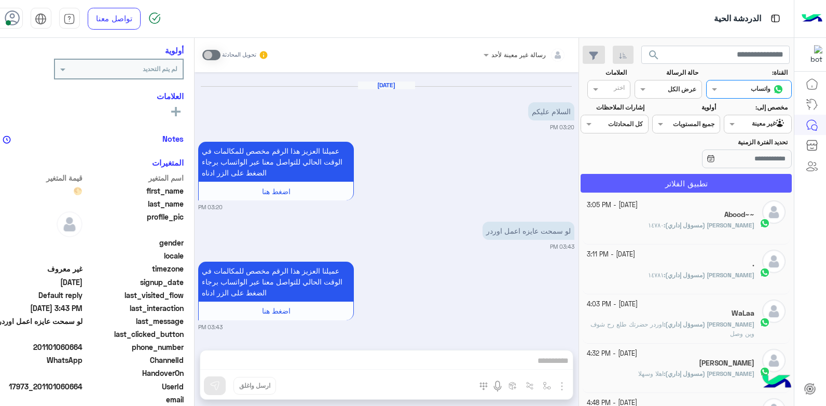
click at [717, 181] on button "تطبيق الفلاتر" at bounding box center [685, 183] width 211 height 19
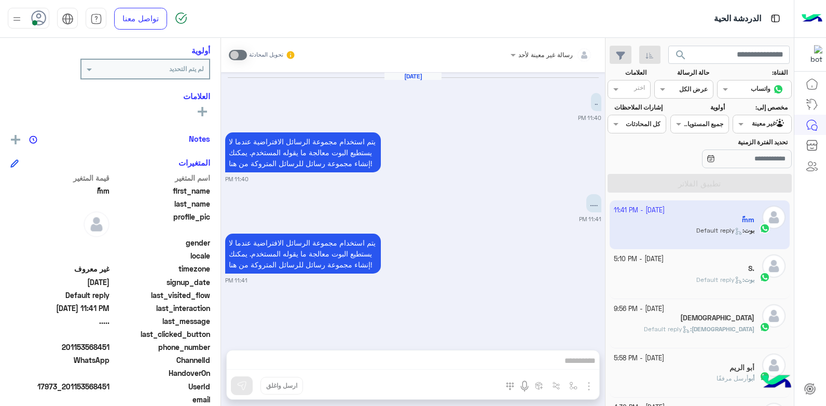
click at [692, 237] on app-inbox-user "[DATE] - 11:41 PM ًًmm بوت : Default reply" at bounding box center [700, 224] width 181 height 49
click at [682, 269] on div "S." at bounding box center [684, 269] width 141 height 11
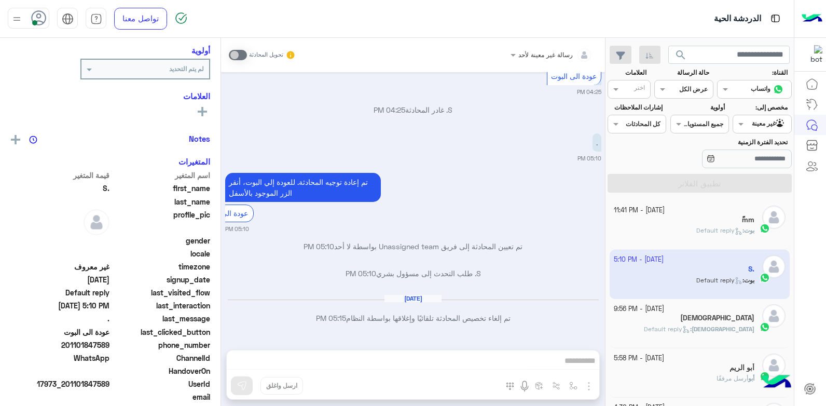
click at [676, 318] on div "[DEMOGRAPHIC_DATA]" at bounding box center [684, 318] width 141 height 11
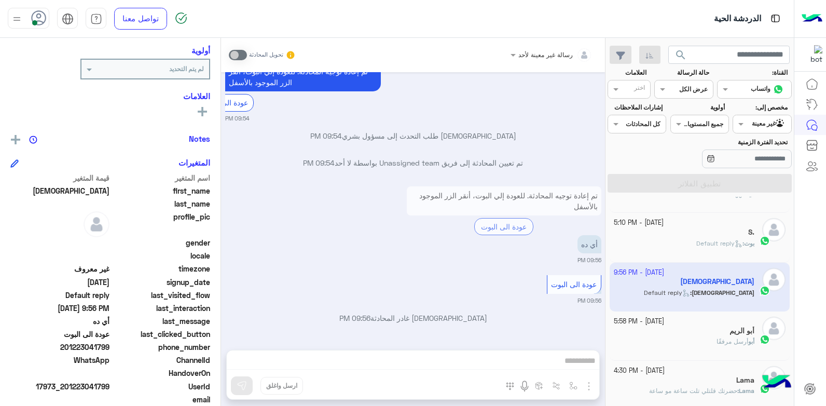
scroll to position [52, 0]
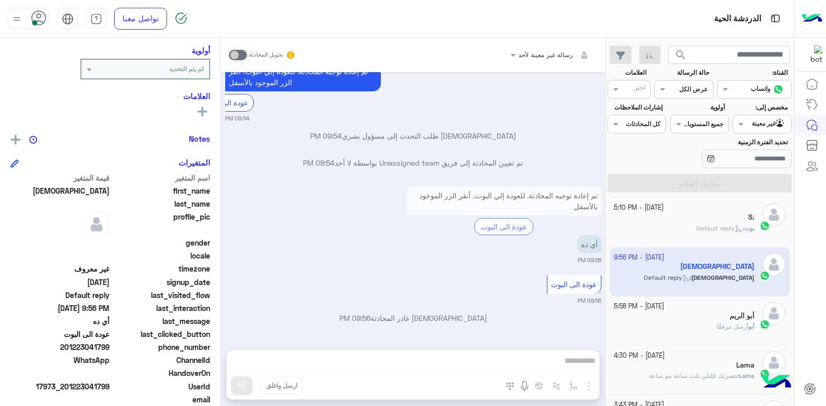
drag, startPoint x: 325, startPoint y: 235, endPoint x: 338, endPoint y: 236, distance: 13.5
click at [326, 236] on div "تم إعادة توجيه المحادثة. للعودة إلي البوت، أنقر الزر الموجود بالأسفل عودة الى ا…" at bounding box center [413, 224] width 376 height 81
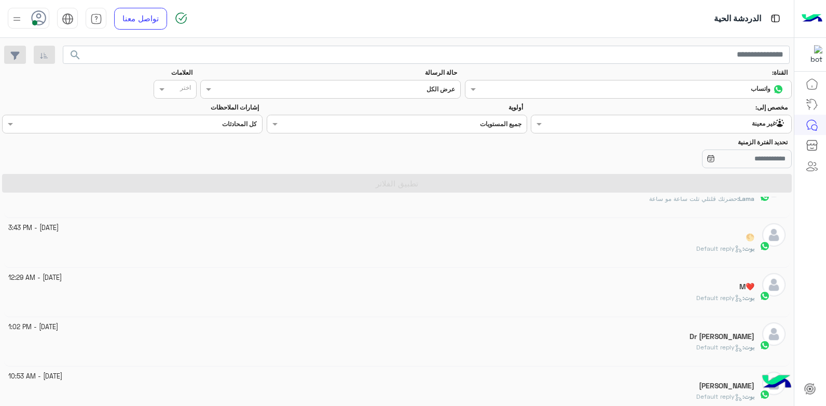
scroll to position [208, 0]
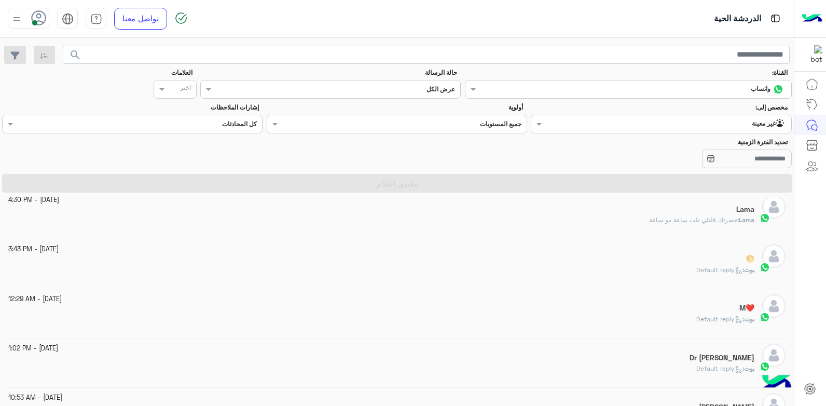
click at [613, 223] on div "Lama : حضرتك قلتلي تلت ساعة مو ساعة" at bounding box center [381, 224] width 746 height 18
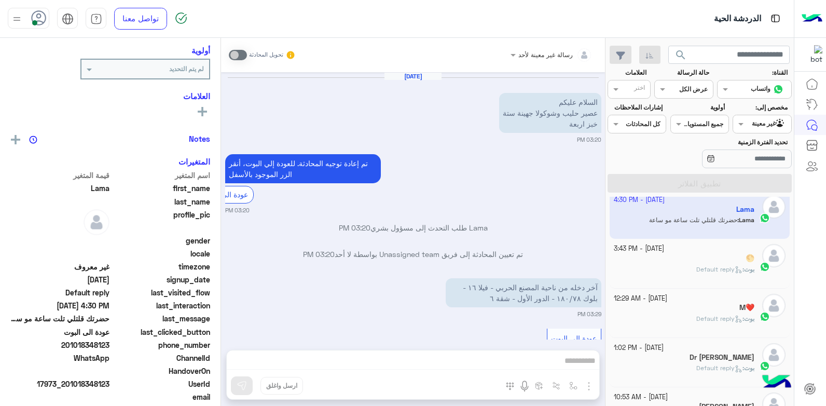
scroll to position [422, 0]
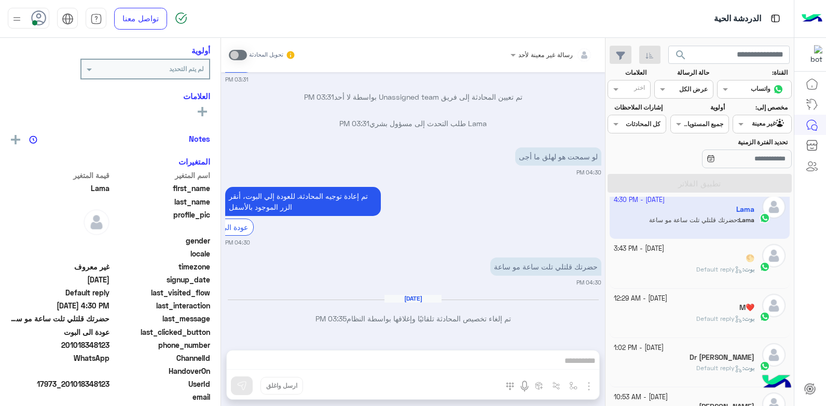
click at [490, 227] on div "تم إعادة توجيه المحادثة. للعودة إلي [GEOGRAPHIC_DATA]، أنقر الزر الموجود بالأسف…" at bounding box center [413, 215] width 376 height 63
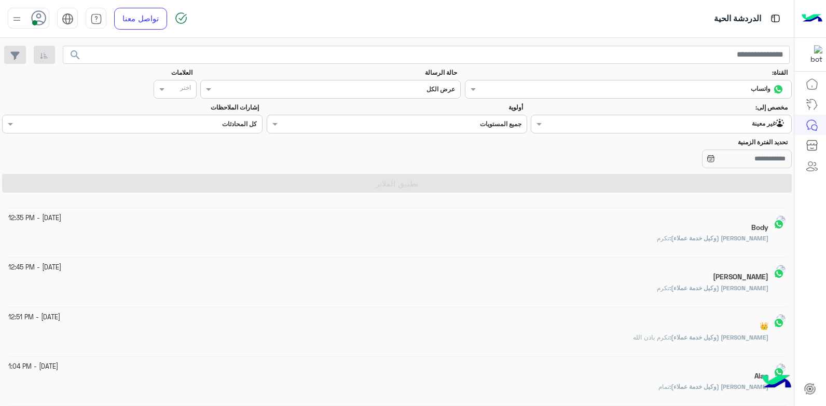
scroll to position [5, 0]
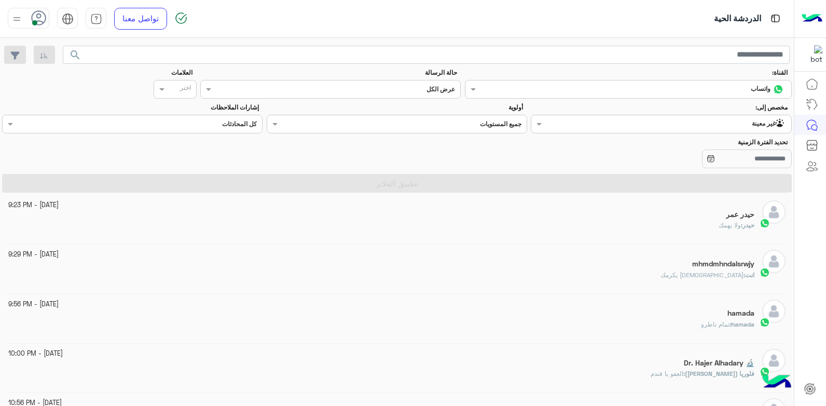
click at [682, 127] on input "text" at bounding box center [682, 122] width 205 height 9
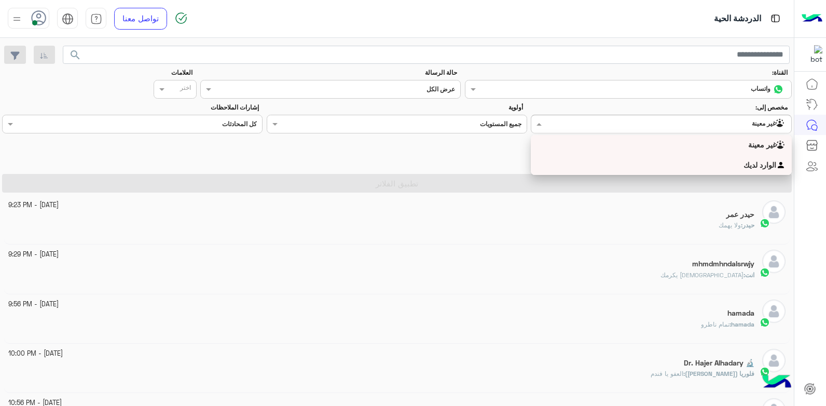
click at [663, 164] on div "الوارد لديك" at bounding box center [661, 165] width 260 height 20
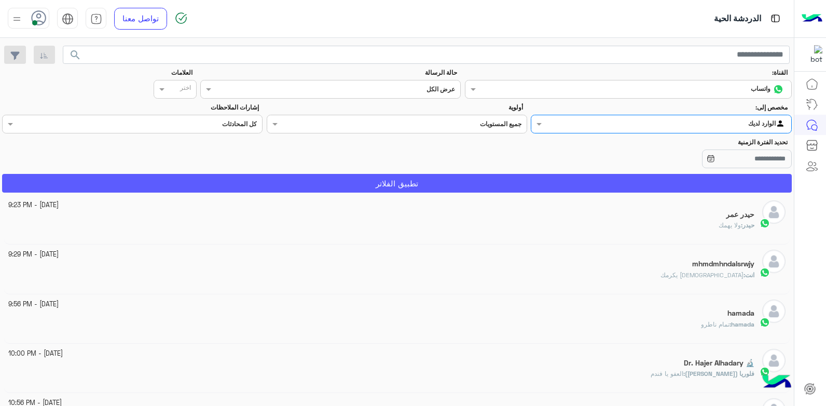
click at [674, 186] on button "تطبيق الفلاتر" at bounding box center [397, 183] width 790 height 19
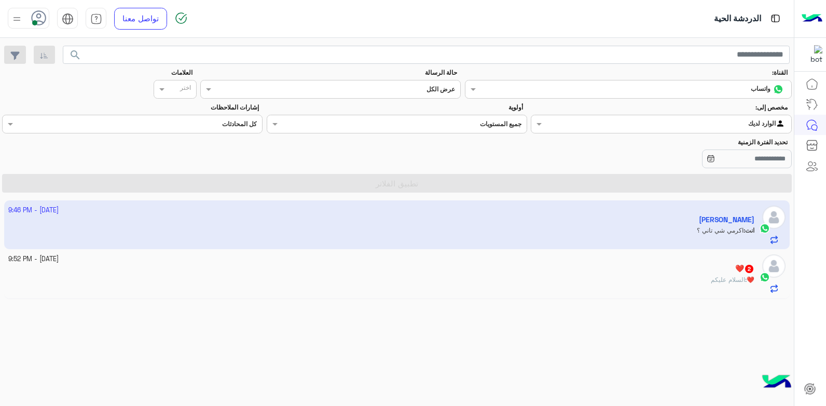
click at [580, 266] on div "❤️ 2" at bounding box center [381, 269] width 746 height 11
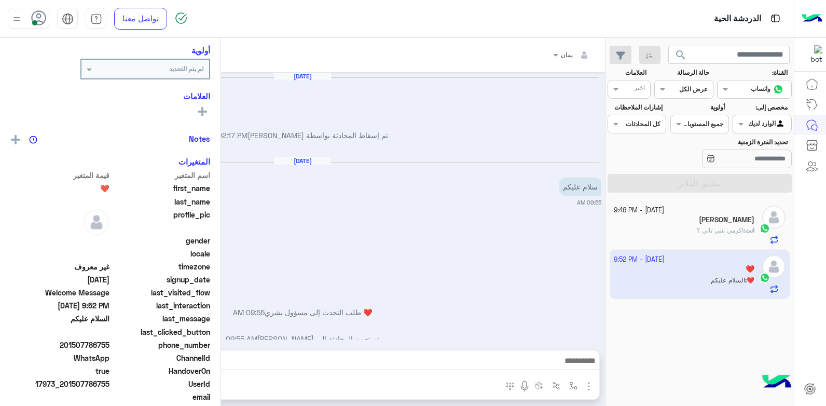
scroll to position [793, 0]
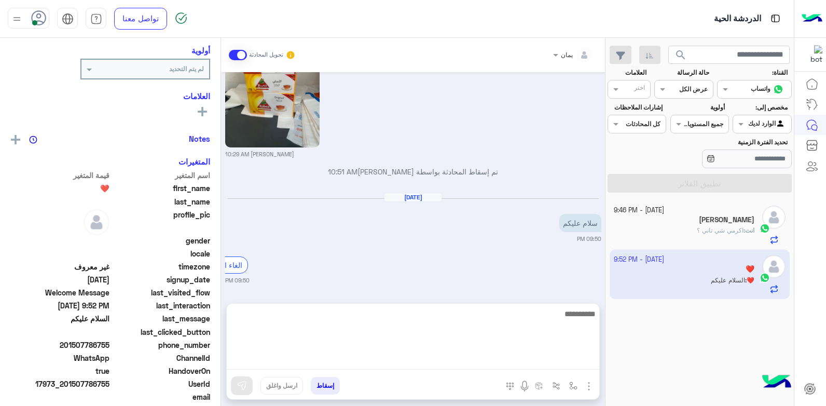
click at [477, 366] on textarea at bounding box center [413, 338] width 372 height 62
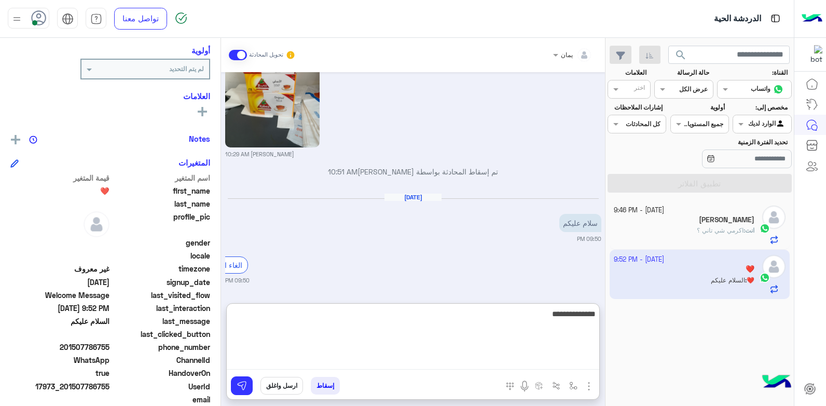
type textarea "**********"
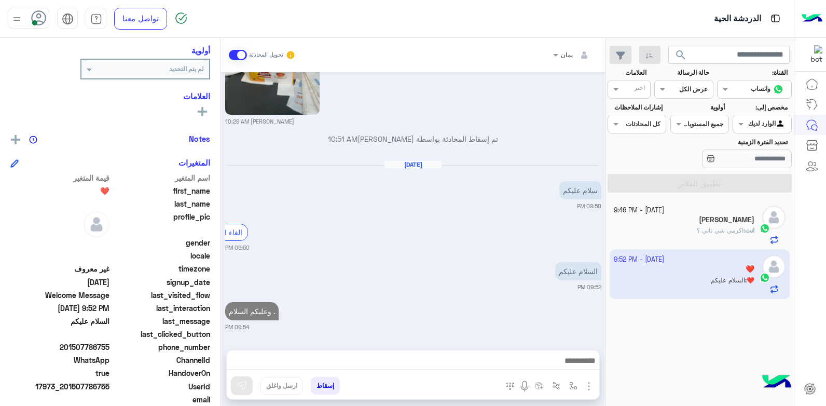
click at [756, 223] on div "[DATE] - 9:46 PM [PERSON_NAME] انت : [PERSON_NAME] ؟" at bounding box center [700, 224] width 172 height 38
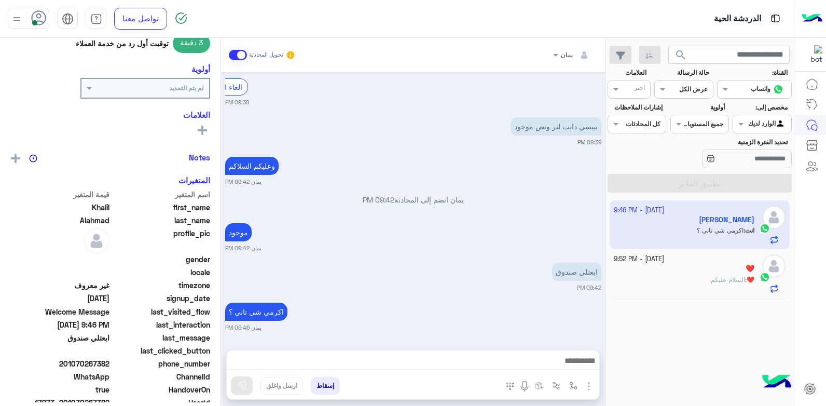
scroll to position [463, 0]
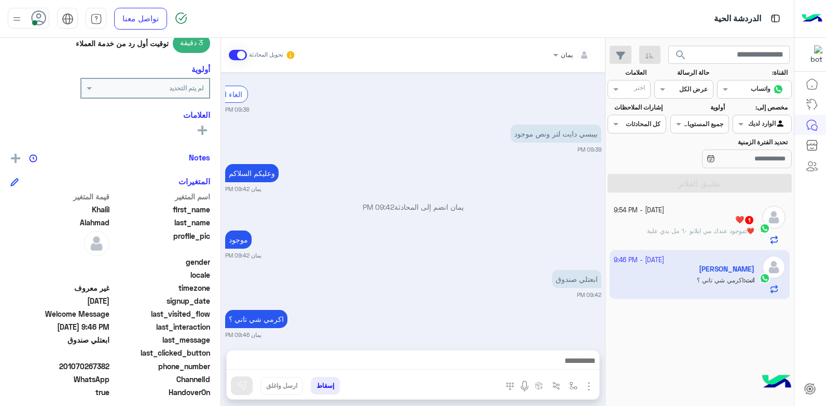
click at [683, 237] on div "❤️ : موجود عندك مي ايلانو ٦٠ مل بدي علبة" at bounding box center [684, 235] width 141 height 18
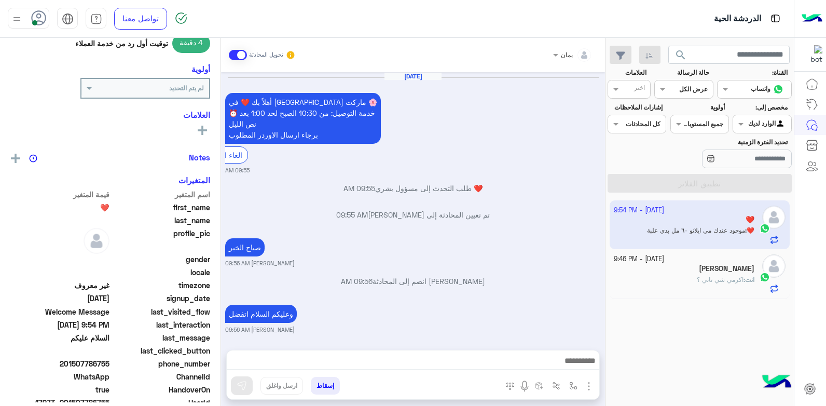
scroll to position [775, 0]
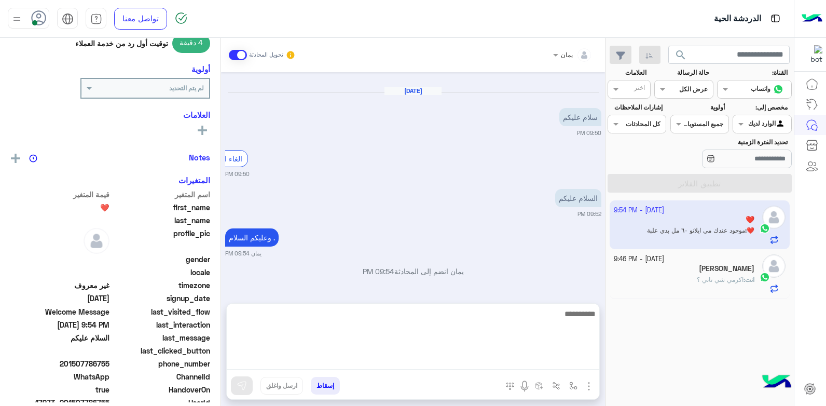
click at [500, 356] on textarea at bounding box center [413, 338] width 372 height 62
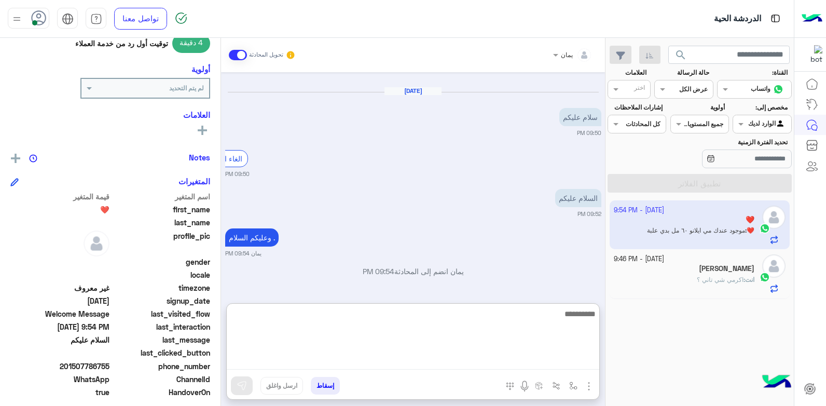
scroll to position [821, 0]
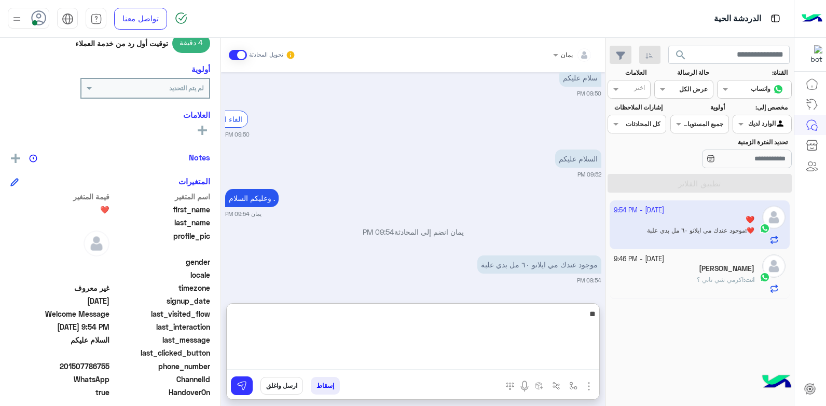
type textarea "*"
type textarea "*****"
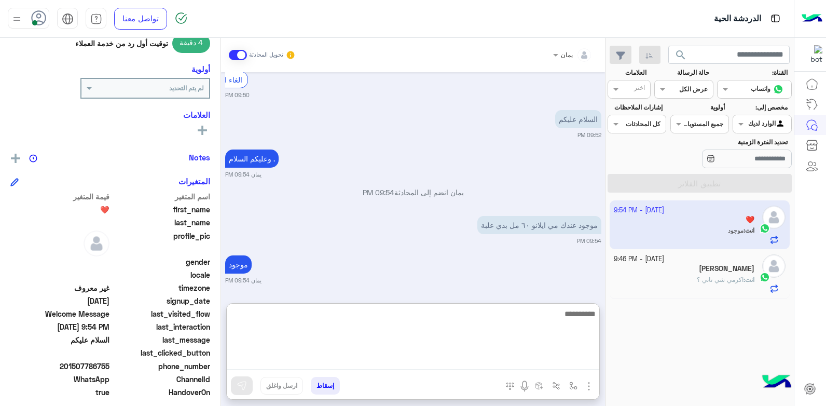
scroll to position [901, 0]
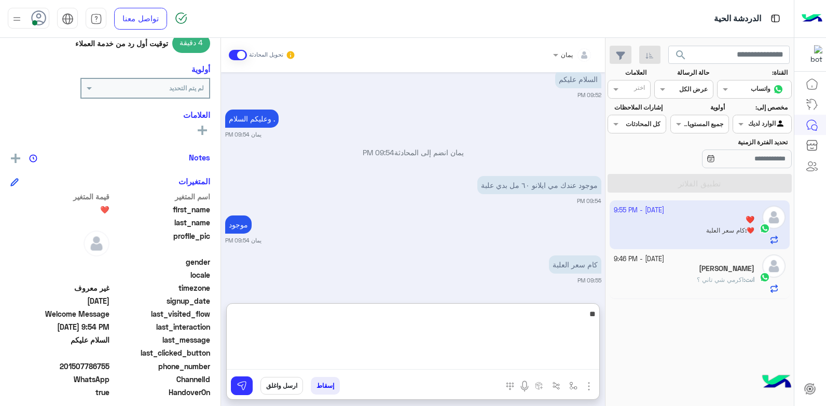
type textarea "***"
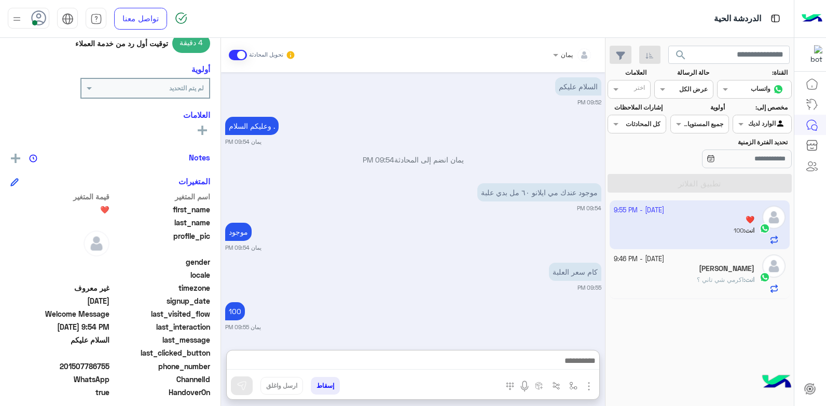
click at [664, 255] on small "[DATE] - 9:46 PM" at bounding box center [639, 259] width 50 height 10
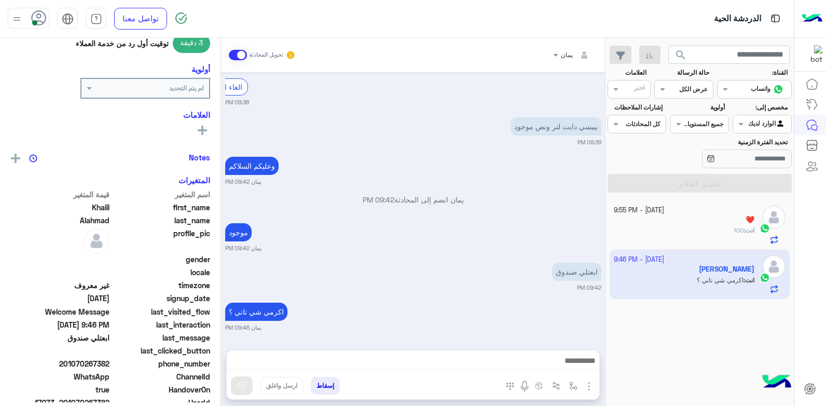
scroll to position [463, 0]
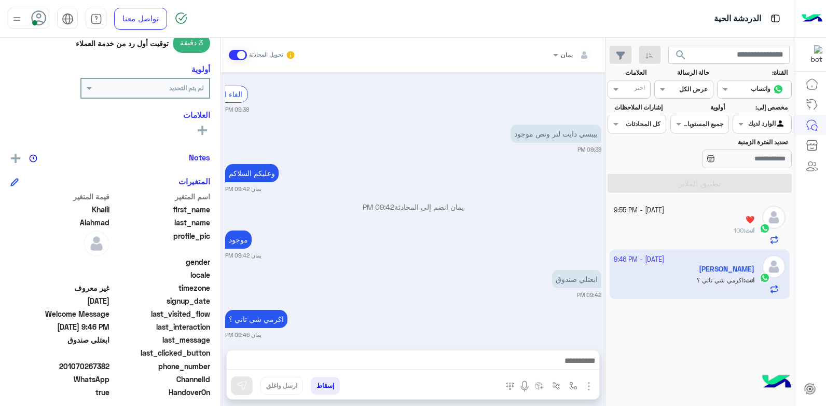
click at [673, 225] on div "❤️" at bounding box center [684, 220] width 141 height 11
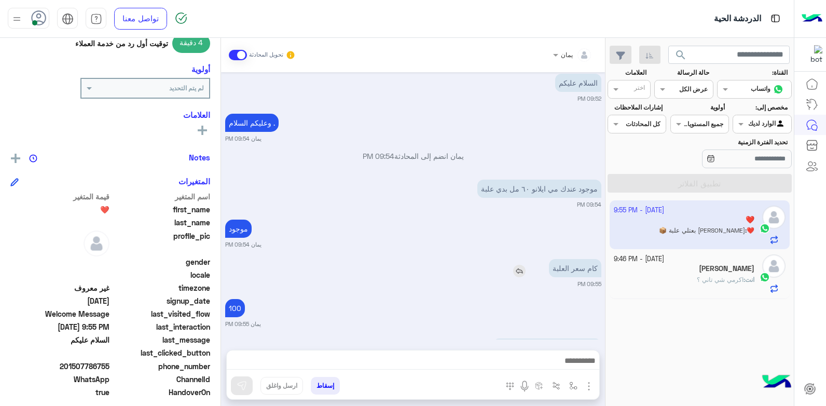
scroll to position [784, 0]
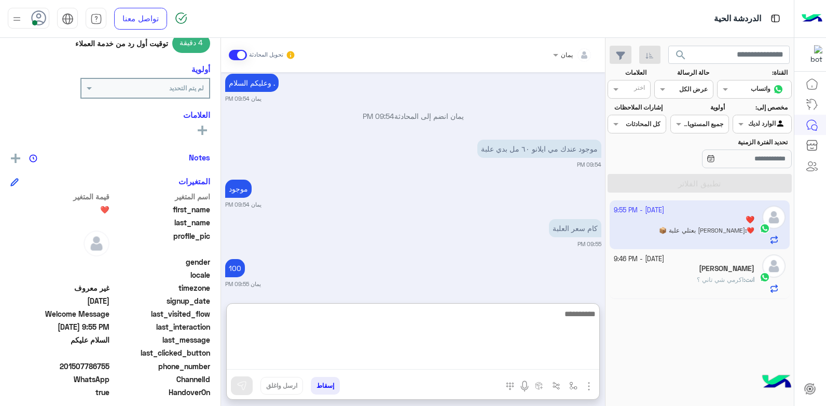
click at [438, 358] on textarea at bounding box center [413, 338] width 372 height 62
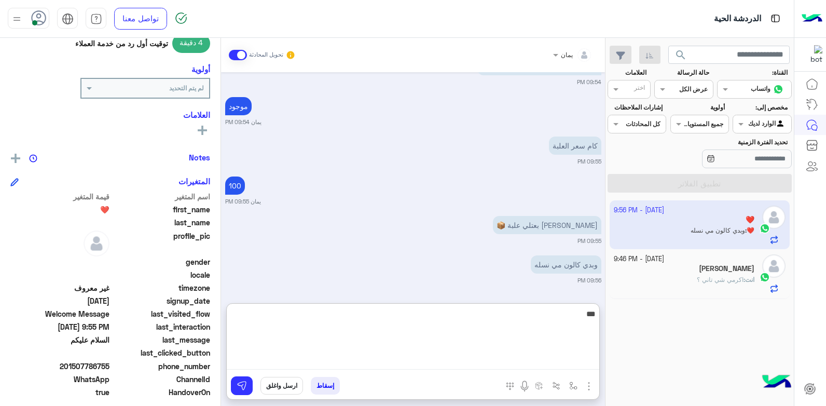
type textarea "****"
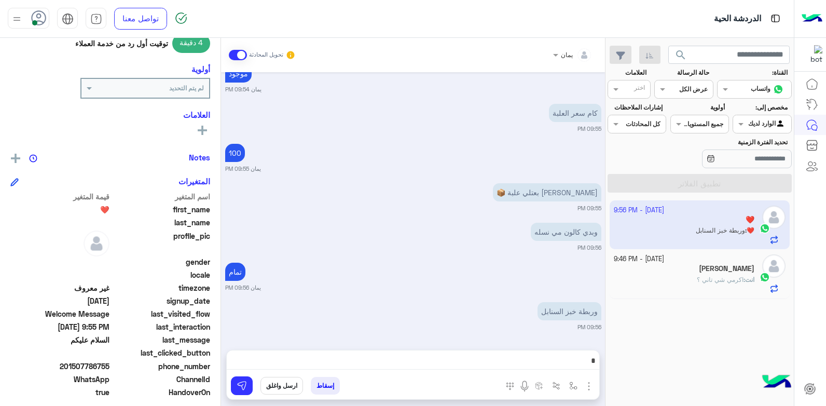
scroll to position [903, 0]
drag, startPoint x: 110, startPoint y: 365, endPoint x: 76, endPoint y: 364, distance: 34.2
click at [76, 364] on span "201507786755" at bounding box center [59, 366] width 99 height 11
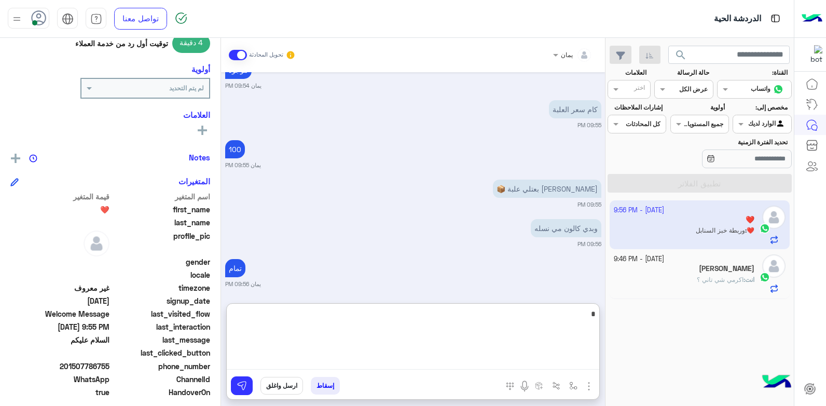
click at [504, 354] on textarea "*" at bounding box center [413, 338] width 372 height 62
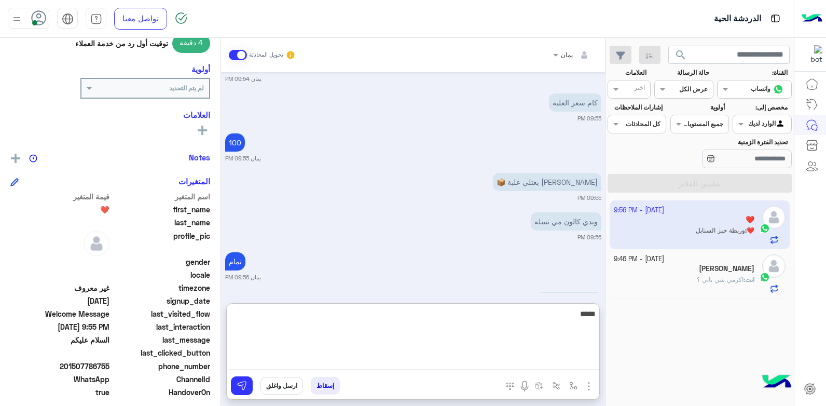
type textarea "******"
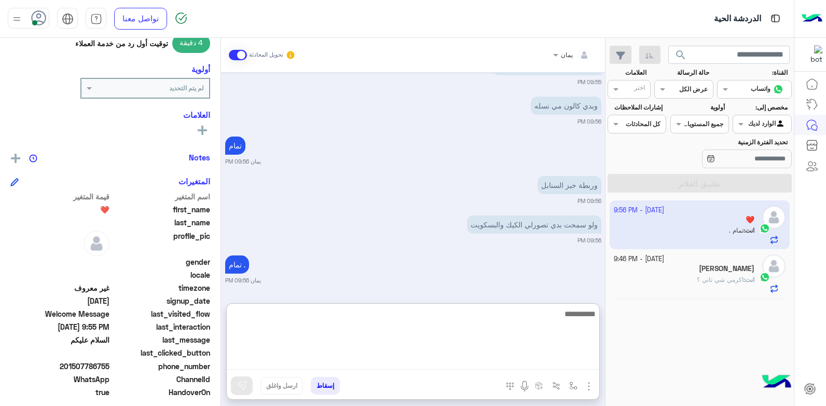
scroll to position [1029, 0]
type textarea "**********"
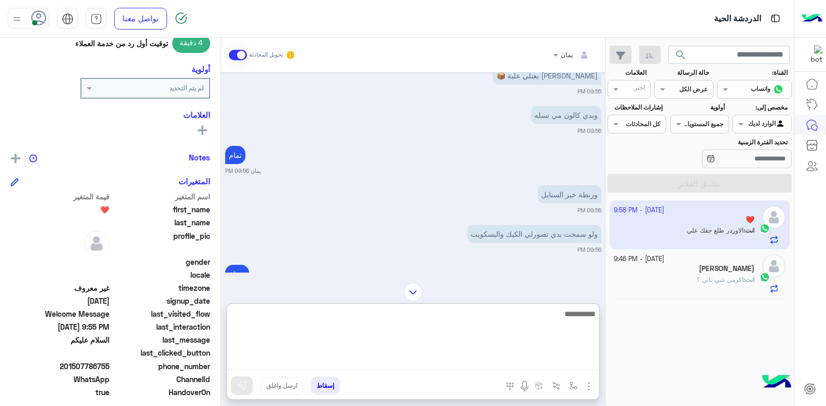
scroll to position [964, 0]
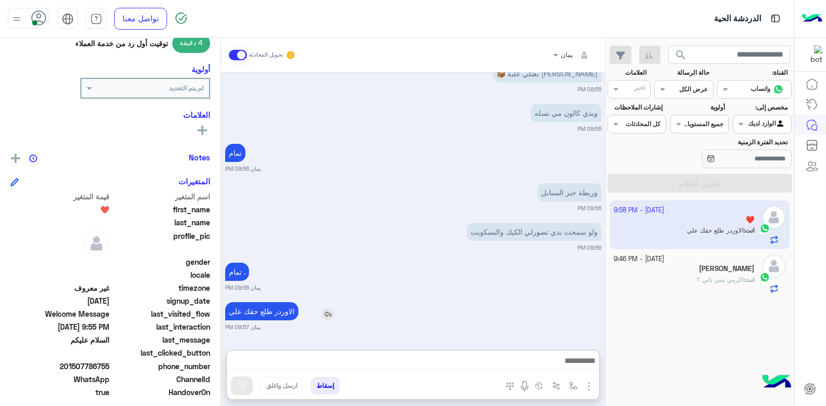
click at [276, 299] on div "الاوردر طلع حقك علي" at bounding box center [291, 310] width 132 height 23
drag, startPoint x: 276, startPoint y: 266, endPoint x: 326, endPoint y: 322, distance: 74.2
click at [404, 288] on small "يمان 09:56 PM" at bounding box center [413, 287] width 376 height 8
drag, startPoint x: 387, startPoint y: 353, endPoint x: 472, endPoint y: 273, distance: 116.0
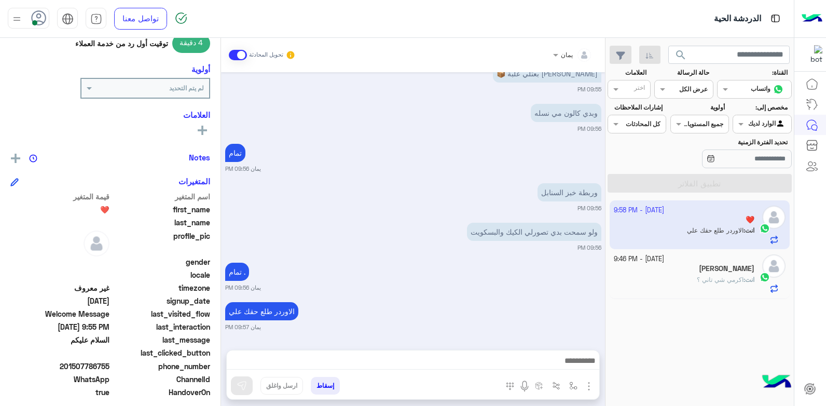
click at [391, 351] on div at bounding box center [413, 363] width 372 height 26
click at [436, 232] on img at bounding box center [437, 234] width 12 height 12
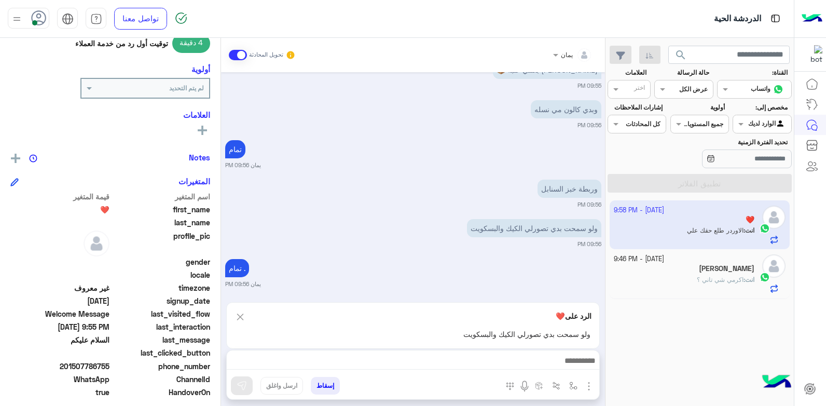
scroll to position [1068, 0]
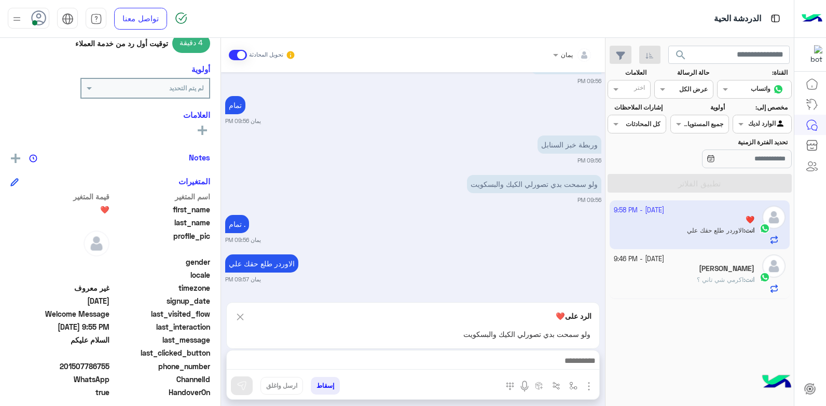
click at [456, 355] on div at bounding box center [413, 363] width 372 height 26
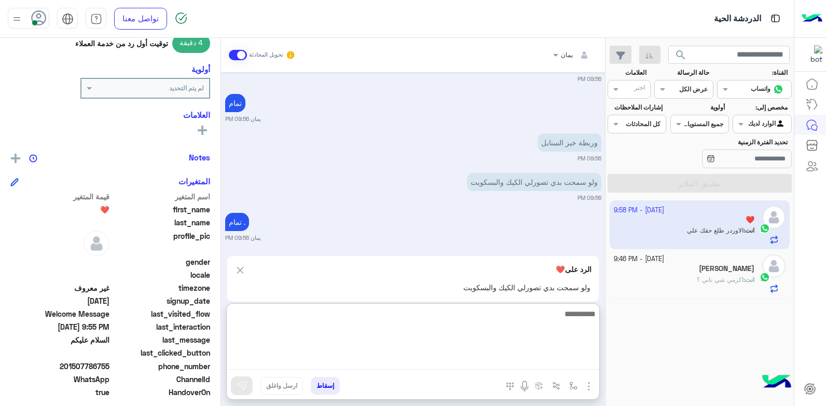
click at [456, 356] on textarea at bounding box center [413, 338] width 372 height 62
type textarea "*****"
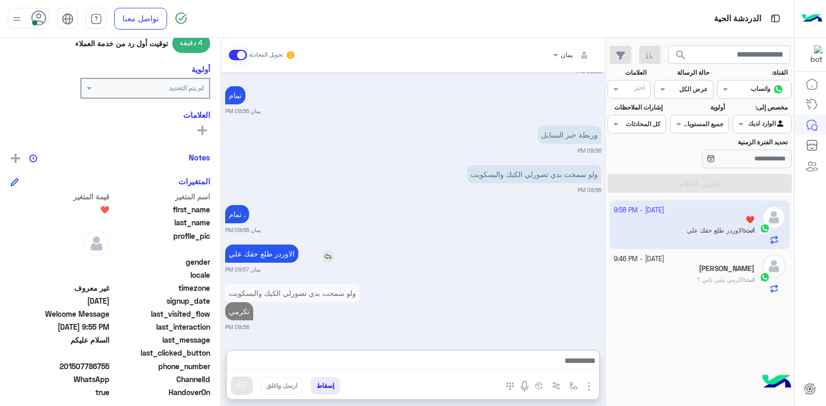
click at [326, 244] on div "الاوردر طلع حقك علي" at bounding box center [291, 253] width 132 height 18
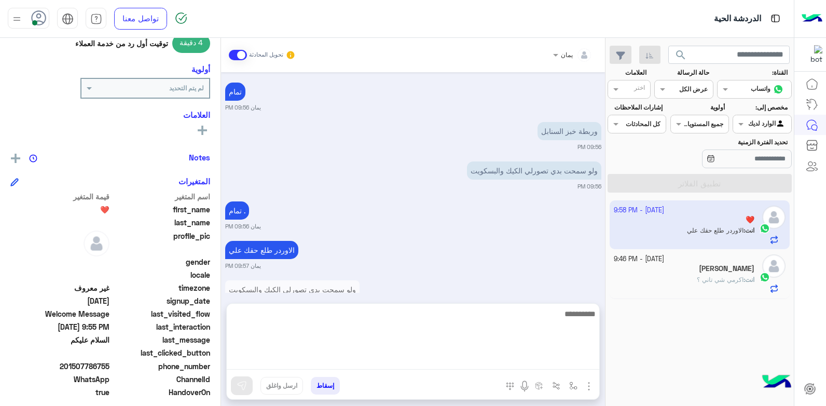
click at [401, 362] on textarea at bounding box center [413, 338] width 372 height 62
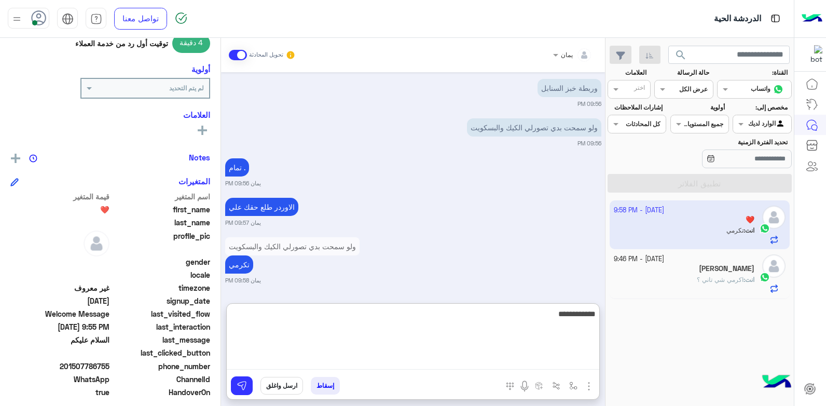
type textarea "**********"
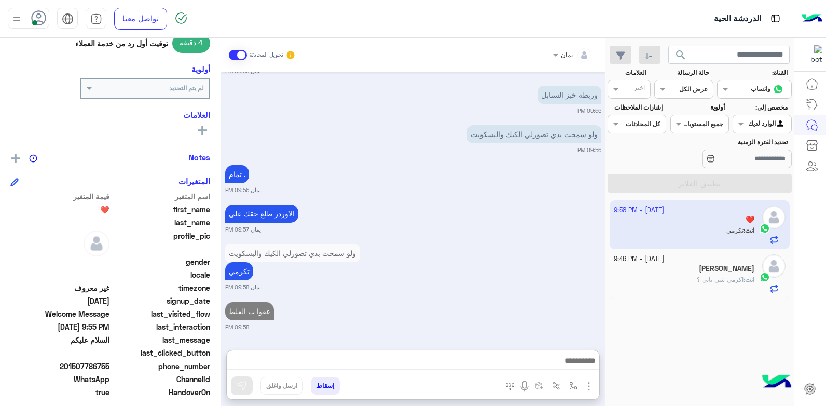
click at [412, 299] on div "عفوا ب الغلط 09:58 PM" at bounding box center [413, 315] width 376 height 32
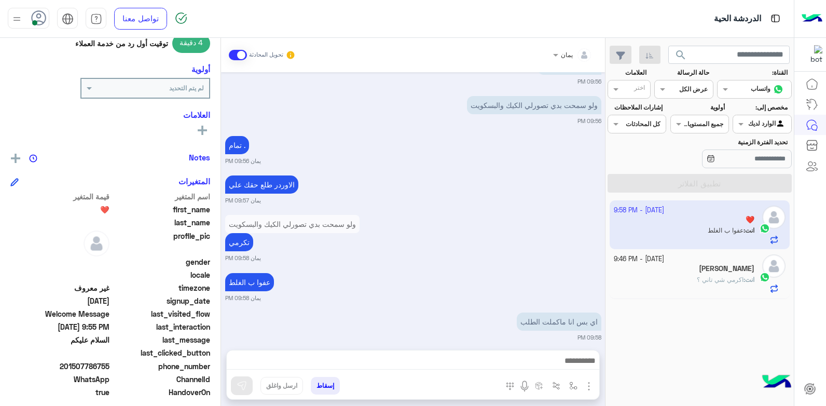
scroll to position [1158, 0]
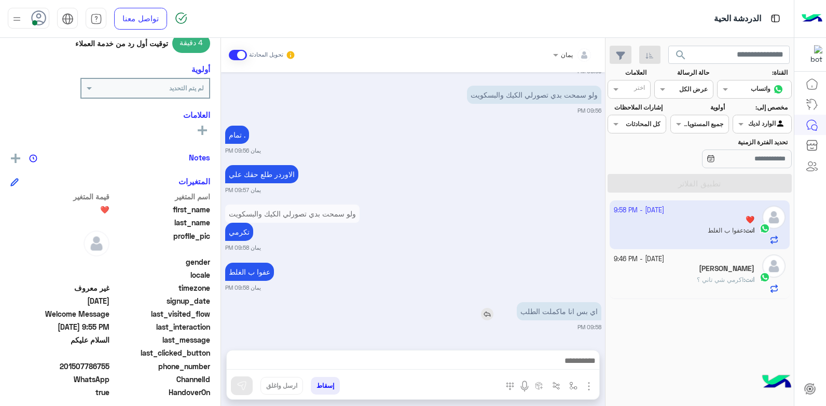
click at [485, 314] on img at bounding box center [487, 314] width 12 height 12
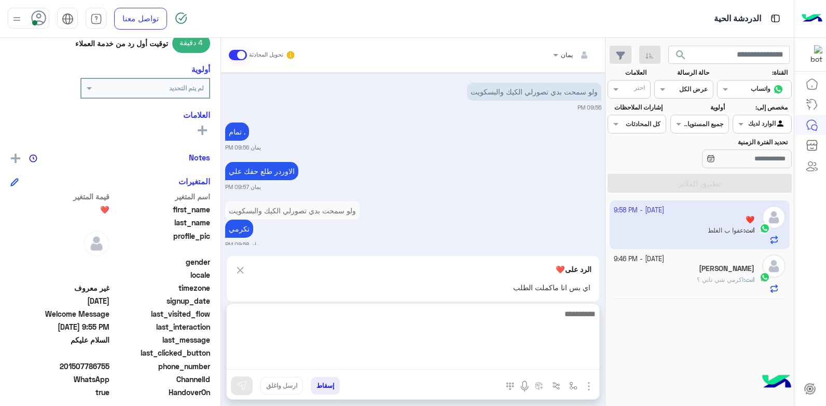
click at [502, 360] on textarea at bounding box center [413, 338] width 372 height 62
type textarea "**********"
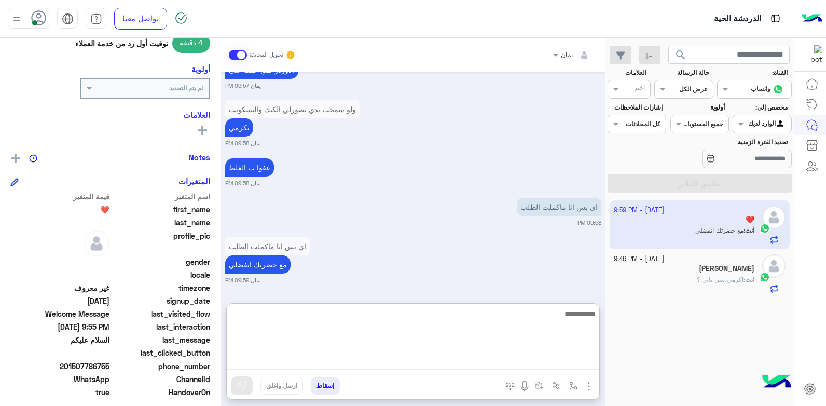
drag, startPoint x: 539, startPoint y: 337, endPoint x: 541, endPoint y: 332, distance: 5.6
click at [540, 336] on textarea at bounding box center [413, 338] width 372 height 62
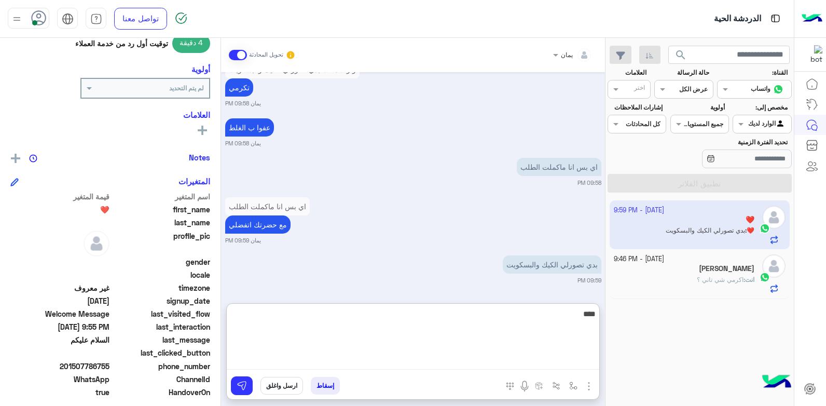
type textarea "****"
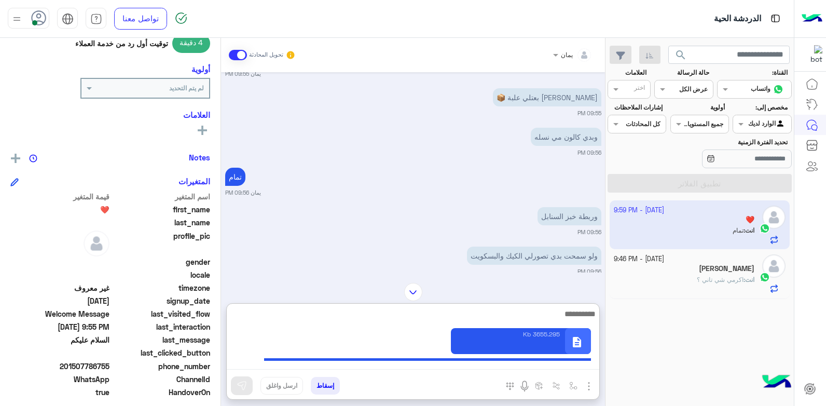
scroll to position [979, 0]
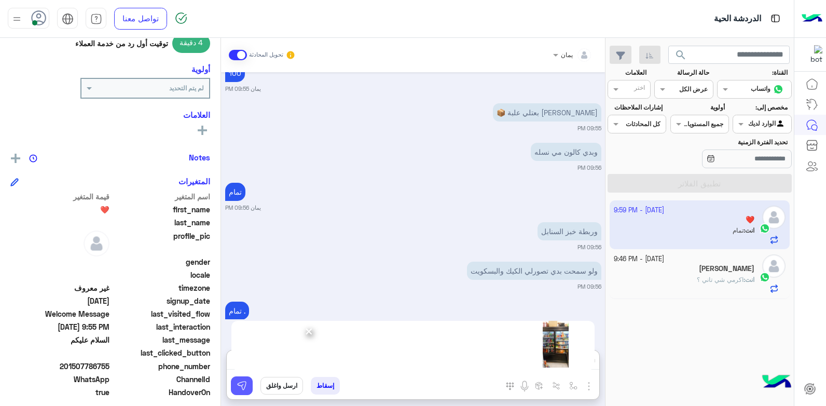
click at [240, 377] on button at bounding box center [242, 385] width 22 height 19
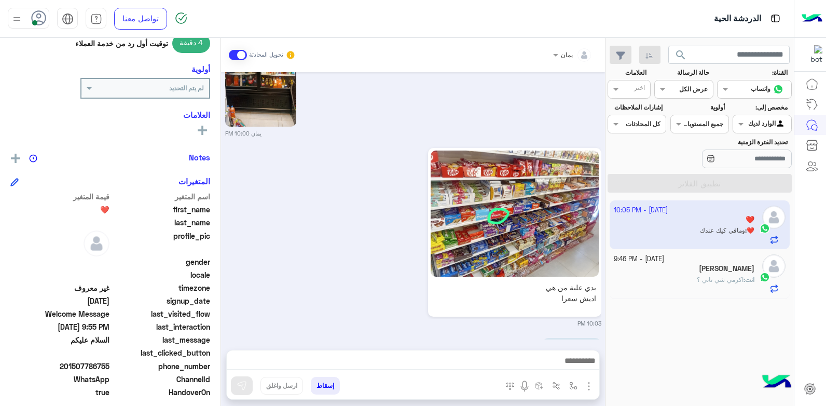
scroll to position [1672, 0]
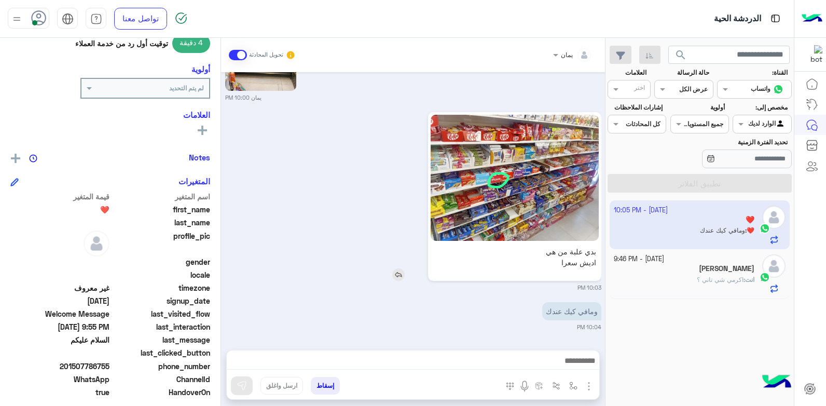
drag, startPoint x: 477, startPoint y: 204, endPoint x: 502, endPoint y: 198, distance: 26.2
click at [502, 198] on img at bounding box center [515, 178] width 168 height 126
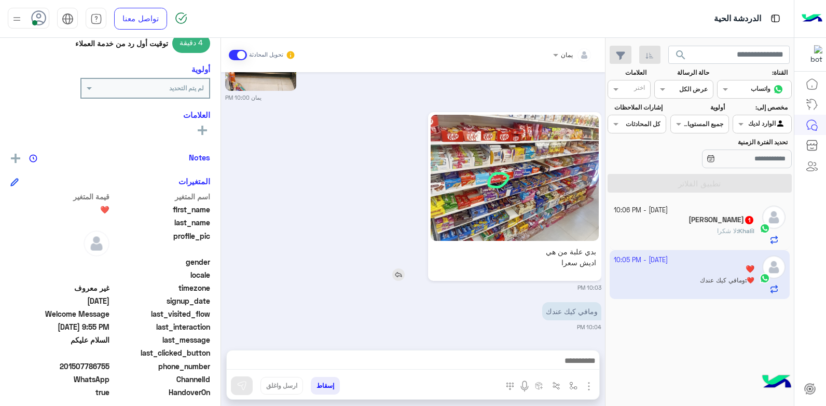
click at [473, 205] on img at bounding box center [515, 178] width 168 height 126
drag, startPoint x: 527, startPoint y: 191, endPoint x: 393, endPoint y: 192, distance: 133.8
click at [386, 146] on div "بدي علبة من هي اديش سعرا" at bounding box center [485, 196] width 232 height 169
click at [397, 274] on img at bounding box center [398, 274] width 12 height 12
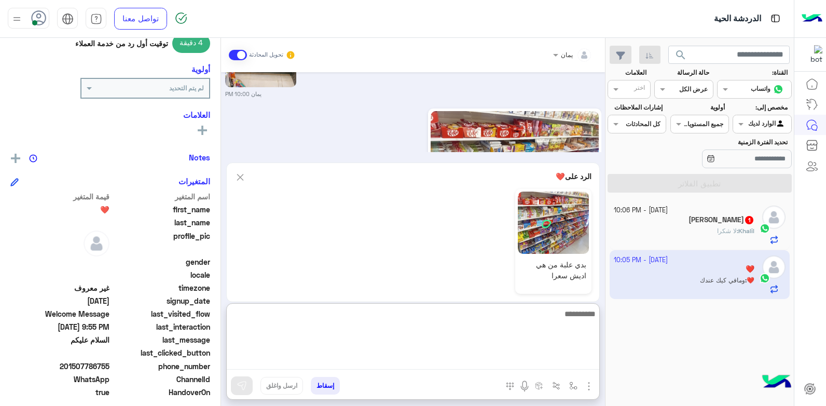
click at [449, 363] on textarea at bounding box center [413, 338] width 372 height 62
type textarea "**********"
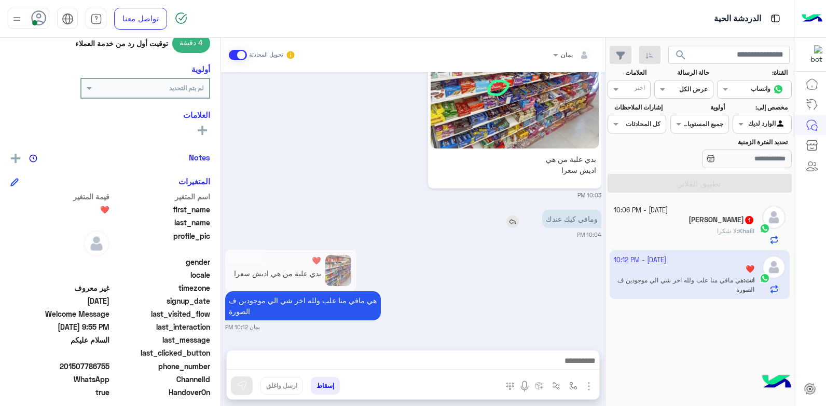
click at [511, 215] on img at bounding box center [512, 221] width 12 height 12
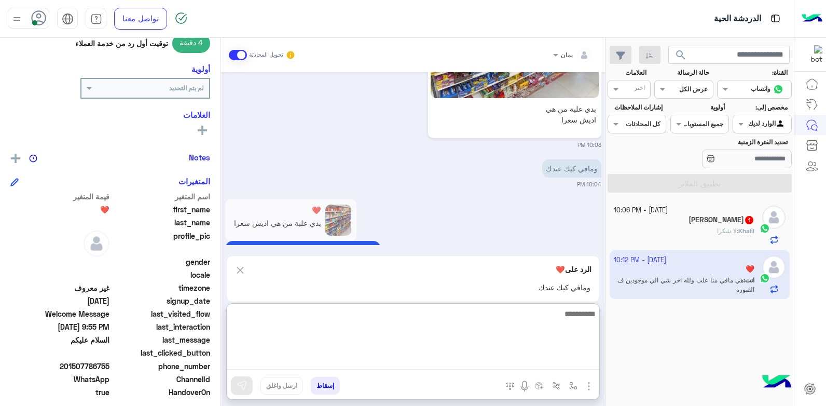
click at [504, 364] on textarea at bounding box center [413, 338] width 372 height 62
type textarea "*****"
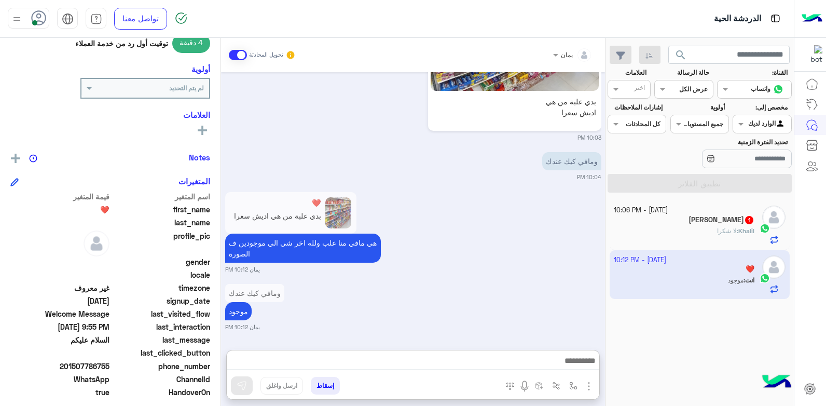
click at [686, 225] on div "[PERSON_NAME] 1" at bounding box center [684, 220] width 141 height 11
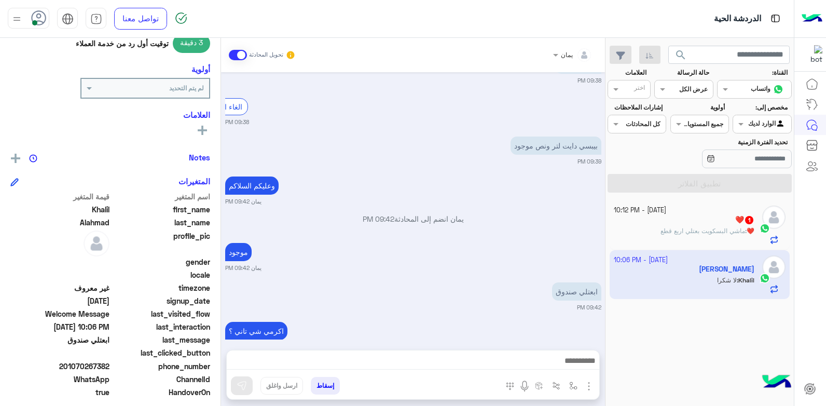
scroll to position [476, 0]
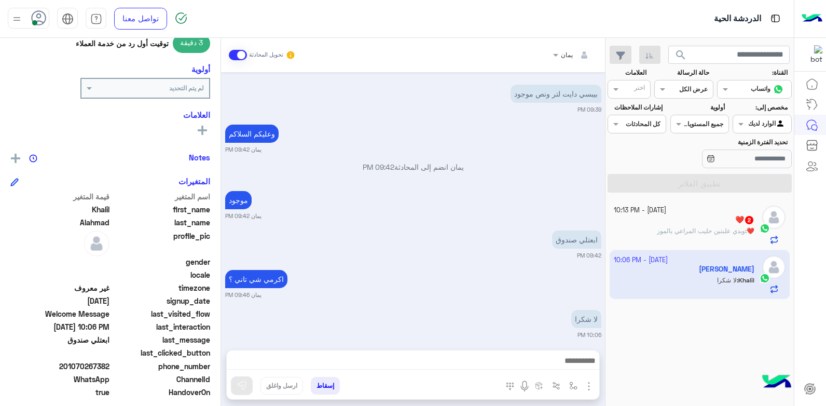
drag, startPoint x: 110, startPoint y: 366, endPoint x: 74, endPoint y: 365, distance: 36.8
click at [74, 365] on span "201070267382" at bounding box center [59, 366] width 99 height 11
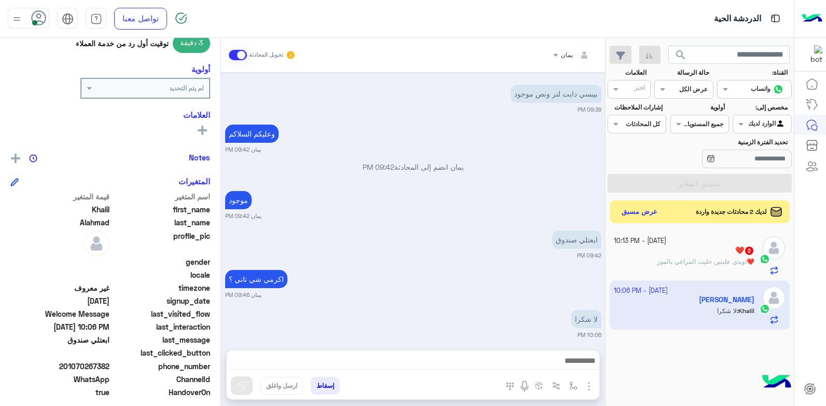
click at [322, 384] on button "إسقاط" at bounding box center [325, 386] width 29 height 18
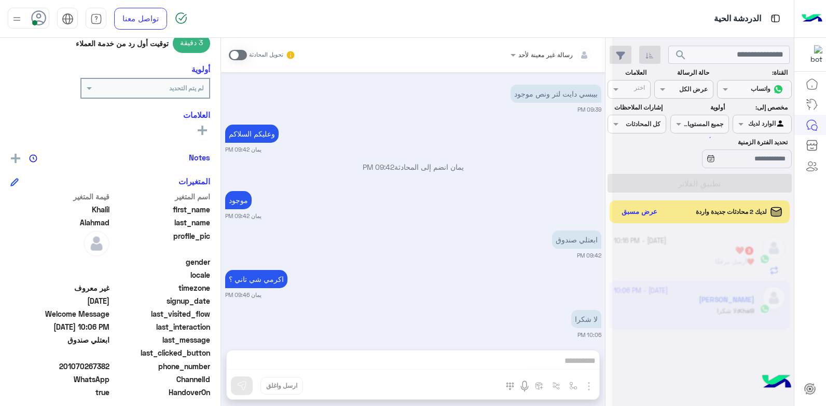
scroll to position [503, 0]
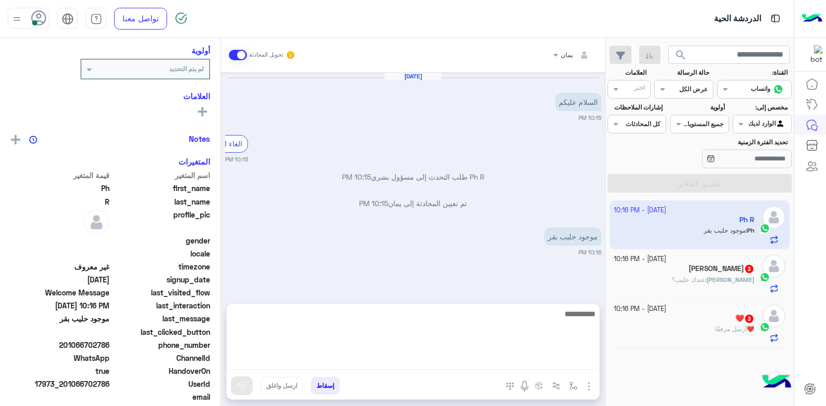
click at [489, 360] on textarea at bounding box center [413, 338] width 372 height 62
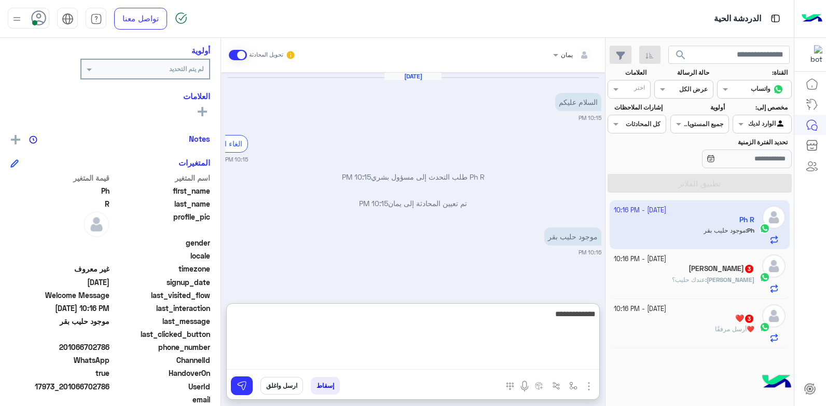
type textarea "**********"
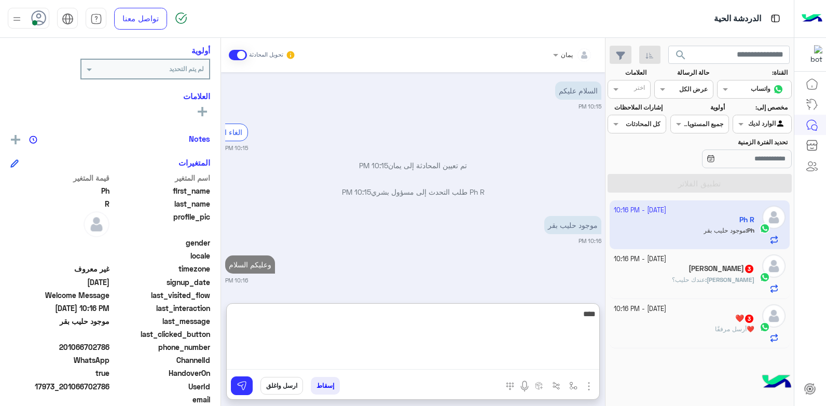
type textarea "*****"
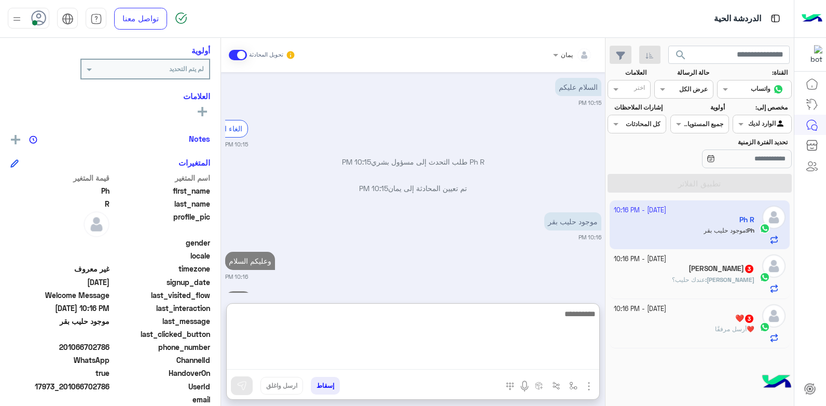
scroll to position [54, 0]
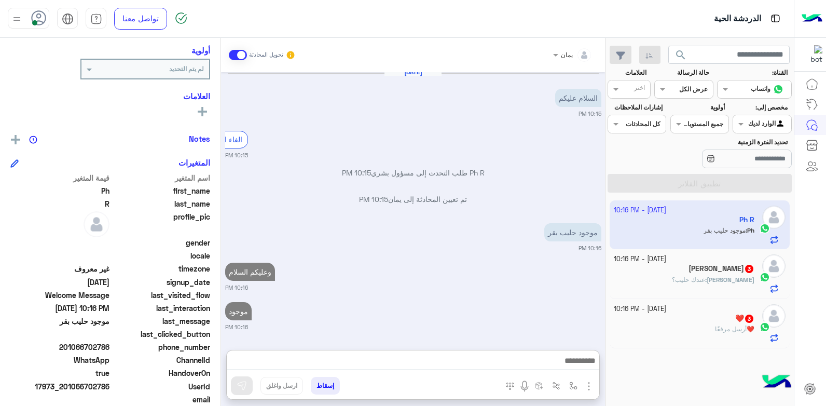
click at [653, 276] on div "[PERSON_NAME] : عندك حليب؟" at bounding box center [684, 284] width 141 height 18
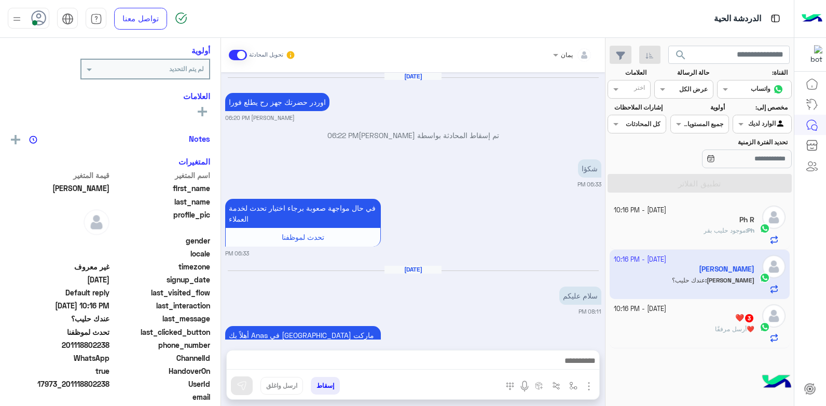
scroll to position [666, 0]
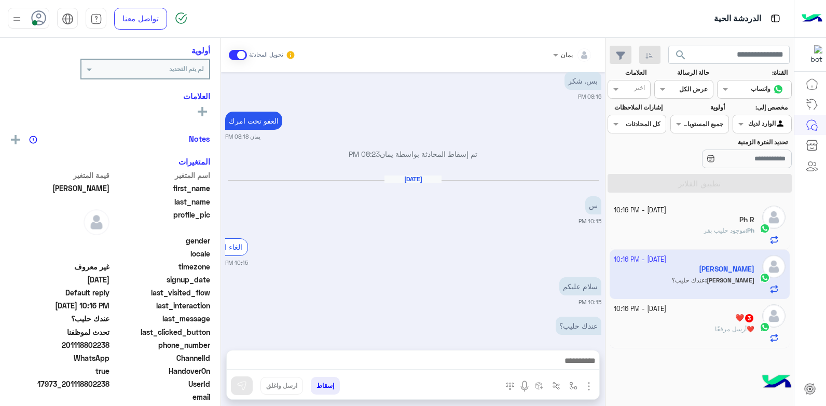
click at [479, 352] on div at bounding box center [413, 363] width 372 height 26
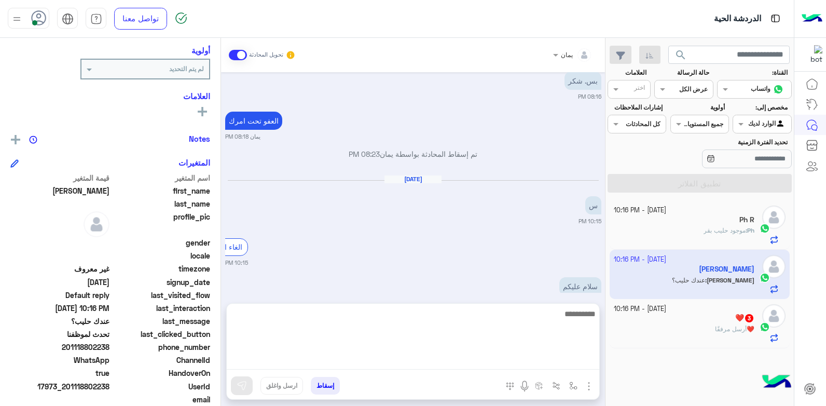
click at [480, 358] on textarea at bounding box center [413, 338] width 372 height 62
type textarea "**********"
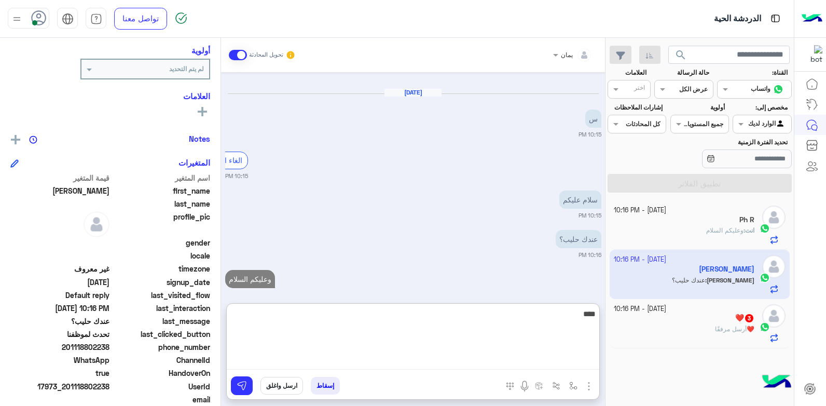
type textarea "*****"
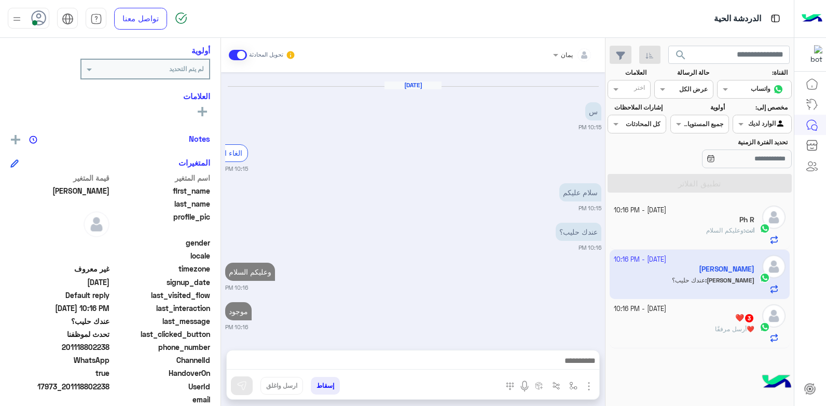
click at [693, 313] on div "[DATE] - 10:16 PM" at bounding box center [684, 309] width 141 height 10
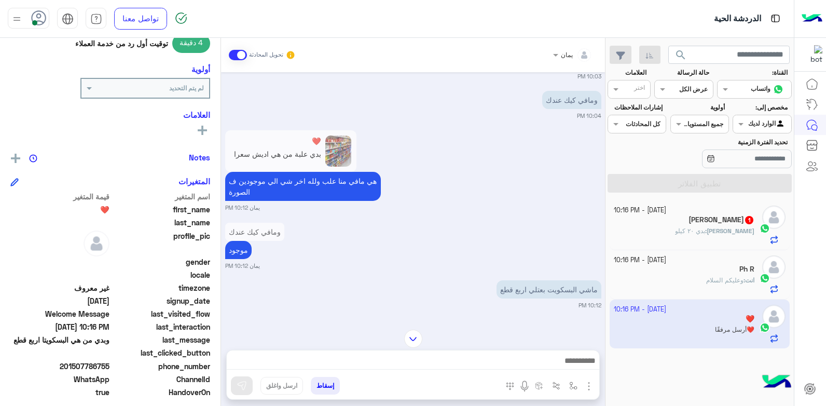
scroll to position [1059, 0]
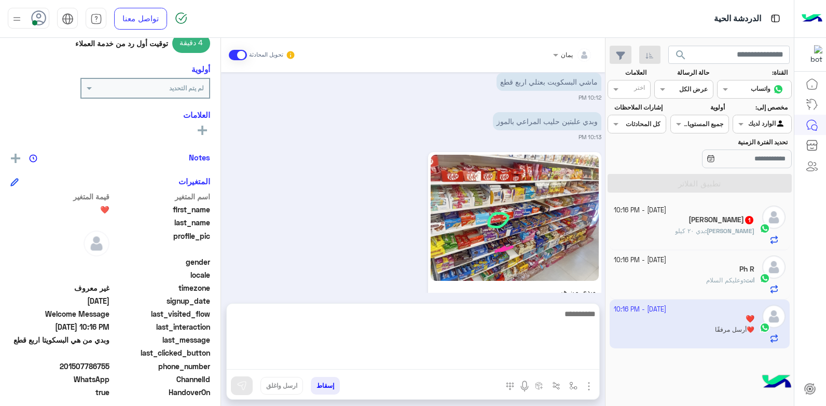
click at [495, 360] on textarea at bounding box center [413, 338] width 372 height 62
type textarea "**********"
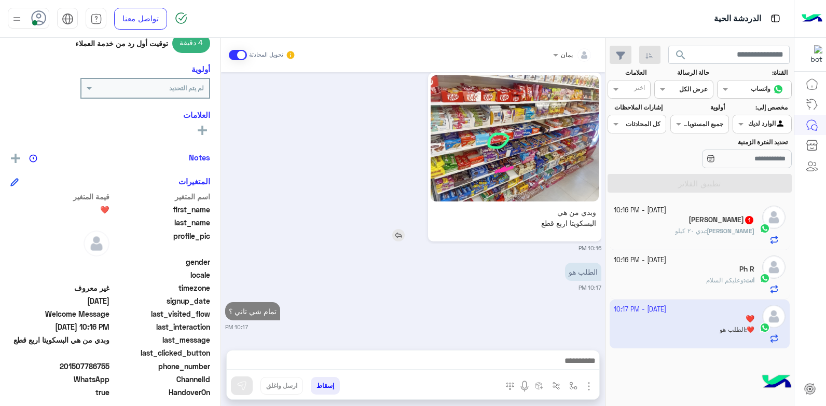
scroll to position [1184, 0]
click at [489, 175] on link "وبدي من هي البسكويتا اربع قطع" at bounding box center [514, 157] width 173 height 169
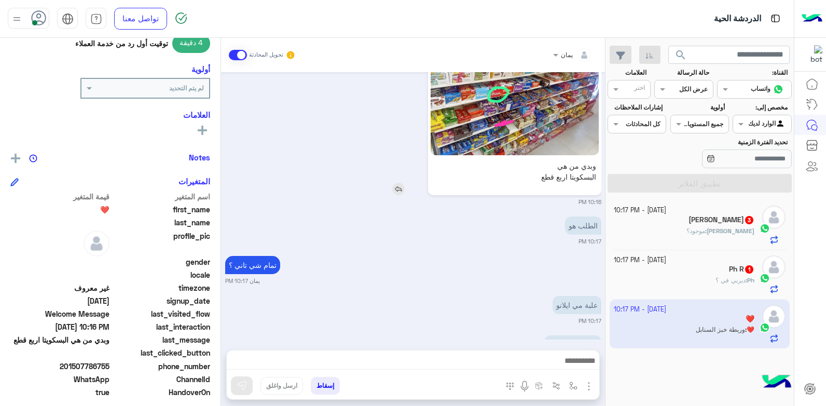
scroll to position [1257, 0]
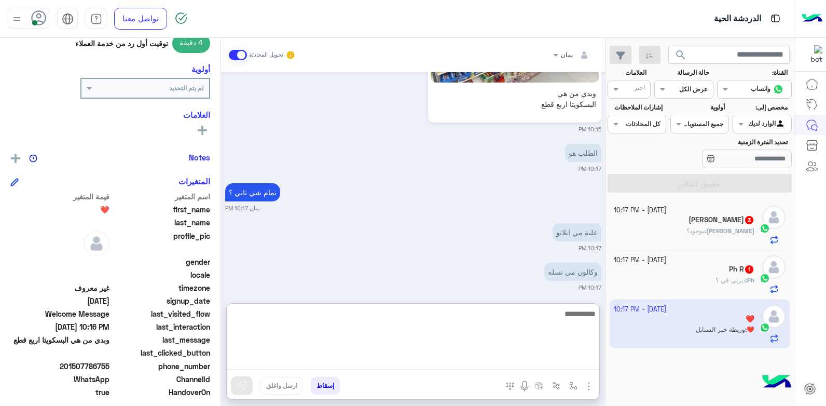
click at [488, 365] on textarea at bounding box center [413, 338] width 372 height 62
type textarea "****"
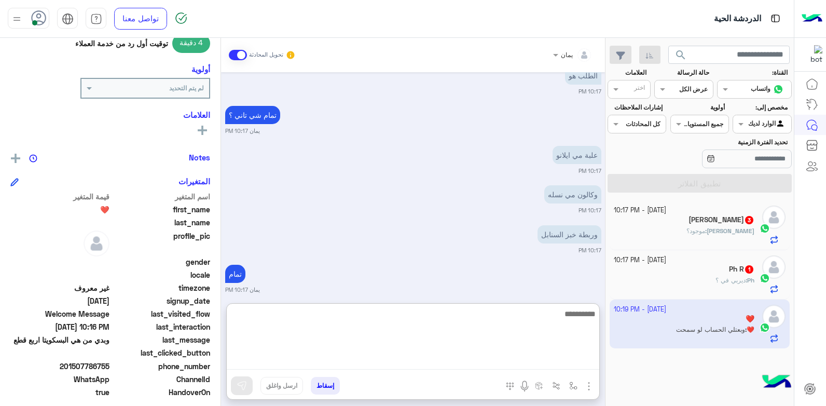
scroll to position [1541, 0]
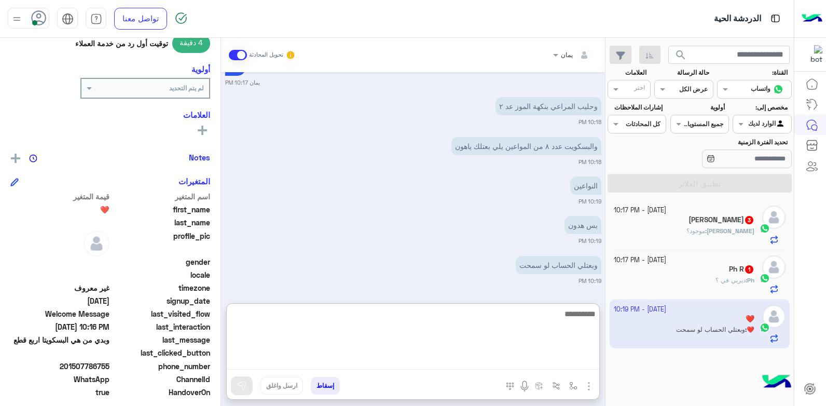
click at [493, 324] on textarea at bounding box center [413, 338] width 372 height 62
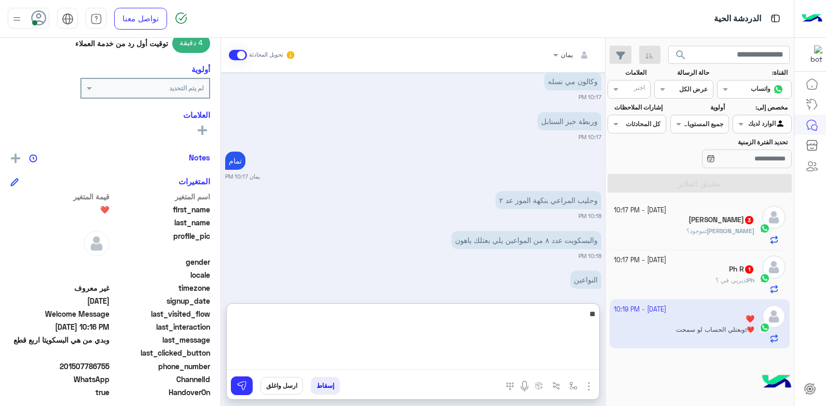
type textarea "*"
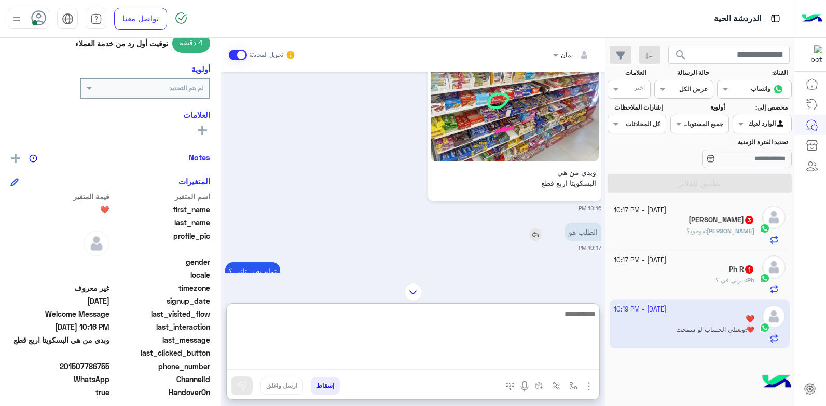
scroll to position [1126, 0]
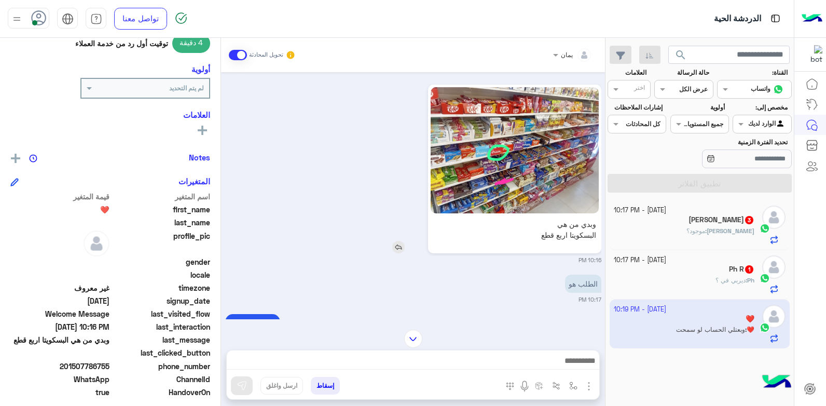
click at [520, 195] on img at bounding box center [515, 150] width 168 height 126
click at [453, 352] on div at bounding box center [413, 363] width 372 height 26
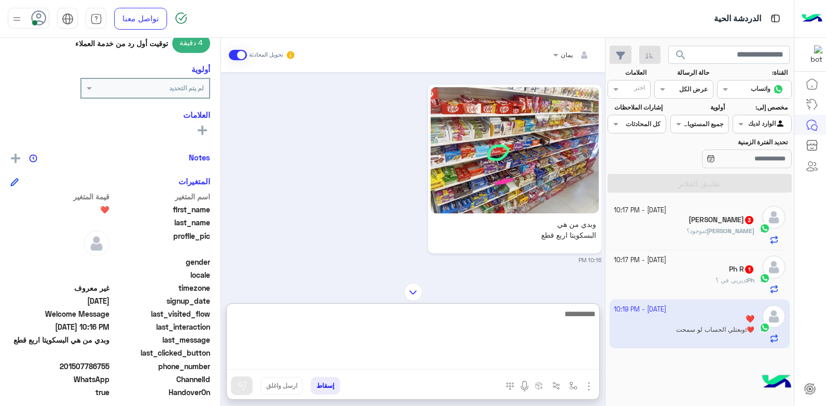
click at [464, 359] on textarea at bounding box center [413, 338] width 372 height 62
type textarea "****"
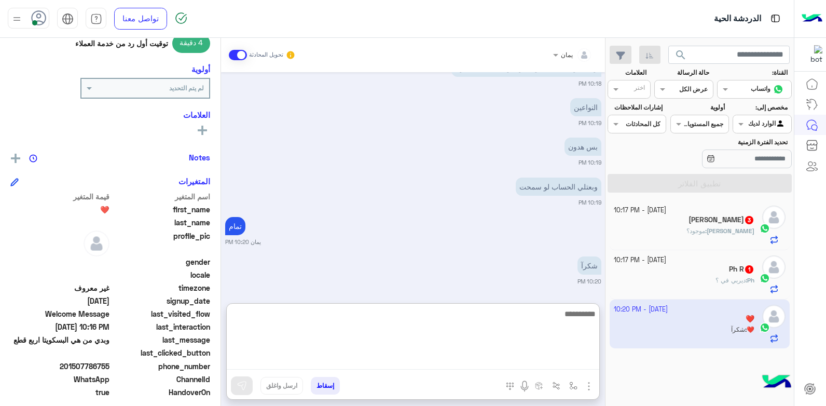
scroll to position [1621, 0]
type textarea "**********"
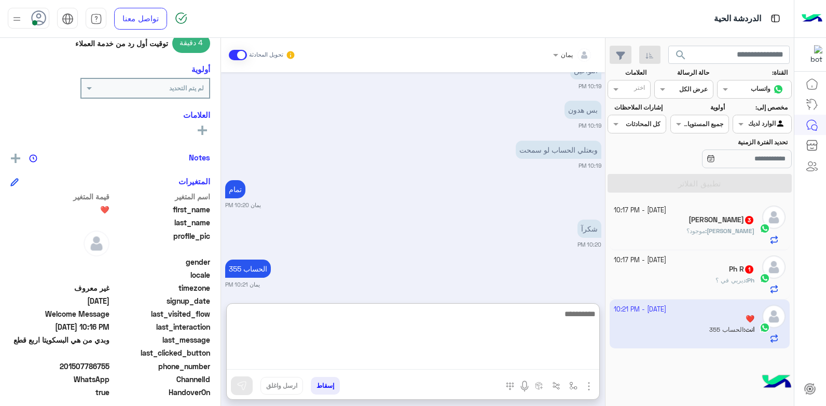
scroll to position [1661, 0]
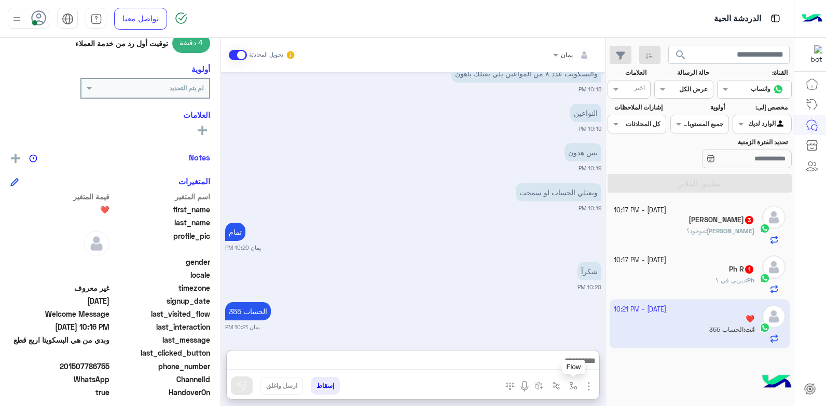
click at [568, 385] on button "button" at bounding box center [573, 385] width 17 height 17
click at [528, 364] on input "text" at bounding box center [550, 360] width 52 height 9
type input "**"
click at [554, 344] on span "فودافون كاش" at bounding box center [553, 343] width 45 height 9
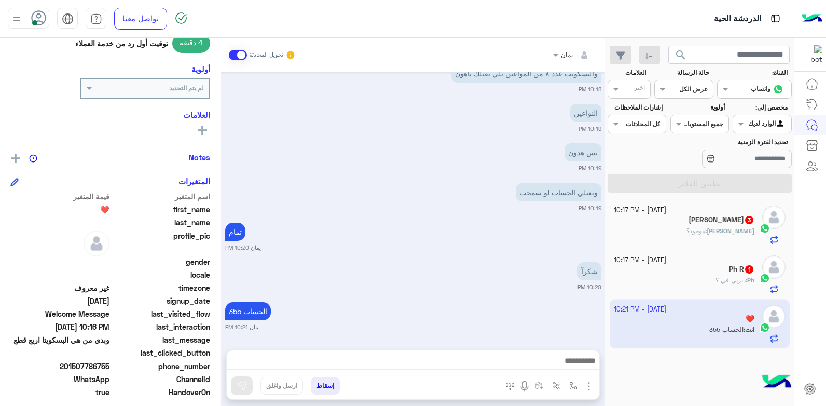
type textarea "**********"
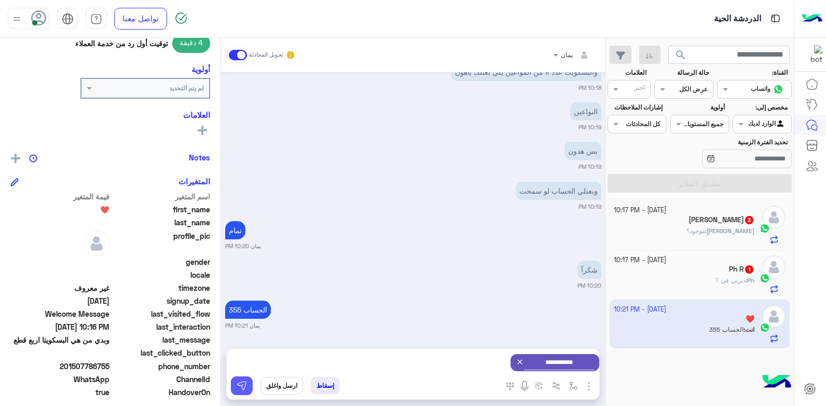
click at [244, 382] on img at bounding box center [242, 385] width 10 height 10
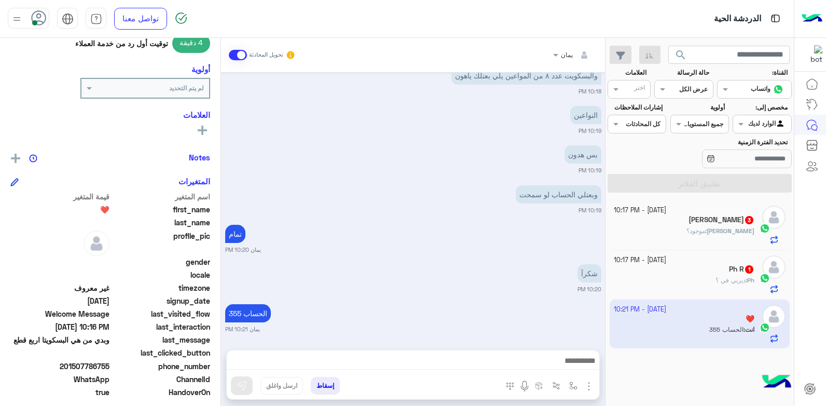
scroll to position [1614, 0]
click at [674, 286] on div "Ph : ديربي في ؟" at bounding box center [684, 284] width 141 height 18
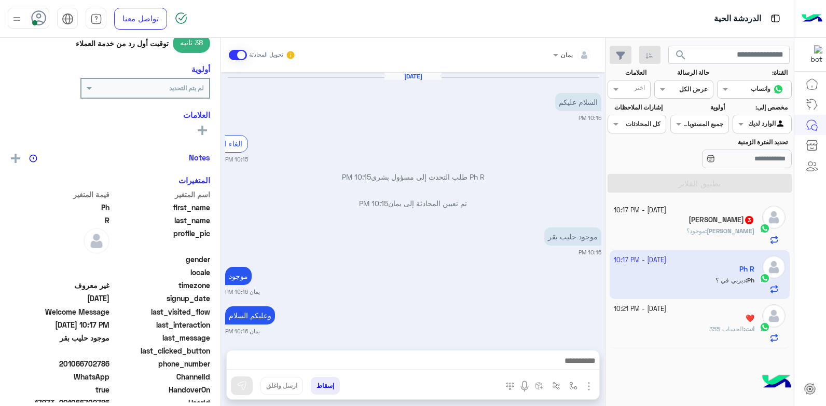
scroll to position [74, 0]
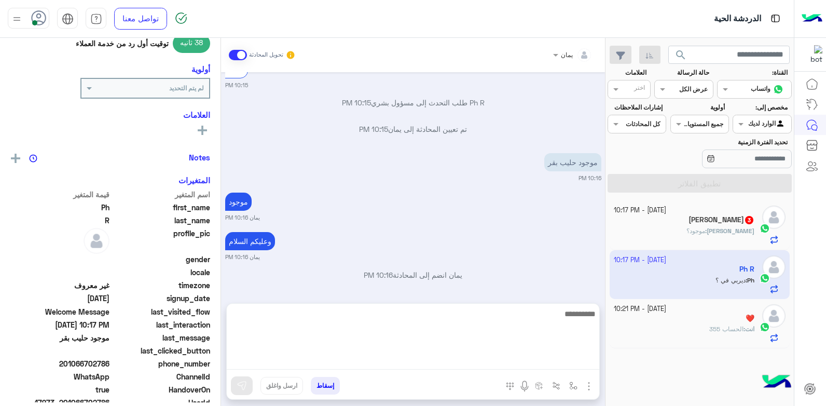
click at [448, 360] on textarea at bounding box center [413, 338] width 372 height 62
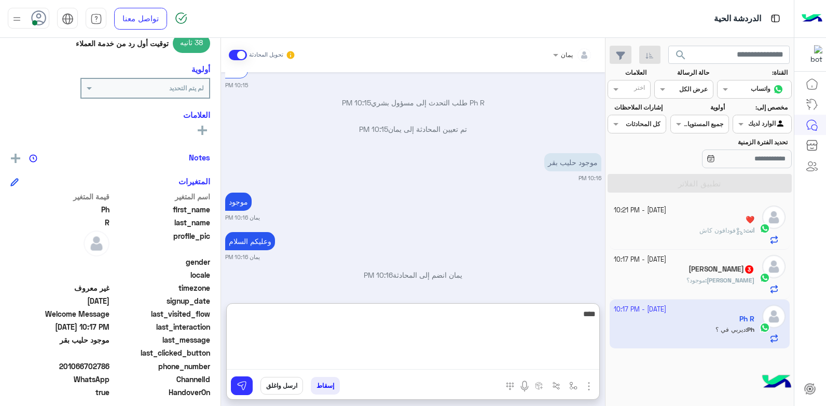
type textarea "*****"
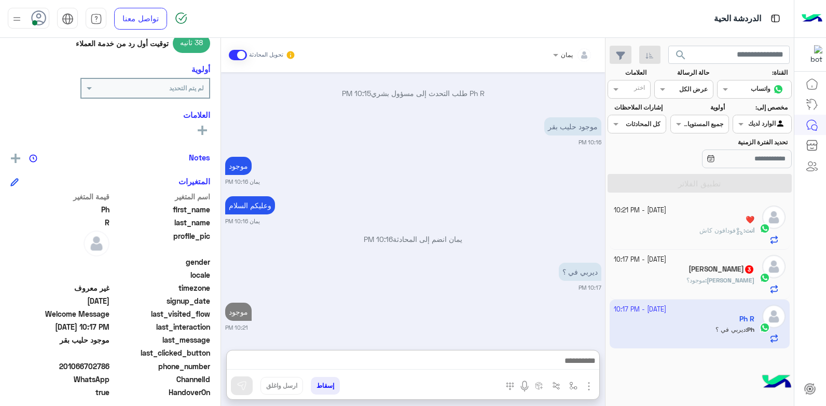
click at [656, 249] on div "[DATE] - 10:21 PM ❤️ انت : فودافون كاش" at bounding box center [700, 224] width 181 height 49
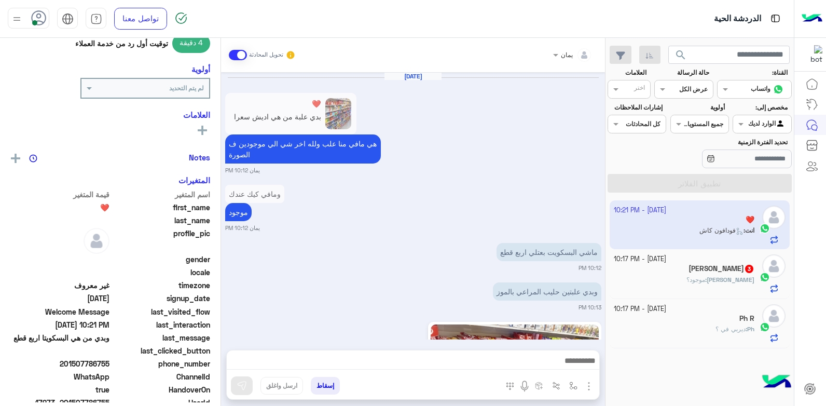
scroll to position [776, 0]
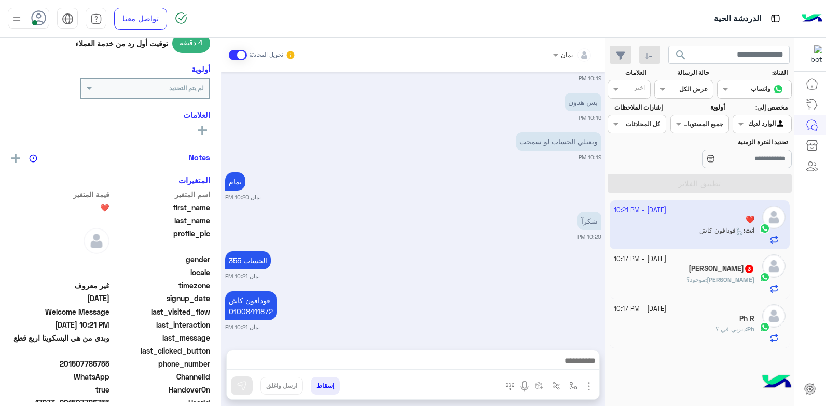
click at [658, 273] on div "Anas 3" at bounding box center [684, 269] width 141 height 11
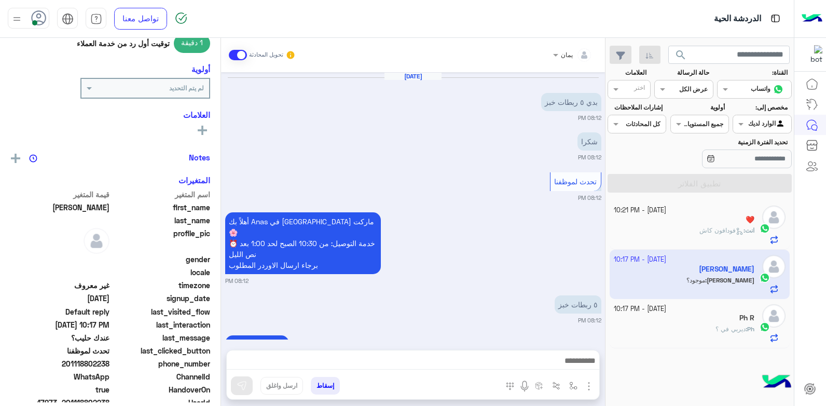
scroll to position [579, 0]
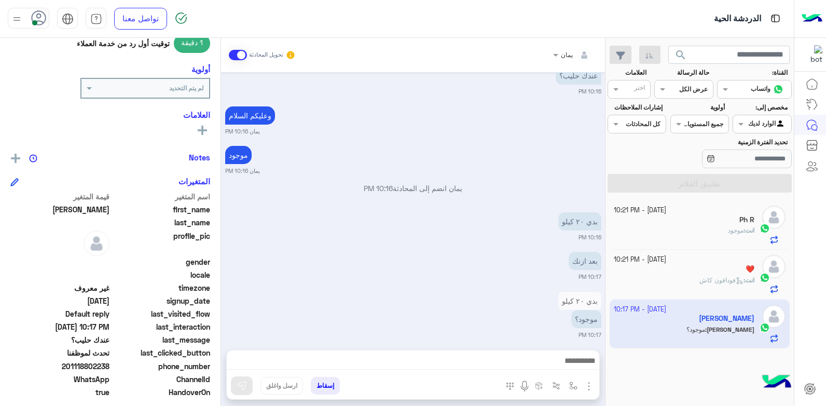
click at [455, 343] on div "يمان تحويل المحادثة [DATE] بدي ٥ ربطات خبز 08:12 PM شكرا 08:12 PM تحدث لموظفنا …" at bounding box center [413, 224] width 384 height 372
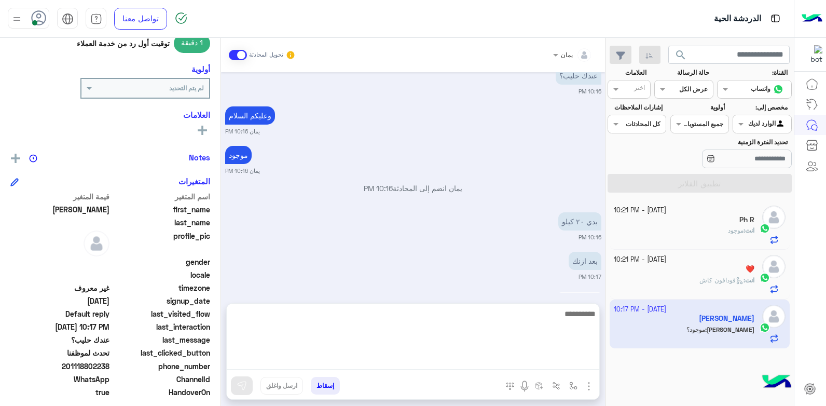
drag, startPoint x: 465, startPoint y: 357, endPoint x: 458, endPoint y: 358, distance: 7.3
click at [464, 358] on textarea at bounding box center [413, 338] width 372 height 62
type textarea "*******"
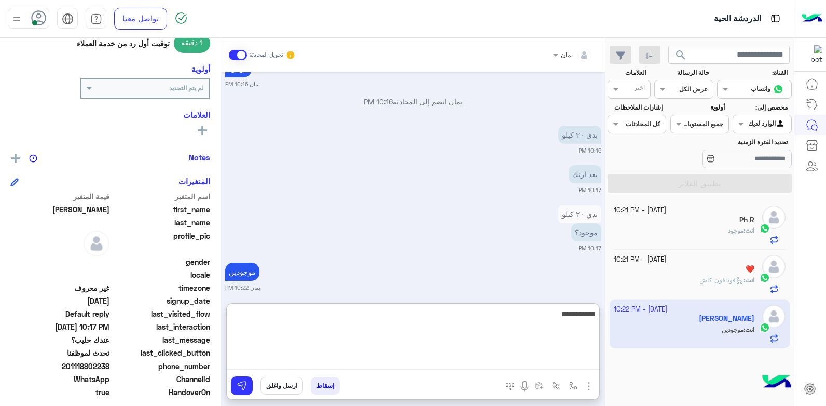
type textarea "**********"
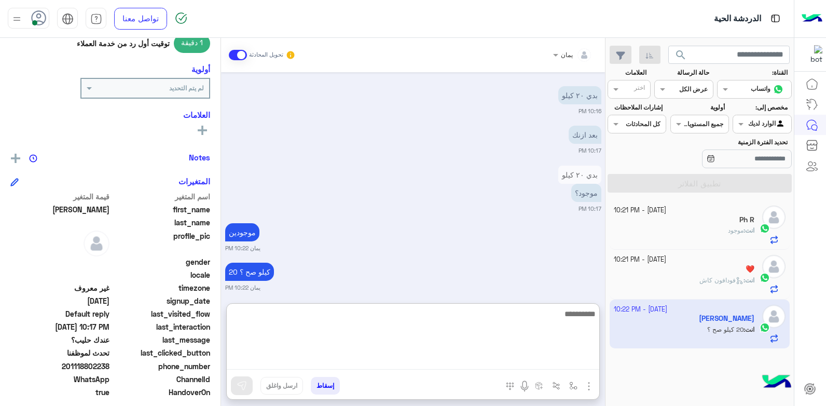
scroll to position [745, 0]
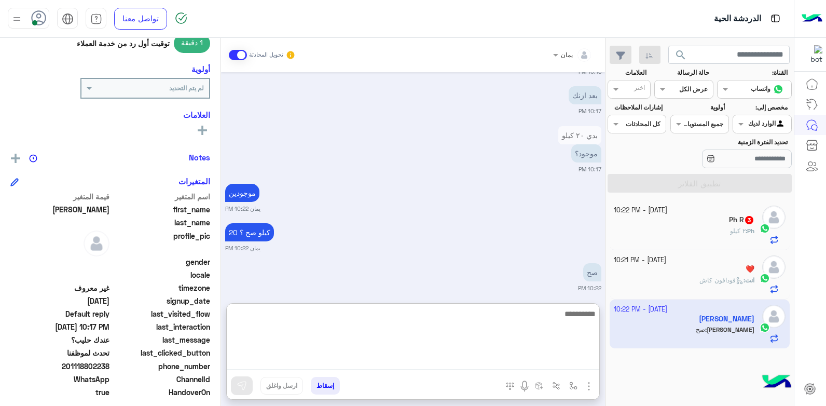
click at [432, 315] on textarea at bounding box center [413, 338] width 372 height 62
type textarea "**********"
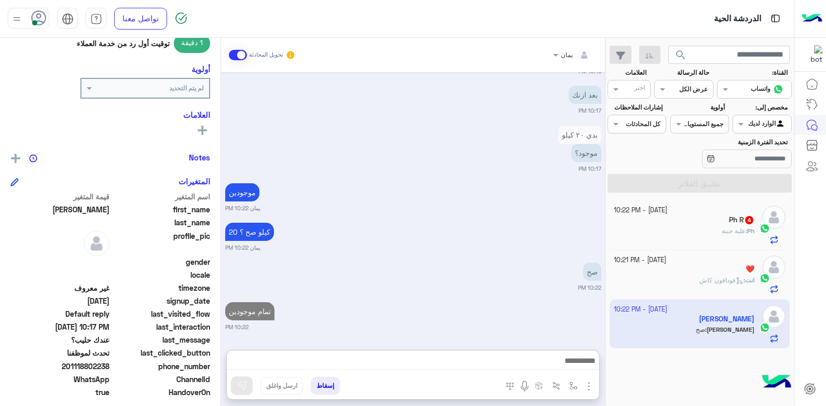
click at [693, 217] on div "Ph R 4" at bounding box center [684, 220] width 141 height 11
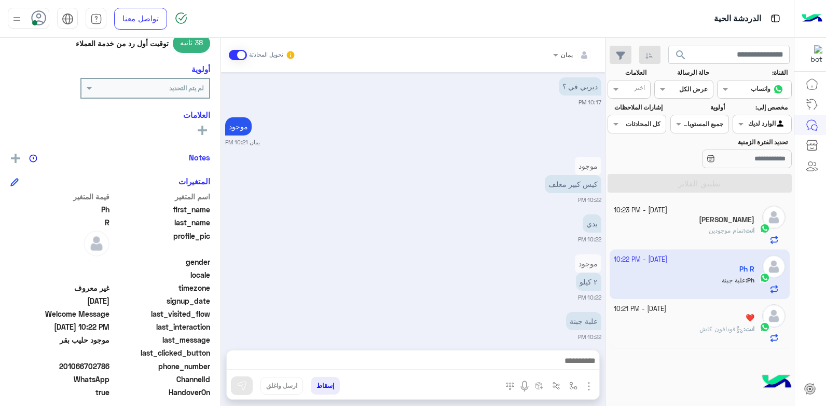
scroll to position [308, 0]
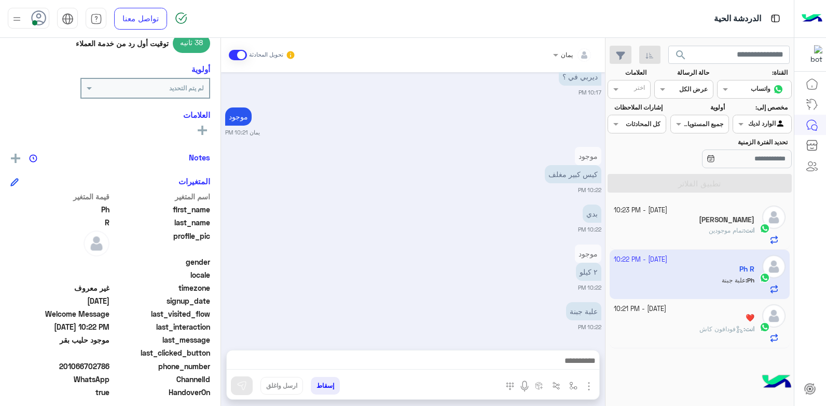
click at [539, 347] on div "يمان تحويل المحادثة [DATE] السلام عليكم 10:15 PM الغاء المحادثة 10:15 PM Ph R ط…" at bounding box center [413, 224] width 384 height 372
click at [535, 312] on img at bounding box center [536, 314] width 12 height 12
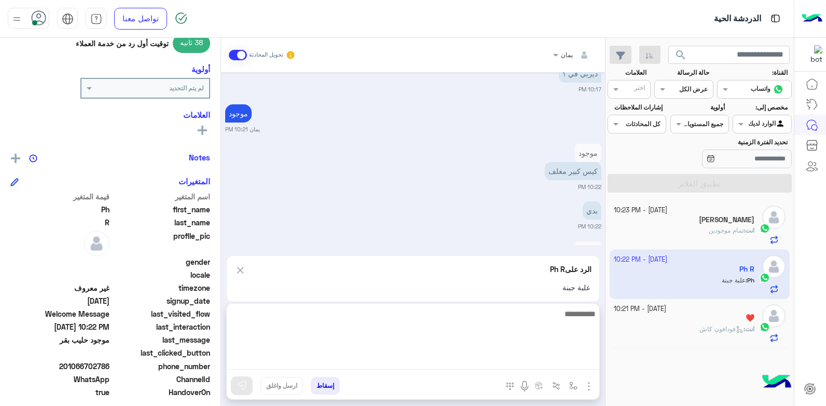
click at [534, 366] on textarea at bounding box center [413, 338] width 372 height 62
type textarea "**********"
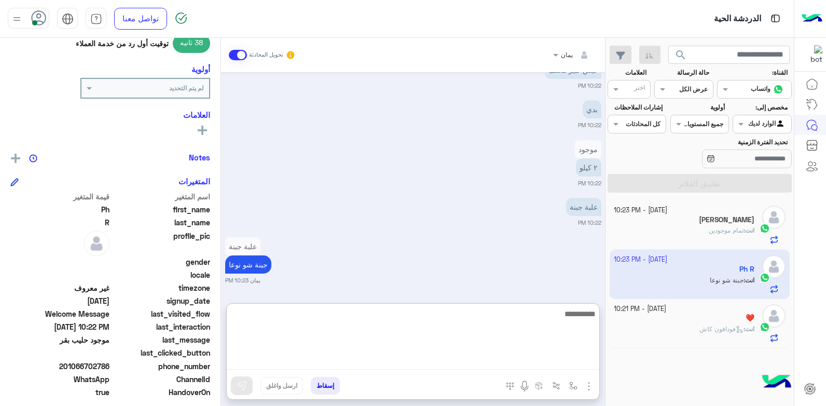
scroll to position [453, 0]
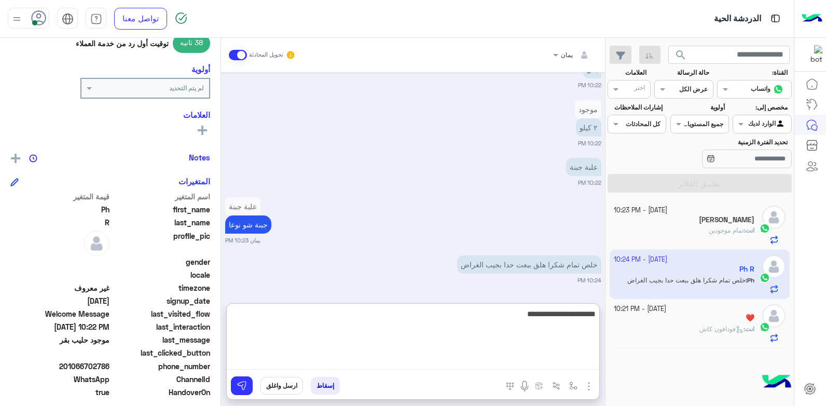
type textarea "**********"
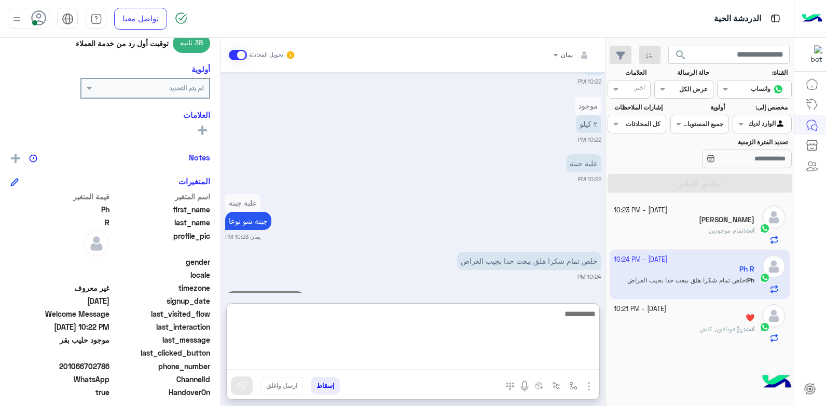
scroll to position [492, 0]
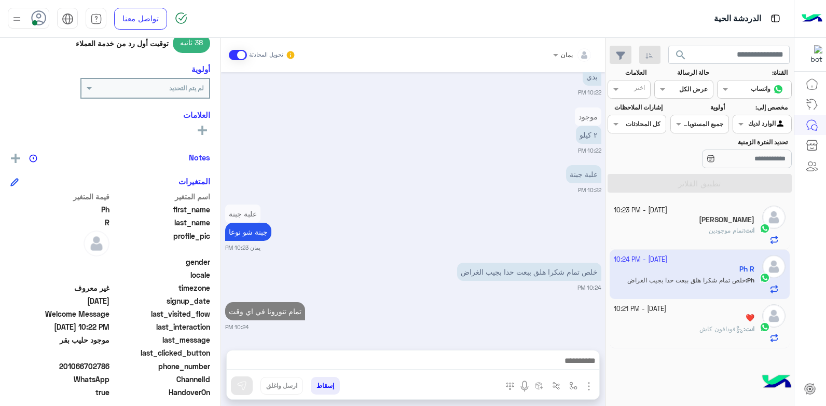
click at [322, 385] on button "إسقاط" at bounding box center [325, 386] width 29 height 18
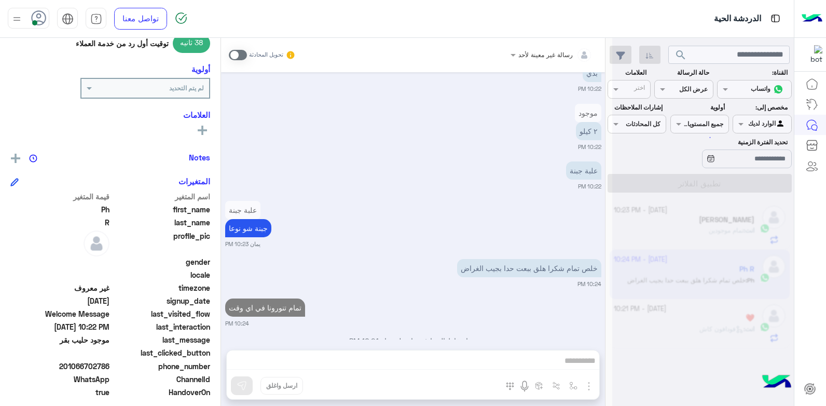
scroll to position [472, 0]
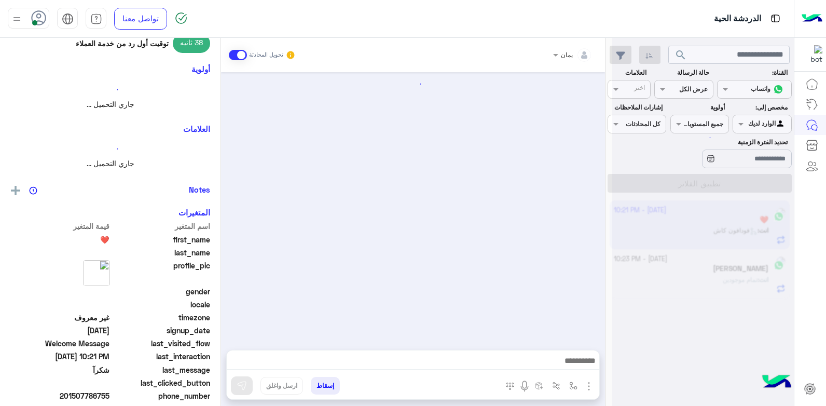
scroll to position [776, 0]
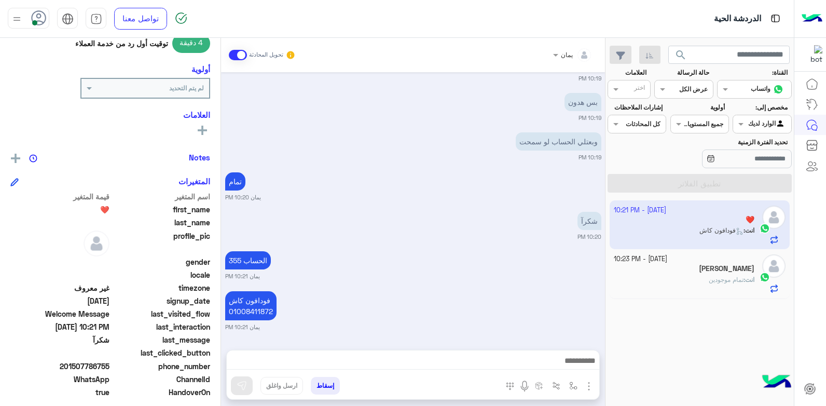
click at [685, 278] on div "انت : تمام موجودين" at bounding box center [684, 284] width 141 height 18
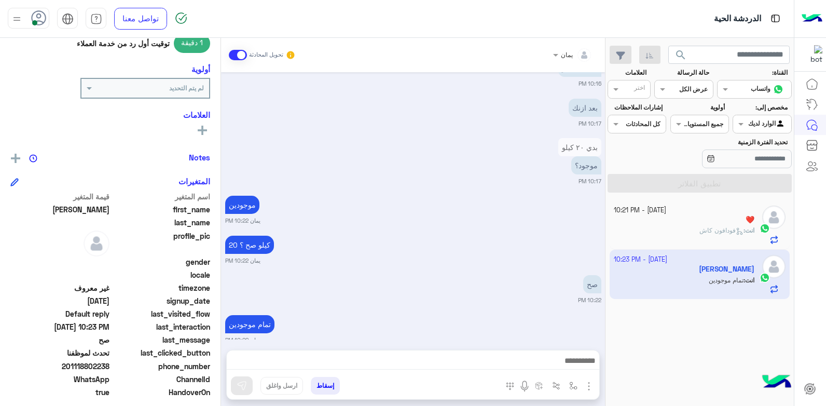
scroll to position [546, 0]
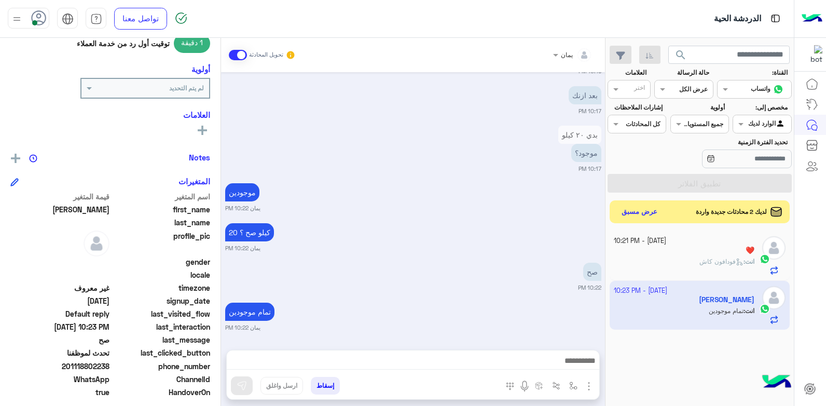
click at [482, 259] on div "[DATE] ٥ ربطات خبز 08:12 PM [PERSON_NAME] يمان 08:15 PM يمان انضم إلى المحادثة …" at bounding box center [413, 205] width 384 height 267
click at [626, 215] on button "عرض مسبق" at bounding box center [639, 211] width 44 height 14
click at [624, 211] on div at bounding box center [703, 207] width 182 height 406
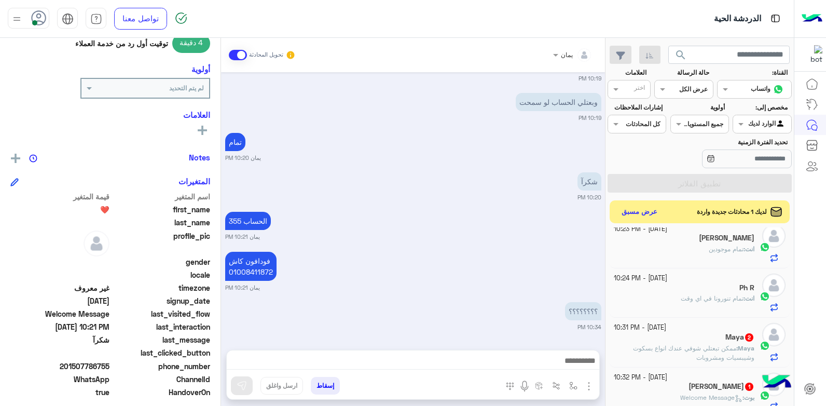
scroll to position [72, 0]
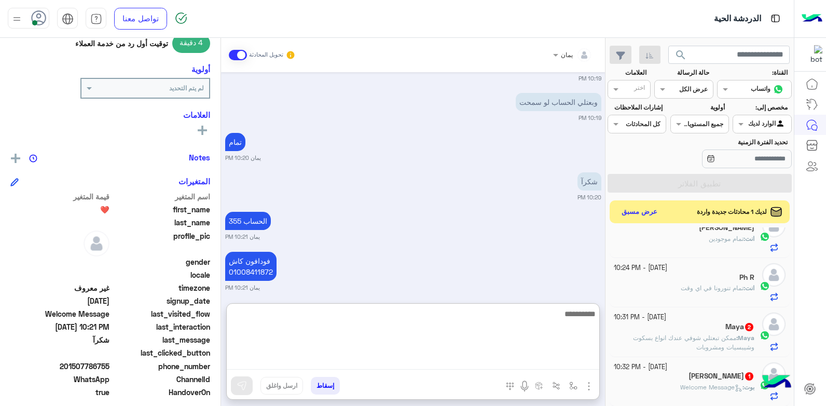
click at [523, 366] on textarea at bounding box center [413, 338] width 372 height 62
type textarea "******"
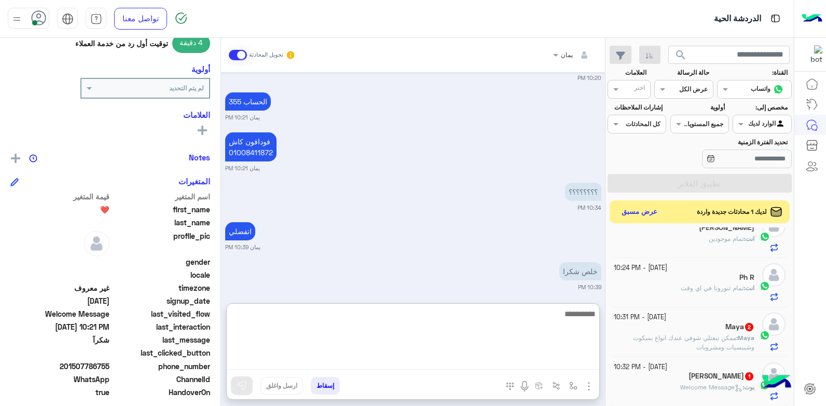
scroll to position [941, 0]
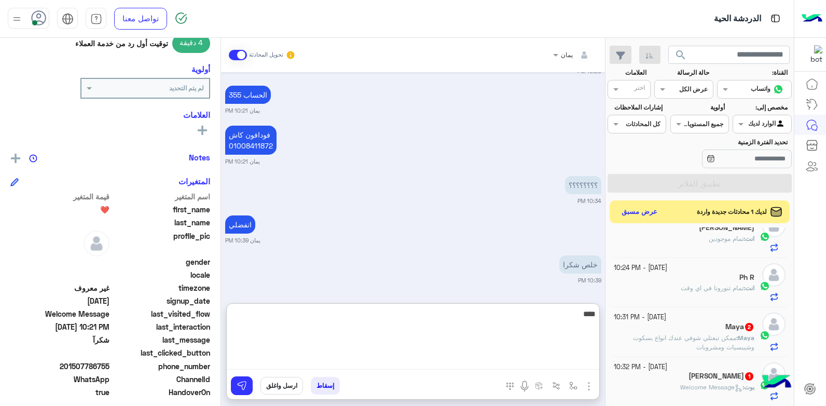
type textarea "*****"
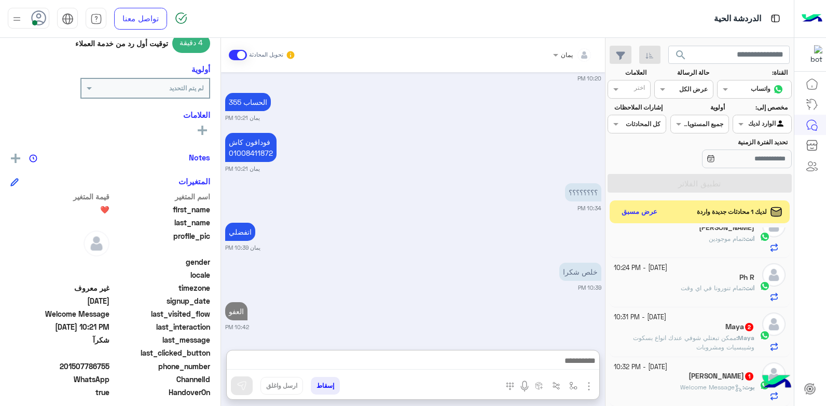
click at [322, 382] on button "إسقاط" at bounding box center [325, 386] width 29 height 18
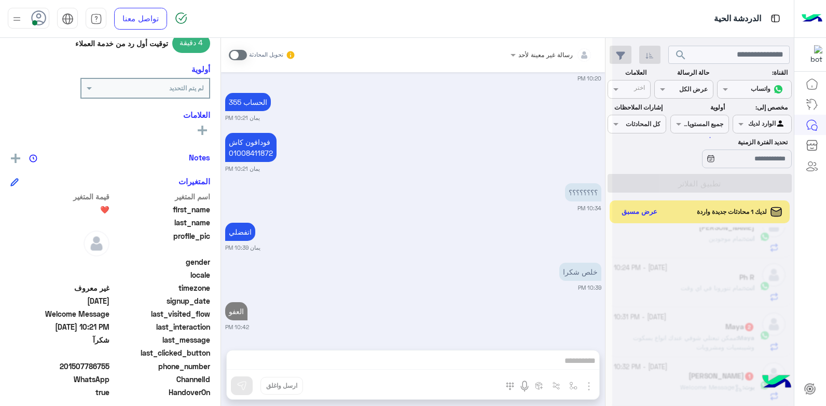
scroll to position [960, 0]
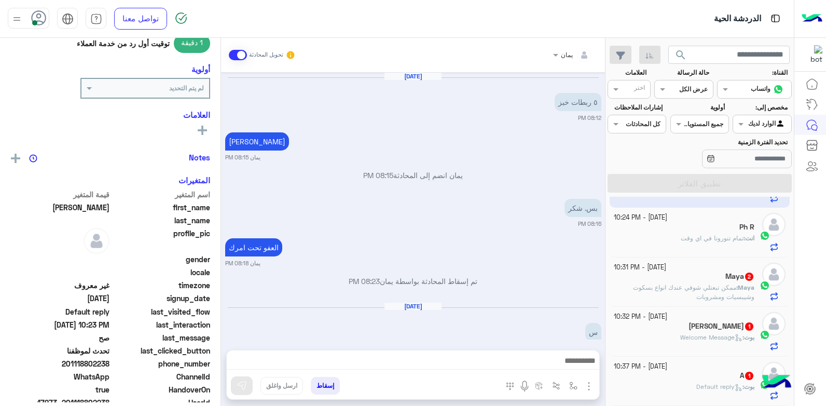
scroll to position [546, 0]
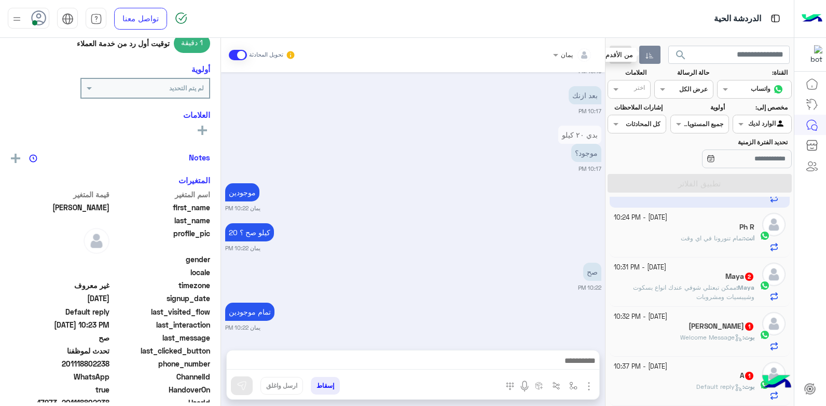
click at [652, 55] on icon "button" at bounding box center [649, 55] width 8 height 8
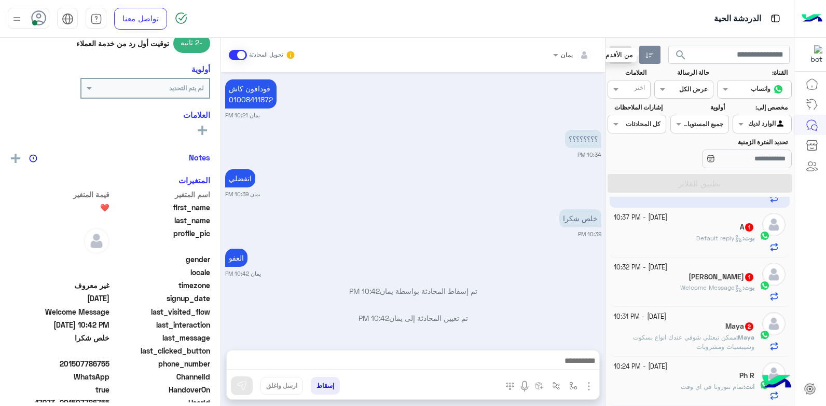
scroll to position [529, 0]
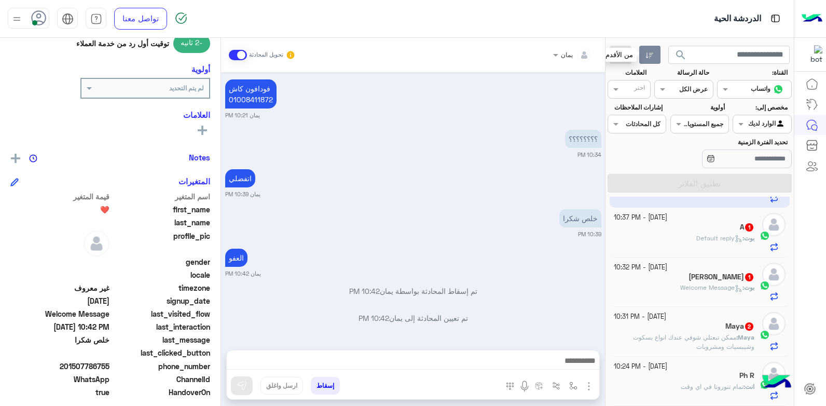
click at [328, 383] on button "إسقاط" at bounding box center [325, 386] width 29 height 18
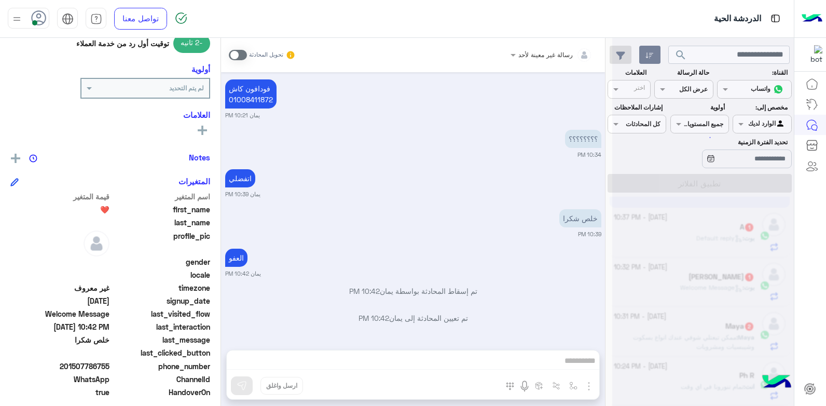
scroll to position [555, 0]
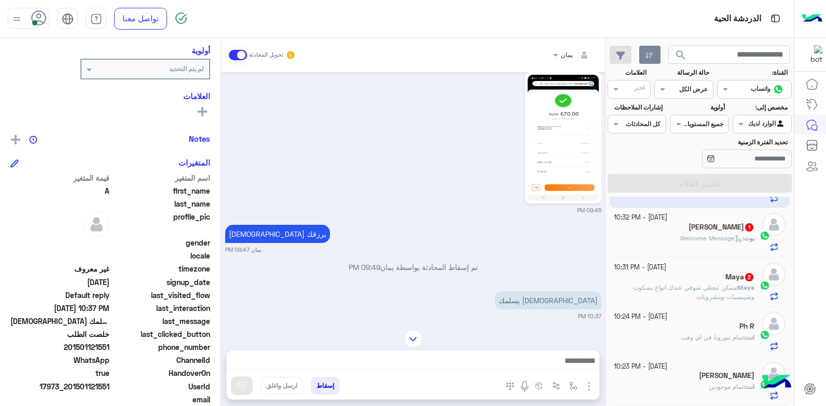
scroll to position [515, 0]
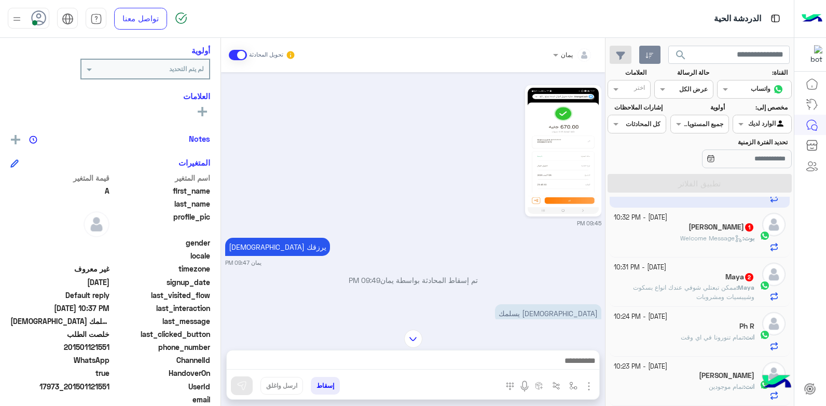
click at [328, 386] on button "إسقاط" at bounding box center [325, 386] width 29 height 18
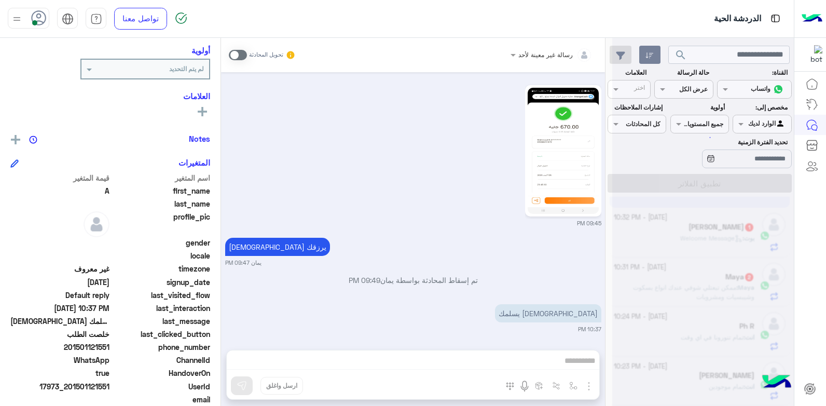
scroll to position [645, 0]
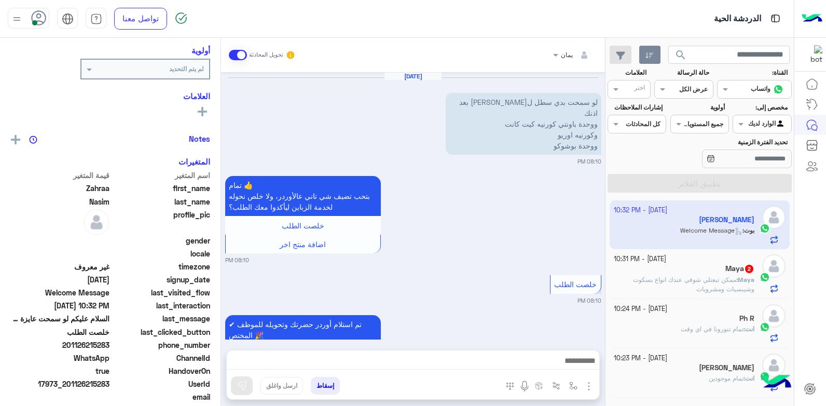
scroll to position [709, 0]
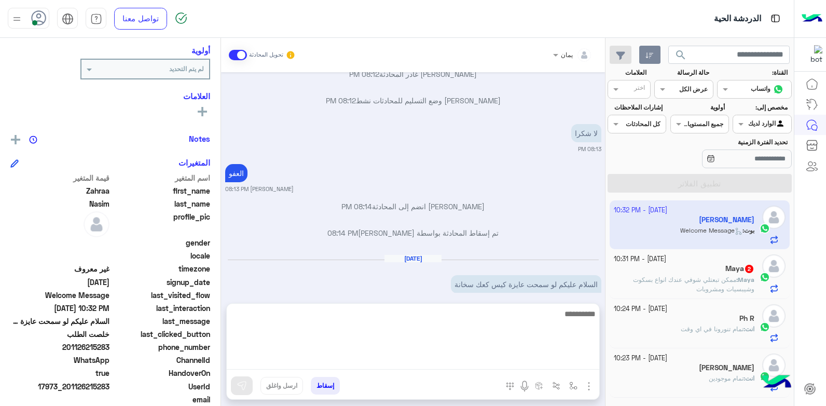
click at [506, 360] on textarea at bounding box center [413, 338] width 372 height 62
type textarea "**********"
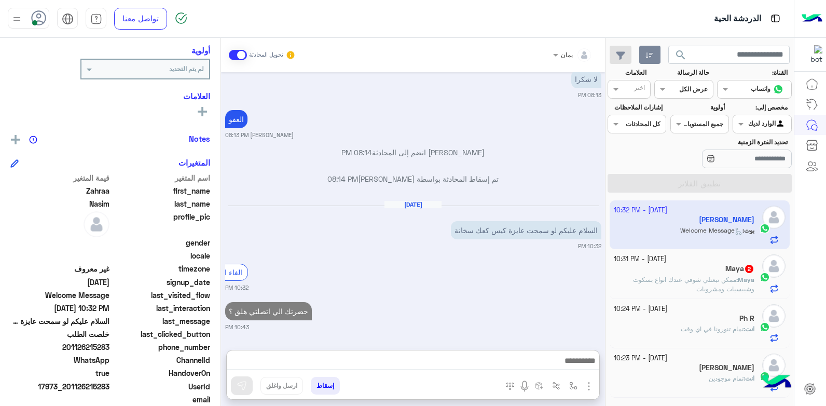
click at [666, 272] on div "Maya 2" at bounding box center [684, 269] width 141 height 11
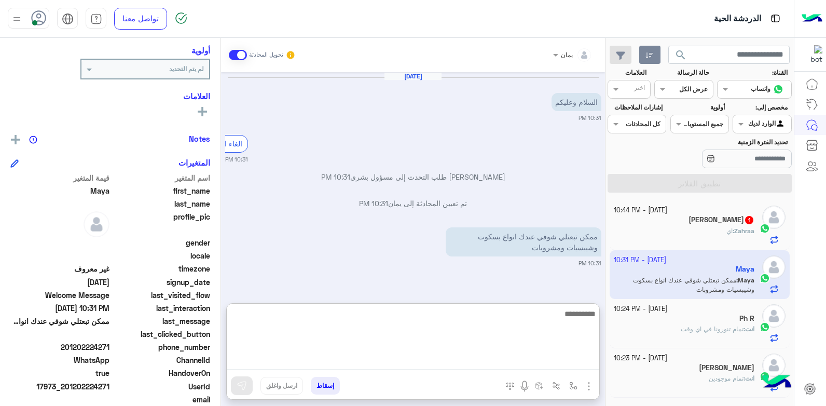
click at [540, 361] on textarea at bounding box center [413, 338] width 372 height 62
type textarea "**********"
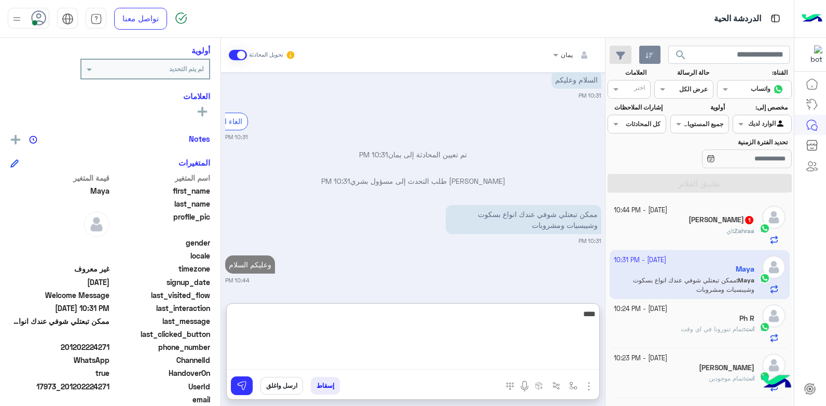
type textarea "*****"
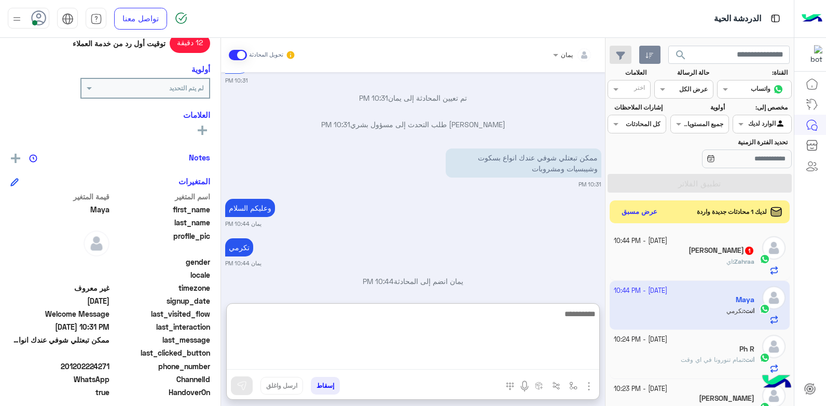
scroll to position [92, 0]
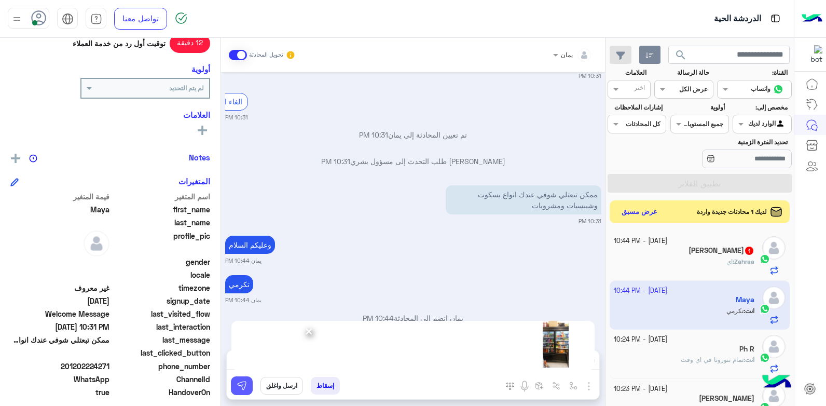
click at [246, 381] on img at bounding box center [242, 385] width 10 height 10
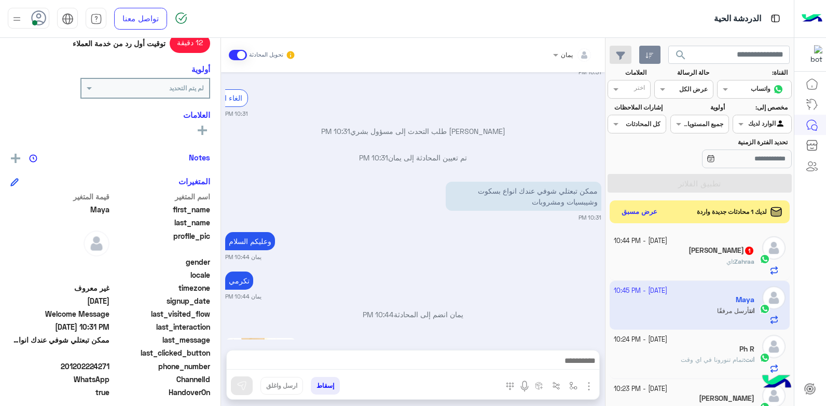
scroll to position [193, 0]
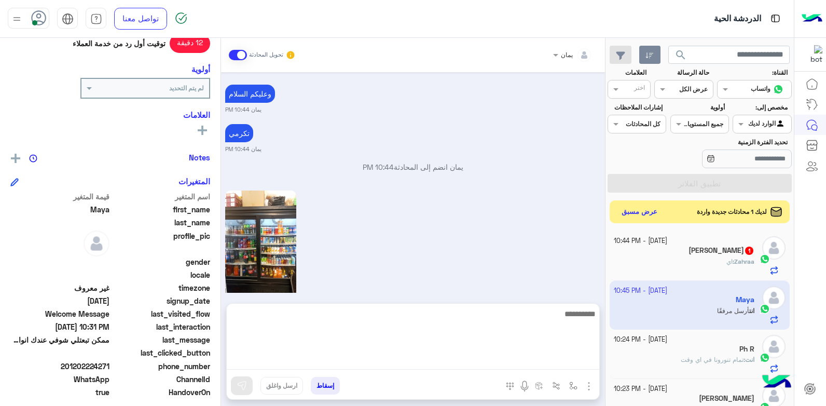
click at [432, 368] on textarea at bounding box center [413, 338] width 372 height 62
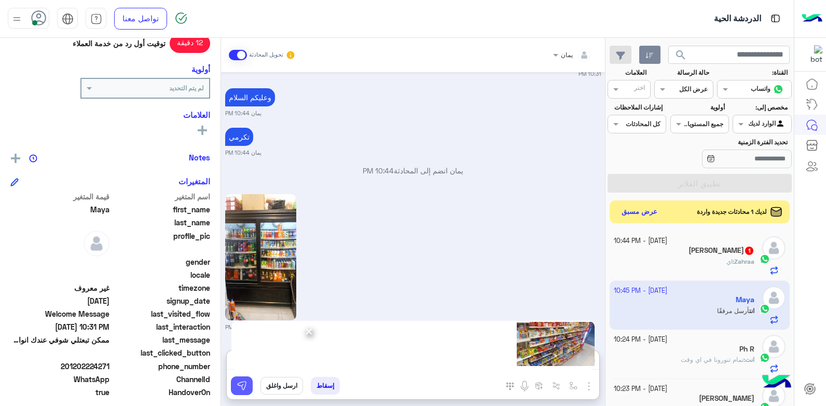
click at [245, 384] on img at bounding box center [242, 385] width 10 height 10
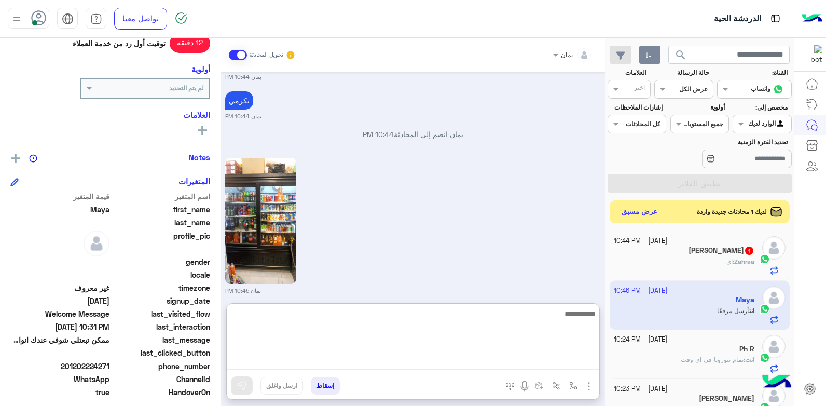
scroll to position [387, 0]
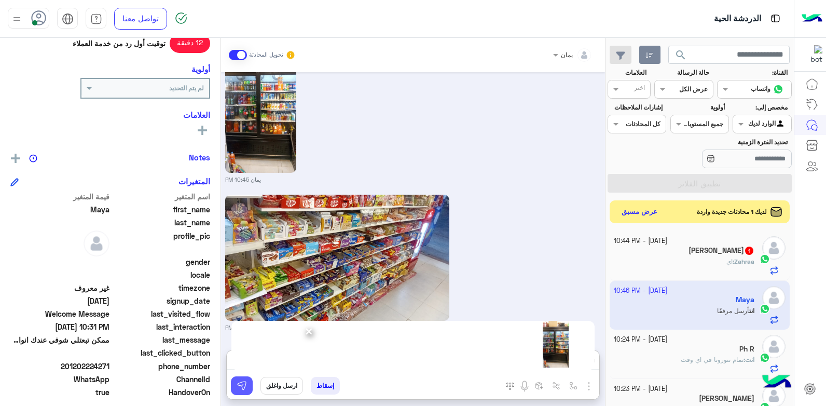
click at [240, 382] on img at bounding box center [242, 385] width 10 height 10
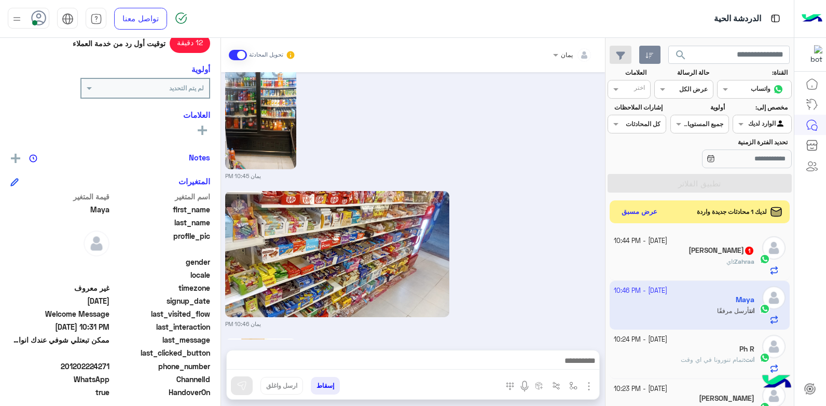
scroll to position [488, 0]
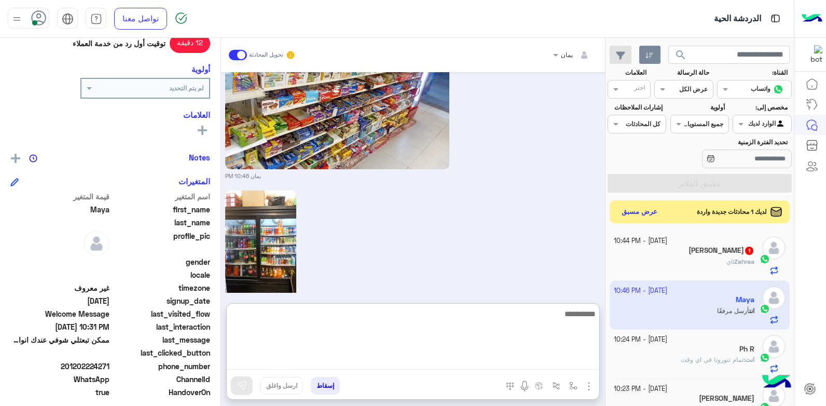
click at [367, 362] on textarea at bounding box center [413, 338] width 372 height 62
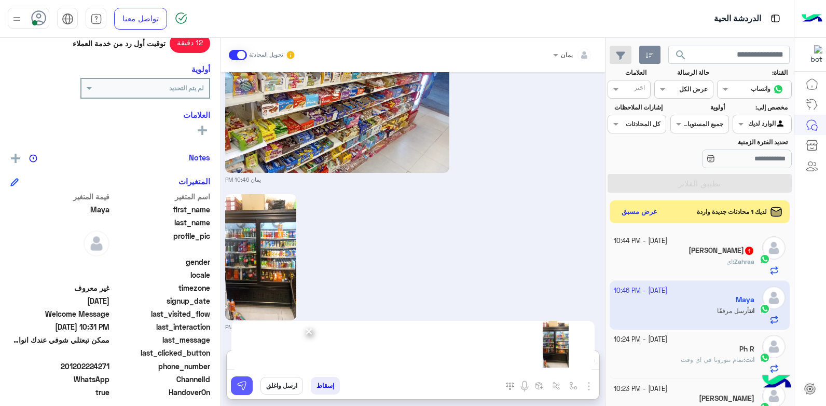
click at [242, 382] on img at bounding box center [242, 385] width 10 height 10
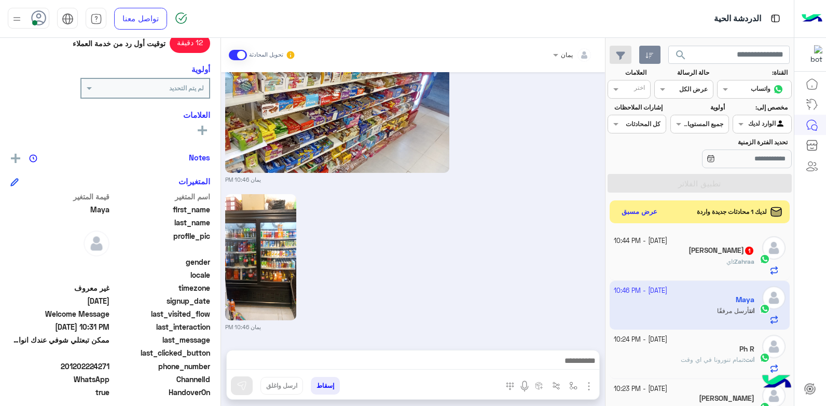
click at [657, 265] on div "Zahraa : اي" at bounding box center [684, 266] width 141 height 18
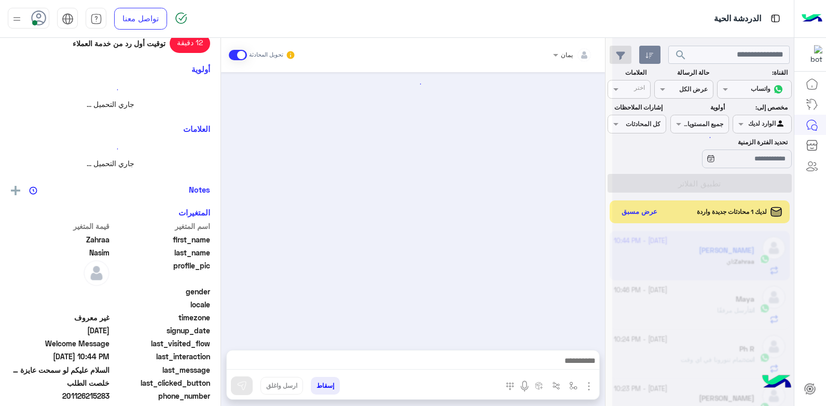
scroll to position [604, 0]
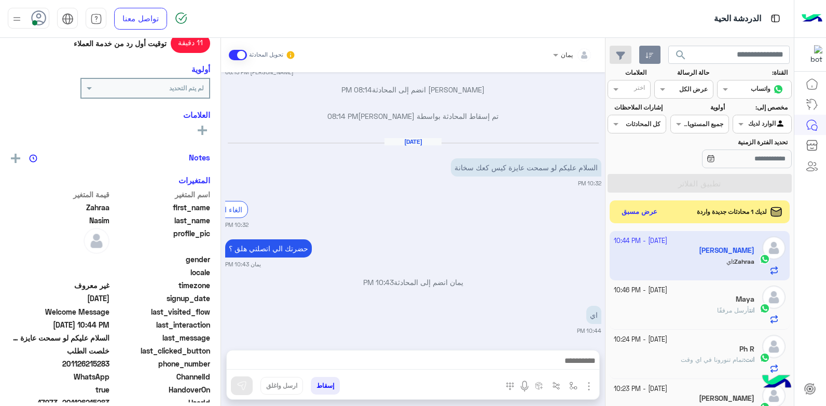
click at [488, 248] on div "حضرتك الي اتصلتي هلق ؟ يمان 10:43 PM" at bounding box center [413, 253] width 376 height 32
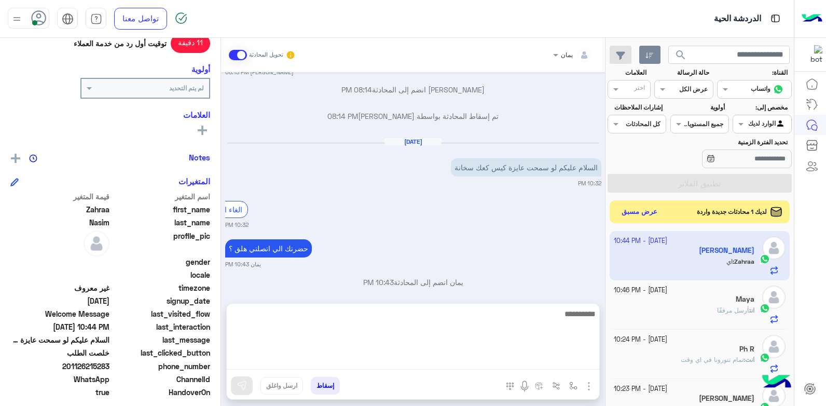
click at [461, 358] on textarea at bounding box center [413, 338] width 372 height 62
type textarea "****"
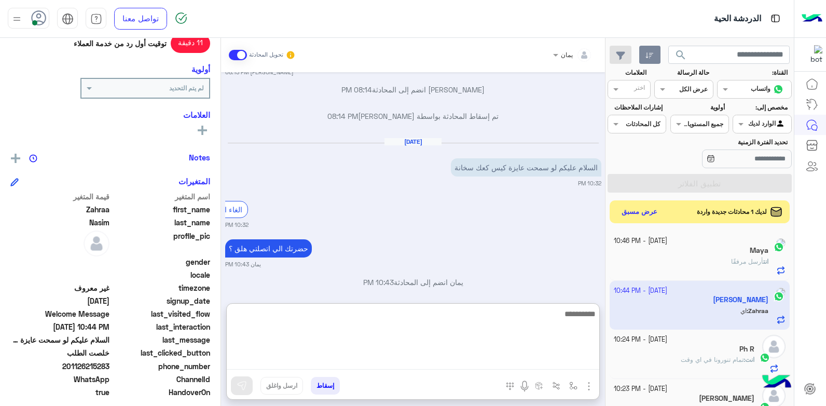
scroll to position [690, 0]
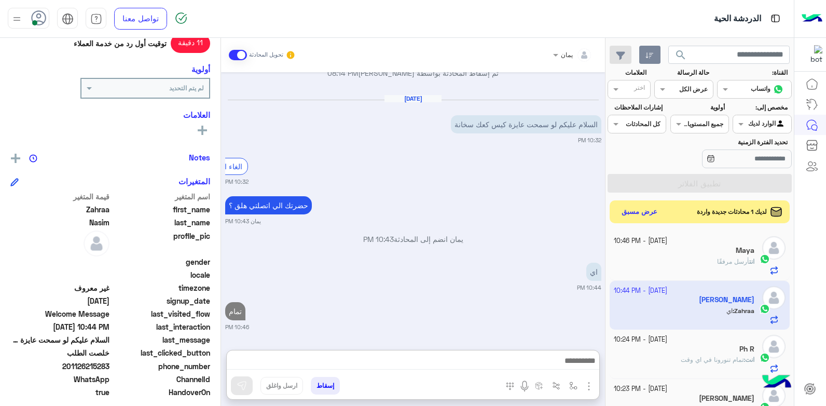
click at [330, 384] on button "إسقاط" at bounding box center [325, 386] width 29 height 18
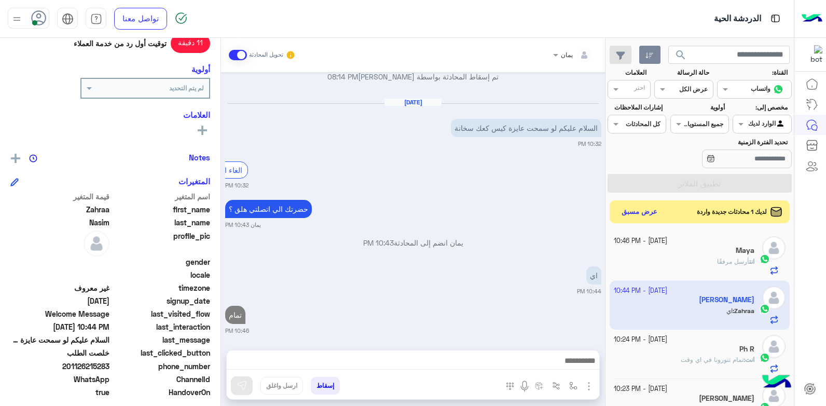
scroll to position [670, 0]
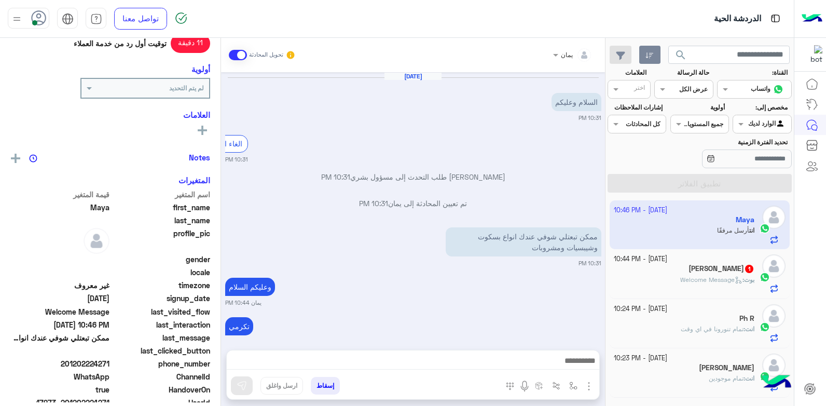
scroll to position [635, 0]
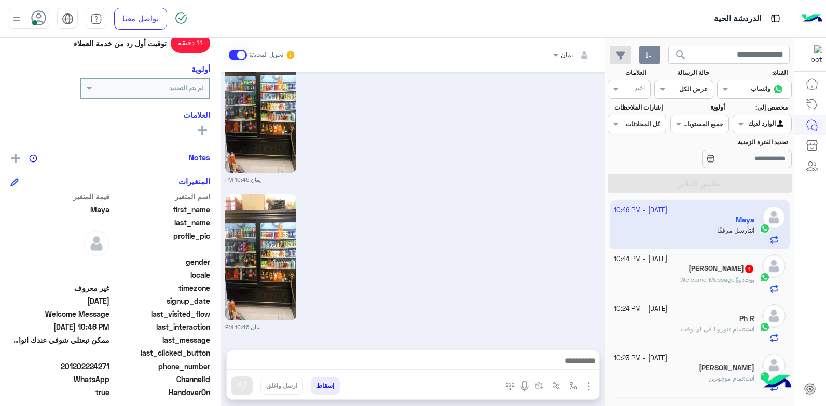
click at [654, 276] on div "بوت : Welcome Message" at bounding box center [684, 284] width 141 height 18
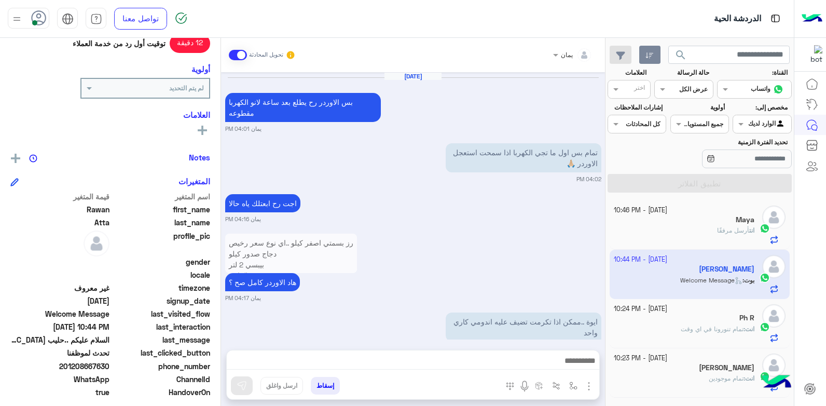
scroll to position [630, 0]
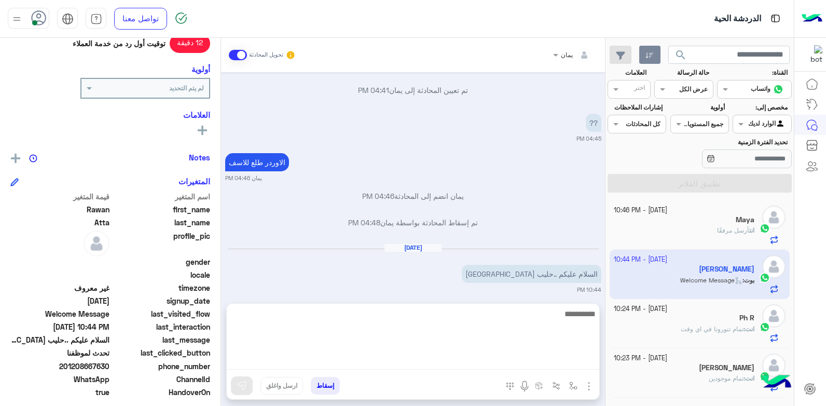
click at [450, 368] on textarea at bounding box center [413, 338] width 372 height 62
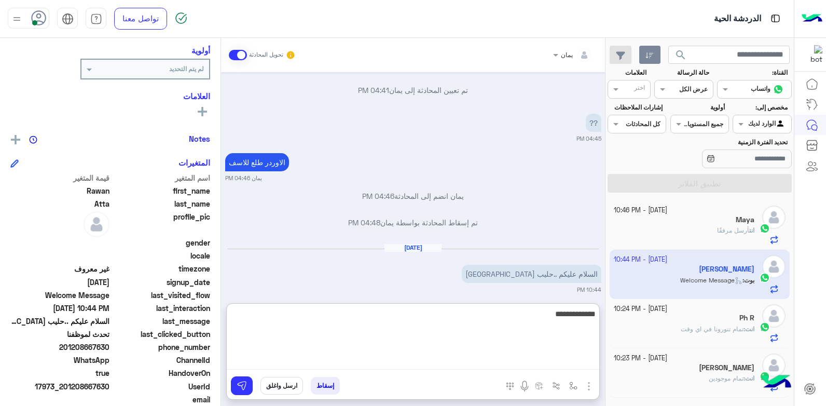
type textarea "**********"
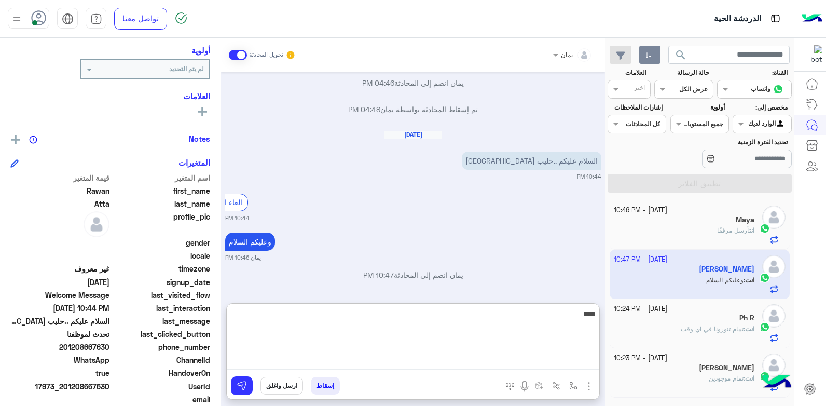
type textarea "*****"
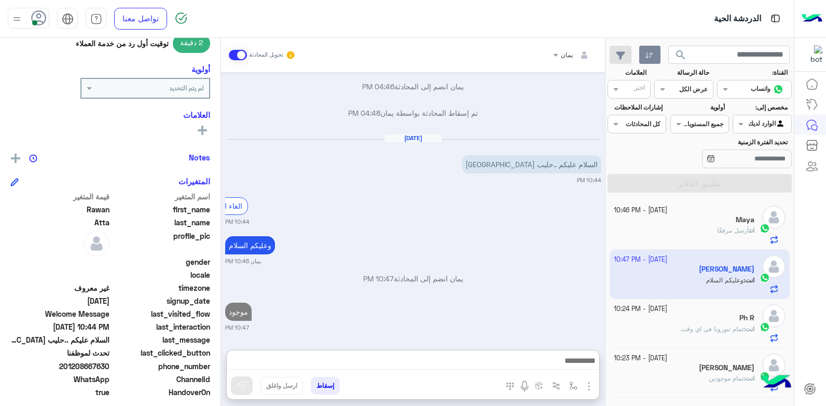
click at [694, 331] on span "تمام تنورونا في اي وقت" at bounding box center [712, 329] width 63 height 8
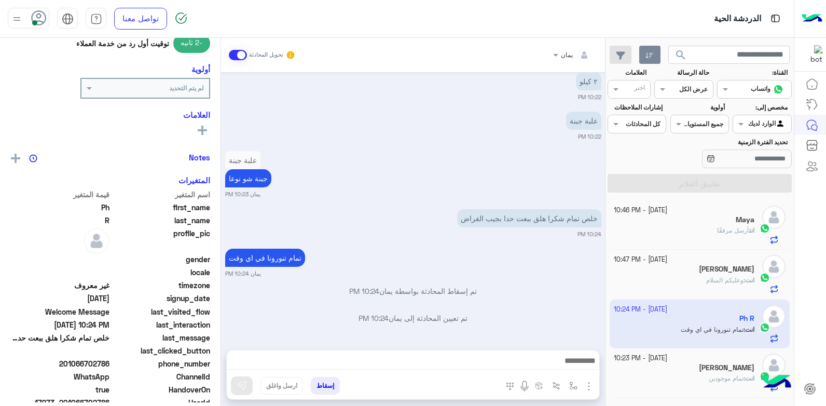
scroll to position [499, 0]
click at [322, 385] on button "إسقاط" at bounding box center [325, 386] width 29 height 18
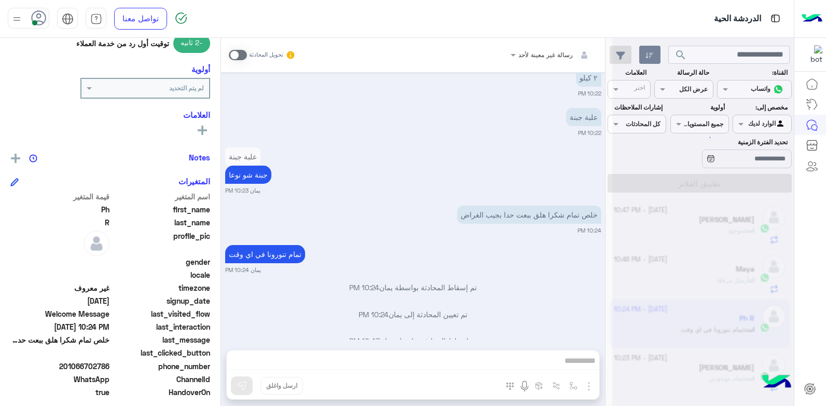
scroll to position [526, 0]
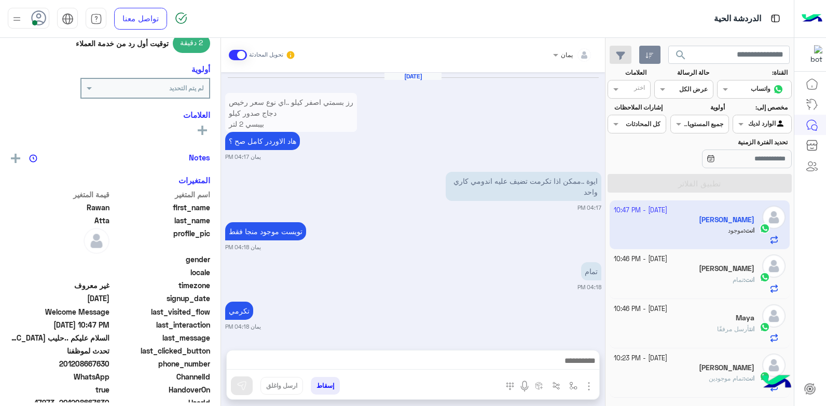
scroll to position [596, 0]
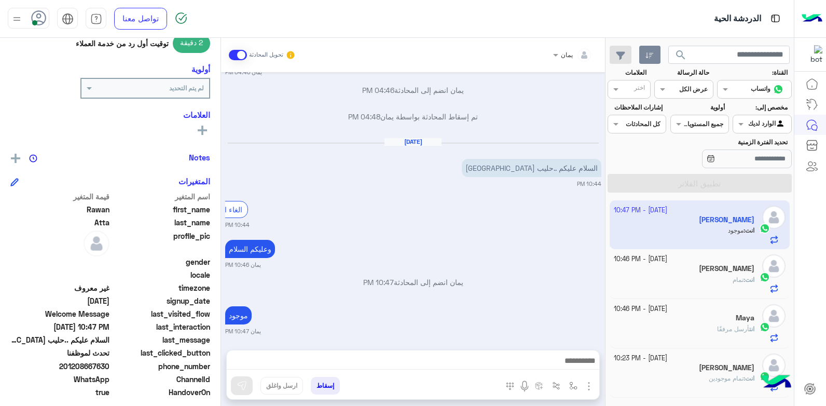
click at [695, 277] on div "انت : تمام" at bounding box center [684, 284] width 141 height 18
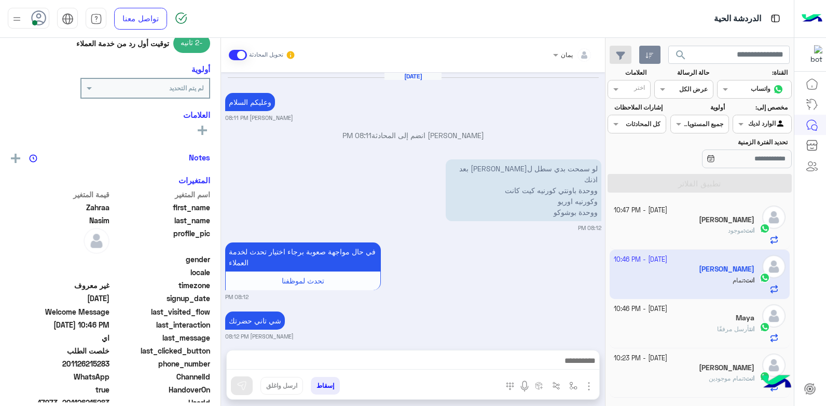
scroll to position [526, 0]
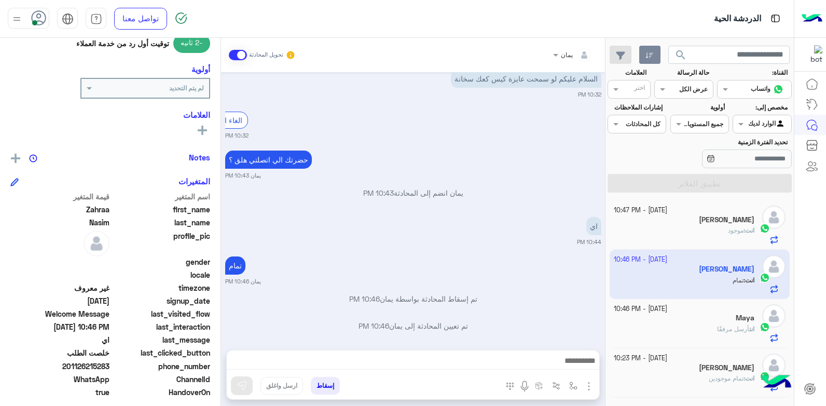
click at [323, 386] on button "إسقاط" at bounding box center [325, 386] width 29 height 18
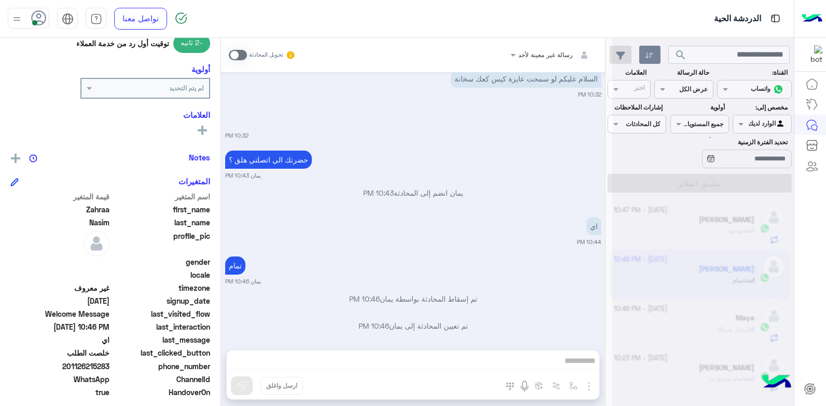
scroll to position [552, 0]
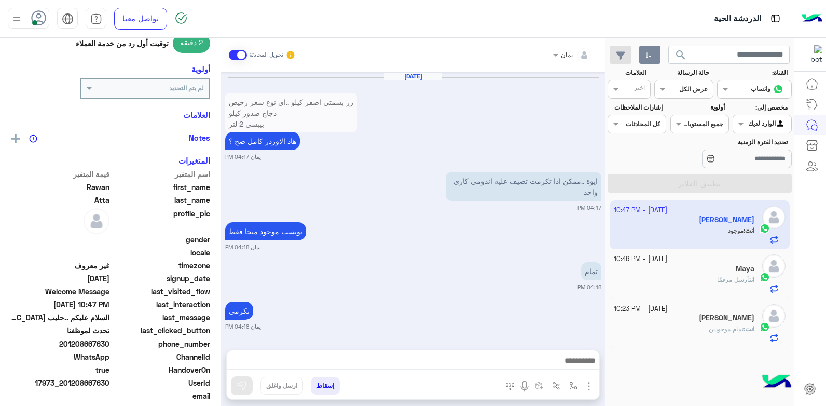
scroll to position [596, 0]
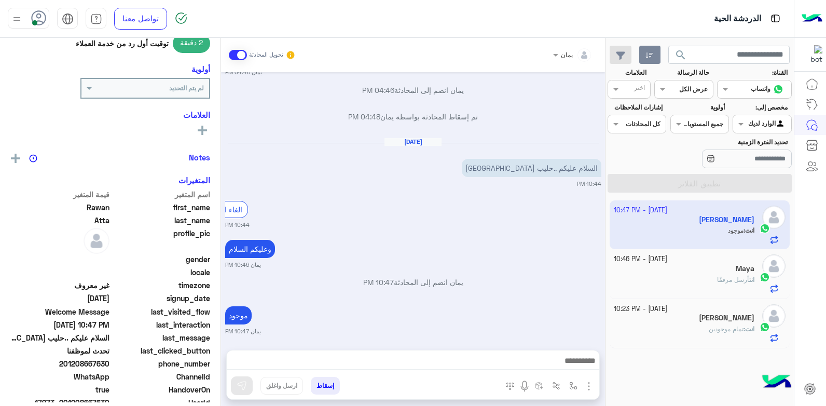
click at [649, 320] on div "[PERSON_NAME]" at bounding box center [684, 318] width 141 height 11
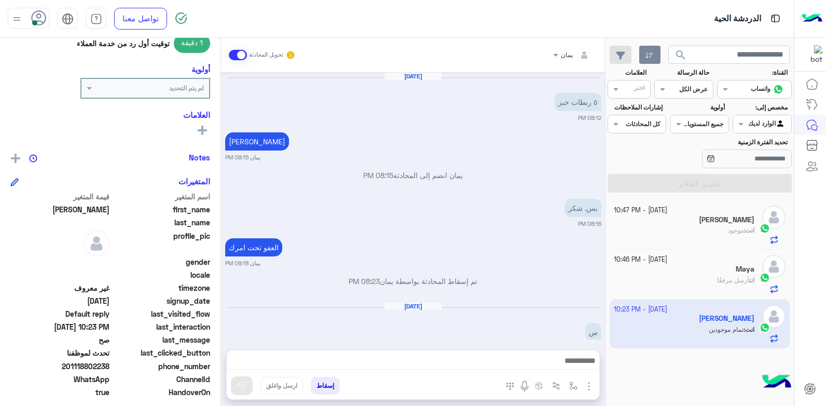
scroll to position [546, 0]
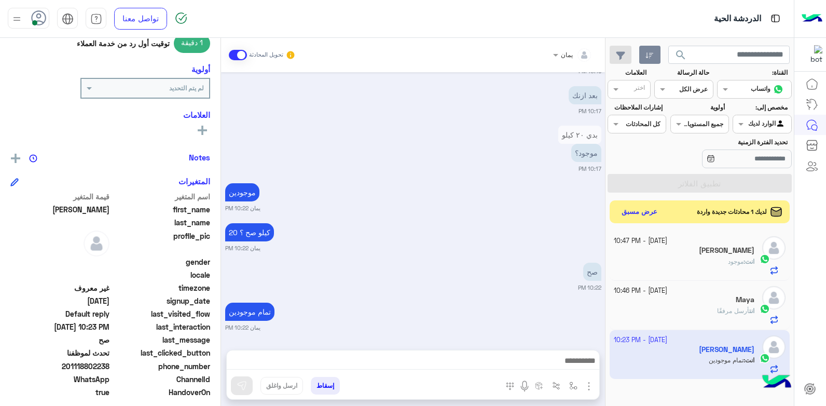
click at [641, 315] on div "انت أرسل مرفقًا" at bounding box center [684, 315] width 141 height 18
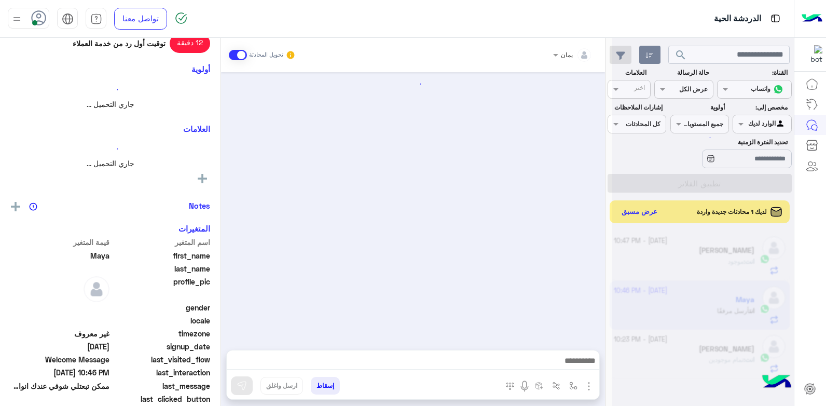
scroll to position [635, 0]
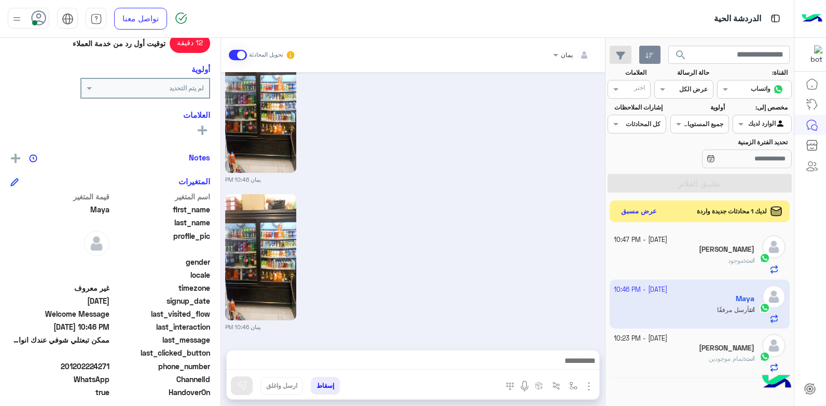
click at [639, 209] on button "عرض مسبق" at bounding box center [639, 211] width 44 height 14
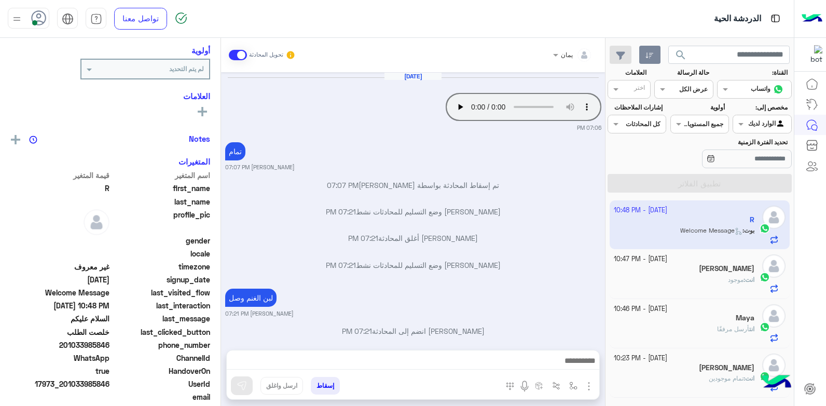
scroll to position [422, 0]
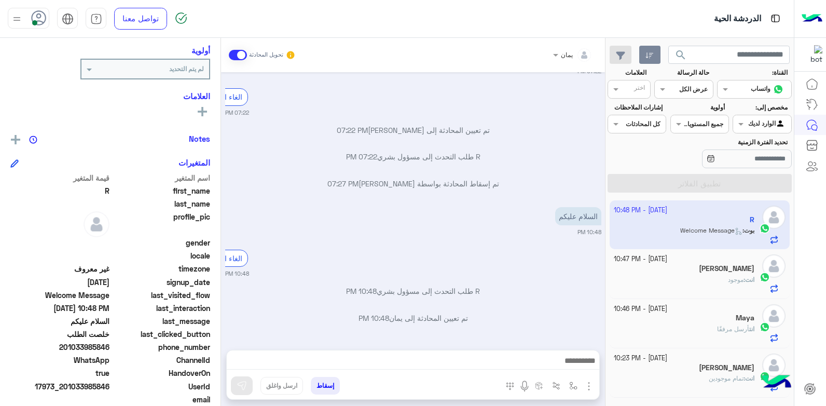
click at [480, 354] on div at bounding box center [413, 363] width 372 height 26
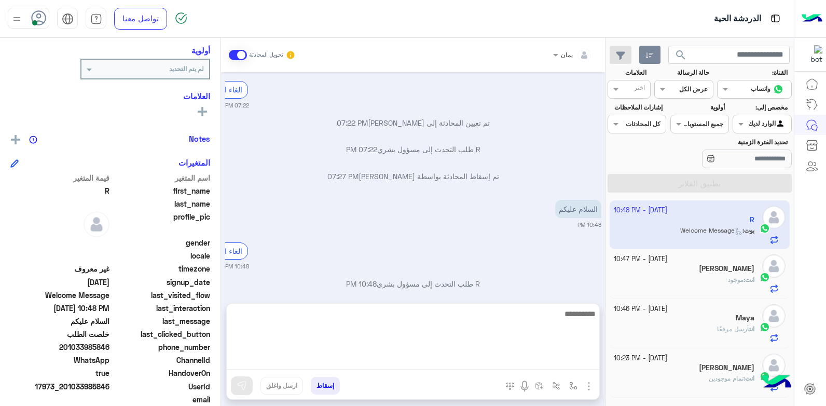
click at [480, 355] on textarea at bounding box center [413, 338] width 372 height 62
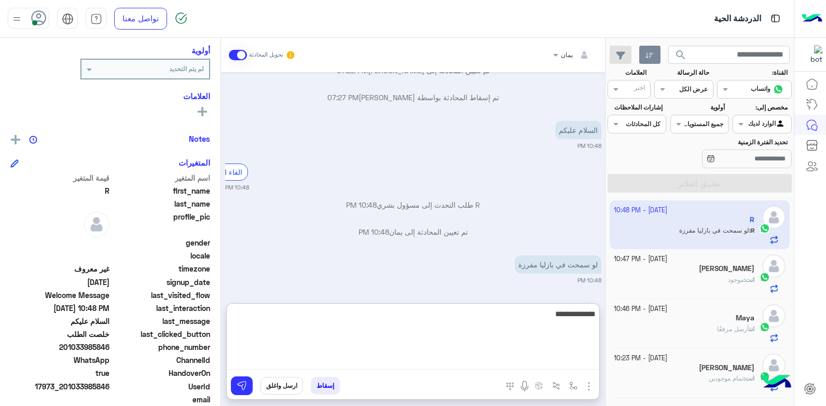
type textarea "**********"
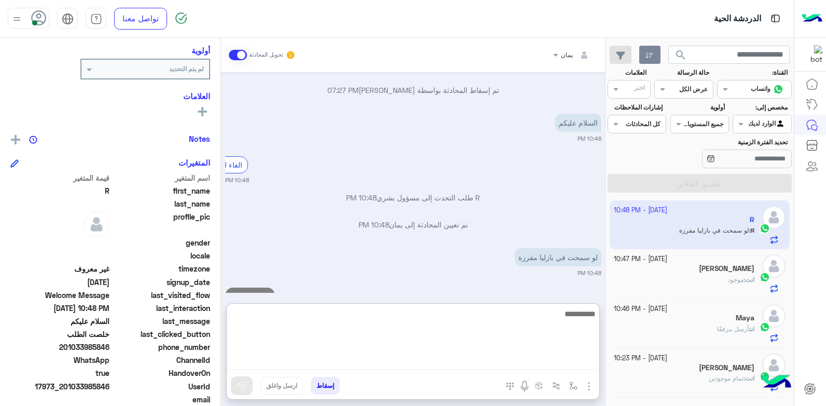
scroll to position [547, 0]
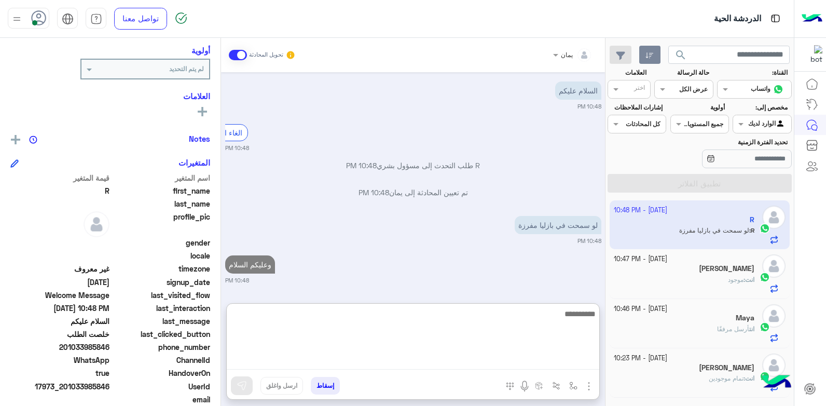
click at [514, 315] on textarea at bounding box center [413, 338] width 372 height 62
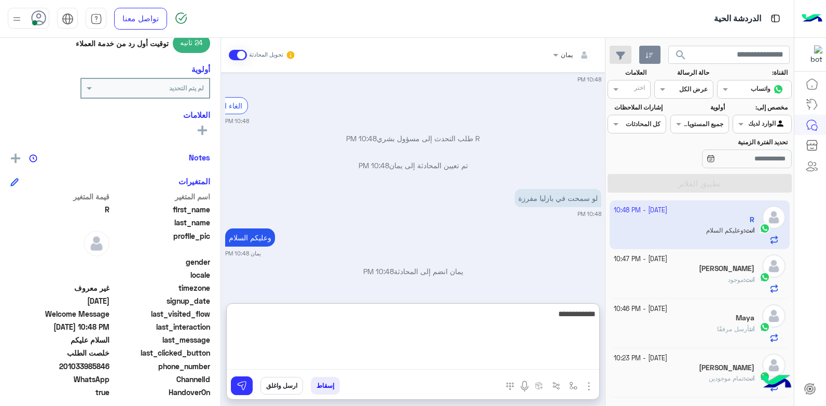
scroll to position [635, 0]
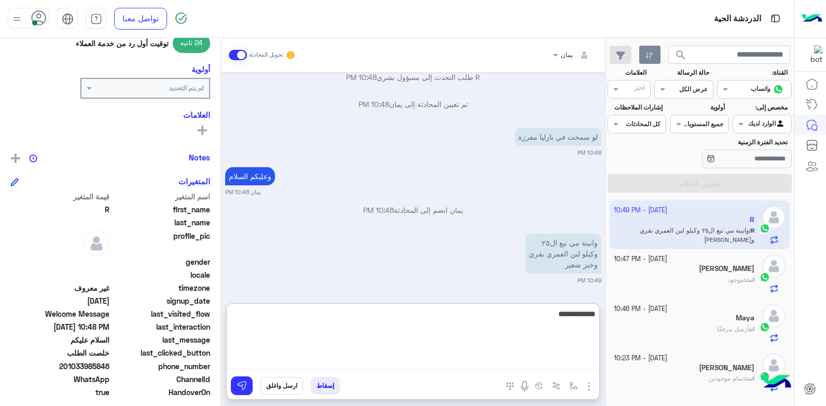
click at [563, 318] on textarea "**********" at bounding box center [413, 338] width 372 height 62
type textarea "**********"
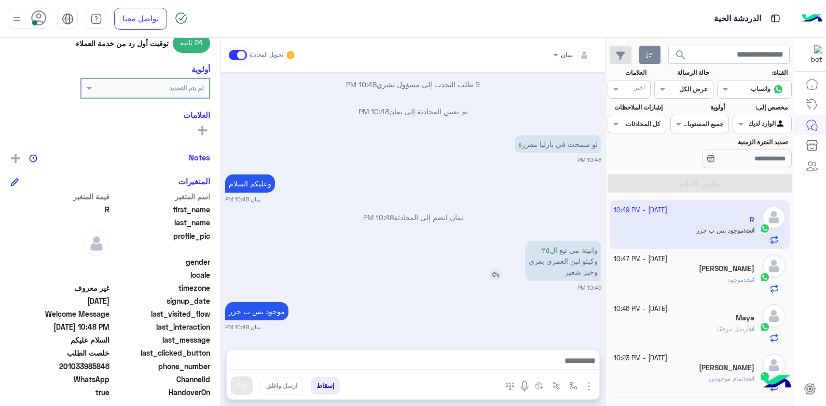
scroll to position [628, 0]
click at [493, 241] on div "وانينة مي تيع ال٢٥ وكيلو لبن العمري بقري و[PERSON_NAME]" at bounding box center [533, 261] width 135 height 40
click at [490, 273] on img at bounding box center [495, 274] width 12 height 12
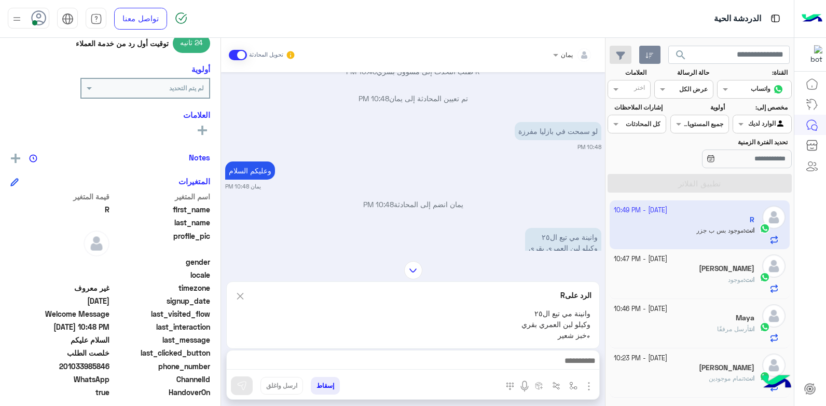
scroll to position [737, 0]
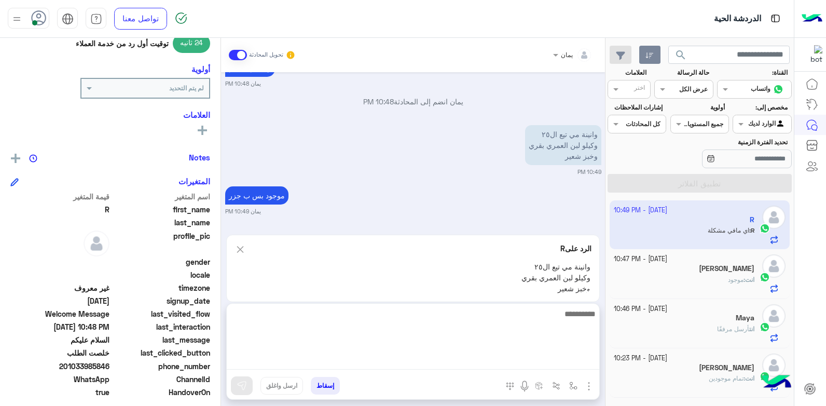
click at [475, 356] on textarea at bounding box center [413, 338] width 372 height 62
type textarea "**********"
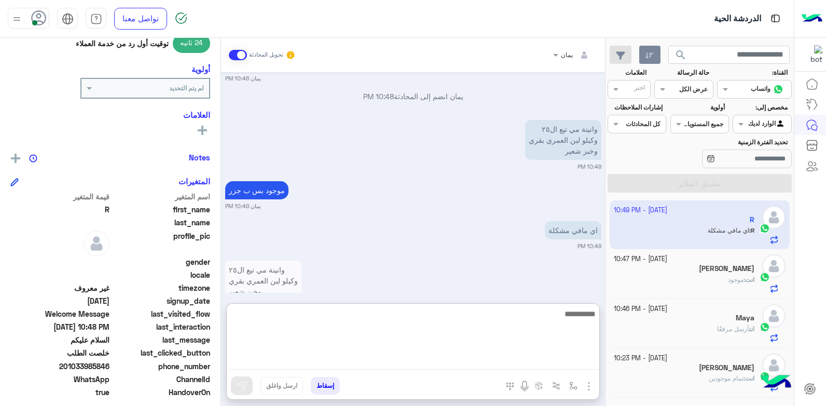
scroll to position [794, 0]
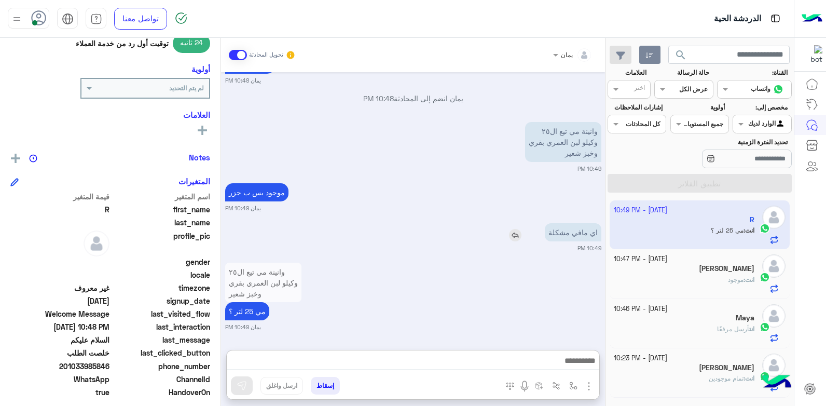
click at [513, 229] on img at bounding box center [515, 235] width 12 height 12
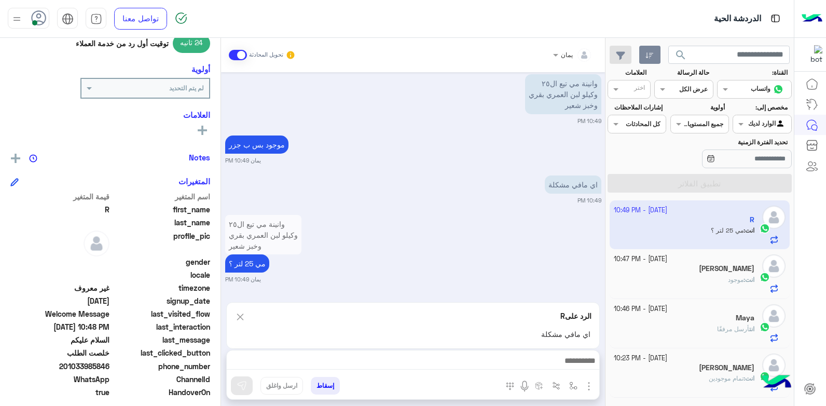
scroll to position [834, 0]
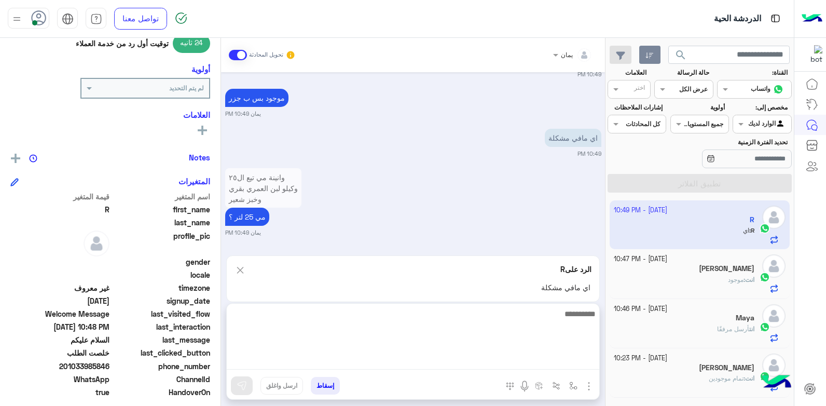
click at [496, 359] on textarea at bounding box center [413, 338] width 372 height 62
type textarea "**********"
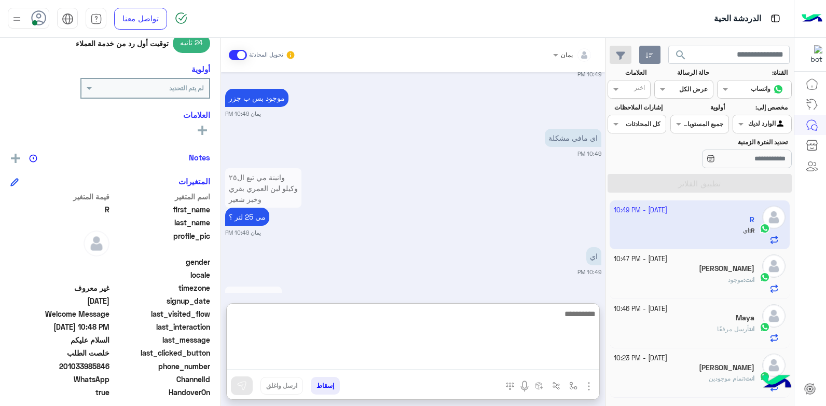
scroll to position [891, 0]
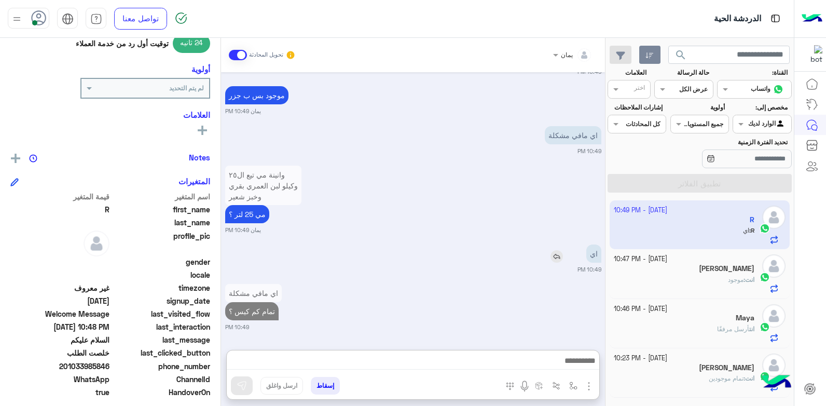
click at [553, 250] on img at bounding box center [556, 256] width 12 height 12
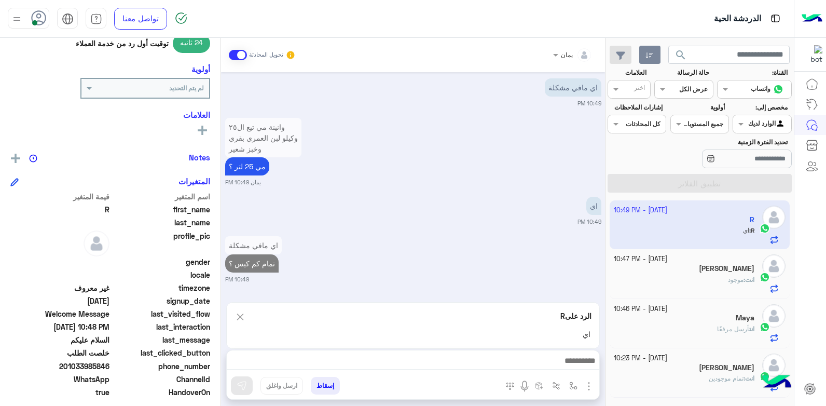
click at [518, 339] on div "الرد على R اي" at bounding box center [413, 325] width 374 height 47
click at [517, 357] on div at bounding box center [413, 363] width 372 height 26
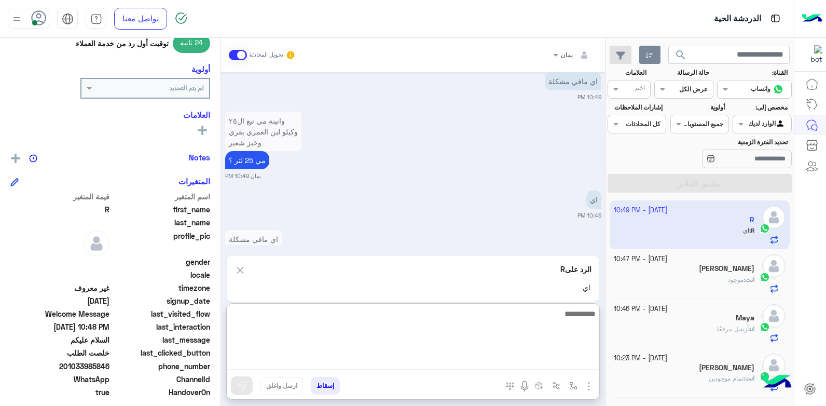
click at [515, 359] on textarea at bounding box center [413, 338] width 372 height 62
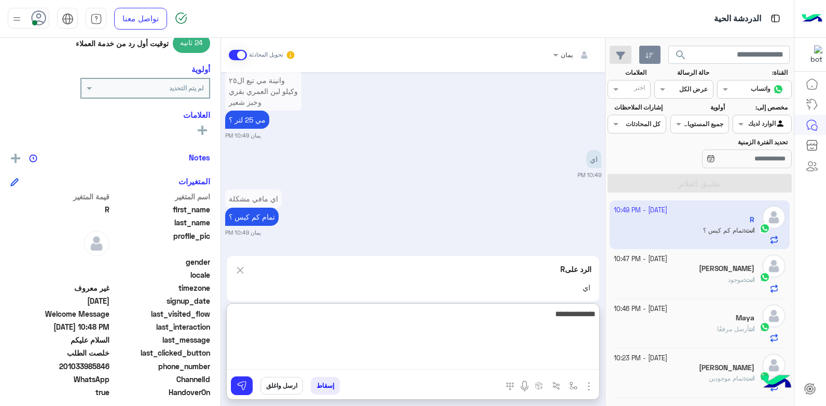
type textarea "**********"
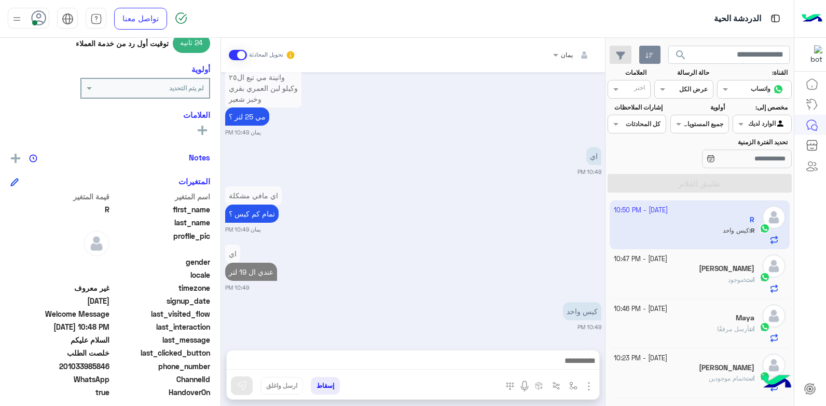
scroll to position [942, 0]
drag, startPoint x: 476, startPoint y: 347, endPoint x: 475, endPoint y: 354, distance: 7.3
click at [476, 349] on div "يمان تحويل المحادثة [DATE] Your browser does not support the audio tag. 07:06 P…" at bounding box center [413, 224] width 384 height 372
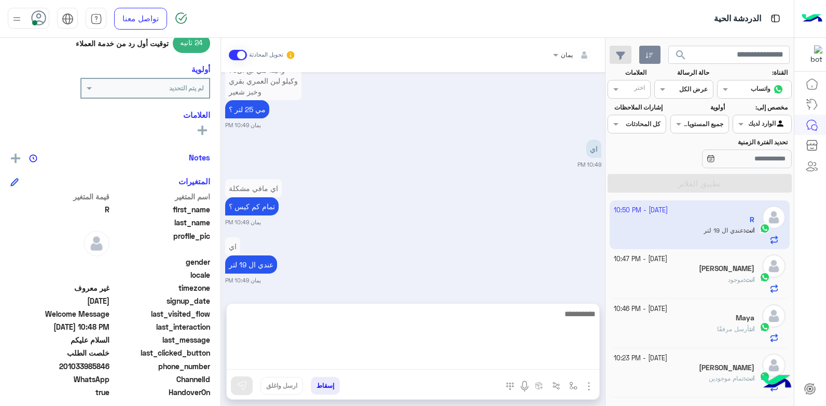
click at [473, 362] on textarea at bounding box center [413, 338] width 372 height 62
type textarea "****"
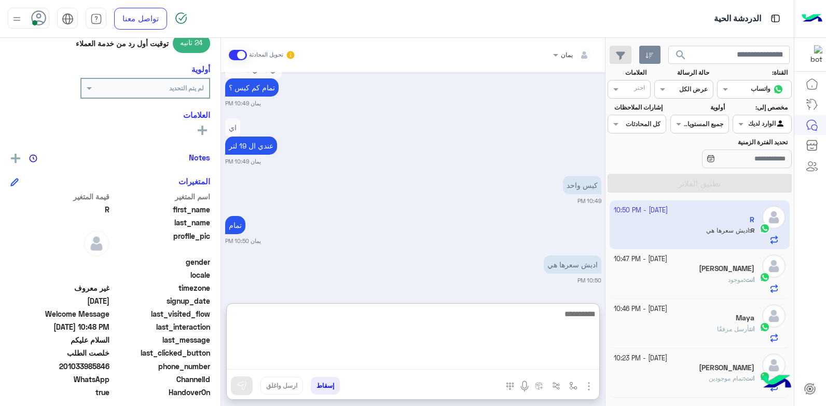
scroll to position [1107, 0]
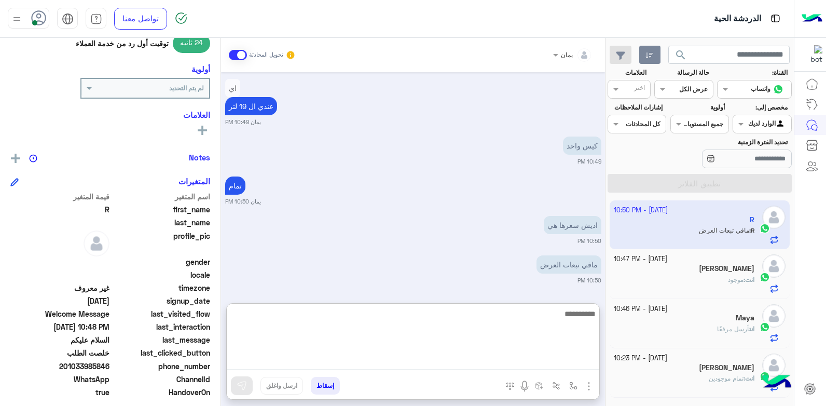
click at [458, 326] on textarea at bounding box center [413, 338] width 372 height 62
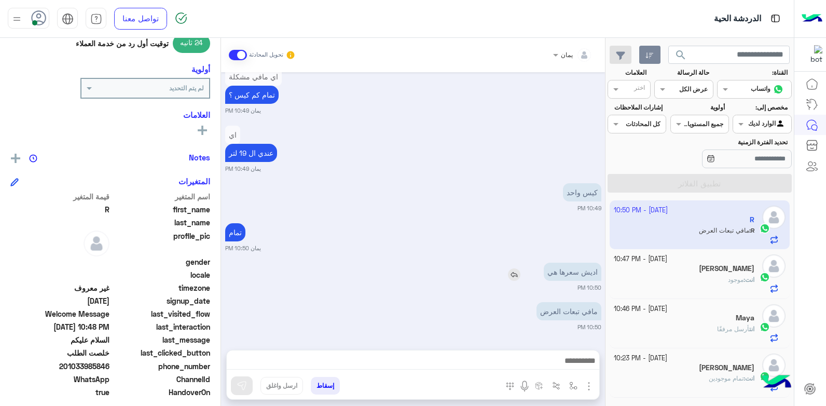
click at [507, 262] on div "اديش سعرها هي" at bounding box center [543, 271] width 117 height 18
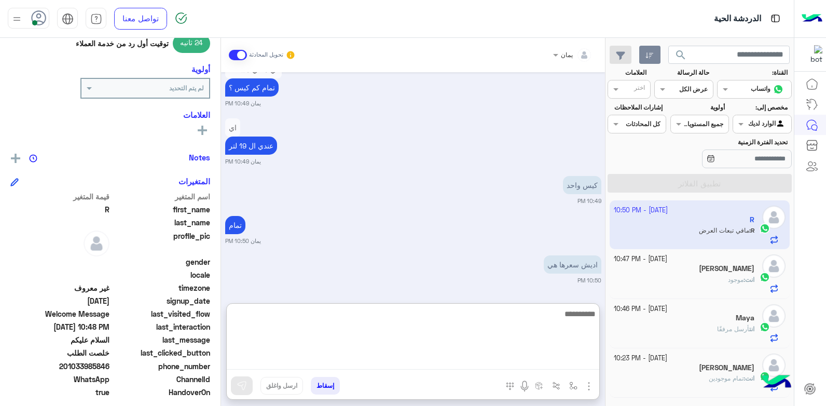
click at [502, 354] on textarea at bounding box center [413, 338] width 372 height 62
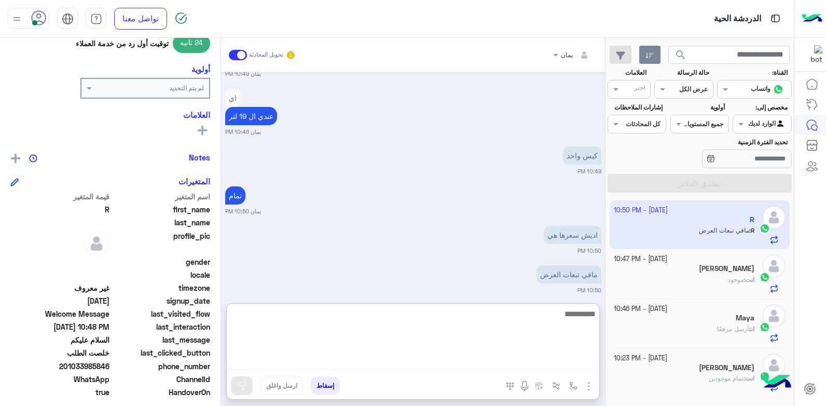
scroll to position [1091, 0]
type textarea "**********"
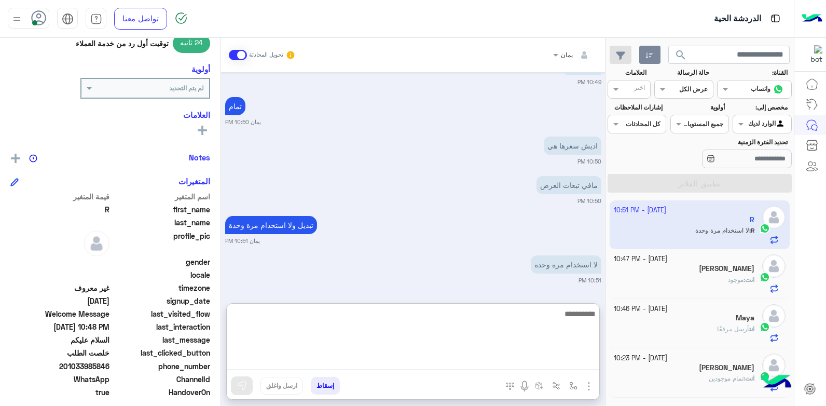
scroll to position [1186, 0]
click at [489, 334] on textarea at bounding box center [413, 338] width 372 height 62
type textarea "****"
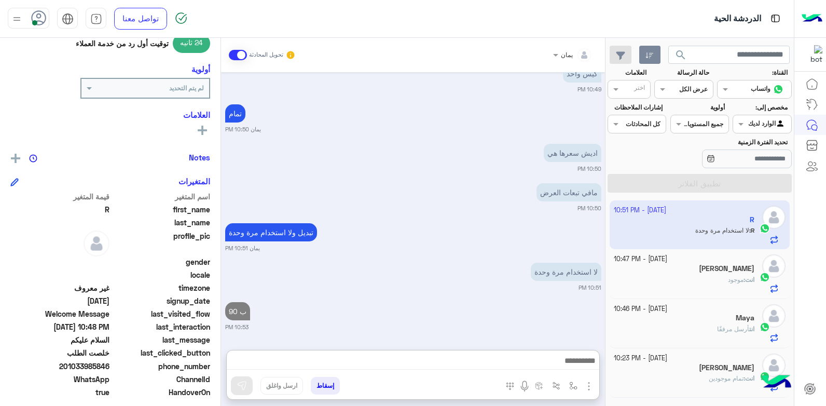
click at [688, 334] on div "انت أرسل مرفقًا" at bounding box center [684, 333] width 141 height 18
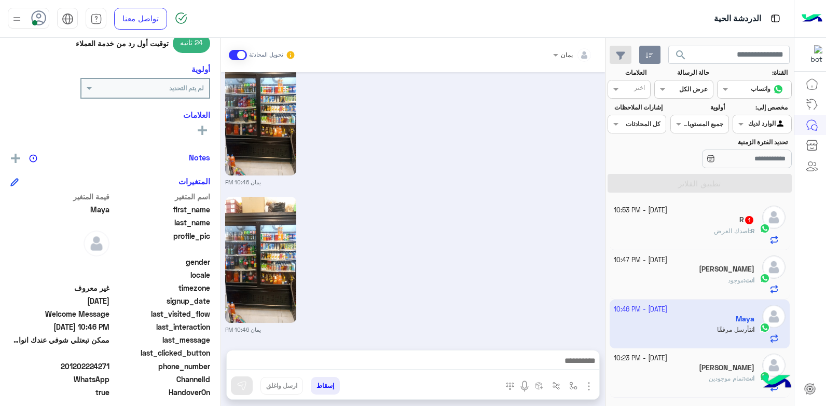
scroll to position [635, 0]
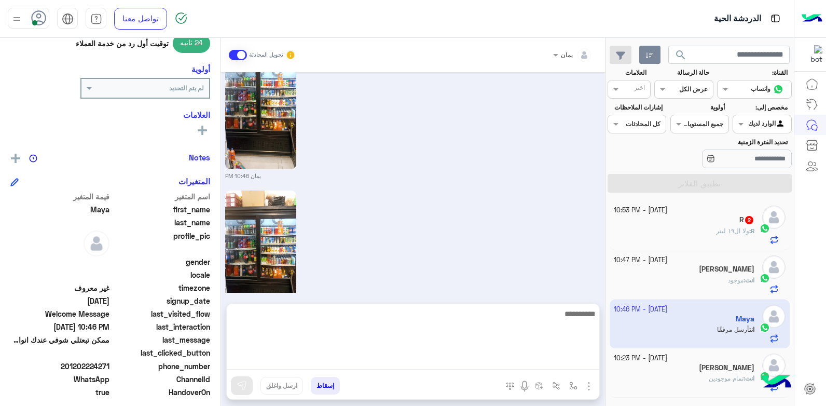
click at [360, 355] on textarea at bounding box center [413, 338] width 372 height 62
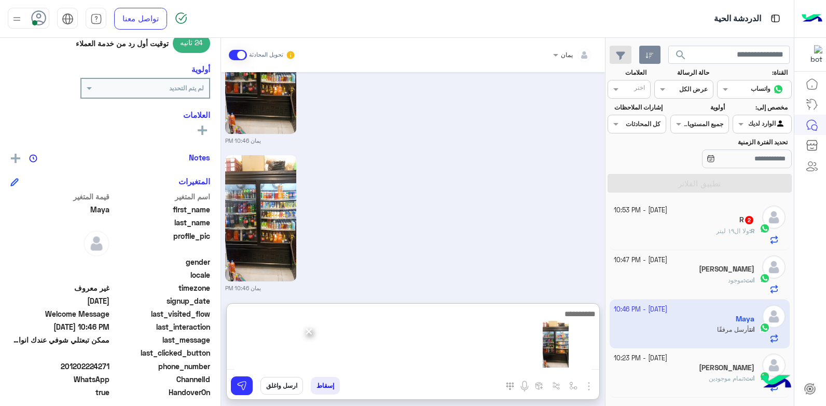
scroll to position [682, 0]
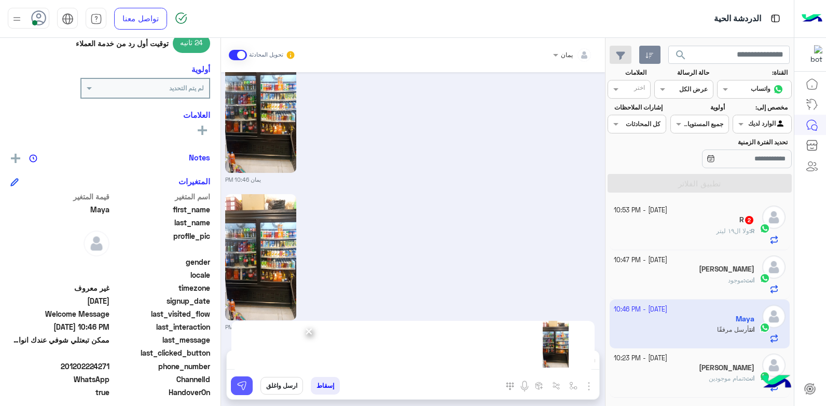
click at [239, 383] on img at bounding box center [242, 385] width 10 height 10
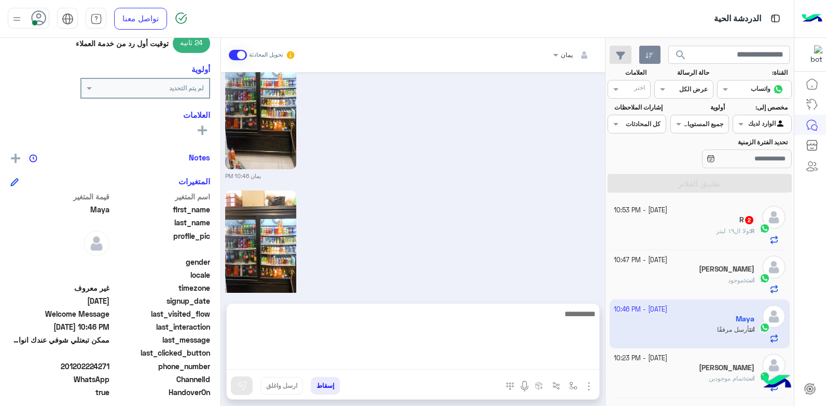
click at [429, 363] on textarea at bounding box center [413, 338] width 372 height 62
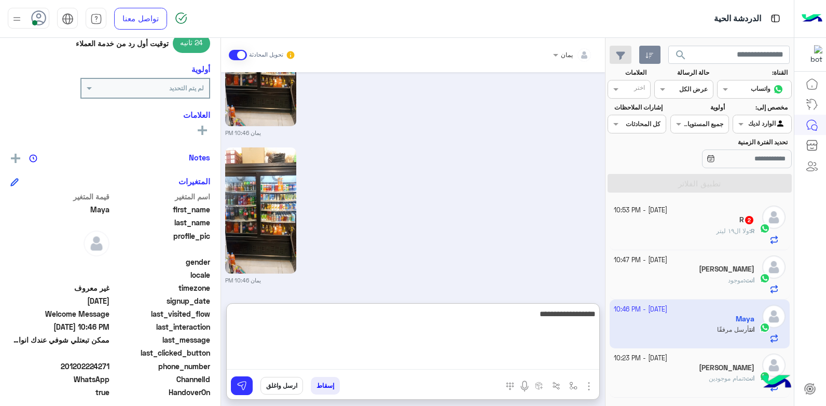
type textarea "**********"
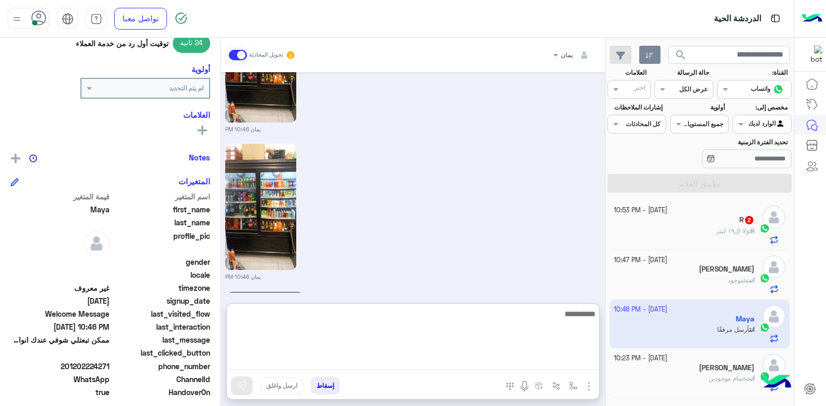
scroll to position [722, 0]
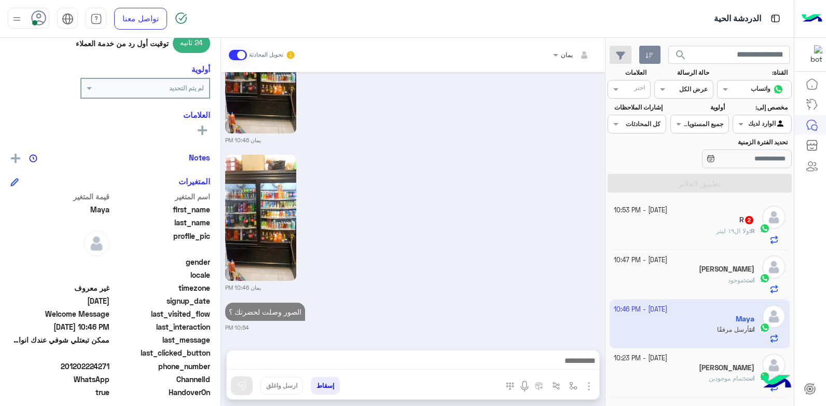
click at [667, 231] on div "R : ولا ال١٩ ليتر" at bounding box center [684, 235] width 141 height 18
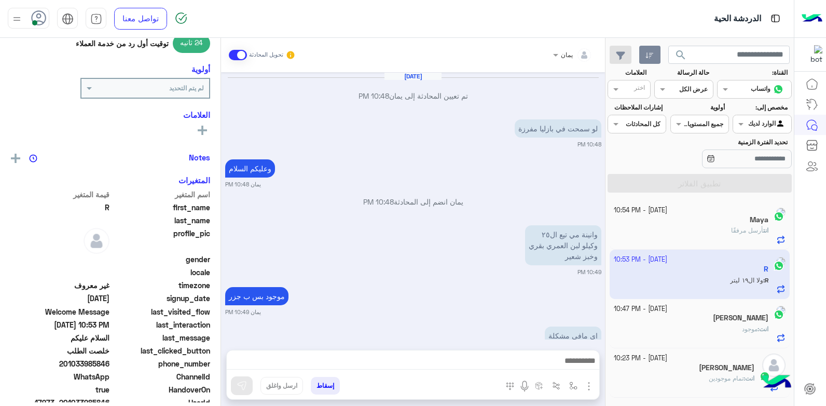
scroll to position [615, 0]
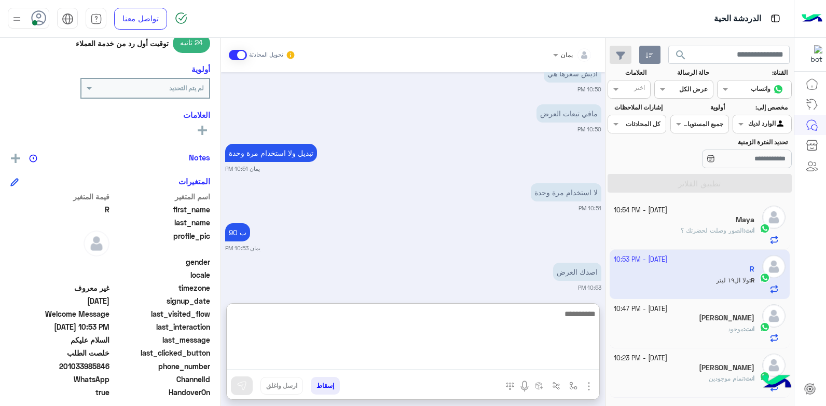
click at [510, 362] on textarea at bounding box center [413, 338] width 372 height 62
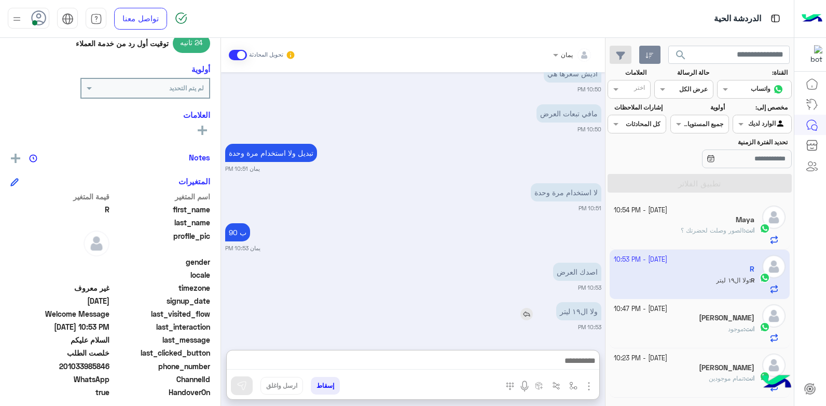
click at [529, 308] on img at bounding box center [526, 314] width 12 height 12
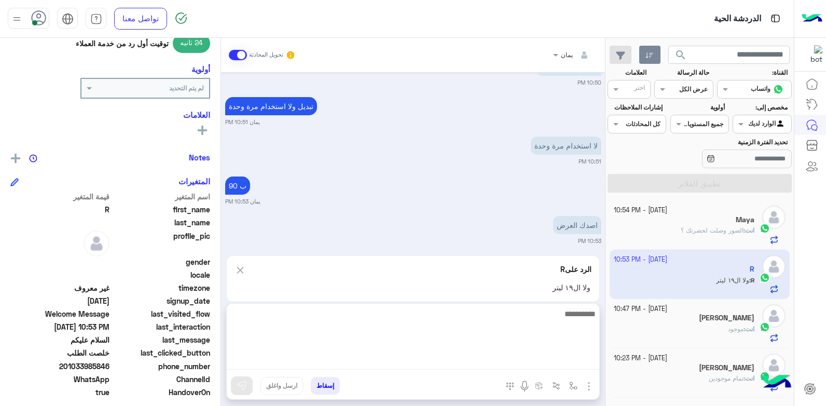
click at [502, 364] on textarea at bounding box center [413, 338] width 372 height 62
type textarea "**********"
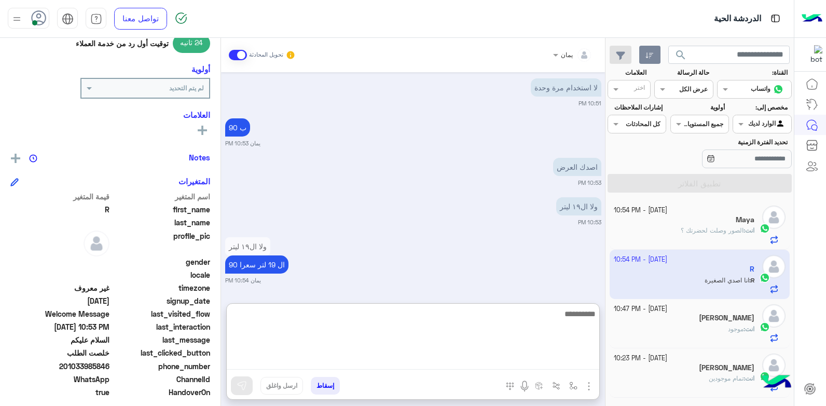
scroll to position [759, 0]
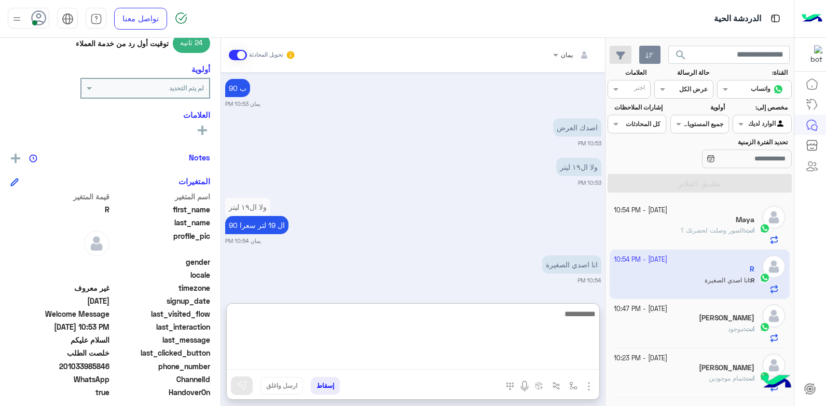
click at [481, 331] on textarea at bounding box center [413, 338] width 372 height 62
type textarea "**********"
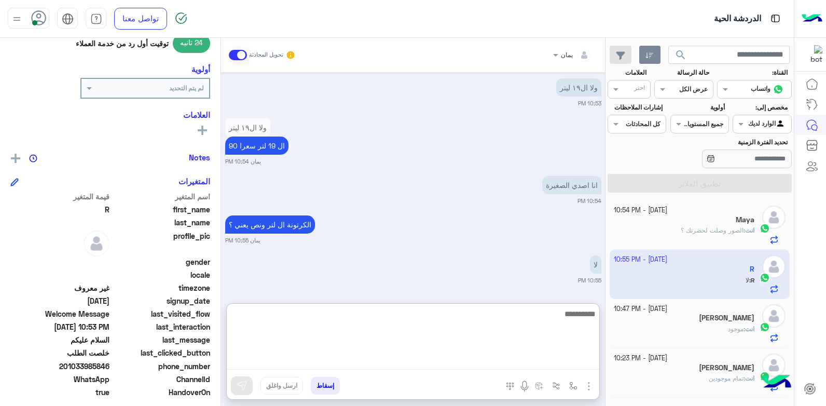
scroll to position [838, 0]
click at [505, 322] on textarea at bounding box center [413, 338] width 372 height 62
type textarea "**********"
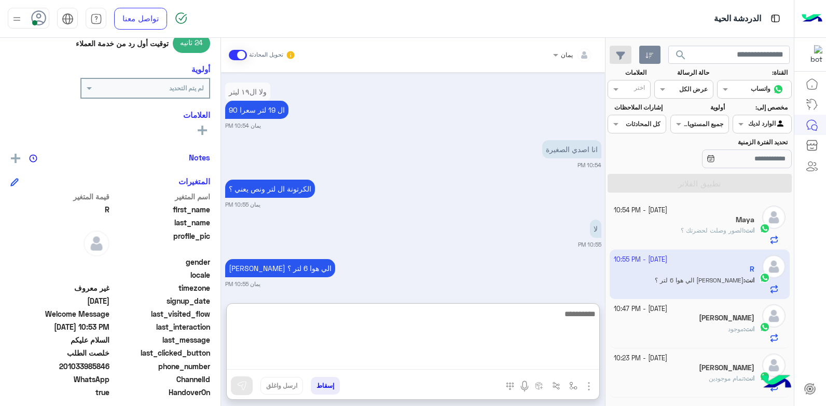
scroll to position [878, 0]
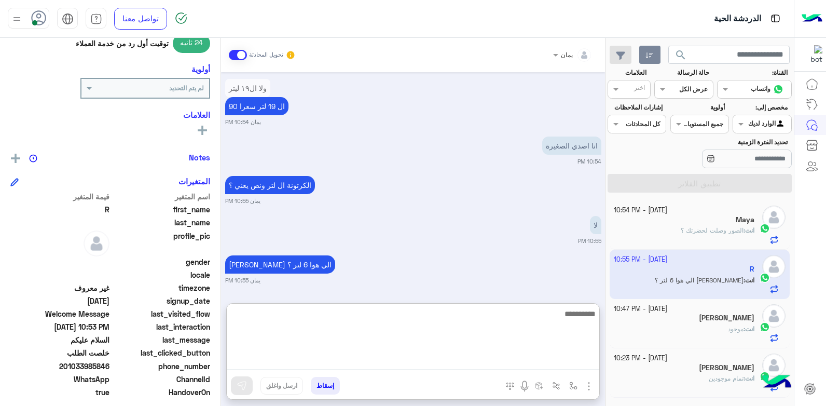
click at [453, 319] on textarea at bounding box center [413, 338] width 372 height 62
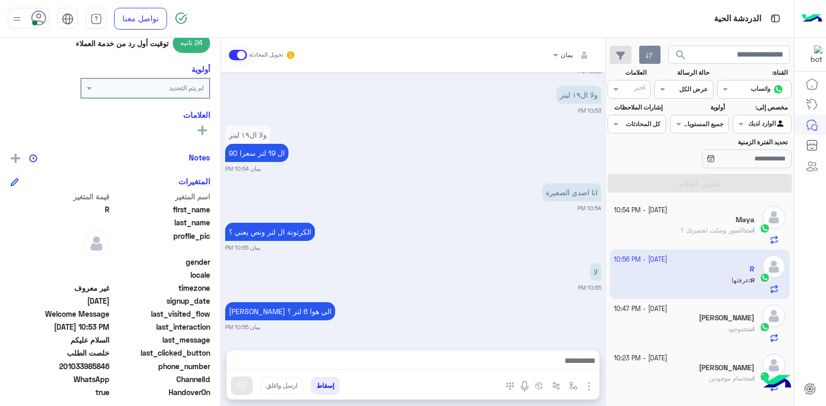
scroll to position [910, 0]
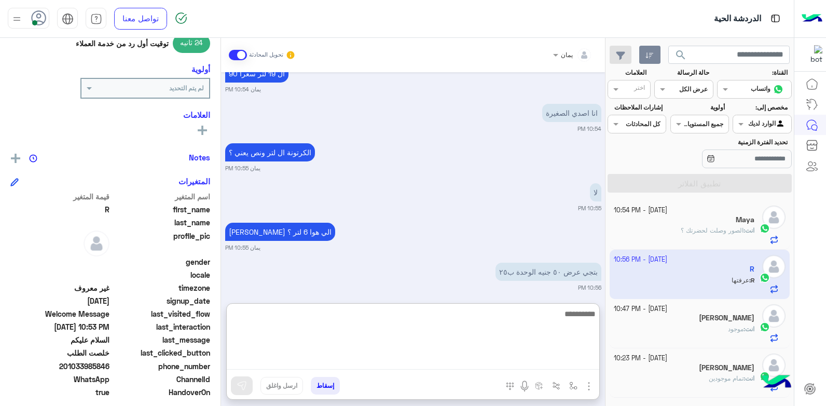
click at [438, 355] on textarea at bounding box center [413, 338] width 372 height 62
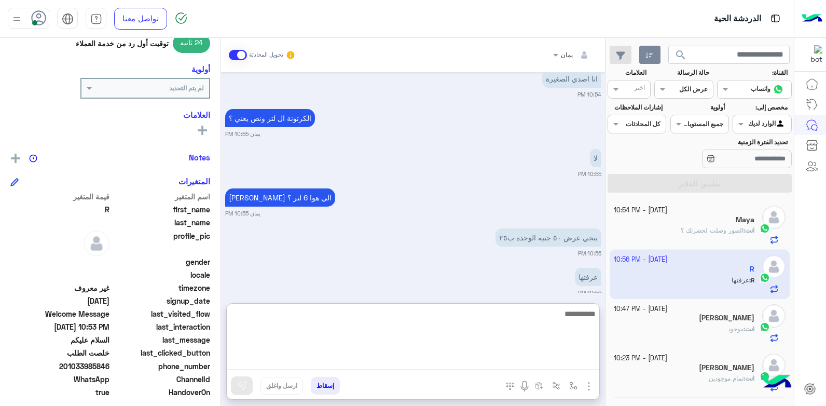
scroll to position [957, 0]
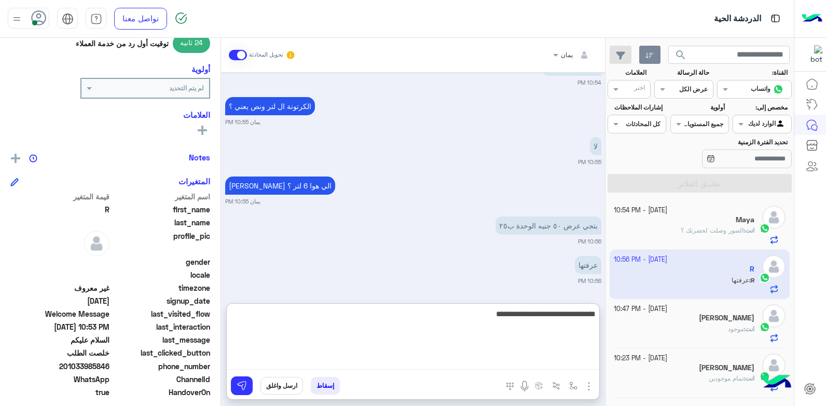
click at [495, 314] on textarea "**********" at bounding box center [413, 338] width 372 height 62
click at [464, 314] on textarea "**********" at bounding box center [413, 338] width 372 height 62
type textarea "**********"
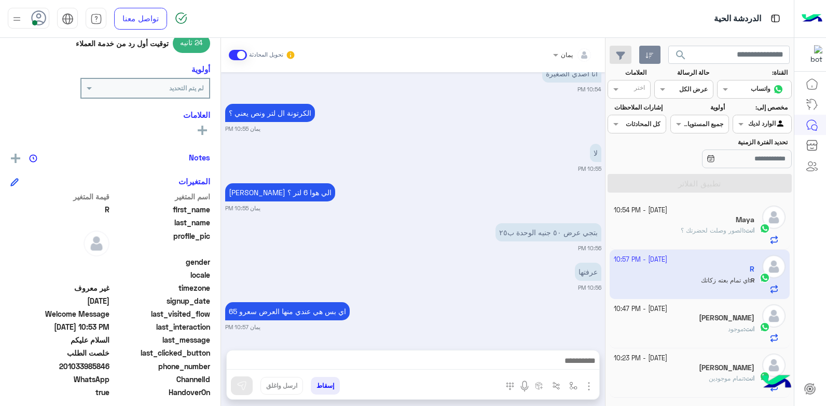
scroll to position [989, 0]
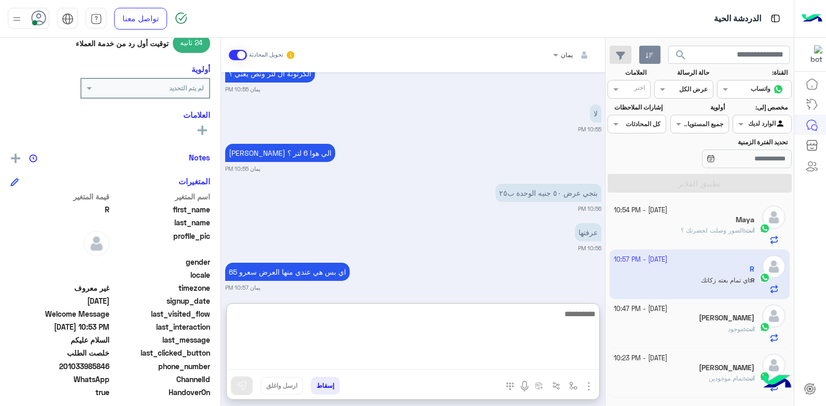
click at [468, 363] on textarea at bounding box center [413, 338] width 372 height 62
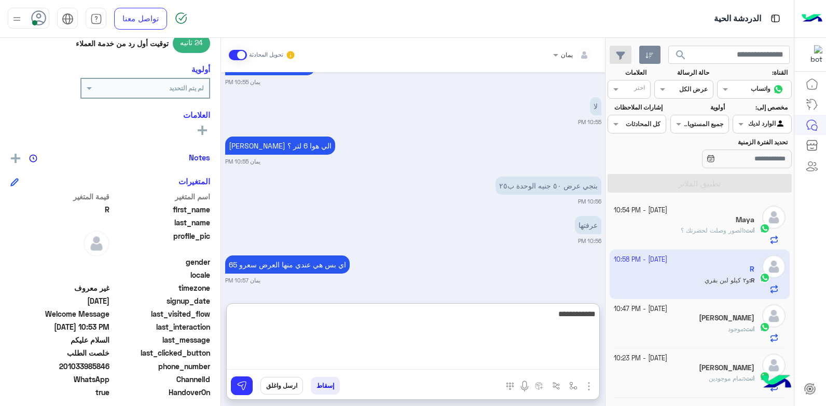
scroll to position [1076, 0]
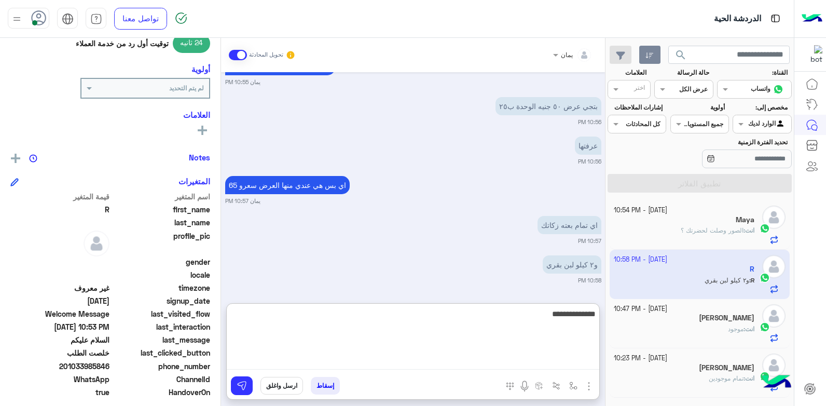
type textarea "**********"
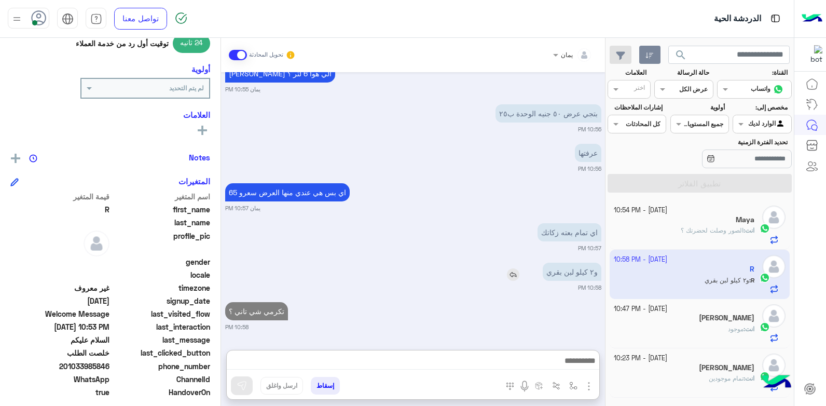
click at [509, 268] on img at bounding box center [513, 274] width 12 height 12
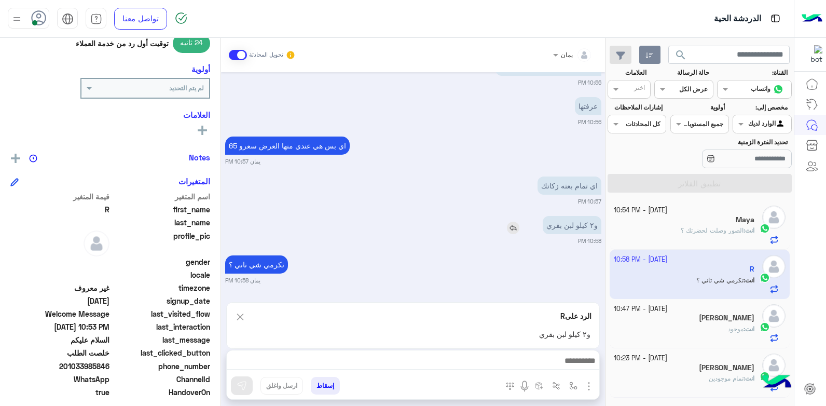
scroll to position [1116, 0]
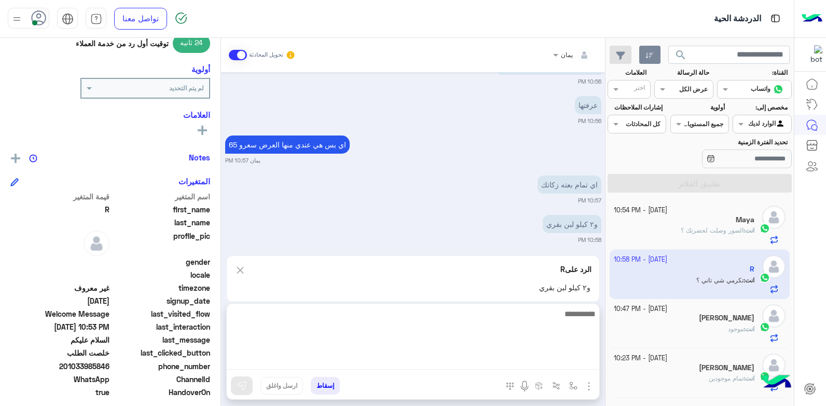
click at [532, 363] on textarea at bounding box center [413, 338] width 372 height 62
type textarea "****"
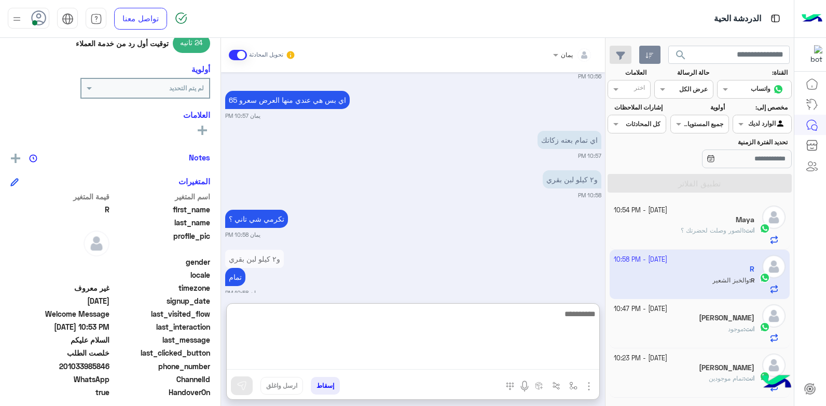
scroll to position [1212, 0]
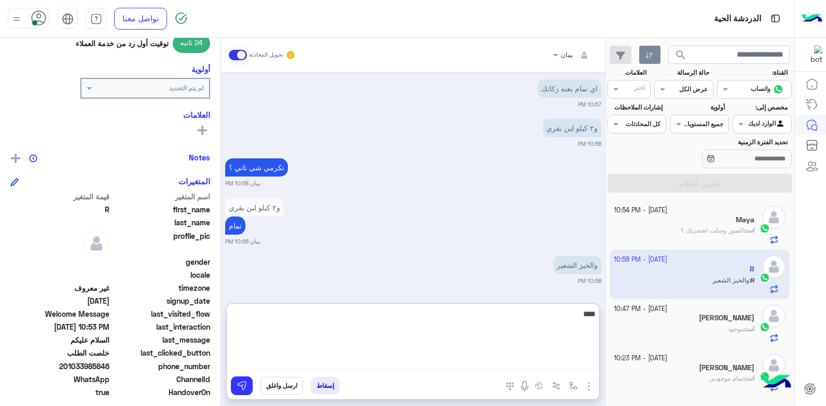
type textarea "****"
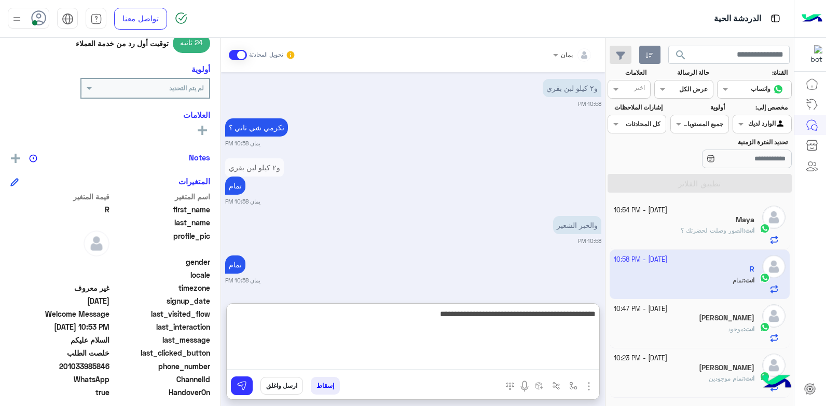
type textarea "**********"
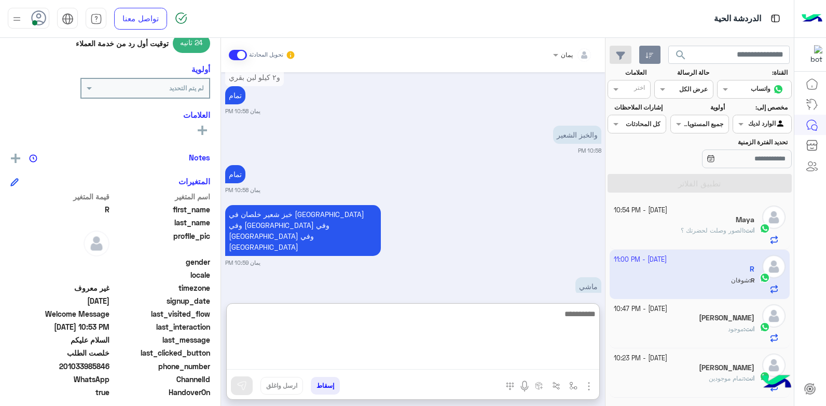
scroll to position [1382, 0]
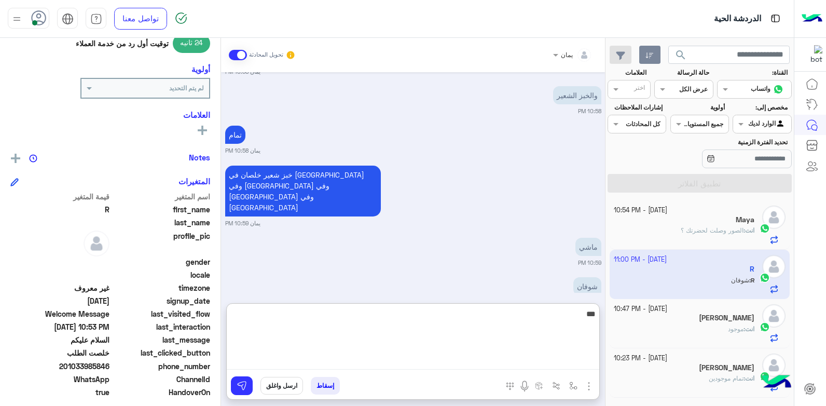
type textarea "****"
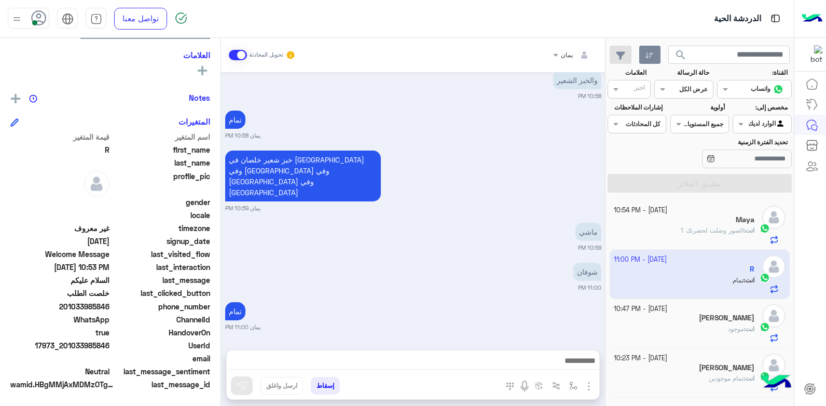
scroll to position [1447, 0]
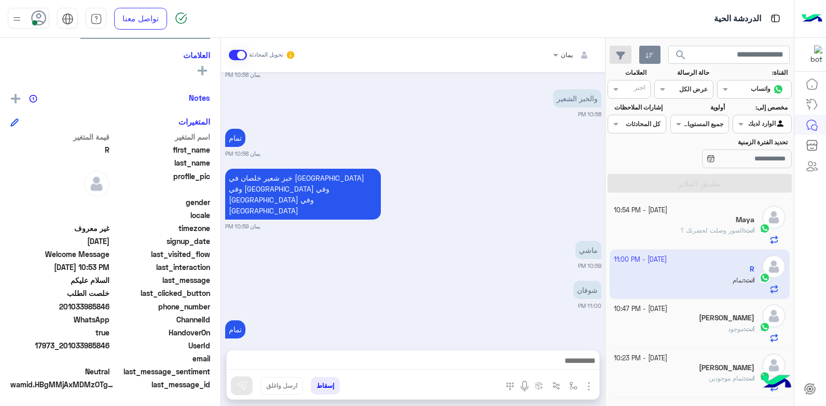
drag, startPoint x: 110, startPoint y: 307, endPoint x: 70, endPoint y: 308, distance: 40.5
click at [70, 308] on span "201033985846" at bounding box center [59, 306] width 99 height 11
click at [330, 385] on button "إسقاط" at bounding box center [325, 386] width 29 height 18
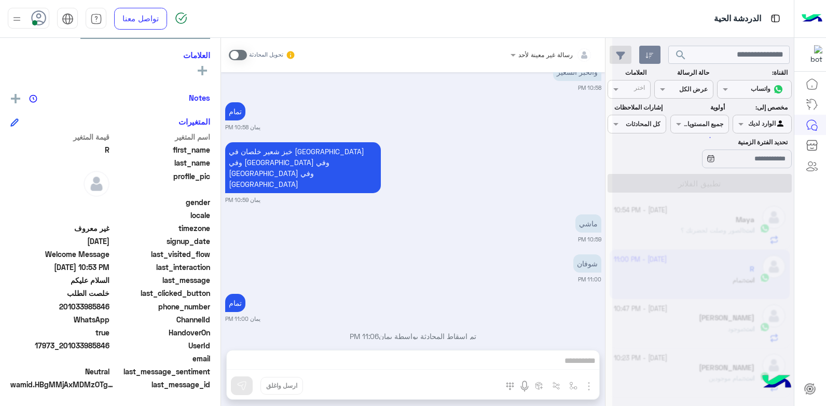
click at [330, 381] on div "رسالة غير معينة لأحد تحويل المحادثة [DATE] الغاء المحادثة 10:48 PM R طلب التحدث…" at bounding box center [413, 224] width 384 height 372
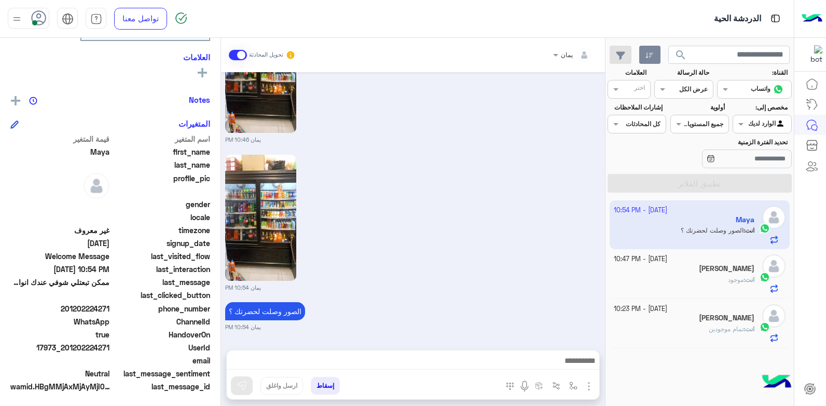
scroll to position [197, 0]
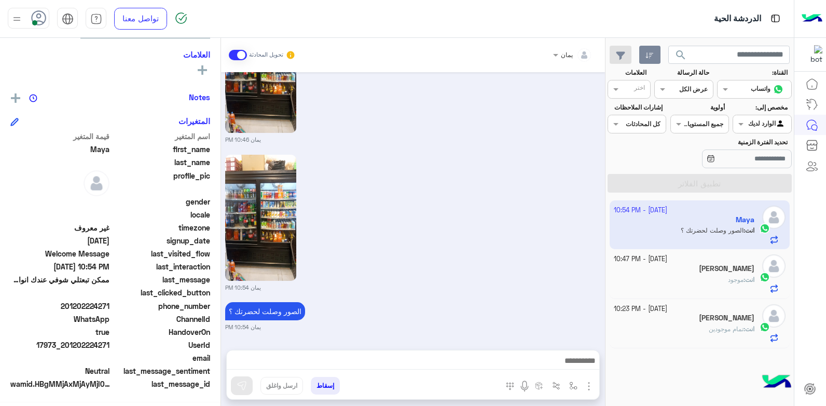
click at [665, 289] on div "انت : موجود" at bounding box center [684, 284] width 141 height 18
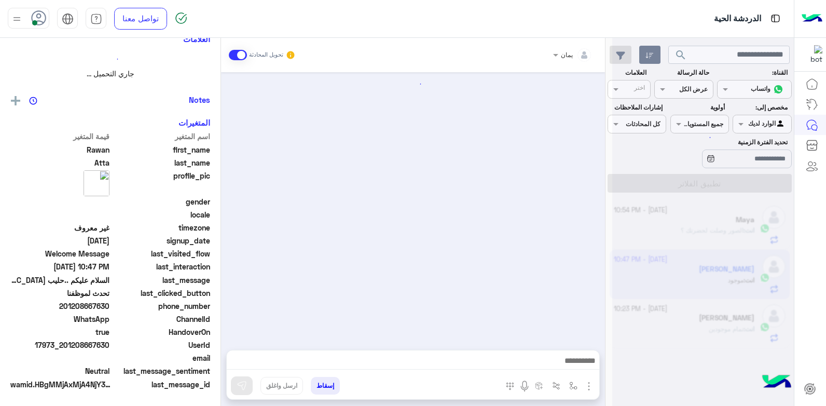
click at [674, 327] on div at bounding box center [703, 207] width 182 height 406
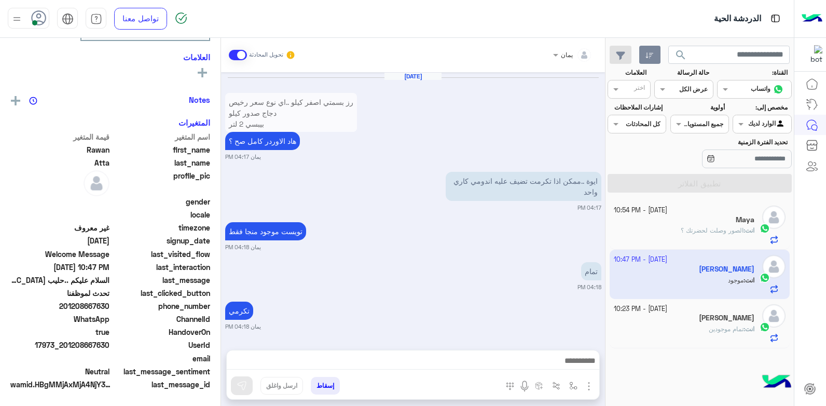
scroll to position [596, 0]
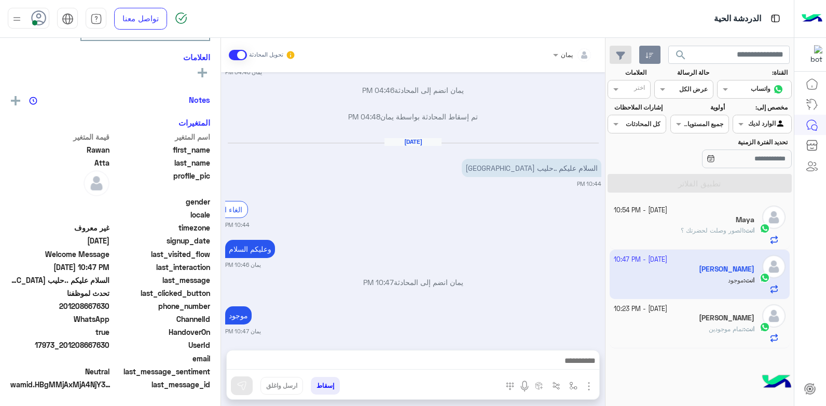
click at [674, 327] on div "انت : تمام موجودين" at bounding box center [684, 333] width 141 height 18
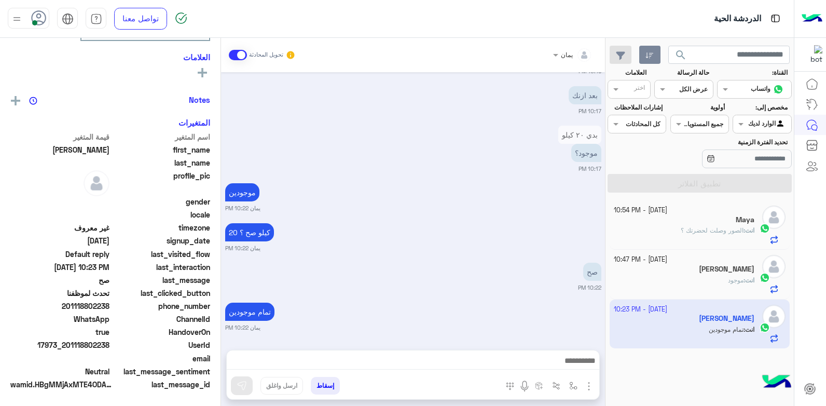
scroll to position [197, 0]
click at [72, 345] on span "17973_201118802238" at bounding box center [59, 344] width 99 height 11
drag, startPoint x: 72, startPoint y: 345, endPoint x: 187, endPoint y: 314, distance: 119.8
click at [273, 273] on div "صح 10:22 PM" at bounding box center [413, 276] width 376 height 32
click at [109, 345] on div "UserId 17973_201118802238" at bounding box center [110, 345] width 200 height 13
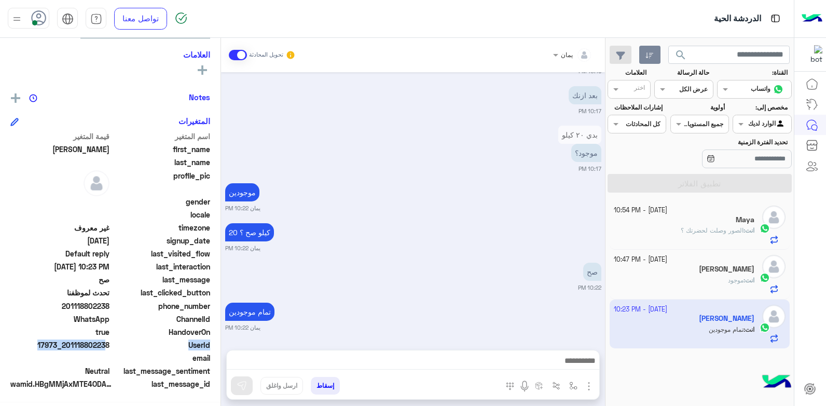
click at [113, 345] on div "UserId 17973_201118802238" at bounding box center [110, 345] width 200 height 13
drag, startPoint x: 110, startPoint y: 344, endPoint x: 74, endPoint y: 342, distance: 35.8
click at [74, 342] on span "17973_201118802238" at bounding box center [59, 344] width 99 height 11
click at [320, 380] on button "إسقاط" at bounding box center [325, 386] width 29 height 18
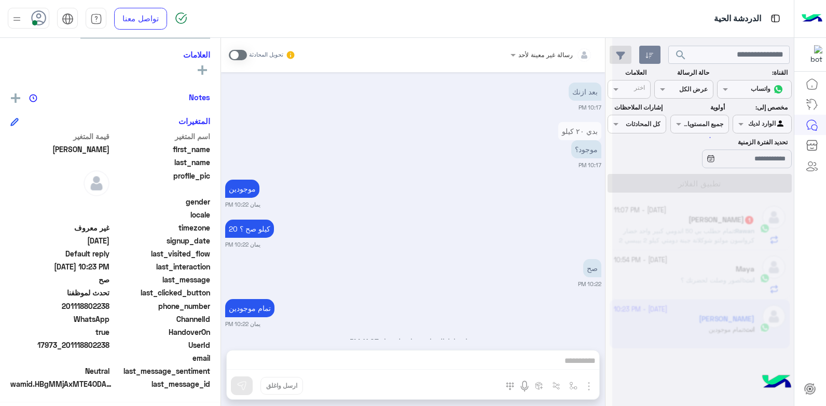
scroll to position [573, 0]
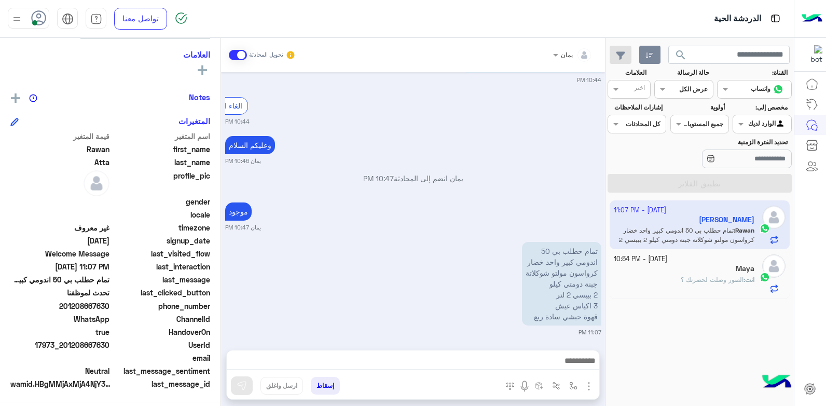
scroll to position [621, 0]
click at [487, 312] on img at bounding box center [492, 318] width 12 height 12
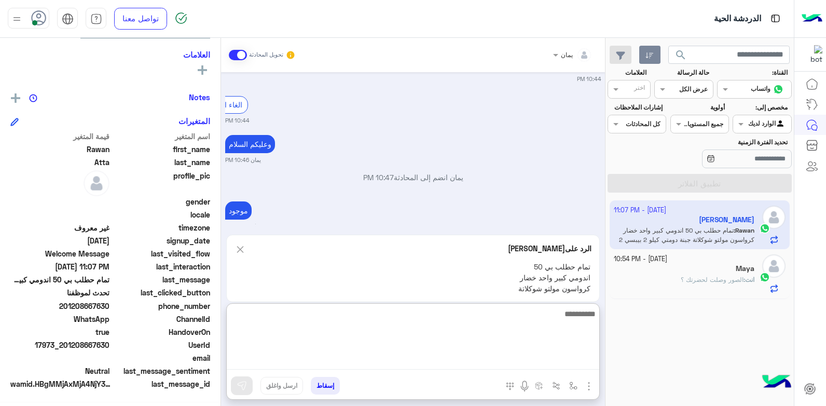
drag, startPoint x: 476, startPoint y: 359, endPoint x: 461, endPoint y: 349, distance: 18.0
click at [473, 359] on textarea at bounding box center [413, 338] width 372 height 62
type textarea "**********"
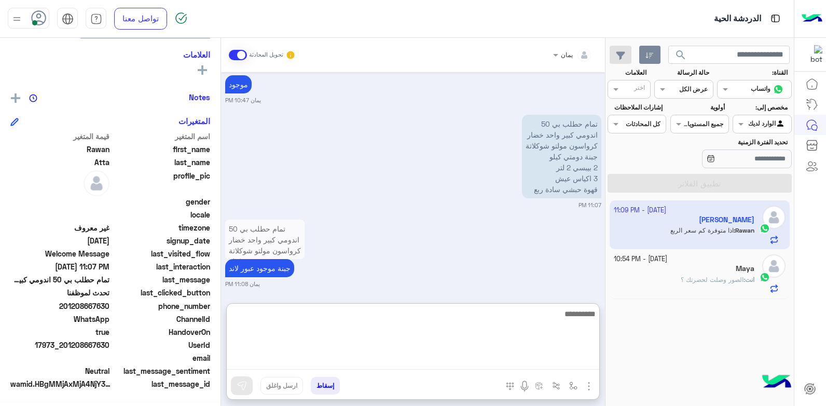
scroll to position [826, 0]
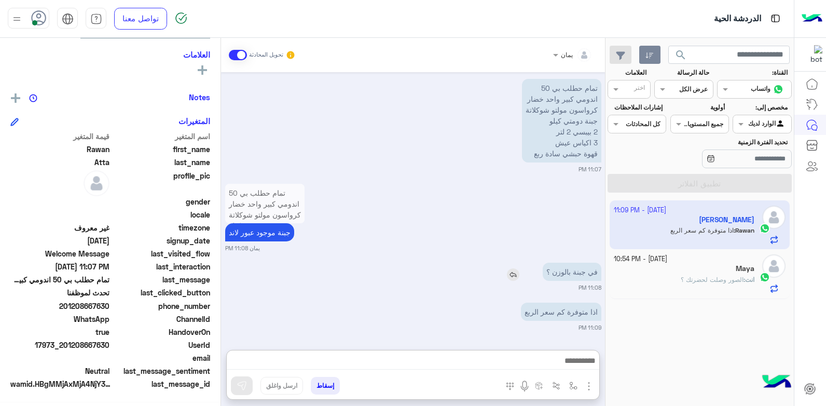
click at [511, 268] on img at bounding box center [513, 274] width 12 height 12
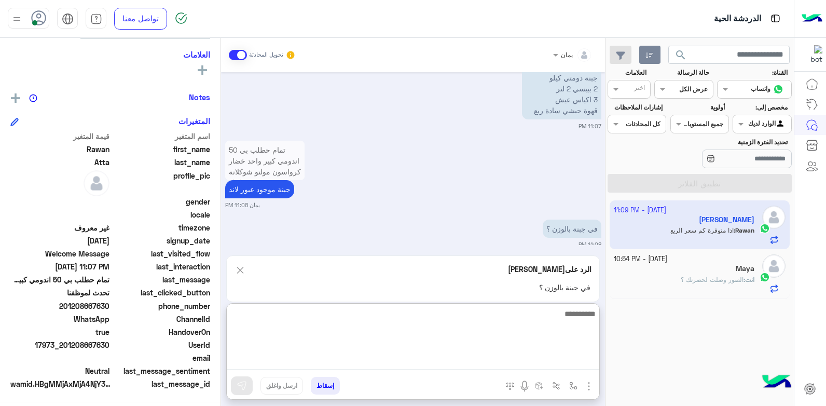
click at [506, 359] on textarea at bounding box center [413, 338] width 372 height 62
type textarea "*****"
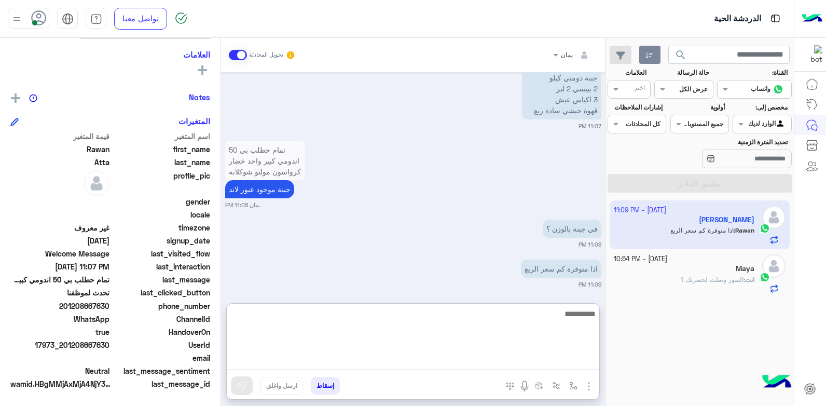
scroll to position [884, 0]
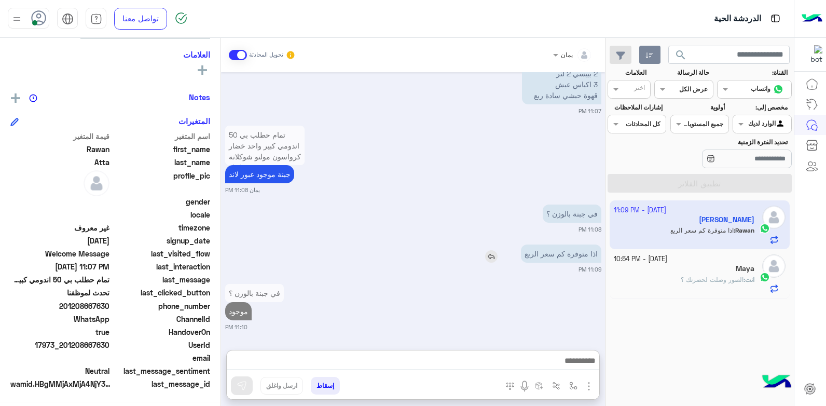
click at [489, 250] on img at bounding box center [491, 256] width 12 height 12
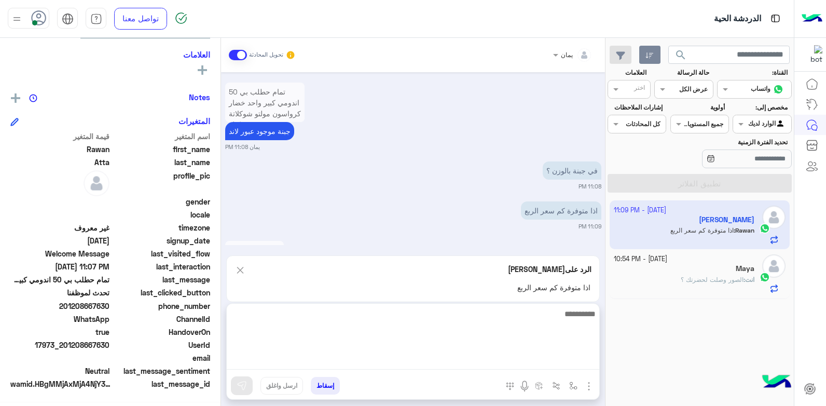
click at [514, 358] on textarea at bounding box center [413, 338] width 372 height 62
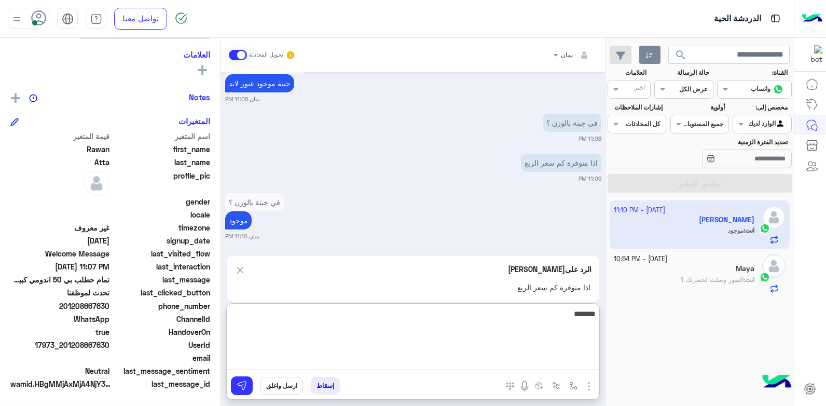
type textarea "********"
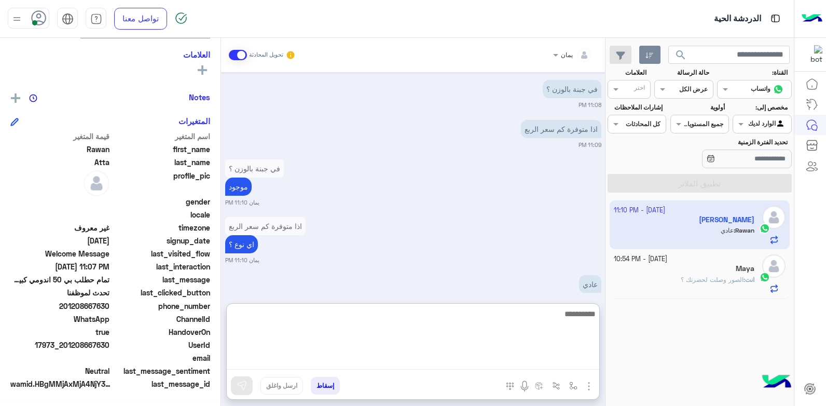
scroll to position [981, 0]
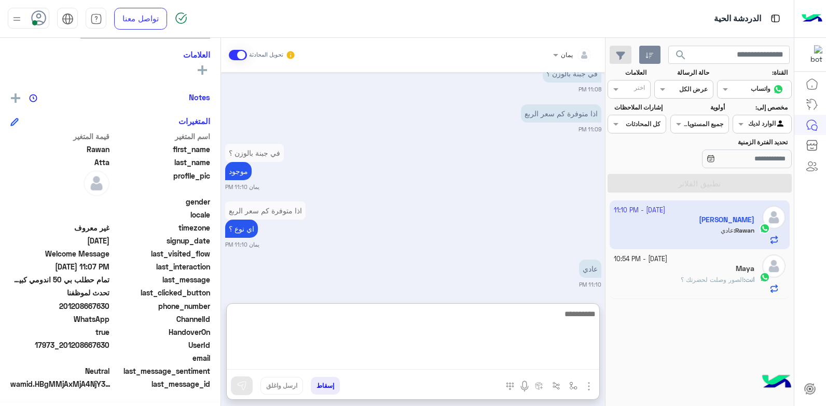
click at [474, 322] on textarea at bounding box center [413, 338] width 372 height 62
type textarea "**********"
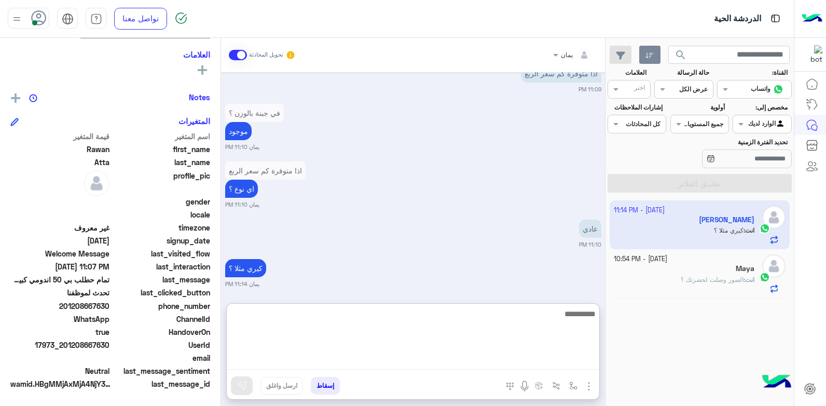
scroll to position [1021, 0]
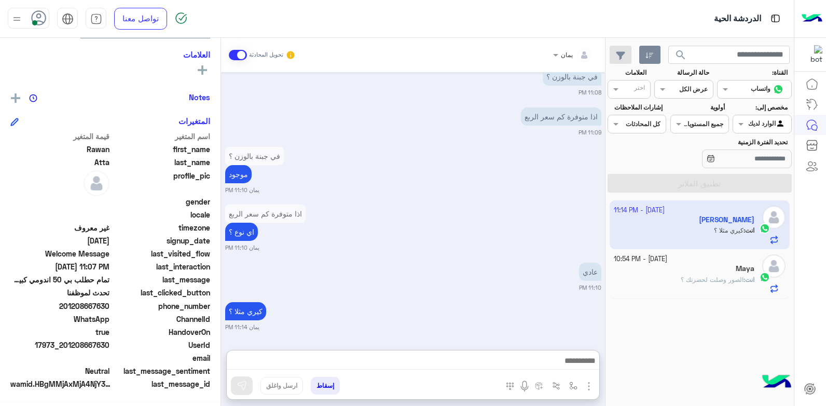
click at [676, 276] on div "انت : الصور وصلت لحضرتك ؟" at bounding box center [684, 284] width 141 height 18
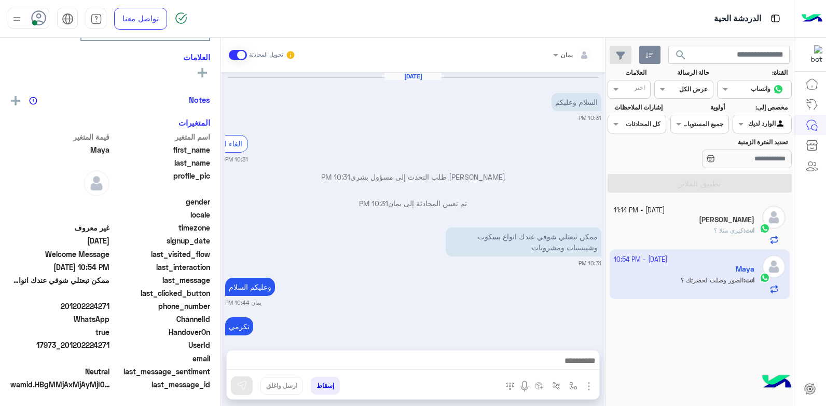
scroll to position [823, 0]
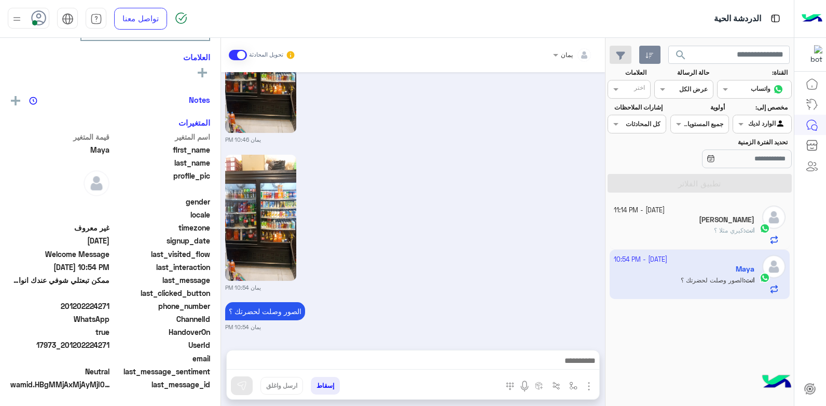
click at [666, 231] on div "انت : [PERSON_NAME] مثلا ؟" at bounding box center [684, 235] width 141 height 18
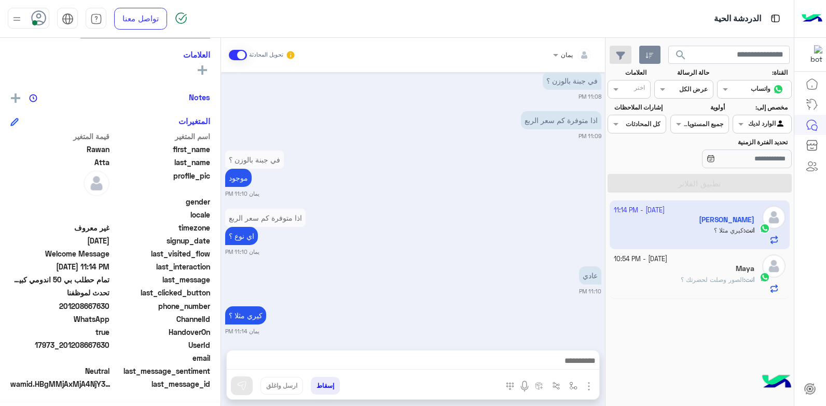
scroll to position [739, 0]
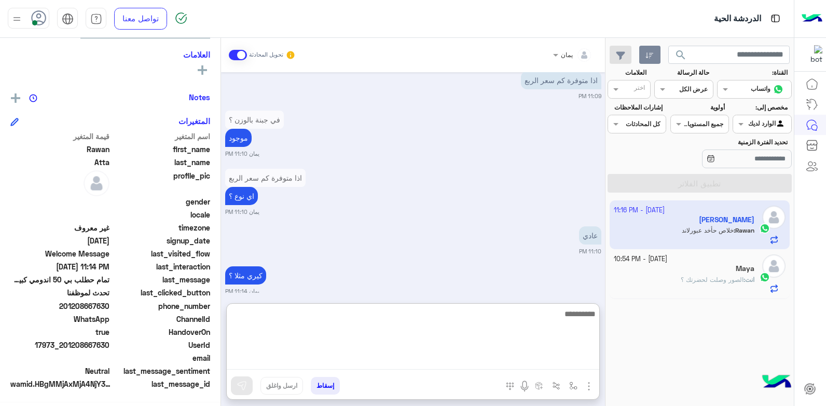
click at [496, 356] on textarea at bounding box center [413, 338] width 372 height 62
type textarea "****"
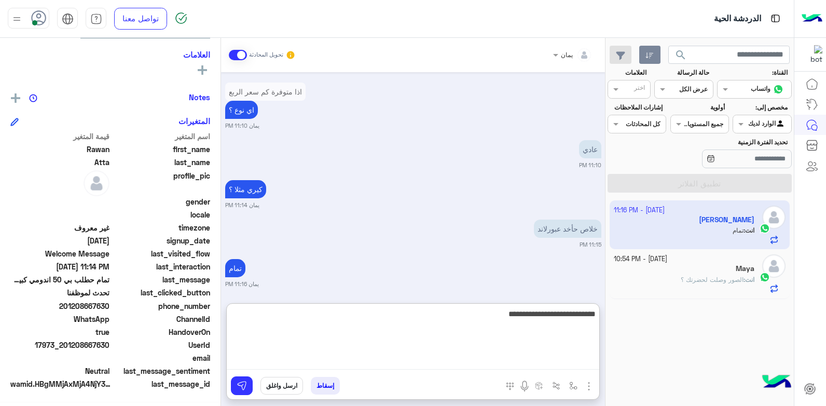
type textarea "**********"
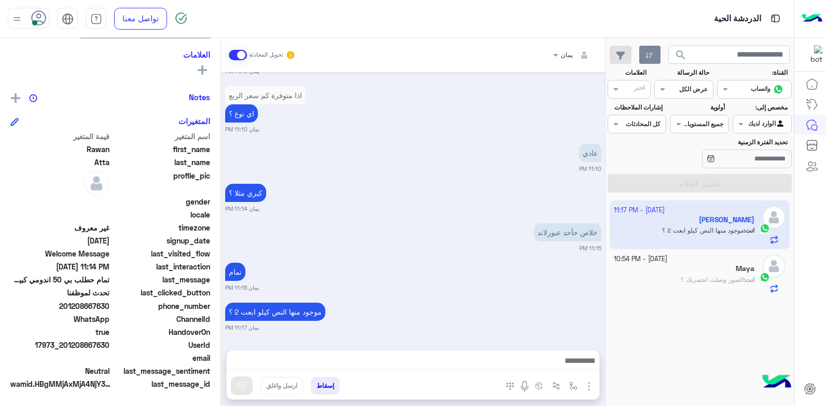
scroll to position [818, 0]
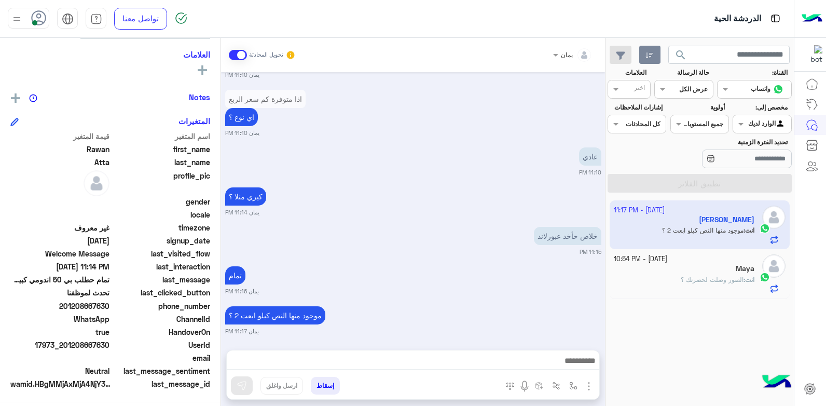
drag, startPoint x: 111, startPoint y: 343, endPoint x: 68, endPoint y: 345, distance: 42.6
click at [68, 345] on div "UserId 17973_201208667630" at bounding box center [110, 345] width 200 height 13
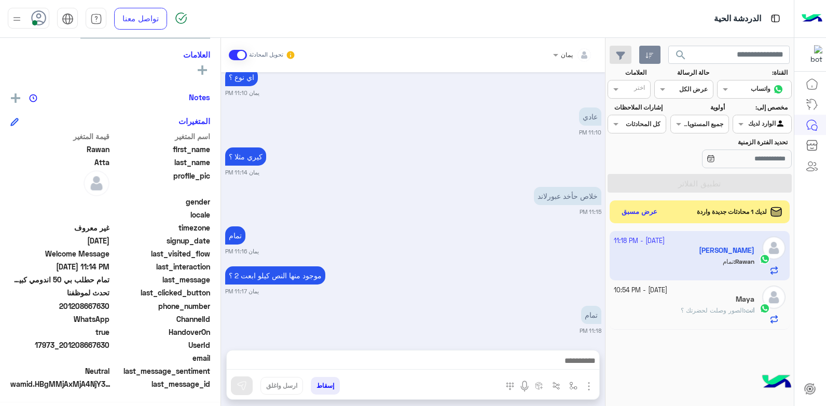
scroll to position [897, 0]
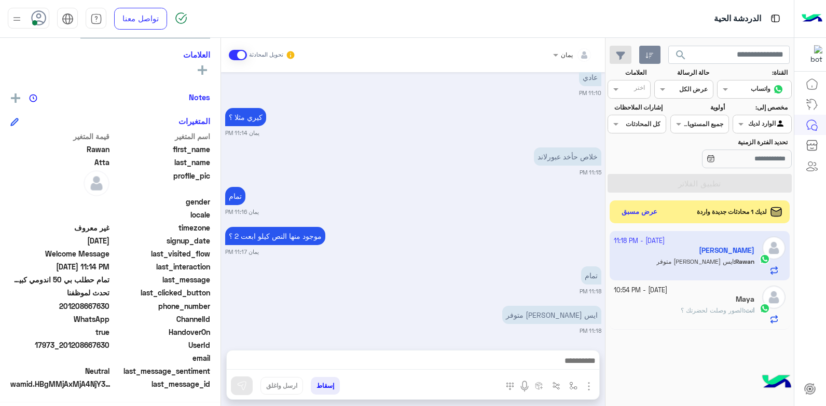
click at [469, 350] on div at bounding box center [413, 363] width 372 height 26
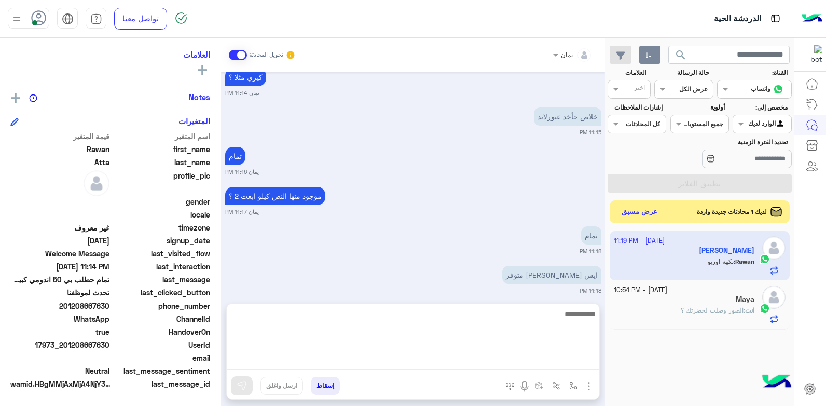
click at [464, 360] on textarea at bounding box center [413, 338] width 372 height 62
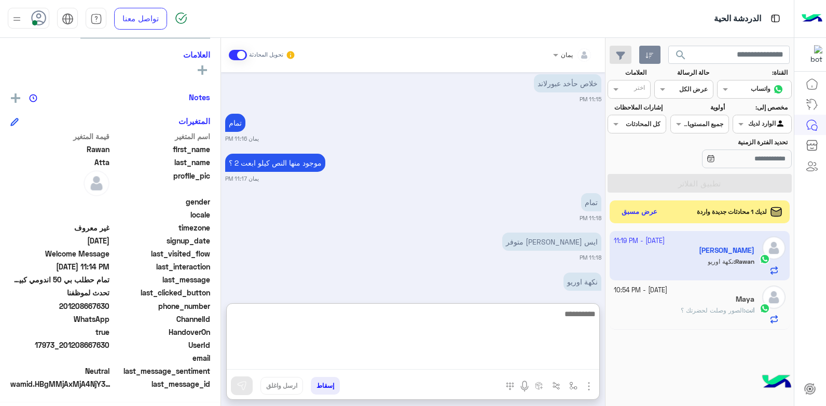
scroll to position [984, 0]
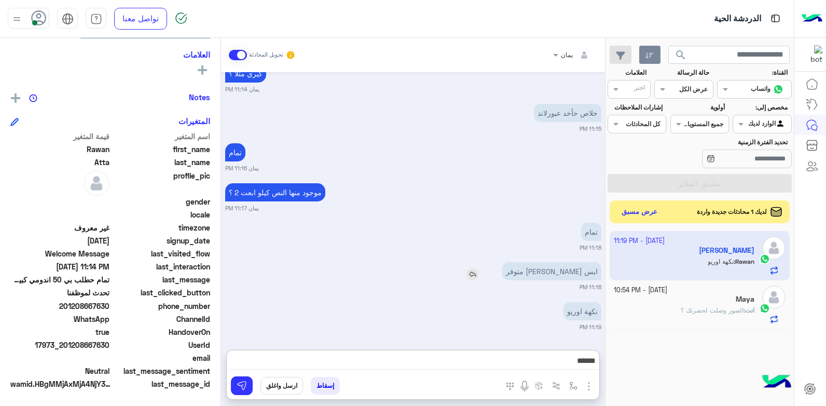
click at [479, 268] on img at bounding box center [472, 274] width 12 height 12
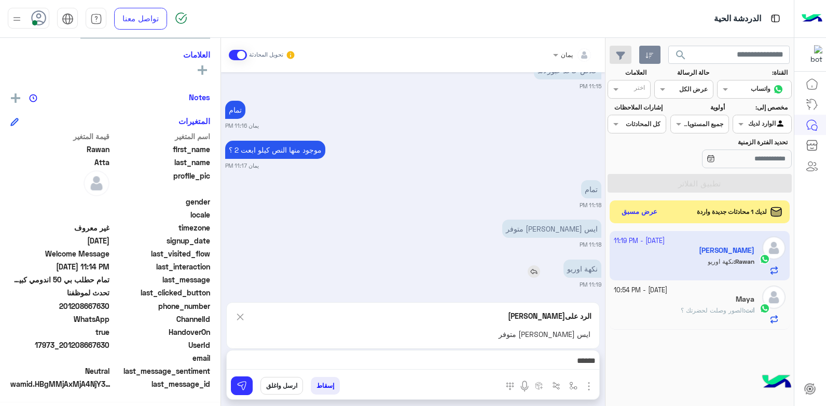
click at [532, 268] on img at bounding box center [534, 271] width 12 height 12
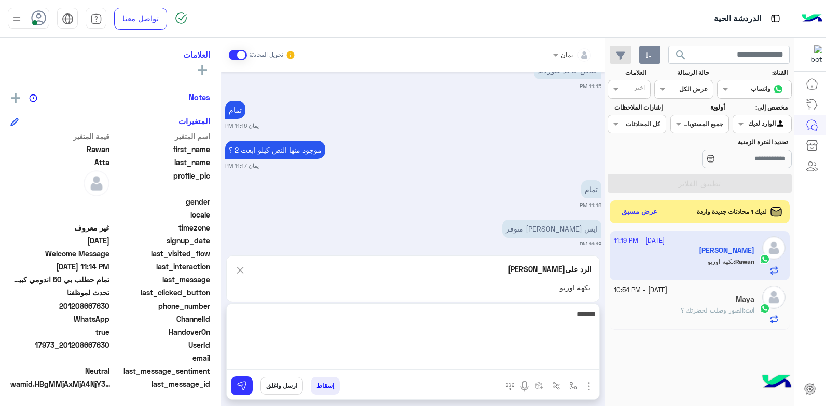
click at [492, 362] on textarea "*****" at bounding box center [413, 338] width 372 height 62
type textarea "**********"
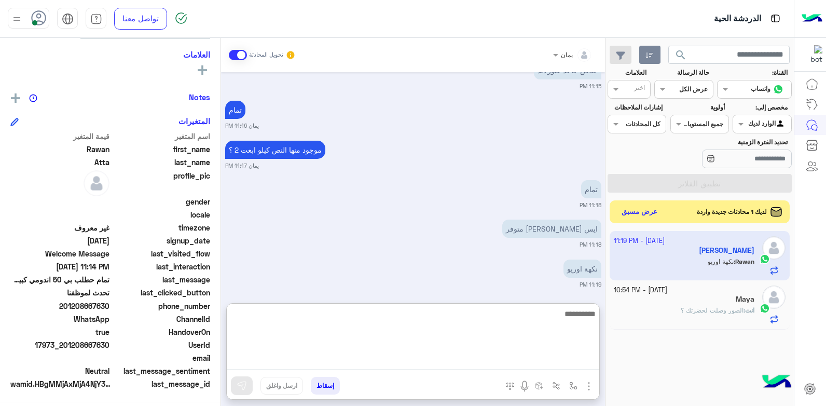
scroll to position [1042, 0]
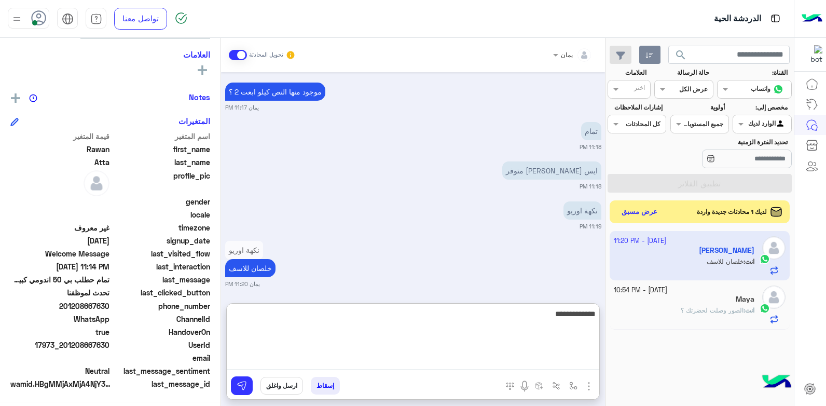
type textarea "**********"
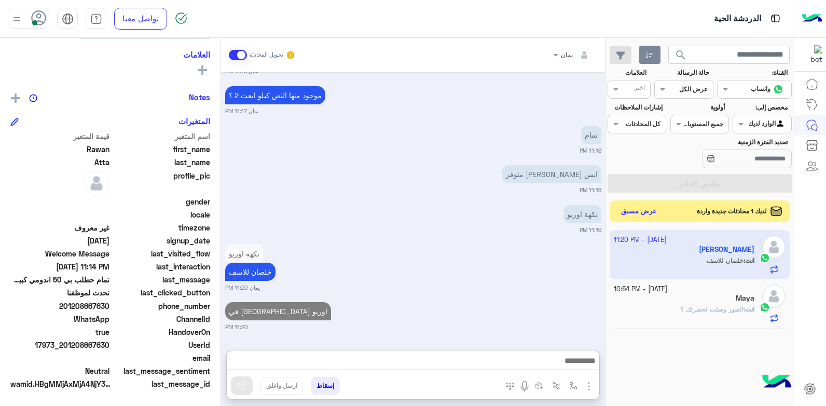
click at [662, 212] on div "لديك 1 محادثات جديدة واردة عرض مسبق" at bounding box center [700, 211] width 181 height 22
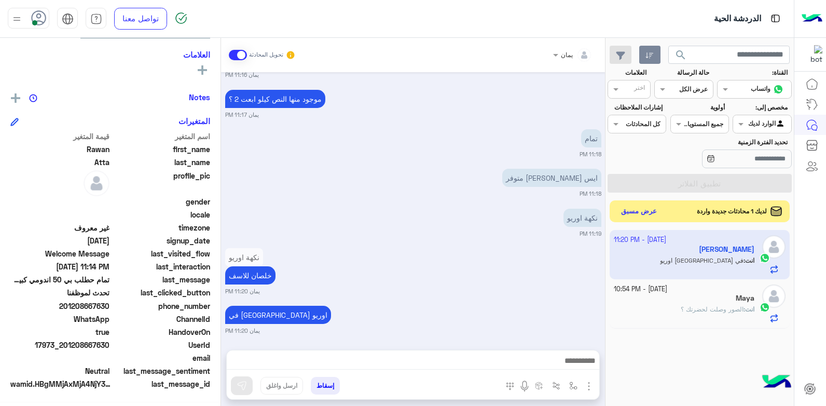
click at [643, 212] on button "عرض مسبق" at bounding box center [639, 211] width 44 height 14
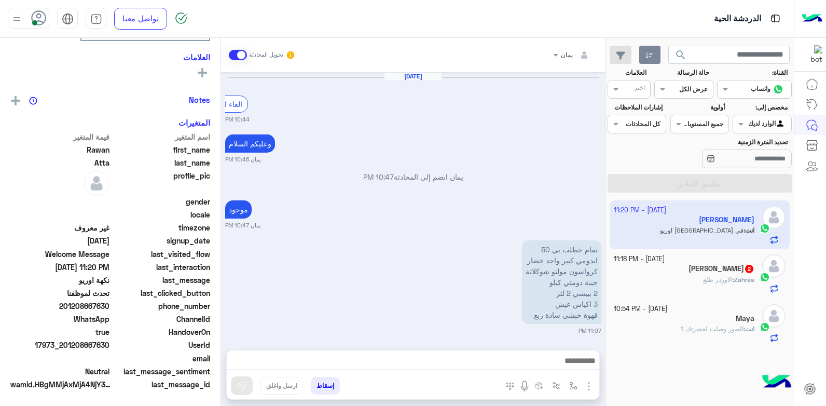
scroll to position [695, 0]
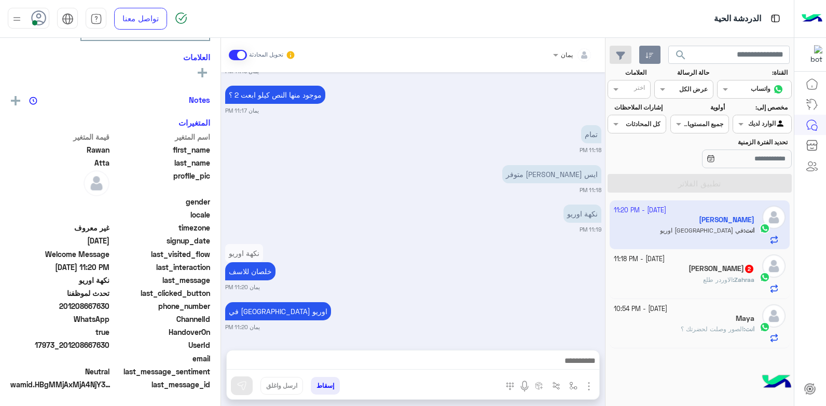
click at [718, 271] on h5 "[PERSON_NAME] 2" at bounding box center [721, 268] width 66 height 9
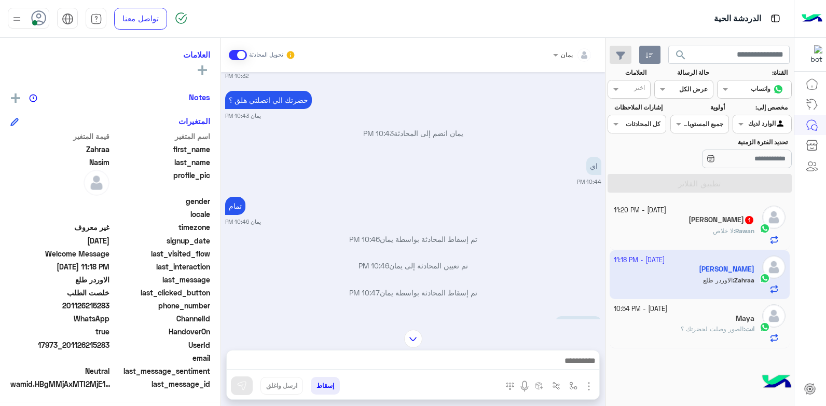
scroll to position [443, 0]
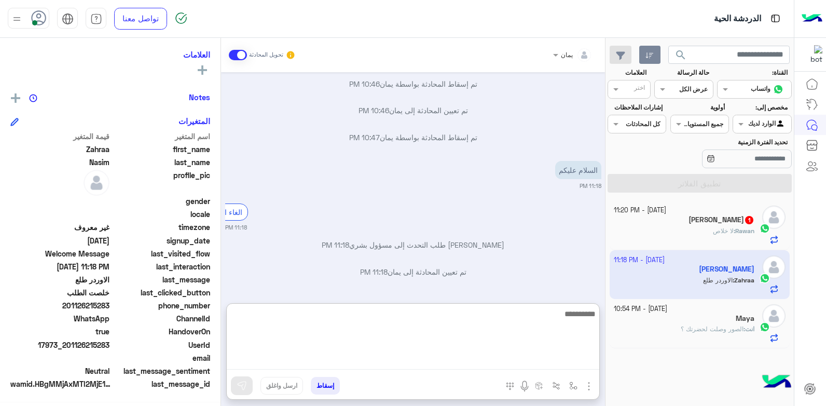
click at [489, 357] on textarea at bounding box center [413, 338] width 372 height 62
type textarea "**********"
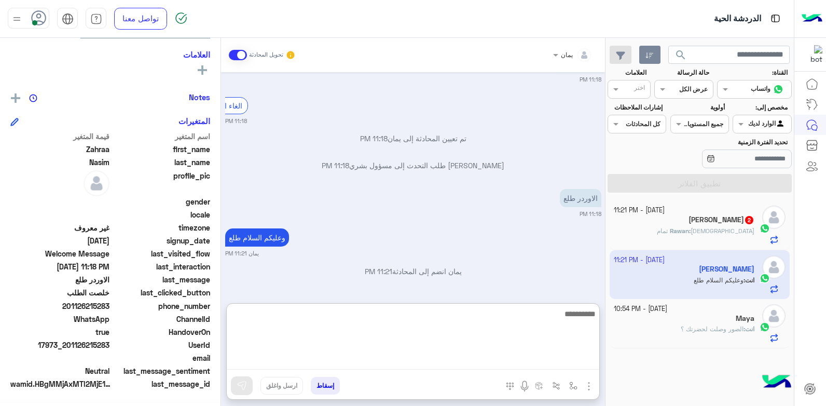
scroll to position [556, 0]
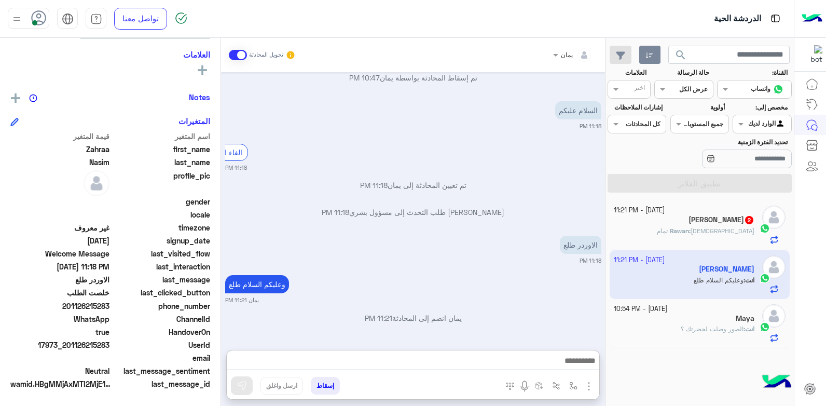
click at [654, 228] on div "Rawan : كدا تمام" at bounding box center [684, 235] width 141 height 18
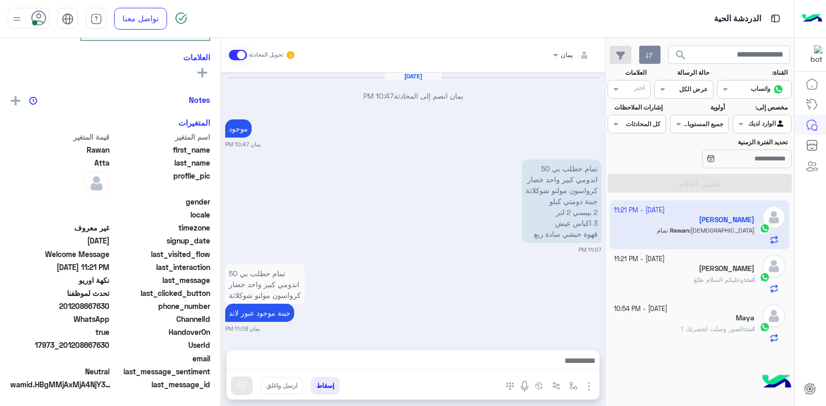
scroll to position [689, 0]
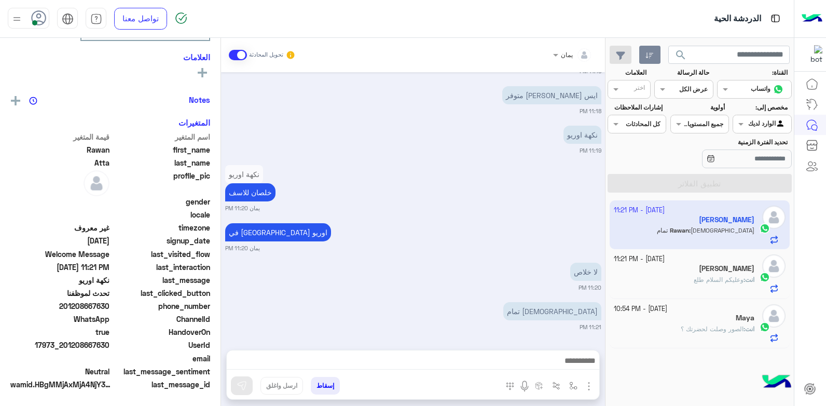
click at [449, 353] on div at bounding box center [413, 363] width 372 height 26
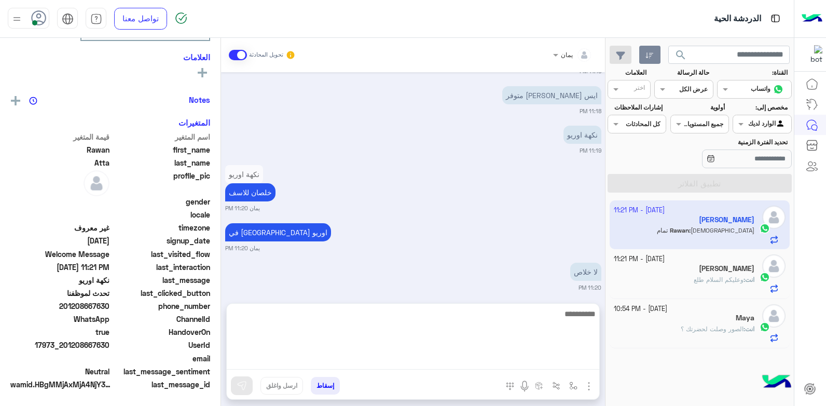
click at [449, 365] on textarea at bounding box center [413, 338] width 372 height 62
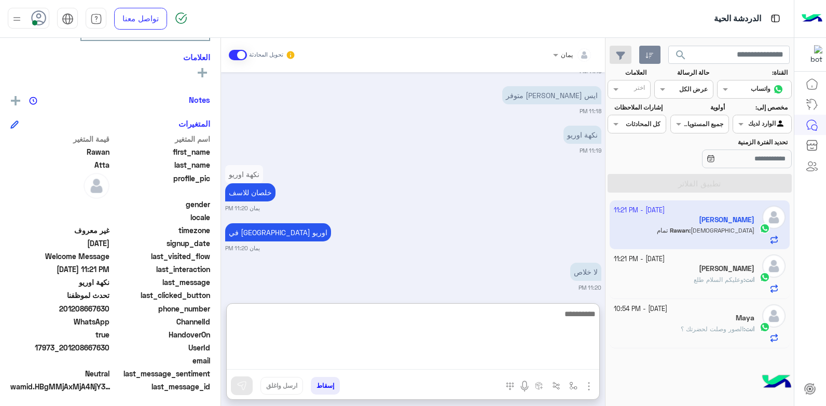
scroll to position [197, 0]
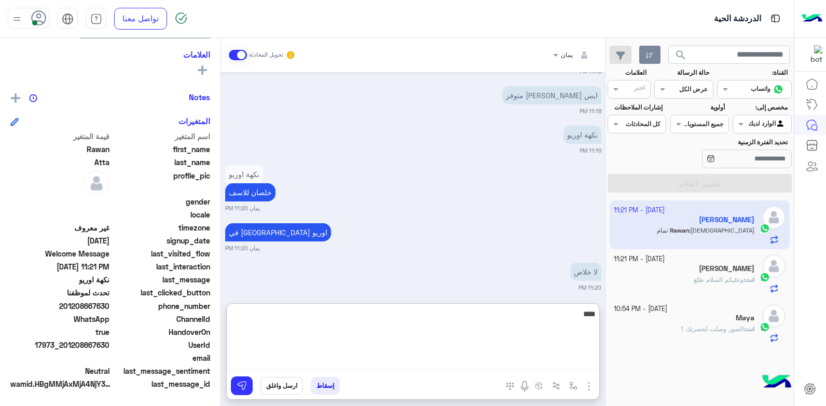
type textarea "****"
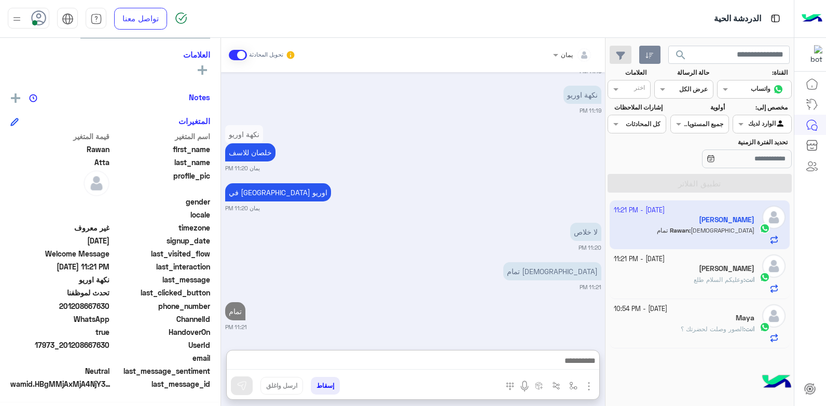
click at [327, 386] on button "إسقاط" at bounding box center [325, 386] width 29 height 18
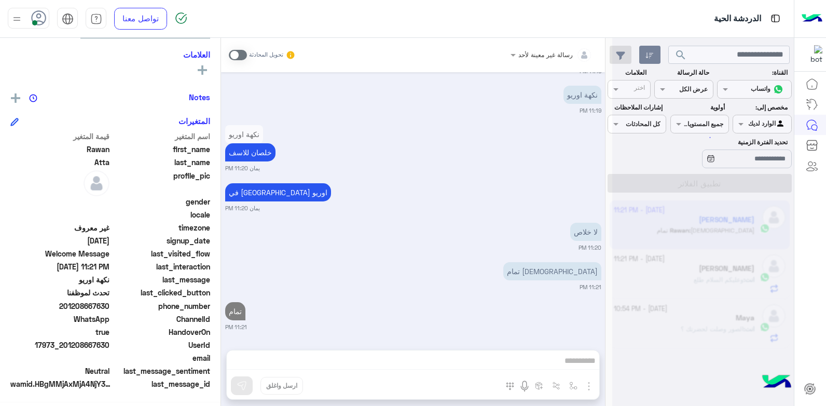
scroll to position [756, 0]
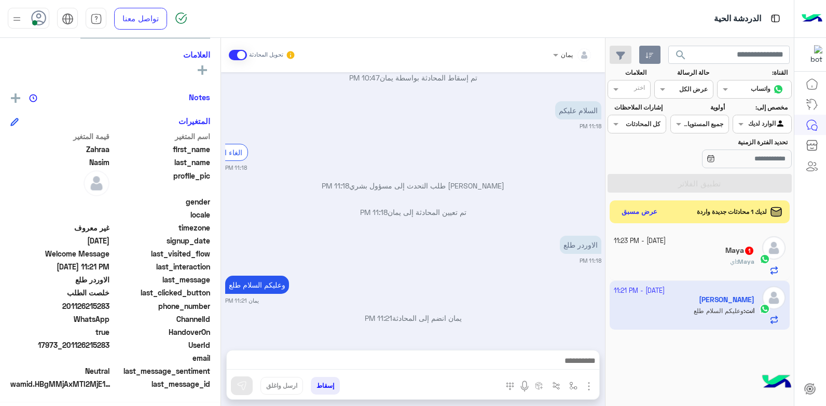
scroll to position [197, 0]
click at [330, 384] on button "إسقاط" at bounding box center [325, 386] width 29 height 18
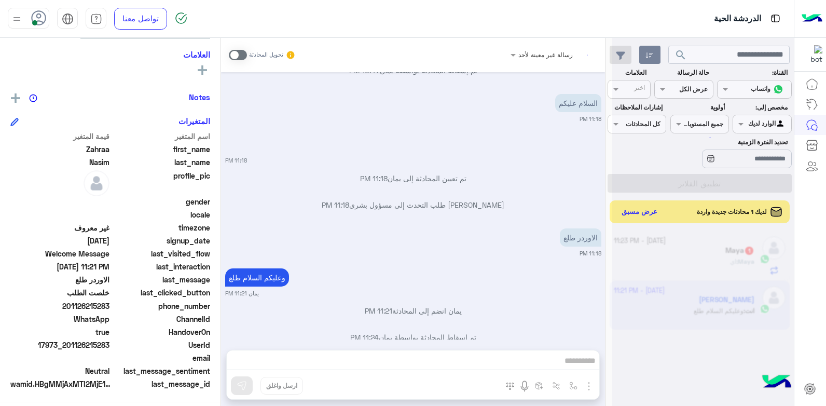
scroll to position [482, 0]
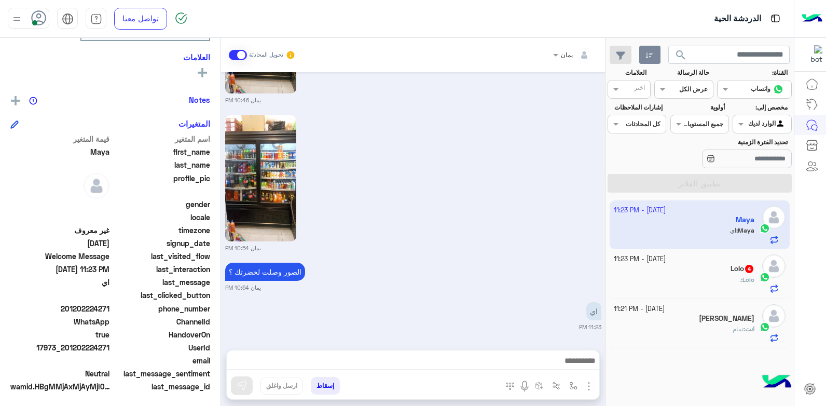
scroll to position [197, 0]
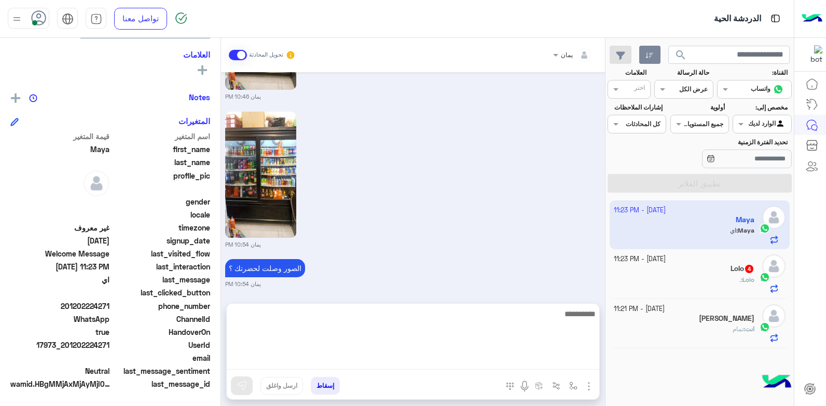
click at [451, 365] on textarea at bounding box center [413, 338] width 372 height 62
type textarea "****"
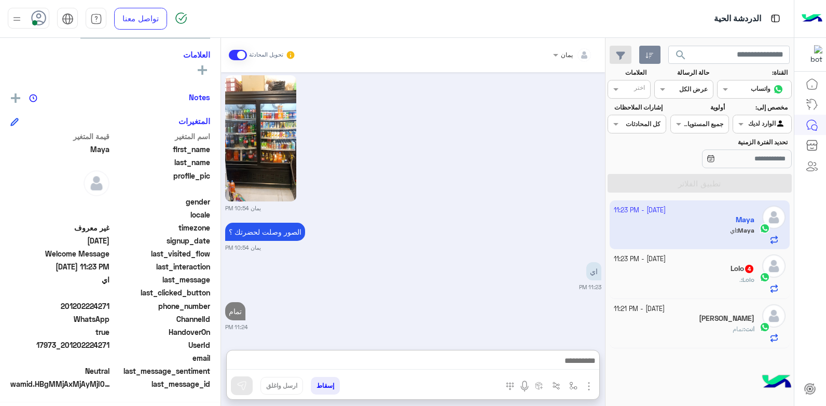
click at [659, 272] on div "Lolo 4" at bounding box center [684, 269] width 141 height 11
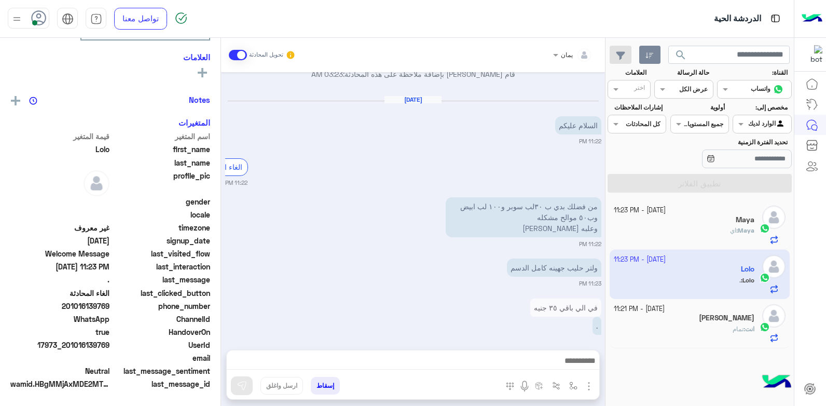
scroll to position [178, 0]
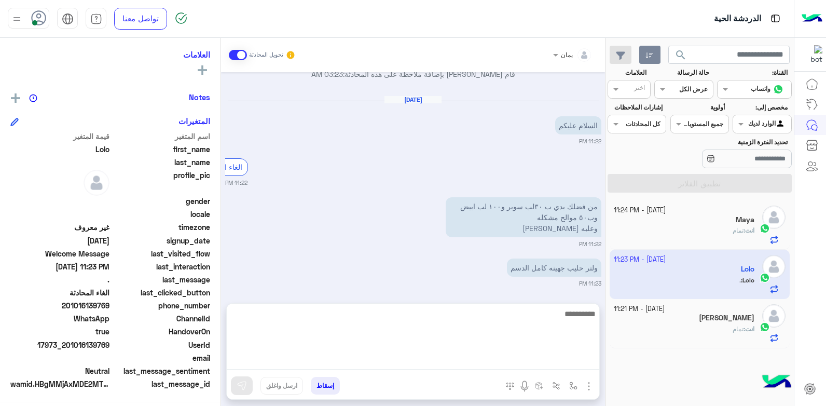
click at [439, 357] on textarea at bounding box center [413, 338] width 372 height 62
type textarea "****"
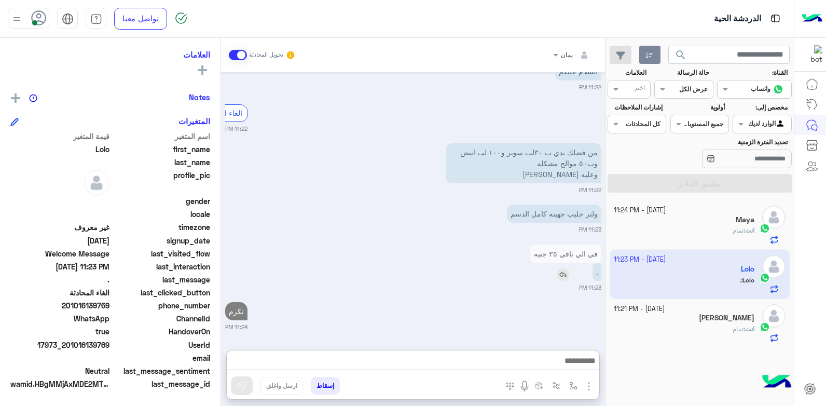
click at [563, 268] on img at bounding box center [563, 274] width 12 height 12
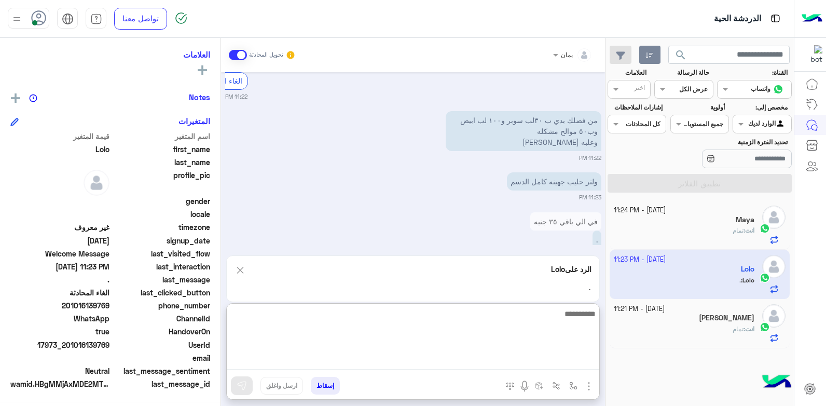
click at [542, 357] on textarea at bounding box center [413, 338] width 372 height 62
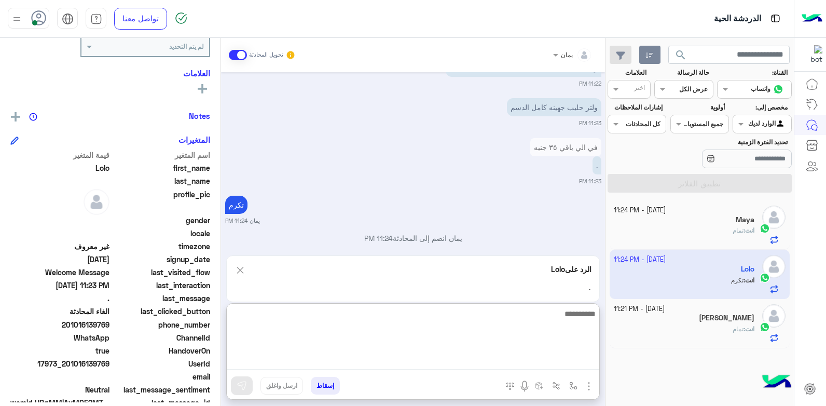
scroll to position [197, 0]
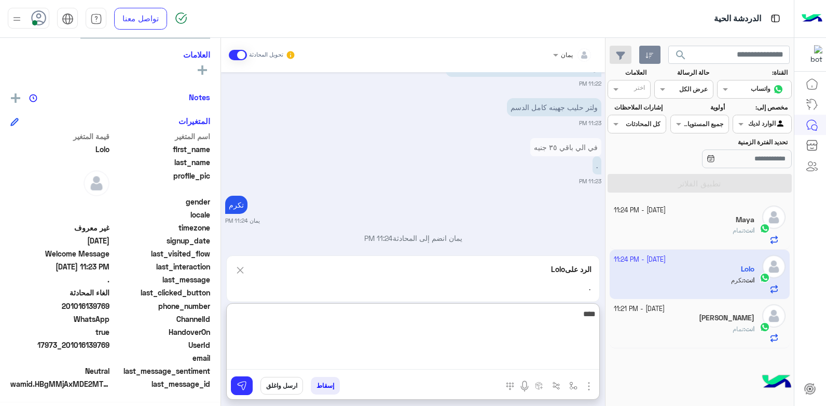
type textarea "****"
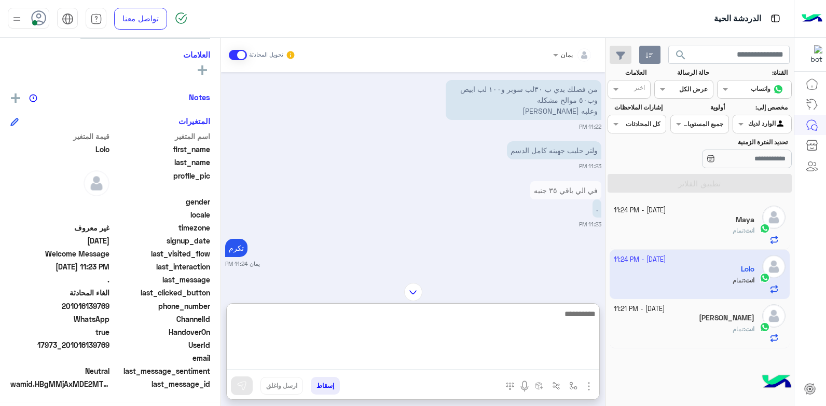
scroll to position [806, 0]
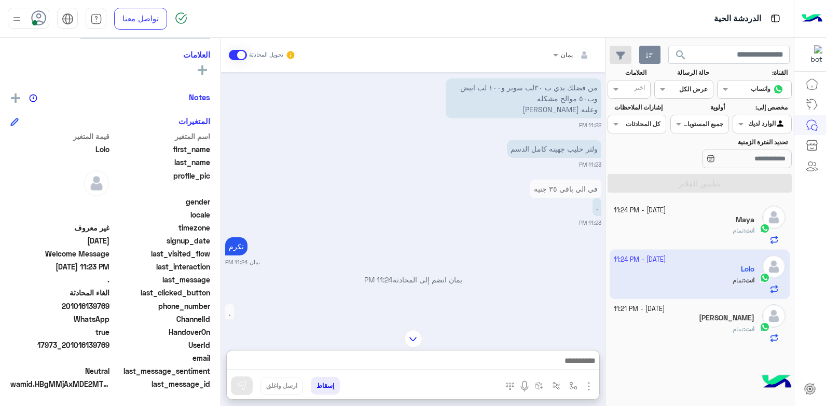
click at [690, 316] on div "[PERSON_NAME]" at bounding box center [684, 318] width 141 height 11
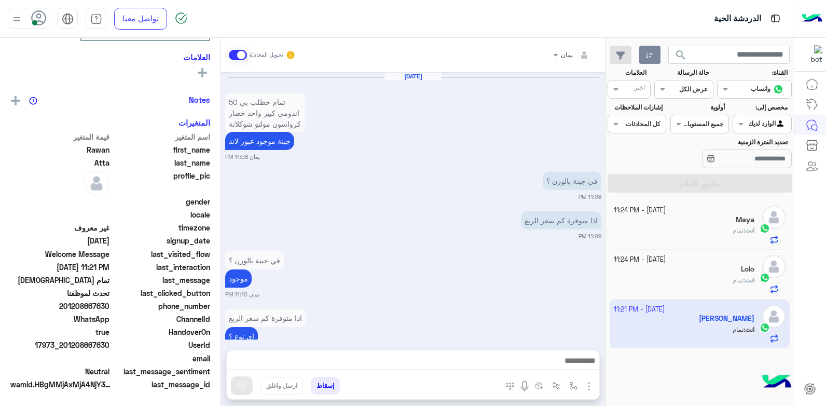
scroll to position [611, 0]
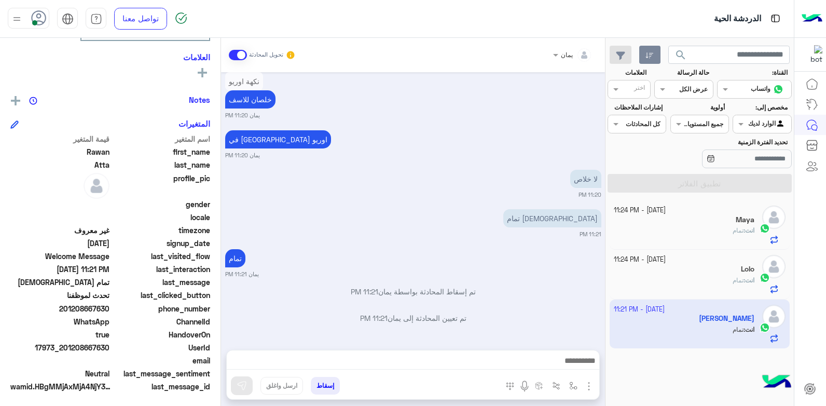
click at [328, 388] on button "إسقاط" at bounding box center [325, 386] width 29 height 18
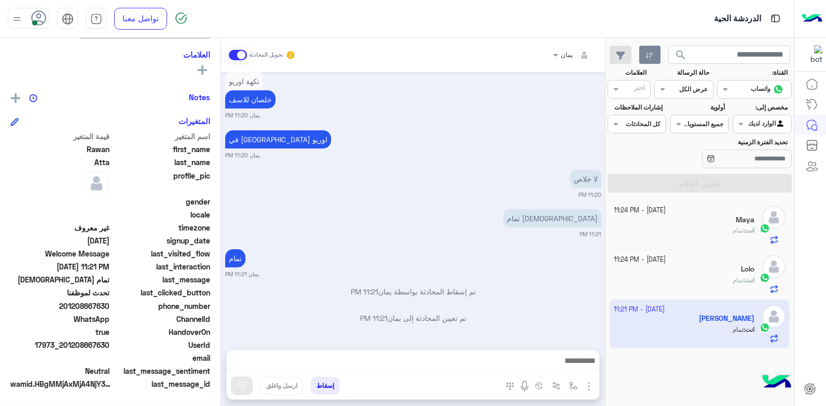
scroll to position [638, 0]
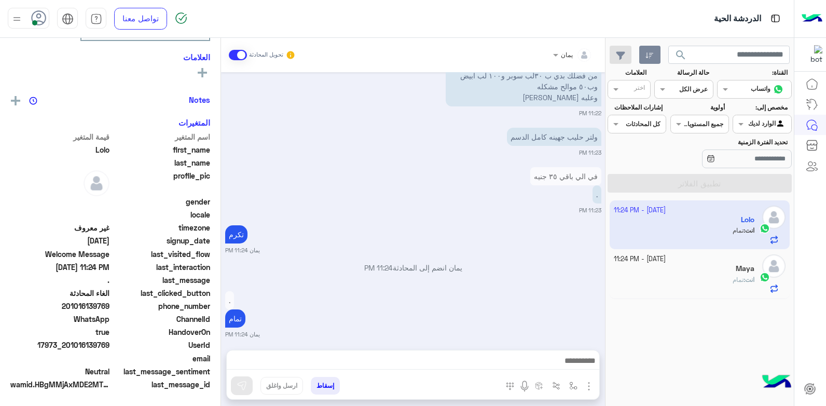
scroll to position [197, 0]
click at [676, 274] on div "Maya" at bounding box center [684, 269] width 141 height 11
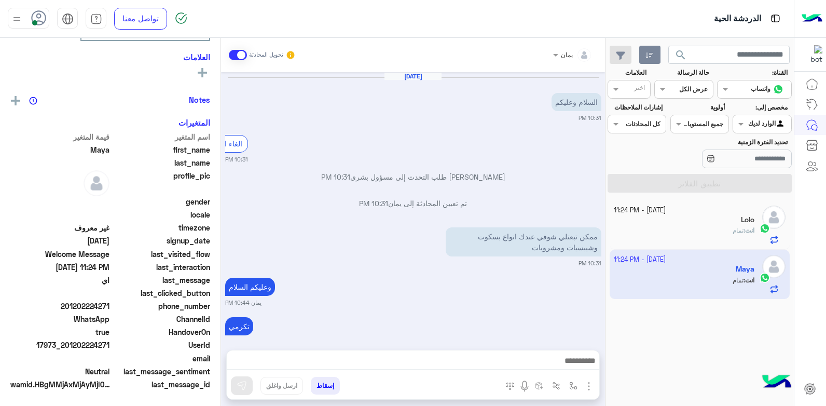
scroll to position [902, 0]
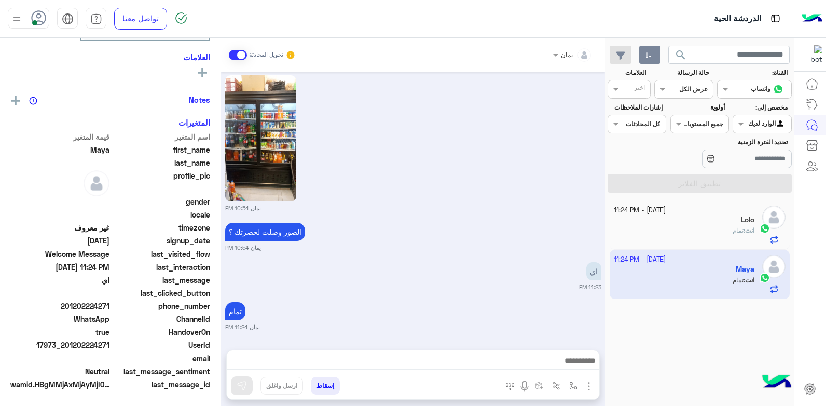
click at [328, 388] on button "إسقاط" at bounding box center [325, 386] width 29 height 18
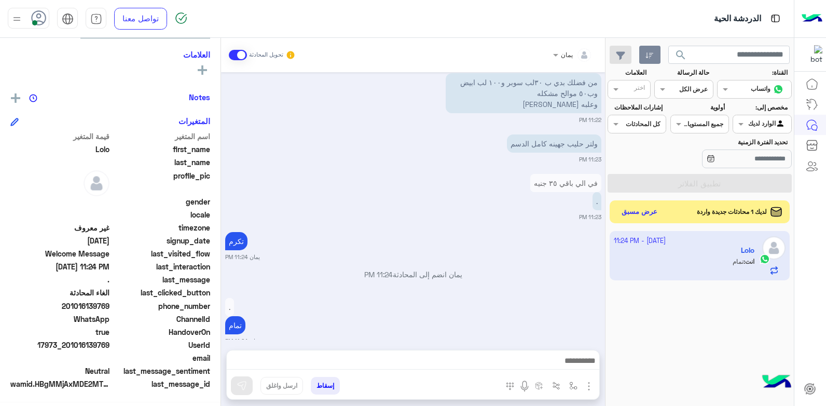
scroll to position [603, 0]
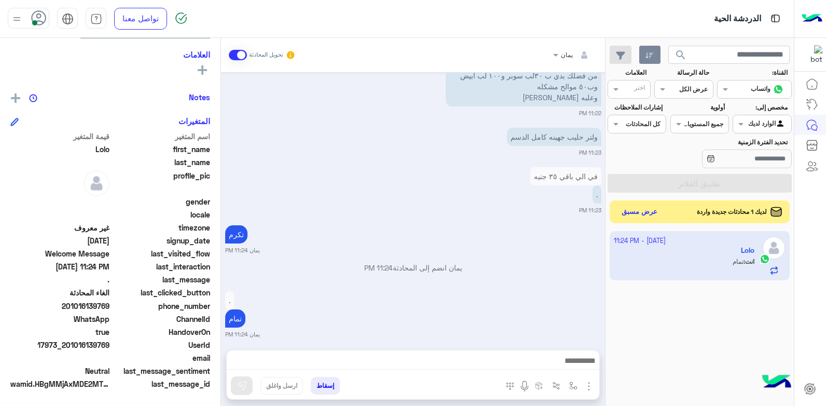
drag, startPoint x: 110, startPoint y: 341, endPoint x: 66, endPoint y: 344, distance: 44.7
click at [66, 344] on span "17973_201016139769" at bounding box center [59, 344] width 99 height 11
drag, startPoint x: 66, startPoint y: 344, endPoint x: 75, endPoint y: 344, distance: 9.3
click at [328, 384] on button "إسقاط" at bounding box center [325, 386] width 29 height 18
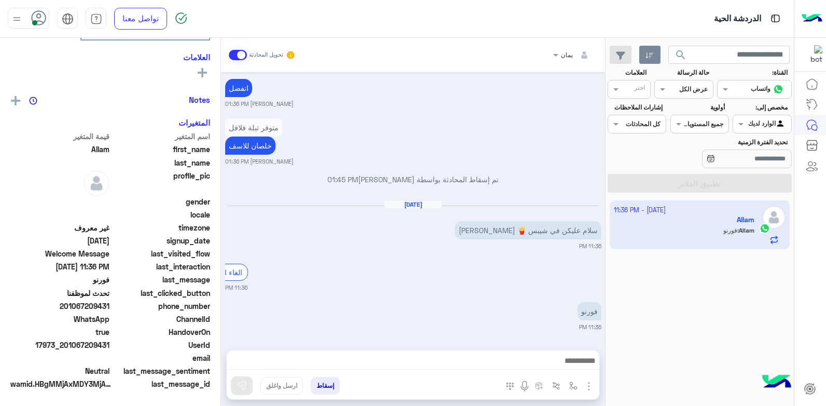
scroll to position [178, 0]
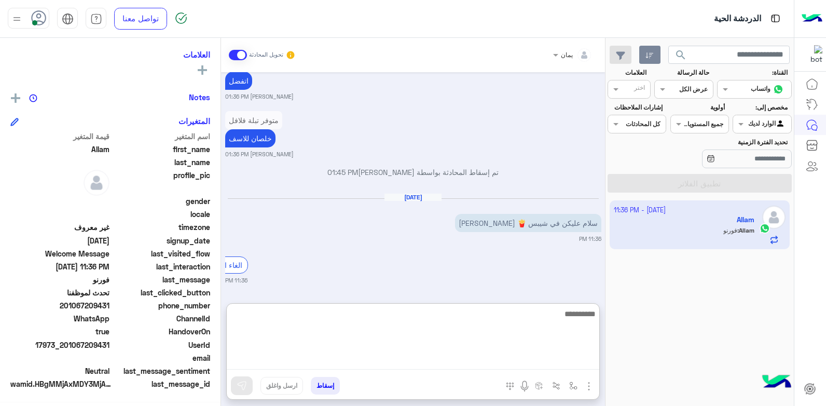
click at [477, 368] on textarea at bounding box center [413, 338] width 372 height 62
type textarea "**********"
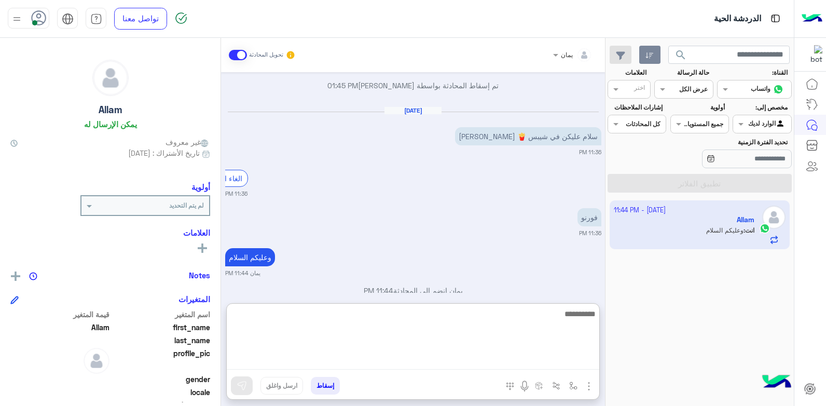
scroll to position [704, 0]
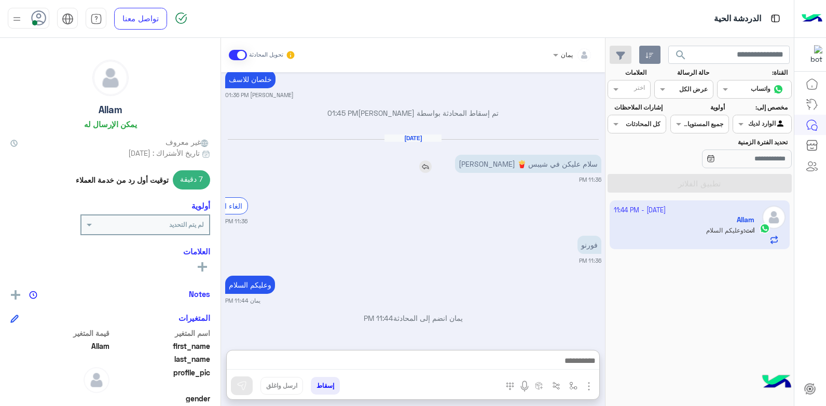
drag, startPoint x: 488, startPoint y: 113, endPoint x: 477, endPoint y: 114, distance: 11.4
click at [484, 155] on p "سلام عليكن في شيبس 🍟 [PERSON_NAME]" at bounding box center [528, 164] width 146 height 18
drag, startPoint x: 477, startPoint y: 114, endPoint x: 462, endPoint y: 164, distance: 53.0
click at [473, 160] on p "سلام عليكن في شيبس 🍟 [PERSON_NAME]" at bounding box center [528, 164] width 146 height 18
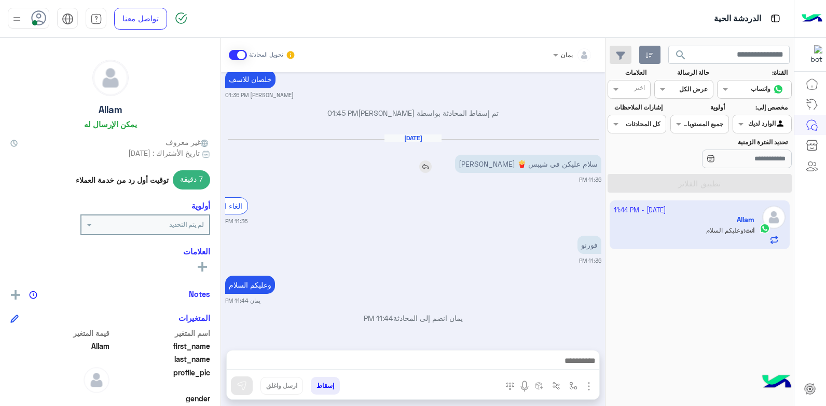
click at [432, 163] on img at bounding box center [425, 166] width 12 height 12
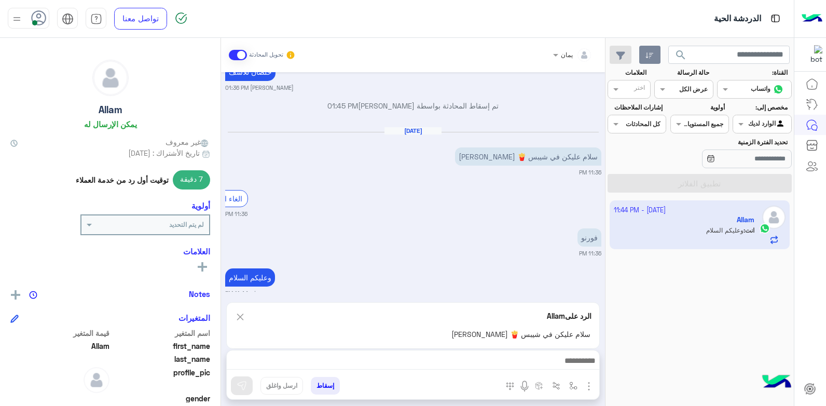
scroll to position [704, 0]
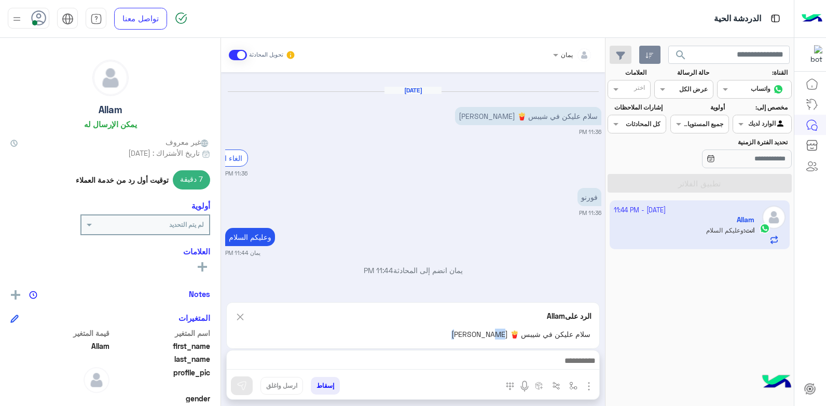
click at [454, 360] on div "يمان تحويل المحادثة [DATE] السلام عليكم 01:27 PM أهلاً وسهلاً Allam في [GEOGRAP…" at bounding box center [413, 224] width 384 height 372
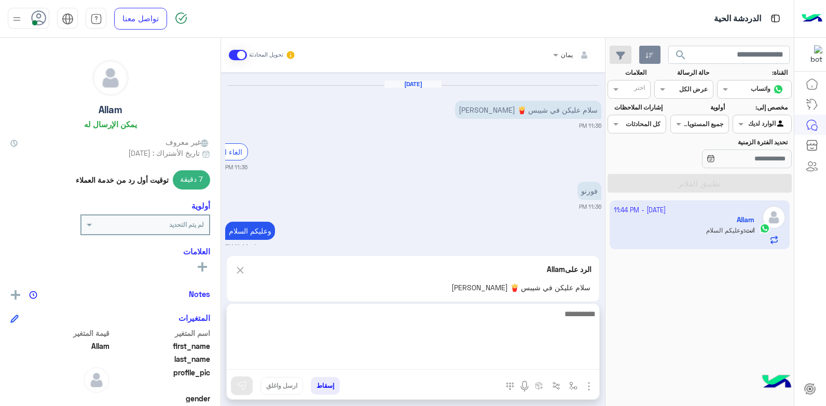
click at [454, 360] on textarea at bounding box center [413, 338] width 372 height 62
type textarea "**********"
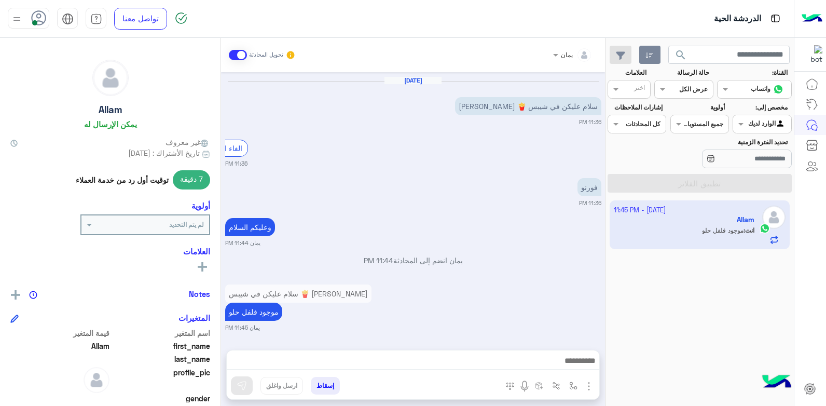
scroll to position [731, 0]
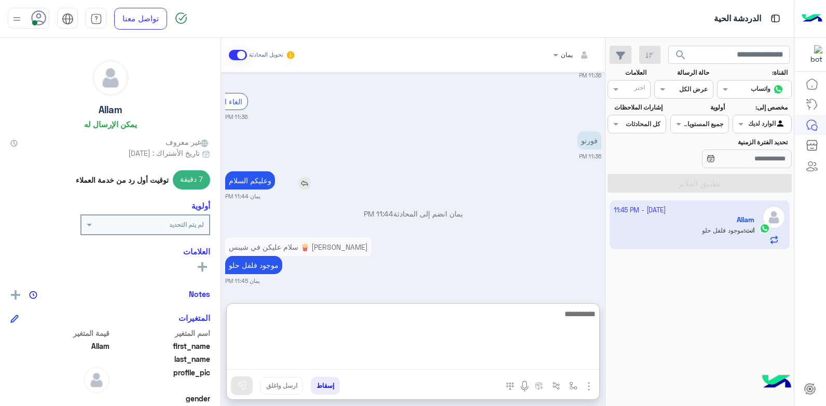
scroll to position [762, 0]
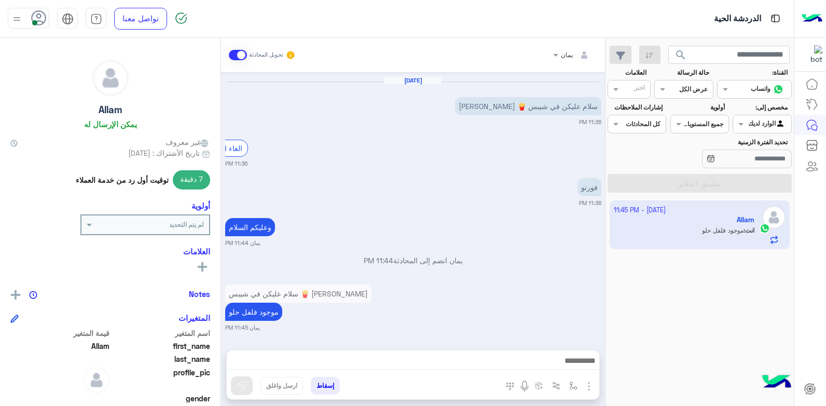
click at [313, 384] on button "إسقاط" at bounding box center [325, 386] width 29 height 18
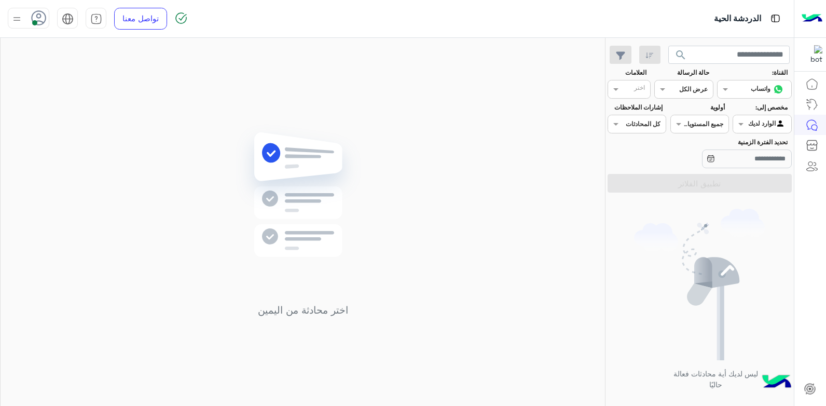
click at [26, 17] on div at bounding box center [29, 18] width 42 height 21
click at [81, 99] on label "وقت الراحة" at bounding box center [72, 102] width 113 height 19
click at [357, 140] on img at bounding box center [303, 210] width 150 height 172
click at [40, 12] on icon at bounding box center [39, 18] width 16 height 16
click at [66, 83] on label "متصل" at bounding box center [72, 79] width 113 height 19
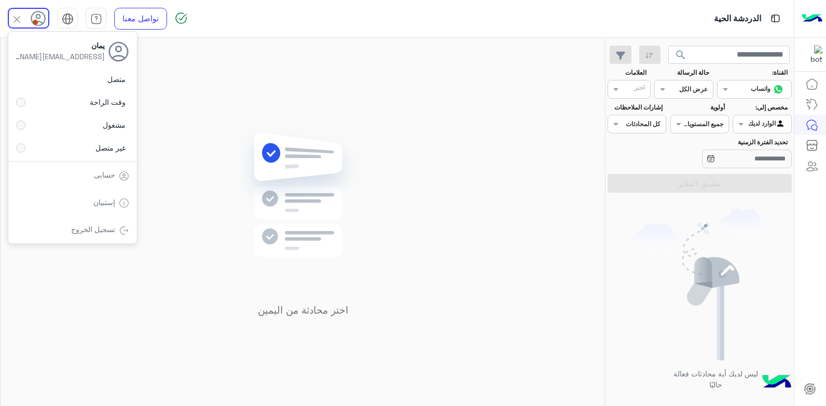
click at [251, 88] on div "اختر محادثة من اليمين" at bounding box center [303, 224] width 604 height 372
drag, startPoint x: 23, startPoint y: 20, endPoint x: 29, endPoint y: 25, distance: 7.7
click at [24, 21] on div at bounding box center [29, 18] width 42 height 21
click at [277, 83] on div "اختر محادثة من اليمين" at bounding box center [303, 224] width 604 height 372
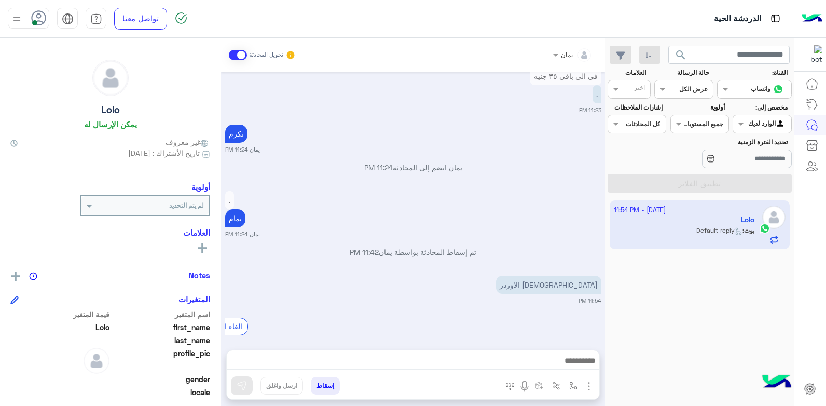
scroll to position [562, 0]
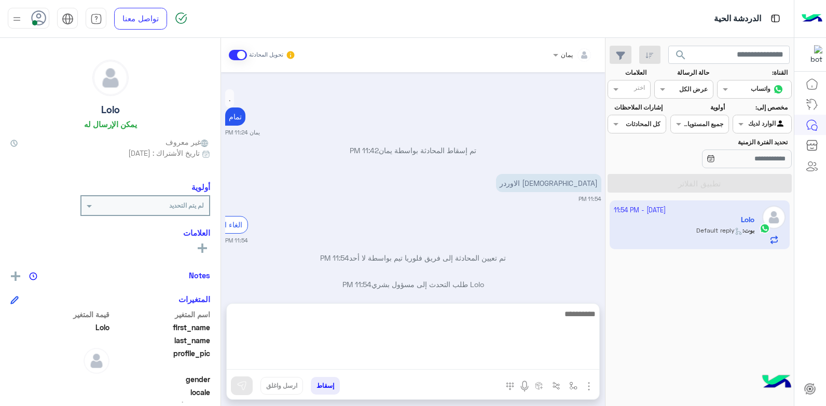
click at [465, 365] on textarea at bounding box center [413, 338] width 372 height 62
type textarea "**********"
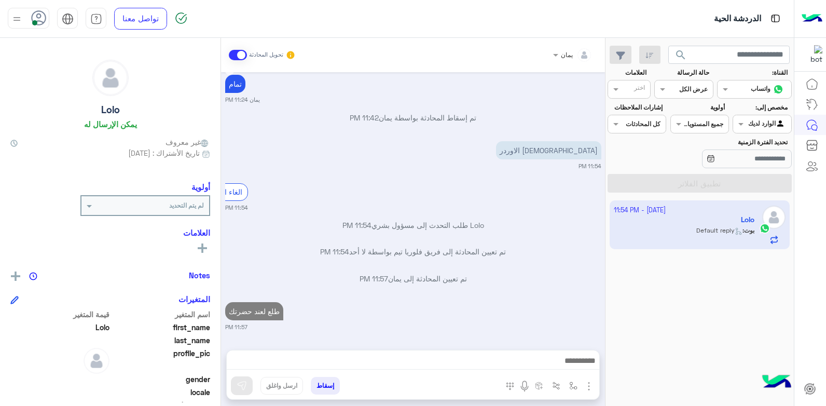
click at [323, 386] on button "إسقاط" at bounding box center [325, 386] width 29 height 18
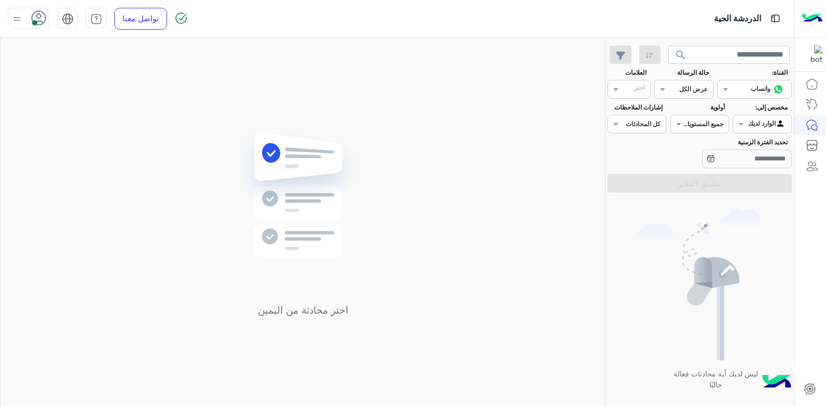
click at [498, 156] on div "اختر محادثة من اليمين" at bounding box center [303, 224] width 604 height 372
click at [692, 54] on button "search" at bounding box center [680, 57] width 25 height 22
click at [644, 212] on img at bounding box center [699, 284] width 131 height 151
click at [687, 53] on button "search" at bounding box center [680, 57] width 25 height 22
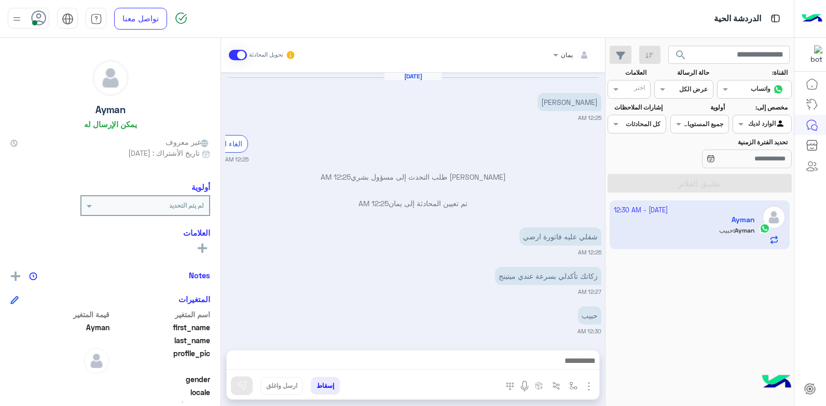
click at [668, 46] on button "search" at bounding box center [680, 57] width 25 height 22
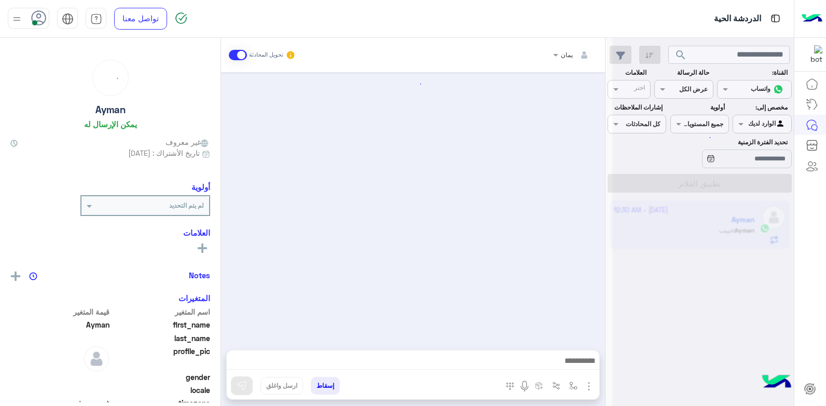
scroll to position [8, 0]
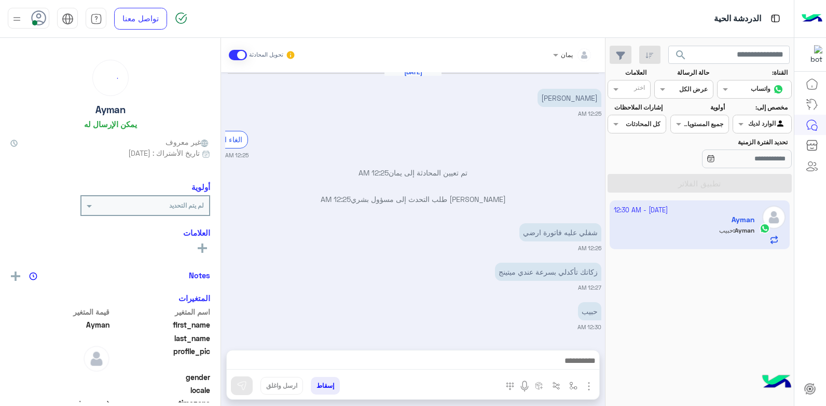
drag, startPoint x: 498, startPoint y: 317, endPoint x: 499, endPoint y: 323, distance: 5.8
click at [498, 321] on div "حبيب 12:30 AM" at bounding box center [413, 315] width 376 height 32
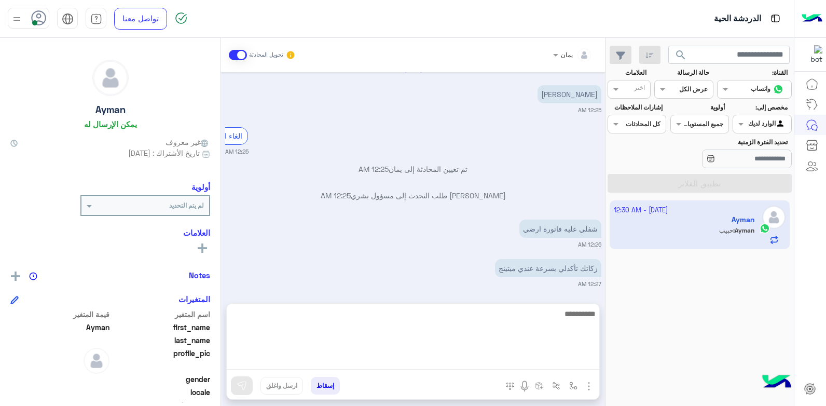
drag, startPoint x: 499, startPoint y: 323, endPoint x: 498, endPoint y: 358, distance: 35.8
click at [497, 358] on textarea at bounding box center [413, 338] width 372 height 62
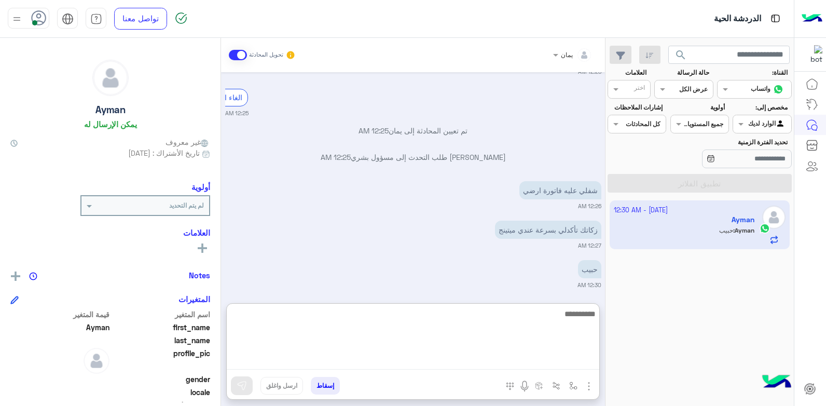
scroll to position [54, 0]
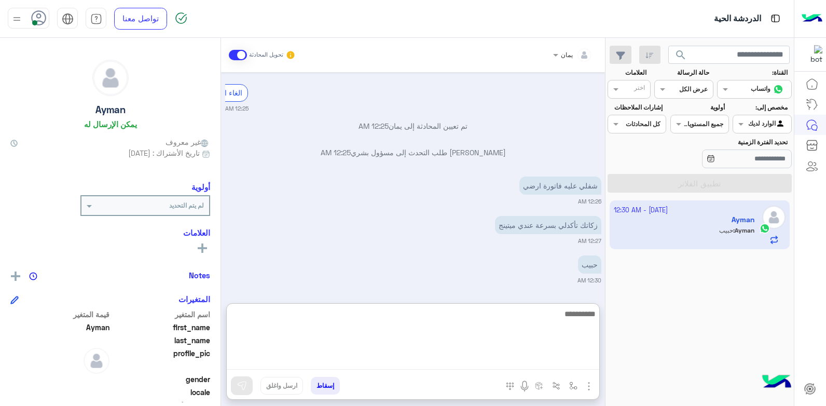
click at [545, 325] on textarea at bounding box center [413, 338] width 372 height 62
type textarea "**********"
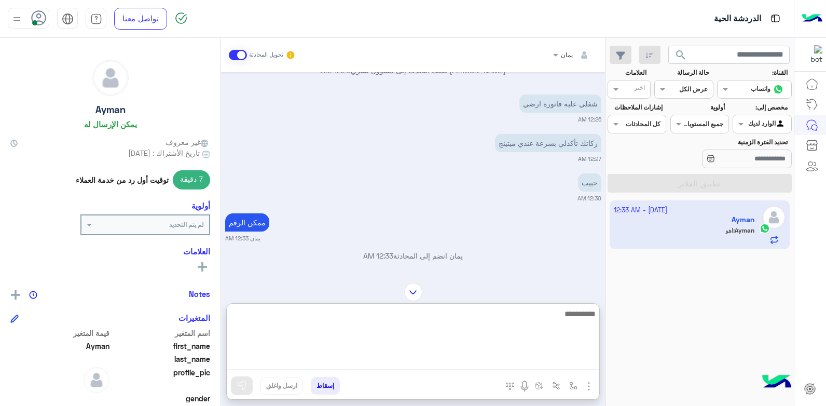
scroll to position [160, 0]
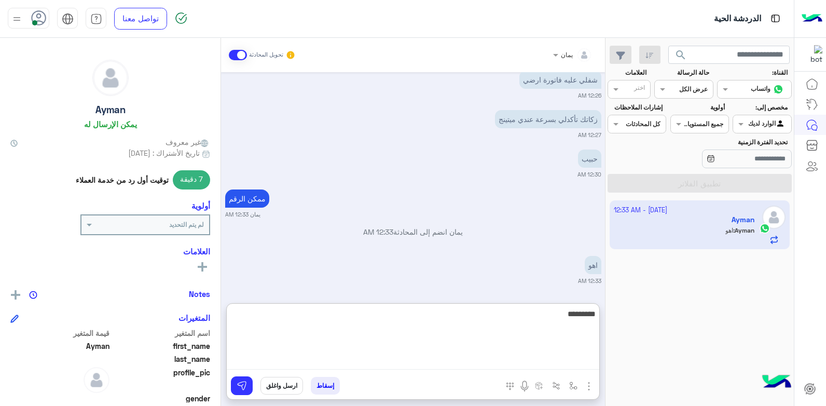
type textarea "**********"
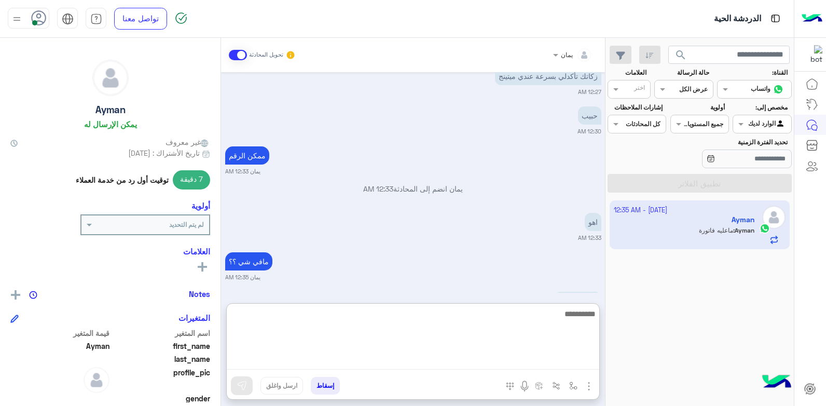
scroll to position [240, 0]
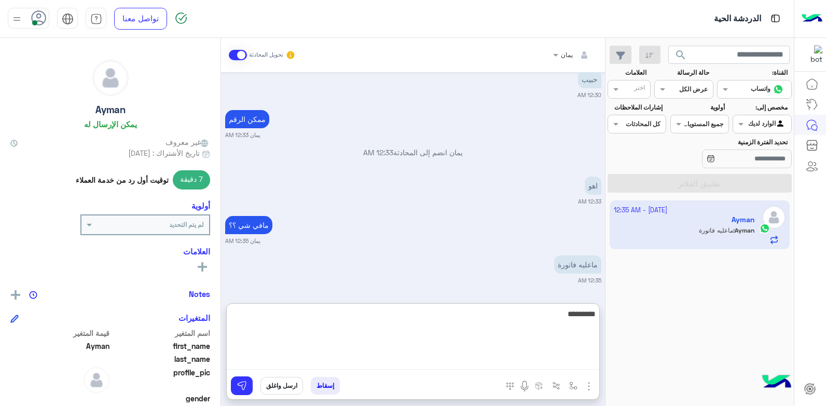
type textarea "*********"
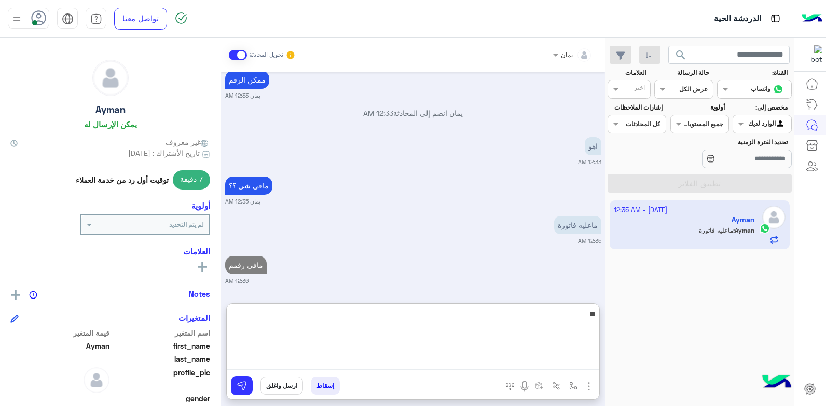
type textarea "*"
type textarea "**********"
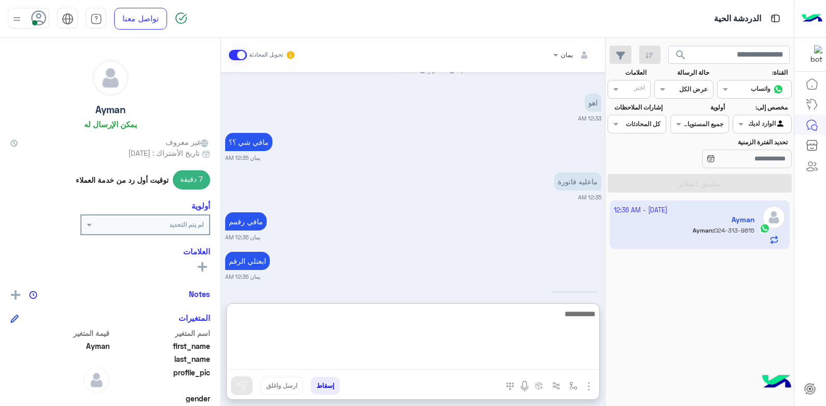
scroll to position [358, 0]
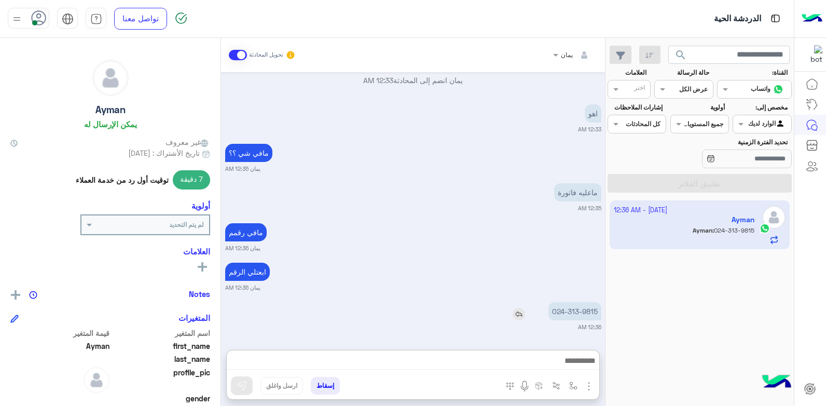
click at [517, 302] on div "024-313-9815" at bounding box center [545, 311] width 112 height 18
click at [518, 313] on img at bounding box center [519, 314] width 12 height 12
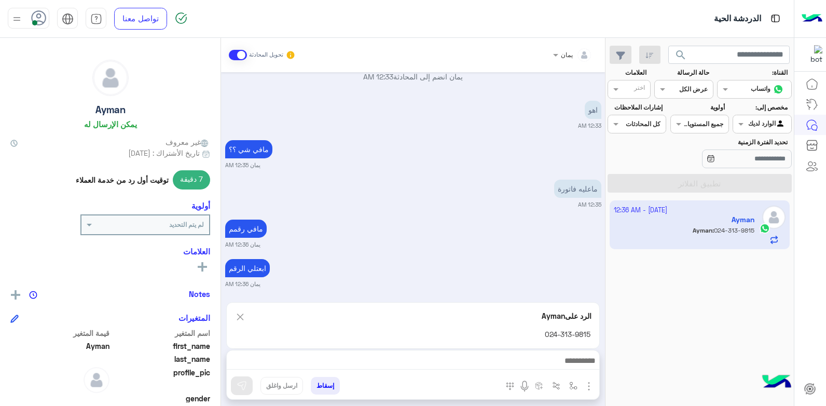
scroll to position [358, 0]
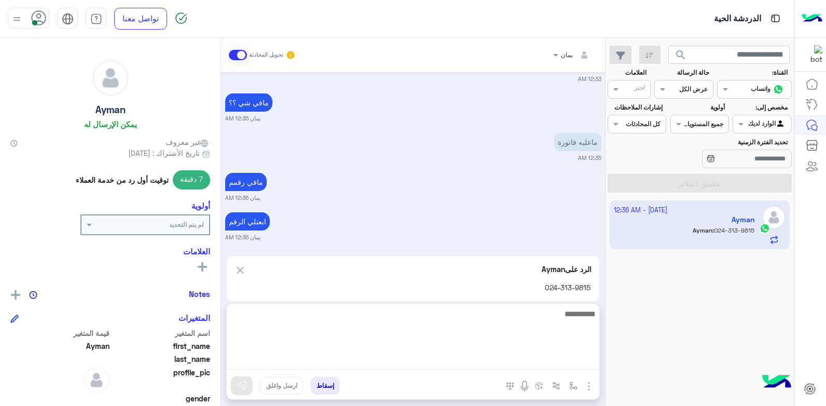
click at [560, 363] on textarea at bounding box center [413, 338] width 372 height 62
type textarea "*********"
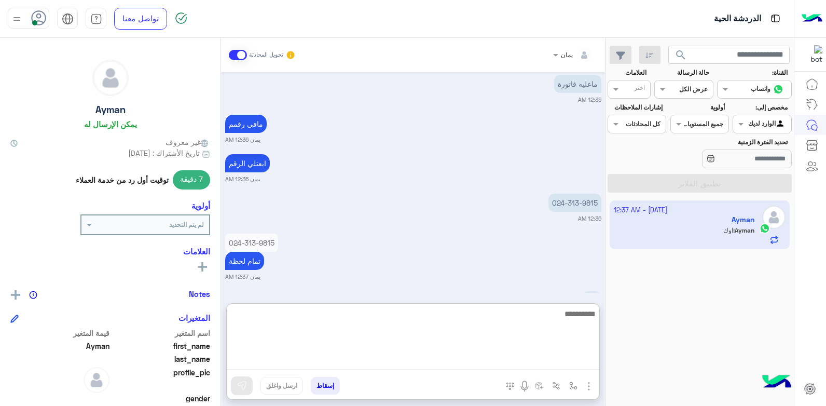
scroll to position [456, 0]
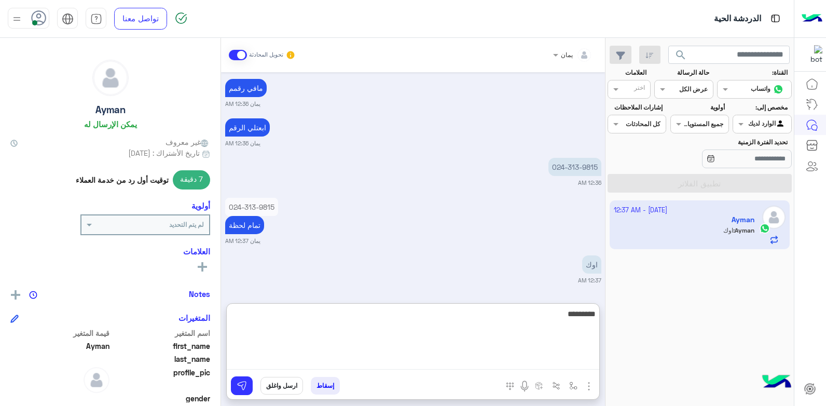
type textarea "**********"
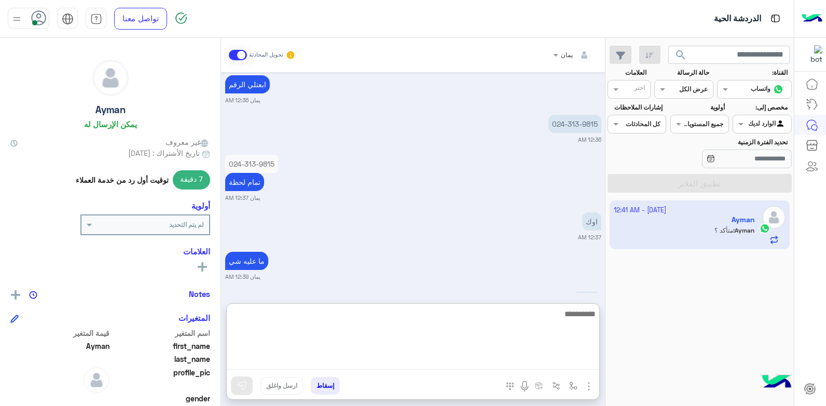
scroll to position [535, 0]
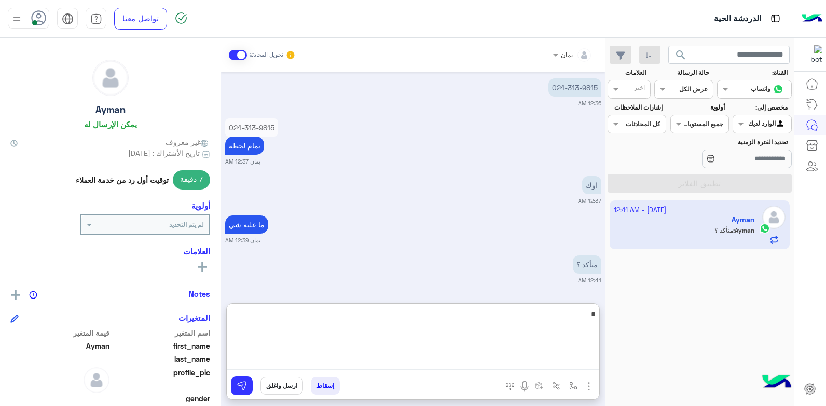
type textarea "**"
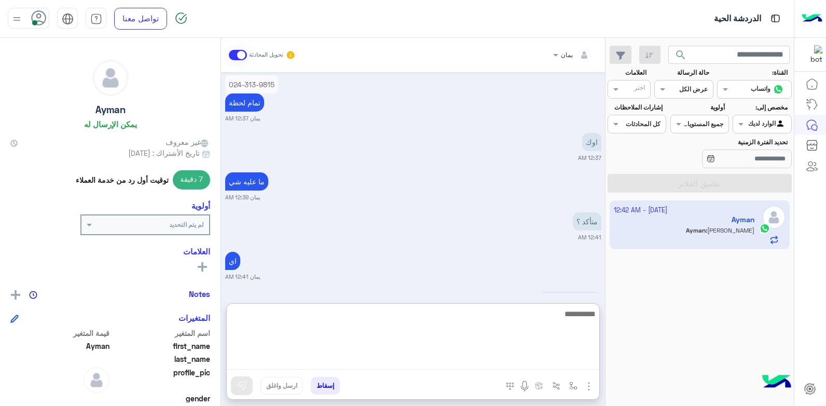
scroll to position [614, 0]
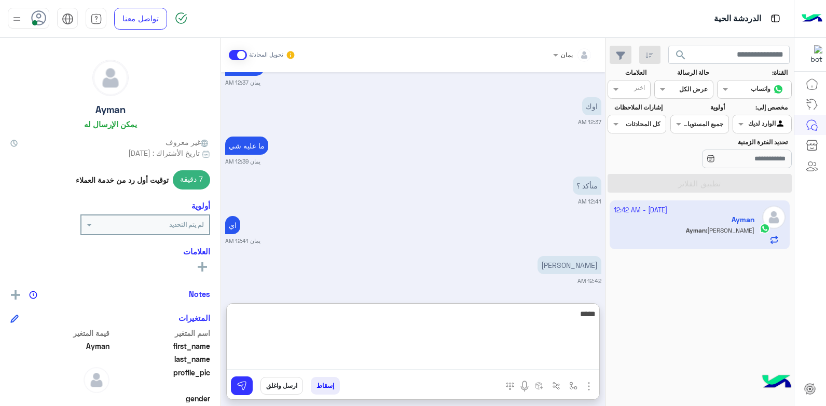
type textarea "*****"
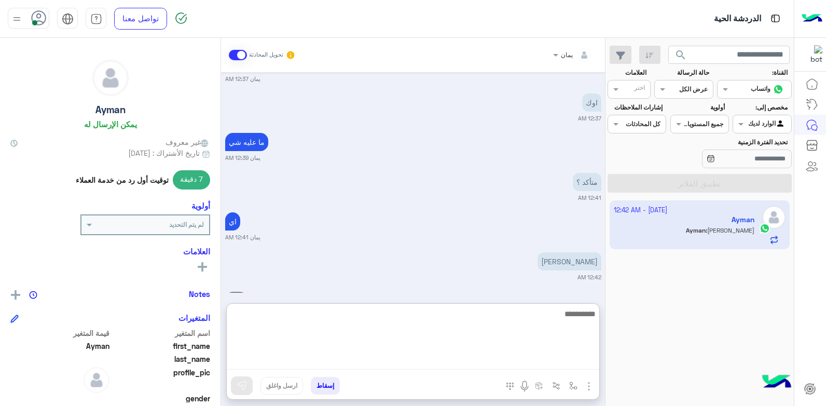
scroll to position [654, 0]
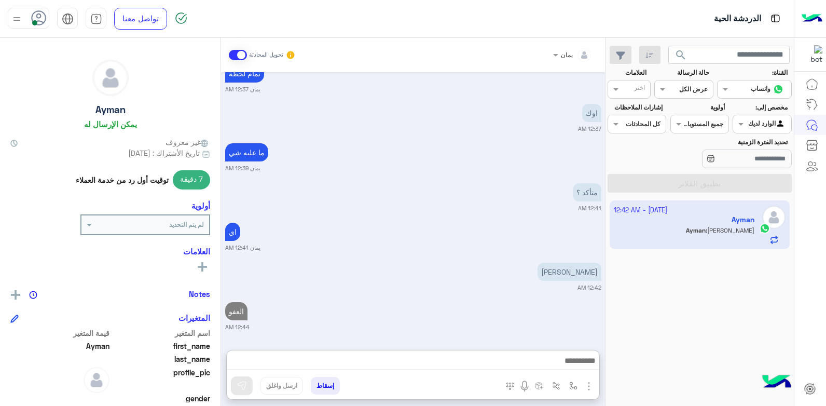
drag, startPoint x: 321, startPoint y: 385, endPoint x: 343, endPoint y: 379, distance: 23.2
click at [321, 385] on button "إسقاط" at bounding box center [325, 386] width 29 height 18
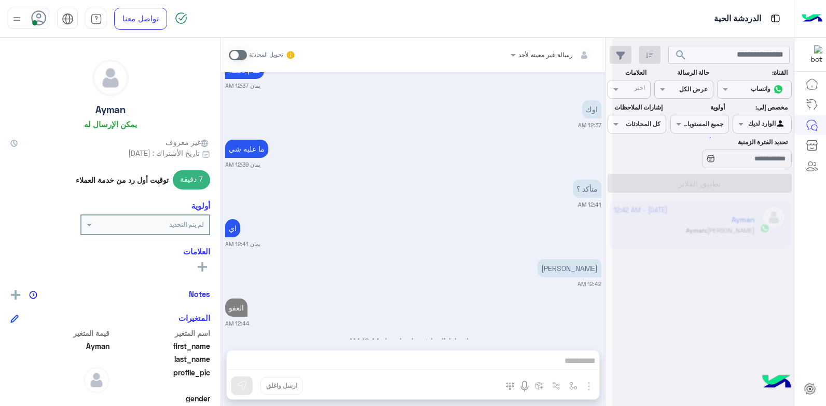
scroll to position [634, 0]
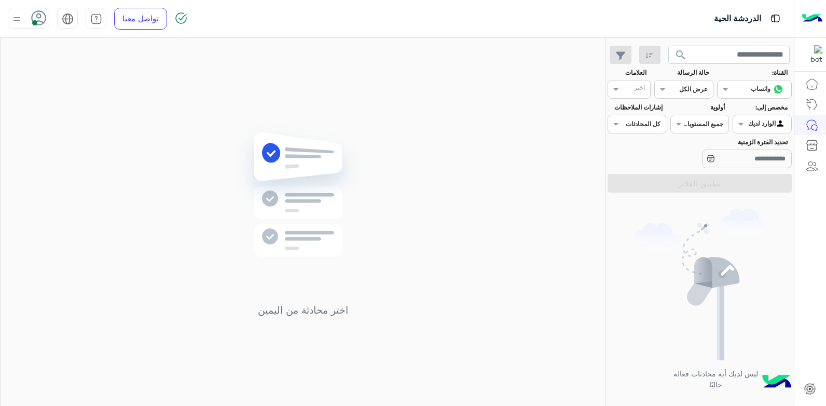
click at [677, 50] on span "search" at bounding box center [680, 55] width 12 height 12
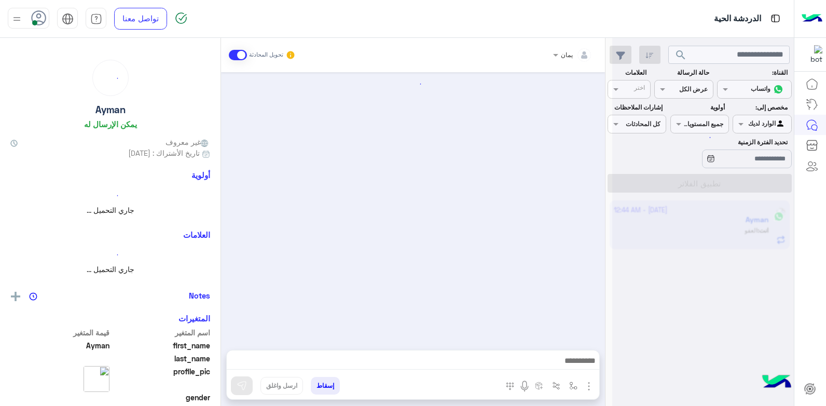
scroll to position [523, 0]
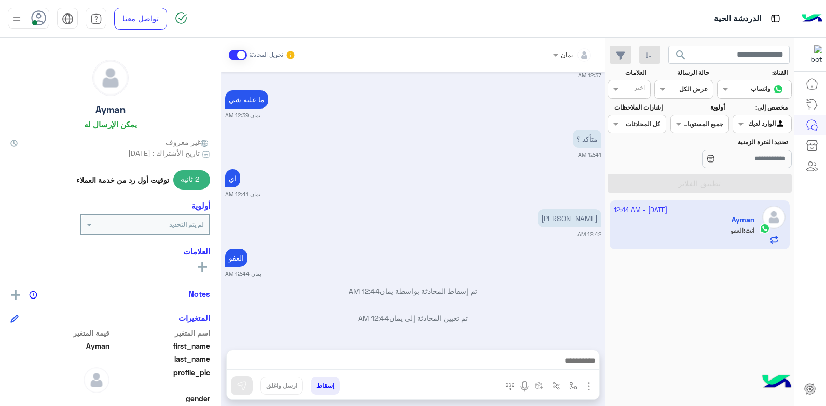
click at [327, 392] on button "إسقاط" at bounding box center [325, 386] width 29 height 18
click at [327, 388] on div "يمان تحويل المحادثة Oct 6, 2025 شفلي عليه فاتورة ارضي 12:26 AM زكاتك تأكدلي بسر…" at bounding box center [413, 224] width 384 height 372
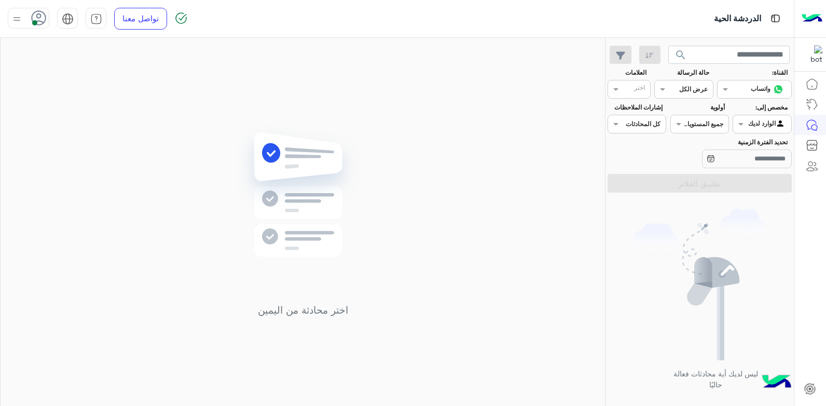
click at [687, 39] on app-inbox-users-filters "search القناة: القناه واتساب حالة الرسالة القناه عرض الكل العلامات اختر مخصص إل…" at bounding box center [699, 117] width 188 height 159
click at [685, 53] on span "search" at bounding box center [680, 55] width 12 height 12
click at [682, 56] on span "search" at bounding box center [680, 55] width 12 height 12
click at [684, 59] on span "search" at bounding box center [680, 55] width 12 height 12
click at [709, 60] on input "text" at bounding box center [729, 55] width 122 height 19
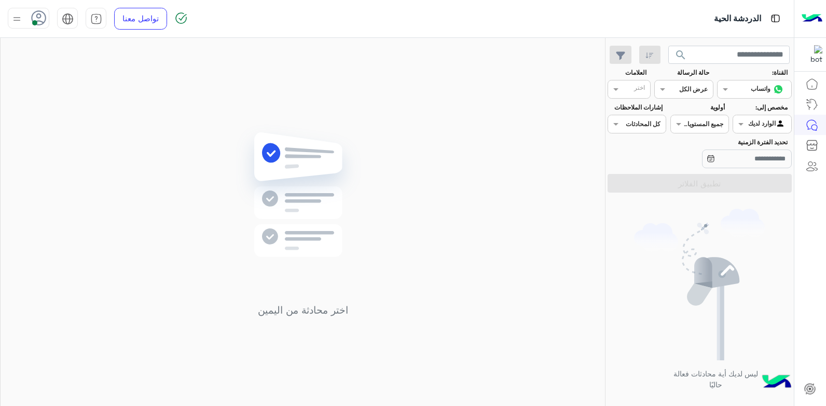
click at [680, 55] on span "search" at bounding box center [680, 55] width 12 height 12
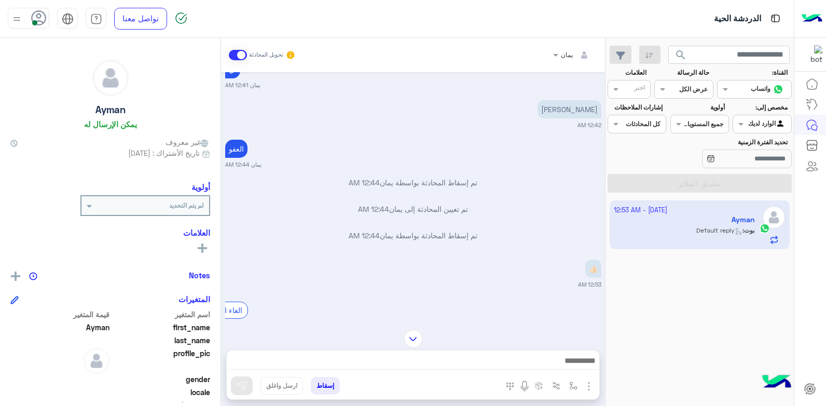
scroll to position [502, 0]
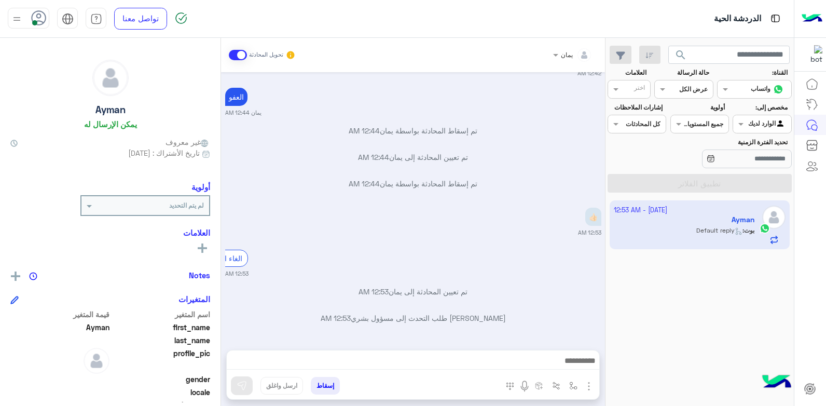
click at [320, 386] on button "إسقاط" at bounding box center [325, 386] width 29 height 18
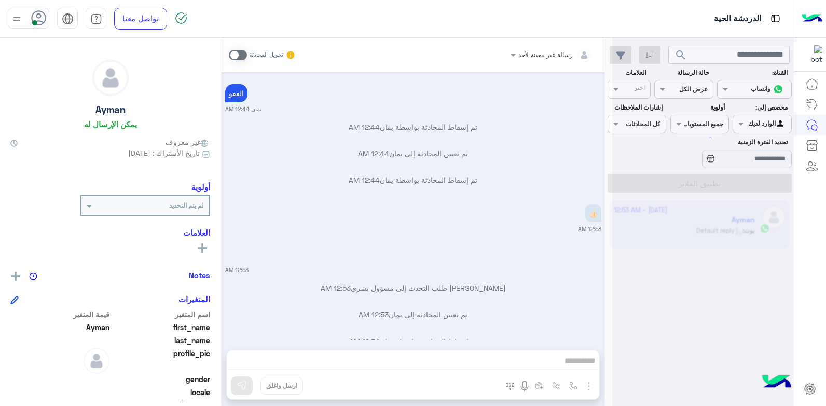
scroll to position [529, 0]
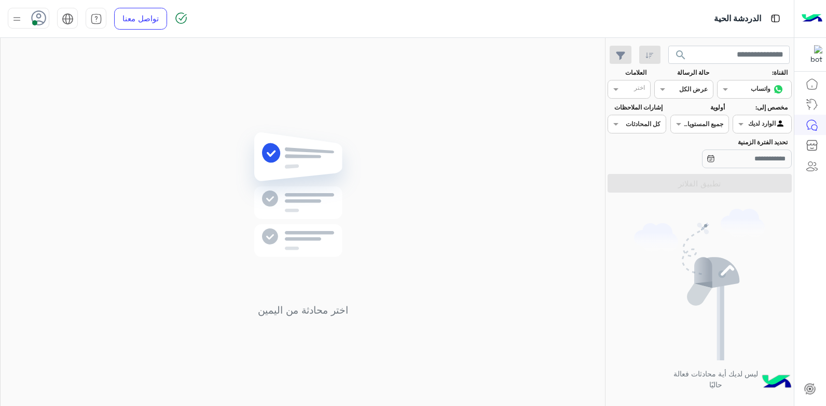
click at [30, 15] on div at bounding box center [29, 18] width 42 height 21
click at [171, 124] on div "اختر محادثة من اليمين" at bounding box center [303, 224] width 604 height 372
click at [24, 15] on div at bounding box center [29, 18] width 42 height 21
click at [188, 150] on div "اختر محادثة من اليمين" at bounding box center [303, 224] width 604 height 372
click at [35, 20] on icon at bounding box center [39, 18] width 16 height 16
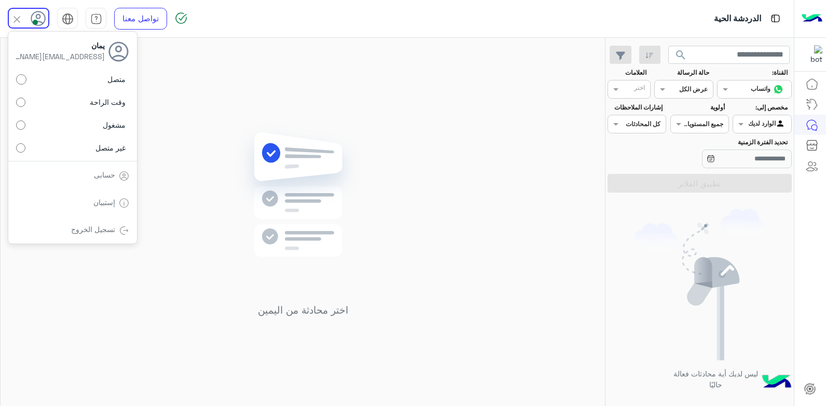
click at [217, 161] on div "اختر محادثة من اليمين" at bounding box center [303, 224] width 604 height 372
click at [38, 17] on icon at bounding box center [39, 18] width 16 height 16
click at [94, 147] on label "غير متصل" at bounding box center [72, 147] width 113 height 19
click at [239, 157] on img at bounding box center [303, 210] width 150 height 172
click at [24, 15] on div at bounding box center [29, 18] width 42 height 21
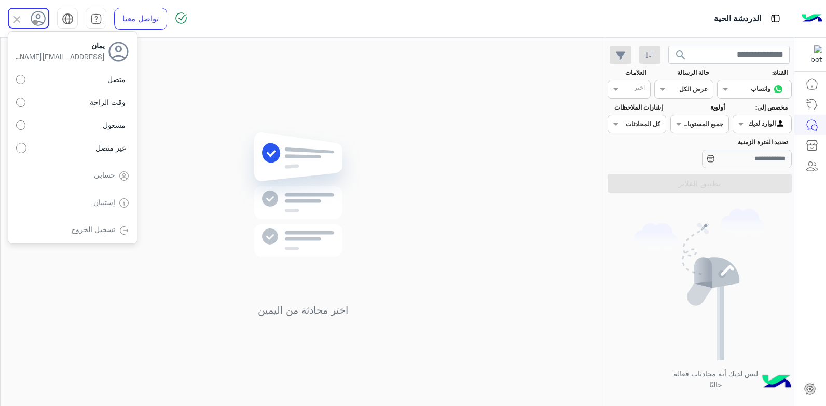
click at [94, 228] on link "تسجيل الخروج" at bounding box center [93, 229] width 44 height 9
click at [106, 226] on link "تسجيل الخروج" at bounding box center [93, 229] width 44 height 9
